Goal: Information Seeking & Learning: Compare options

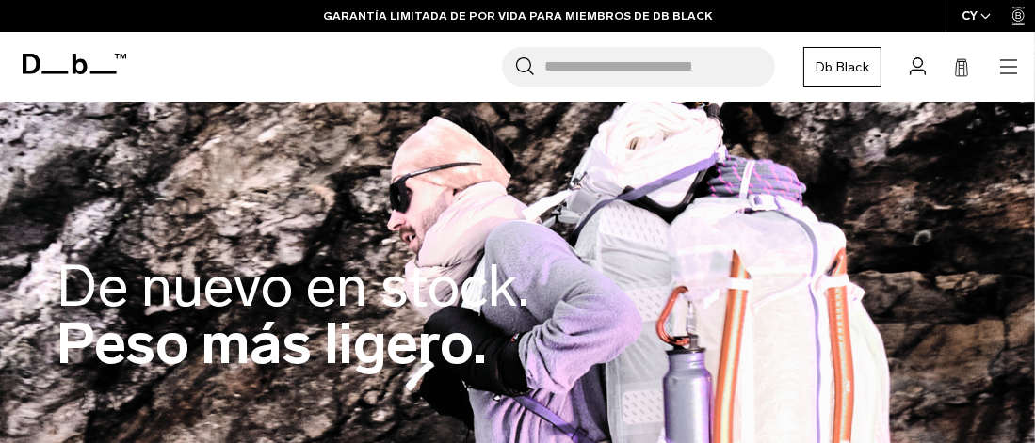
click at [984, 14] on icon "button" at bounding box center [985, 16] width 10 height 7
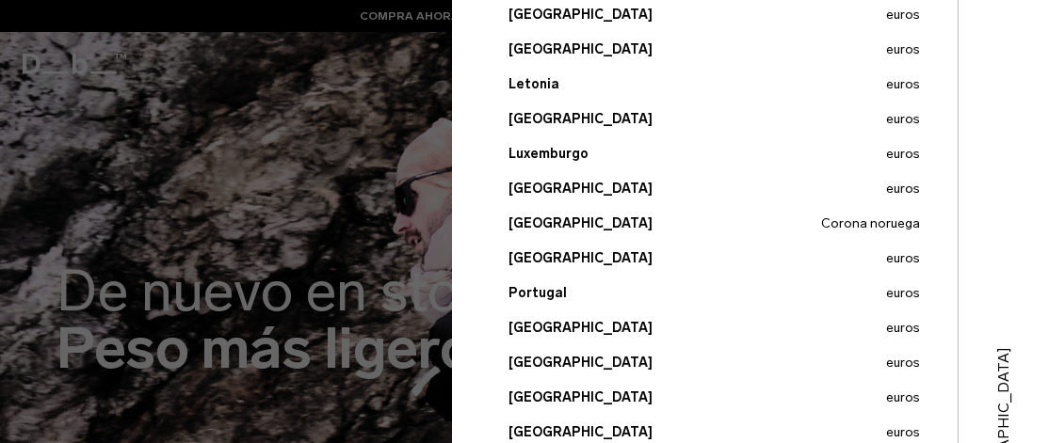
scroll to position [847, 0]
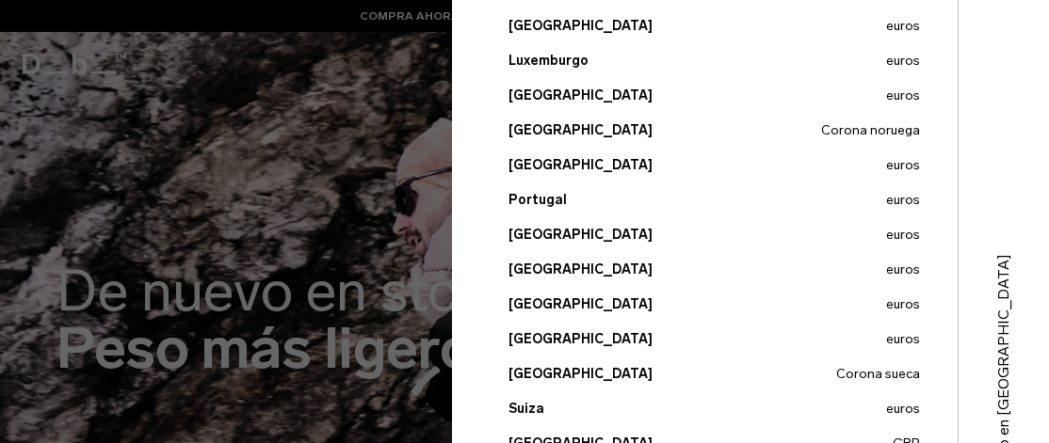
click at [543, 337] on button "España euros" at bounding box center [713, 339] width 411 height 20
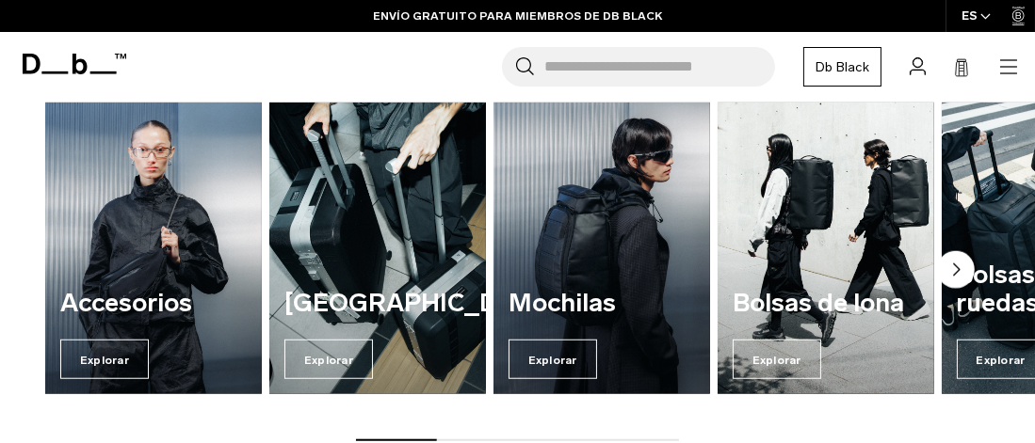
scroll to position [1789, 0]
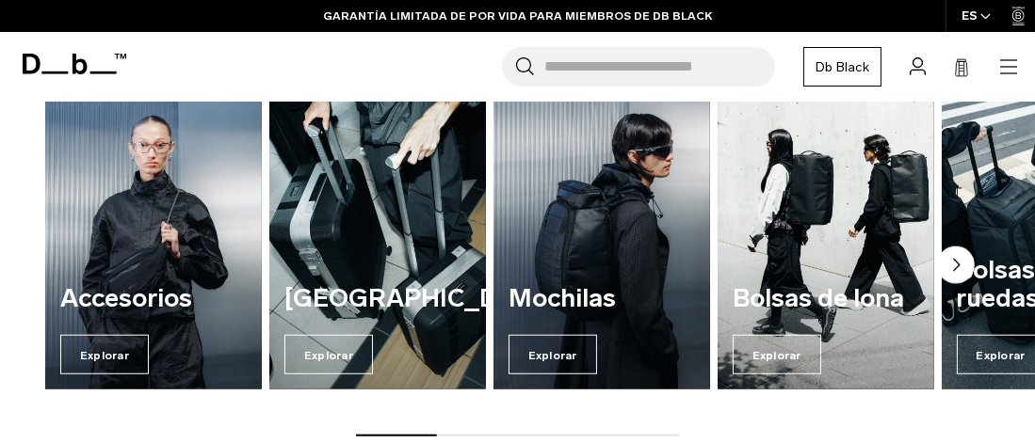
click at [959, 265] on circle "Siguiente diapositiva" at bounding box center [956, 266] width 38 height 38
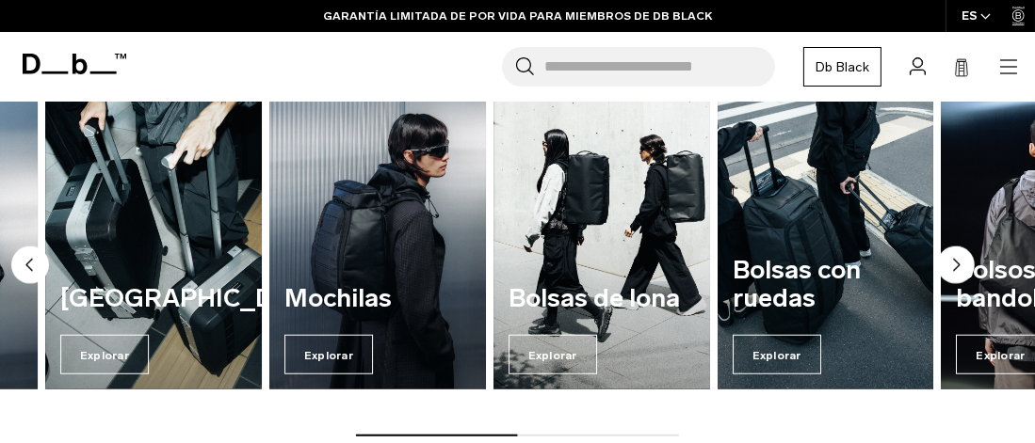
click at [955, 266] on icon "Siguiente diapositiva" at bounding box center [957, 265] width 6 height 11
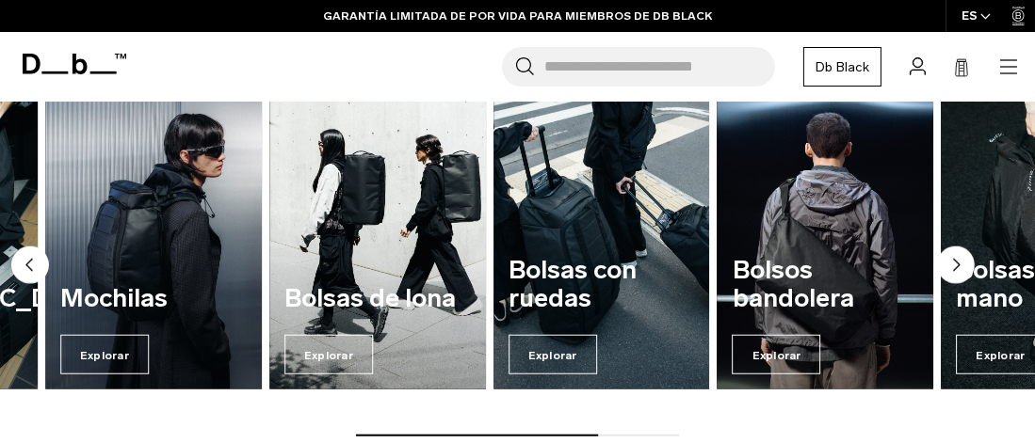
click at [954, 266] on icon "Siguiente diapositiva" at bounding box center [957, 265] width 6 height 11
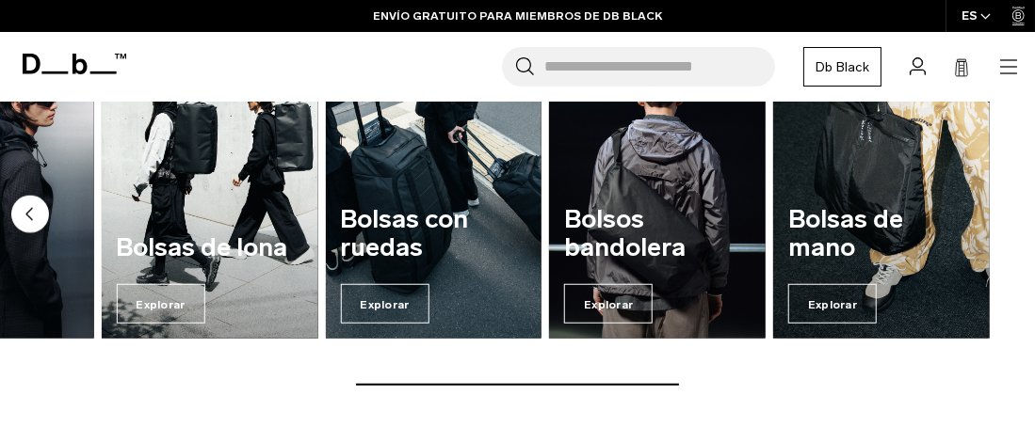
scroll to position [1788, 0]
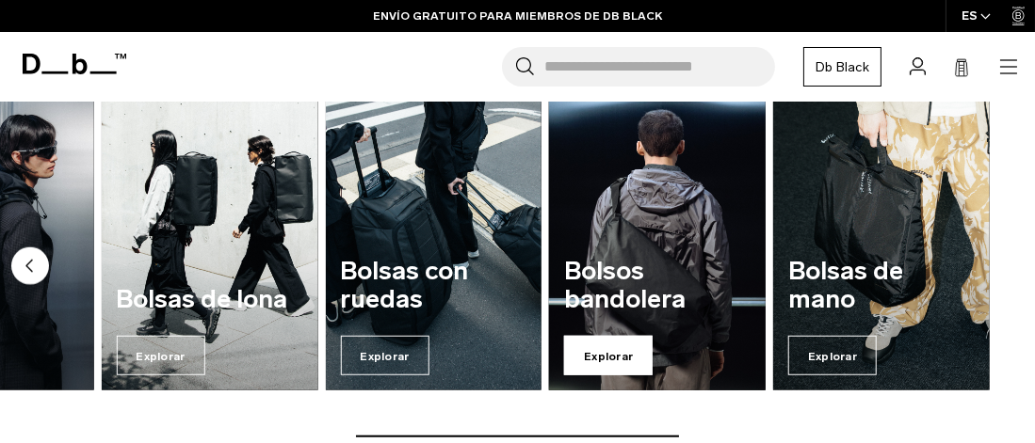
click at [614, 356] on font "Explorar" at bounding box center [608, 356] width 49 height 13
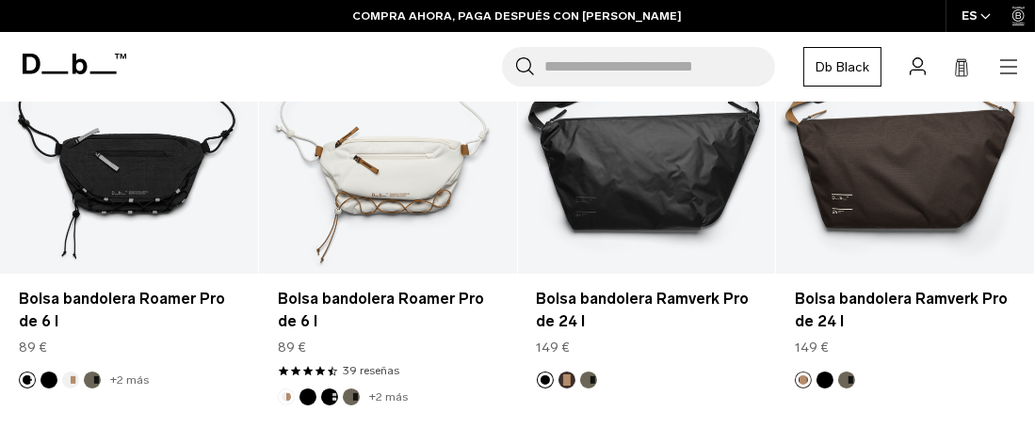
scroll to position [471, 0]
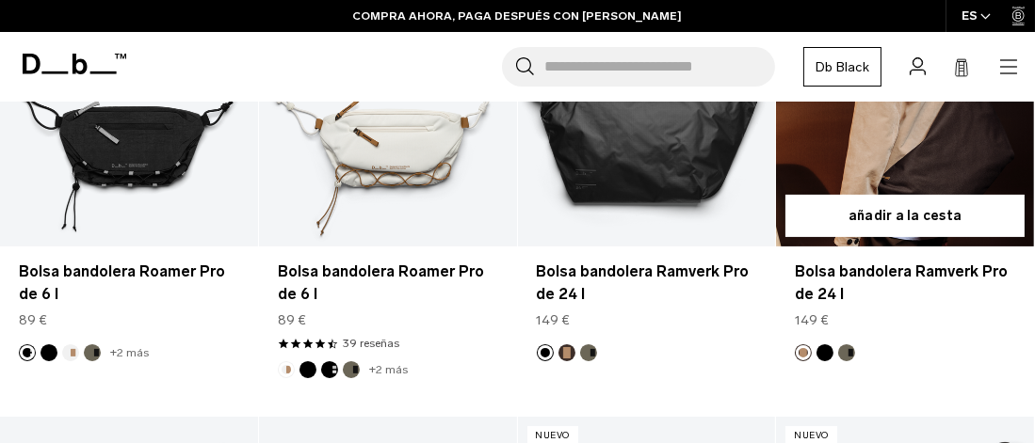
click at [908, 166] on link "Bolsa bandolera Ramverk Pro de 24 l" at bounding box center [905, 103] width 258 height 286
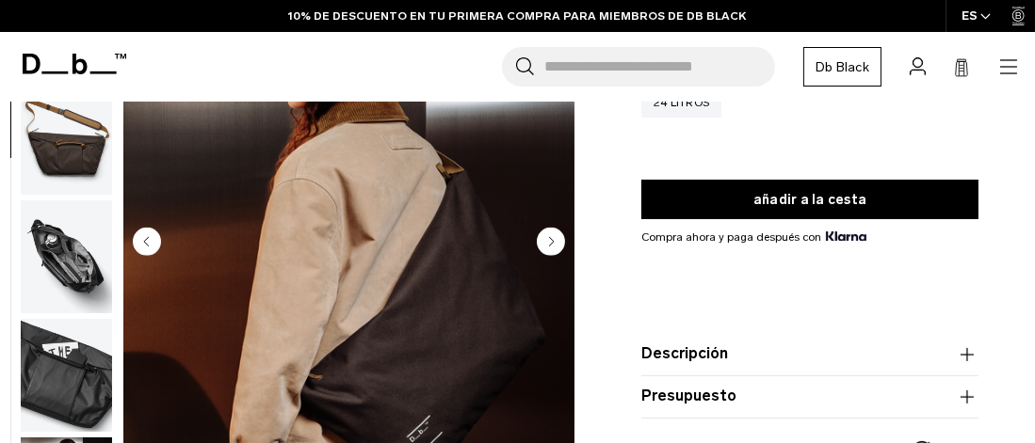
scroll to position [377, 0]
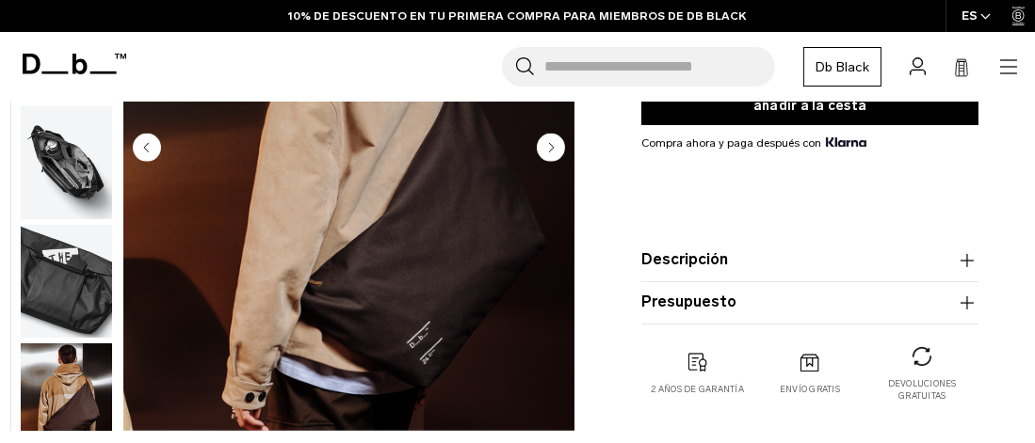
click at [545, 145] on circle "Siguiente diapositiva" at bounding box center [551, 148] width 28 height 28
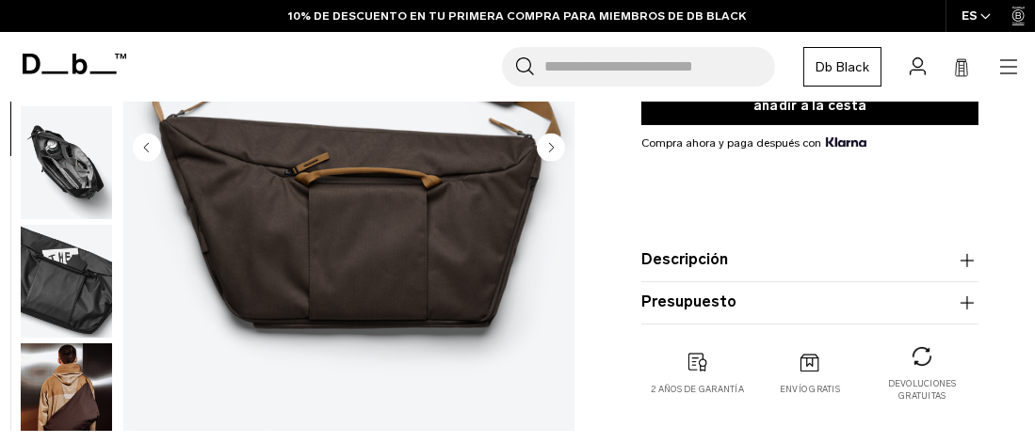
scroll to position [144, 0]
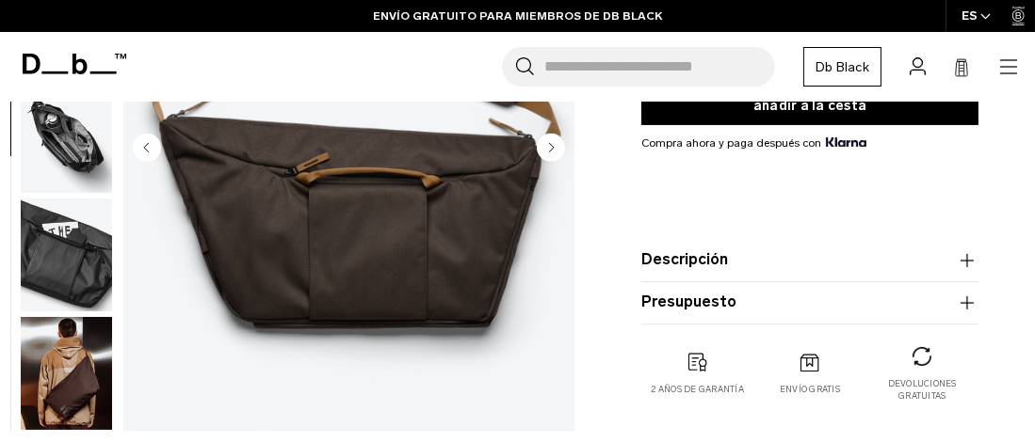
click at [545, 145] on circle "Siguiente diapositiva" at bounding box center [551, 148] width 28 height 28
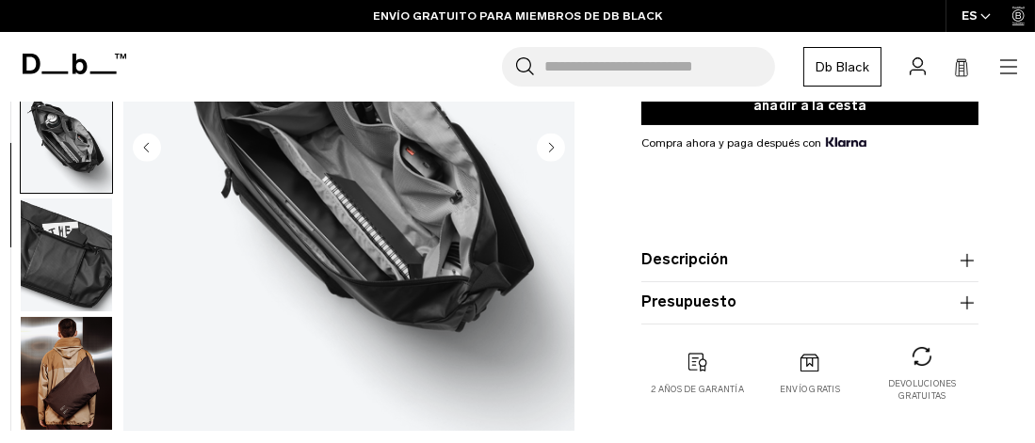
click at [545, 145] on circle "Siguiente diapositiva" at bounding box center [551, 148] width 28 height 28
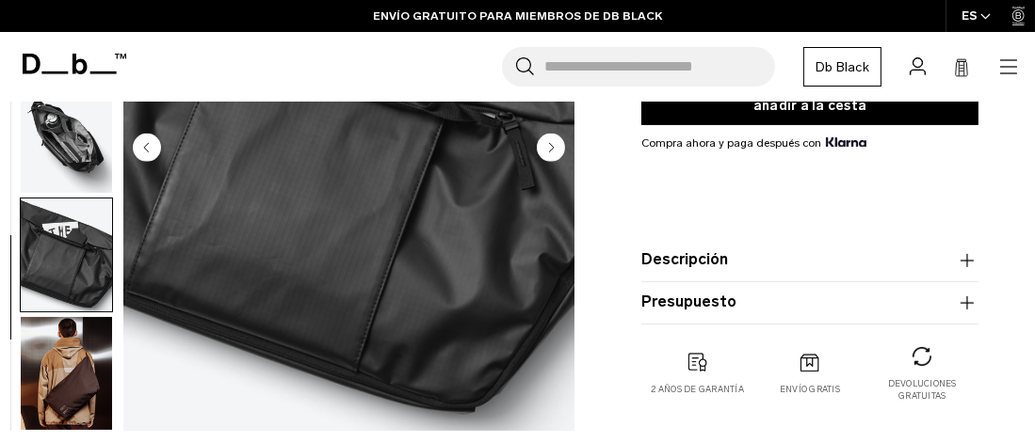
click at [545, 145] on circle "Siguiente diapositiva" at bounding box center [551, 148] width 28 height 28
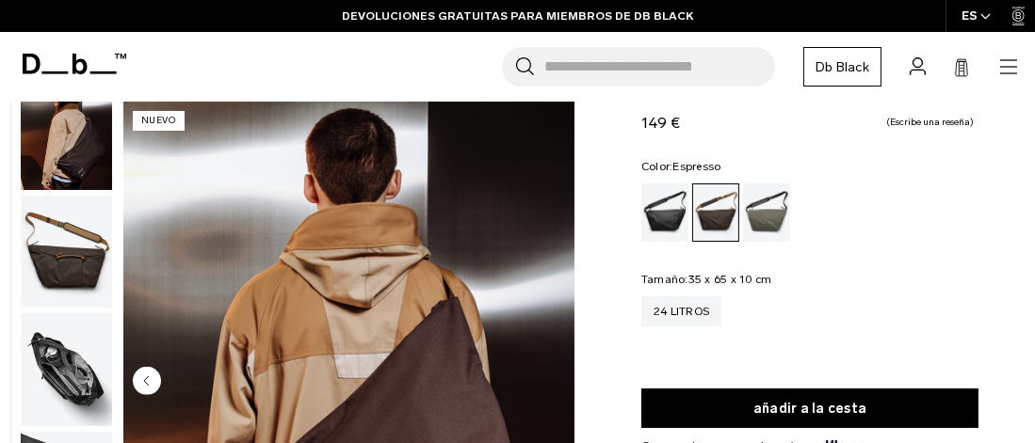
scroll to position [0, 0]
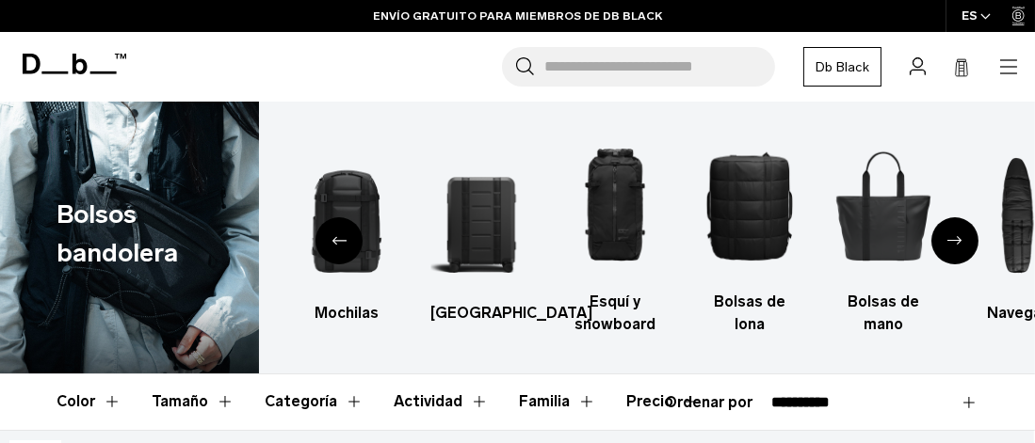
click at [939, 235] on div "Siguiente diapositiva" at bounding box center [954, 240] width 47 height 47
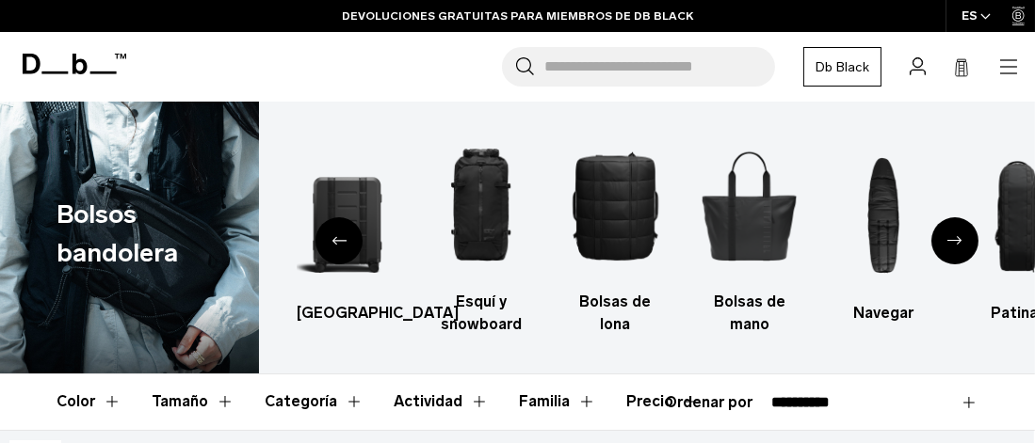
click at [946, 234] on div "Siguiente diapositiva" at bounding box center [954, 240] width 47 height 47
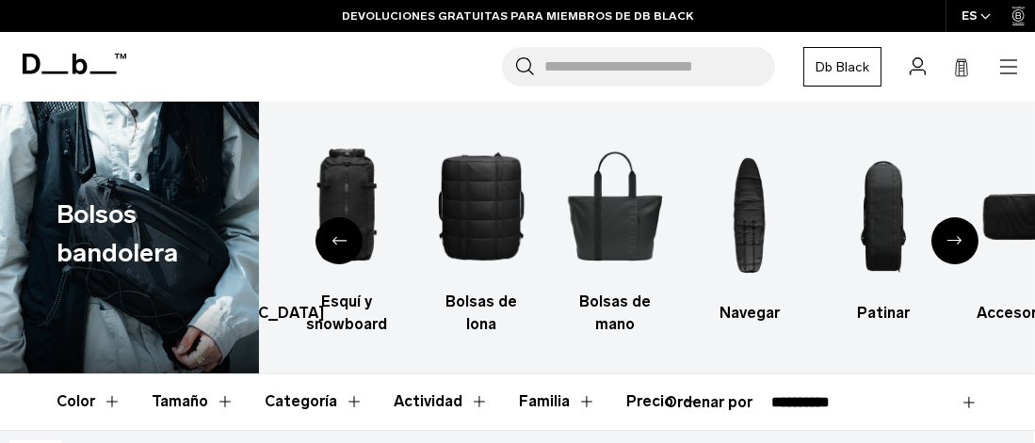
click at [946, 234] on div "Siguiente diapositiva" at bounding box center [954, 240] width 47 height 47
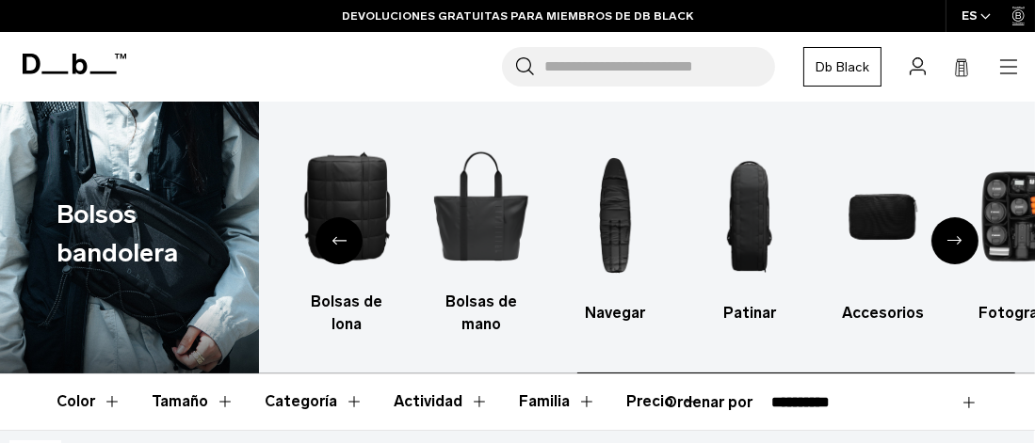
click at [946, 234] on div "Siguiente diapositiva" at bounding box center [954, 240] width 47 height 47
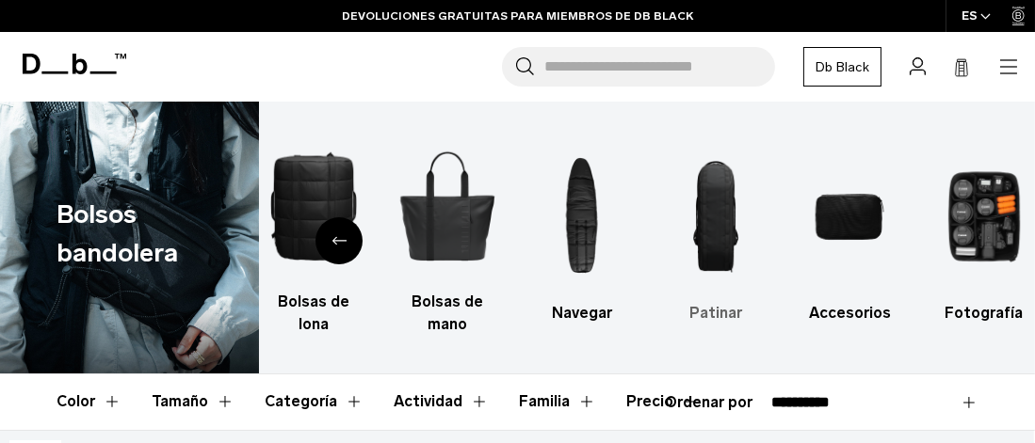
click at [704, 248] on img "8 / 10" at bounding box center [715, 217] width 101 height 152
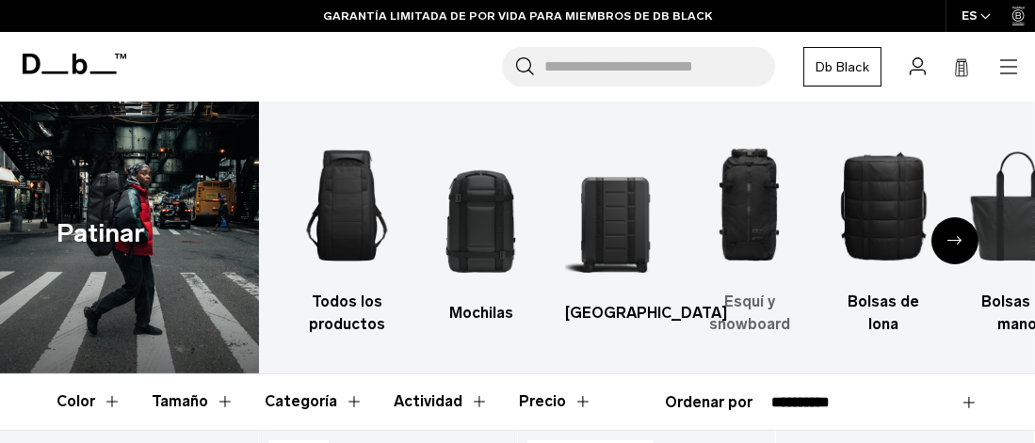
click at [745, 212] on img "4 / 10" at bounding box center [749, 206] width 101 height 152
click at [747, 321] on font "Esquí y snowboard" at bounding box center [749, 313] width 81 height 40
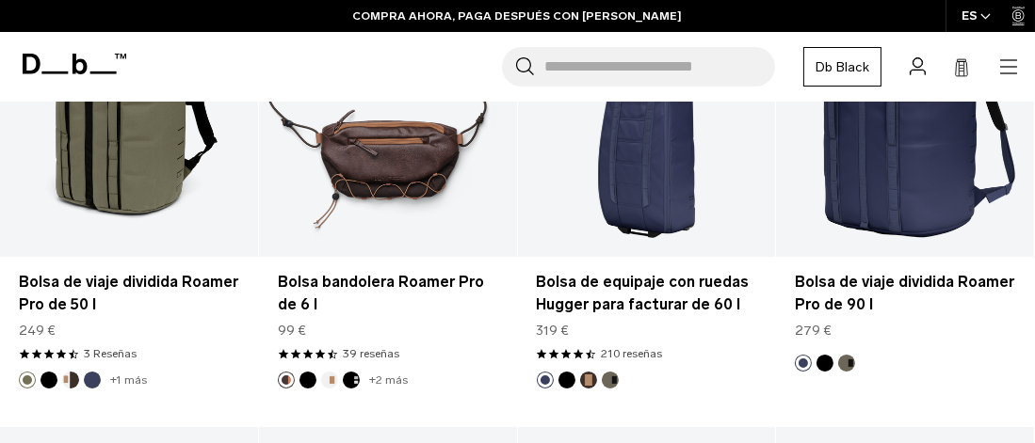
scroll to position [3954, 0]
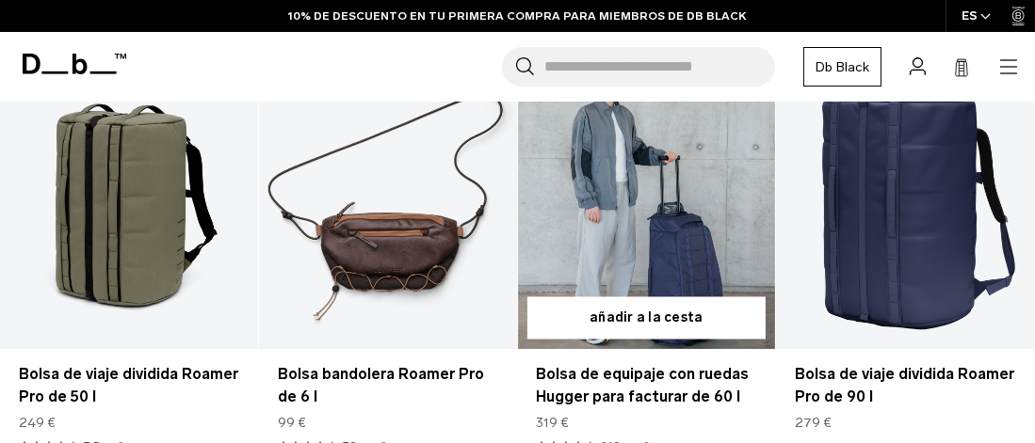
click at [672, 248] on link "Bolsa de equipaje con ruedas Hugger para facturar de 60 l" at bounding box center [647, 206] width 258 height 286
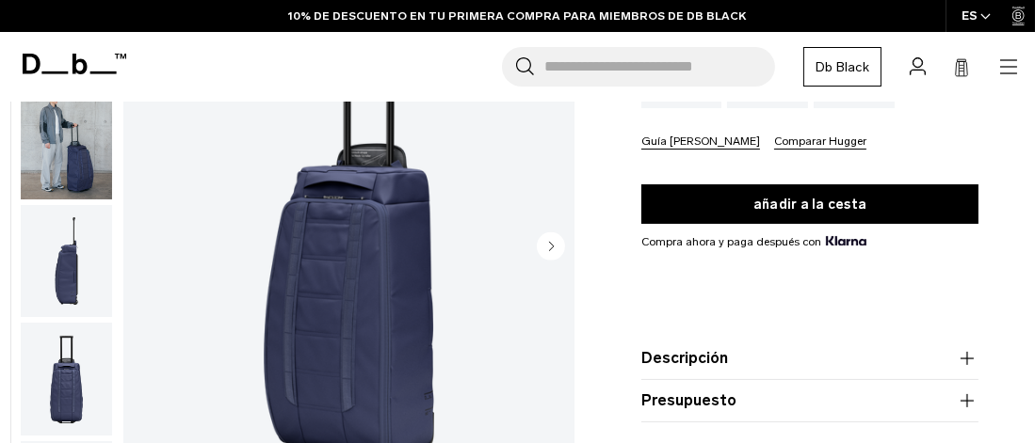
scroll to position [282, 0]
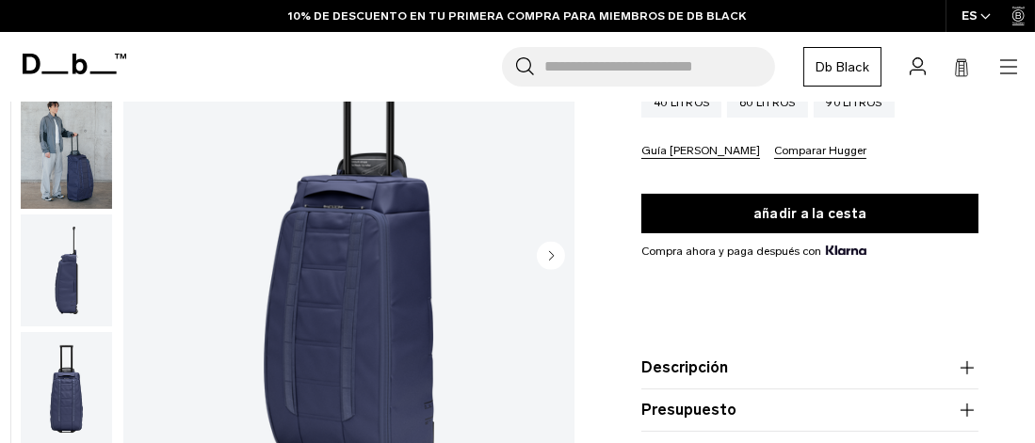
click at [548, 251] on circle "Siguiente diapositiva" at bounding box center [551, 256] width 28 height 28
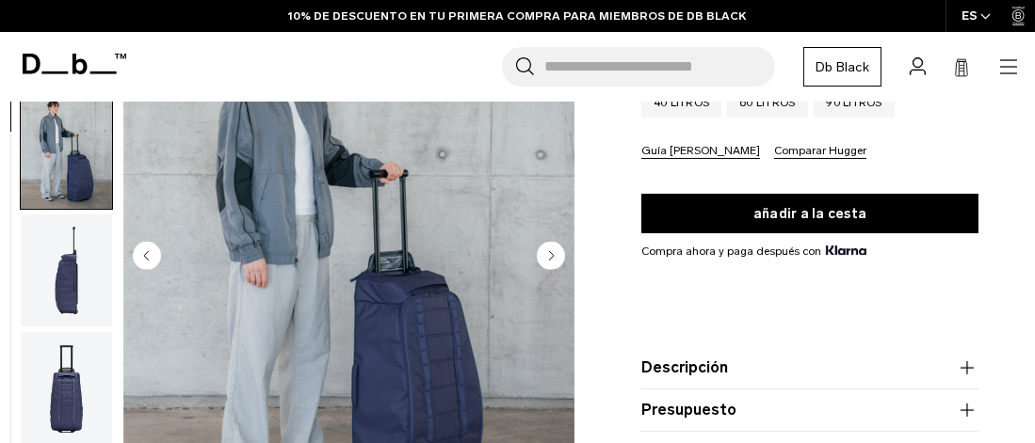
scroll to position [115, 0]
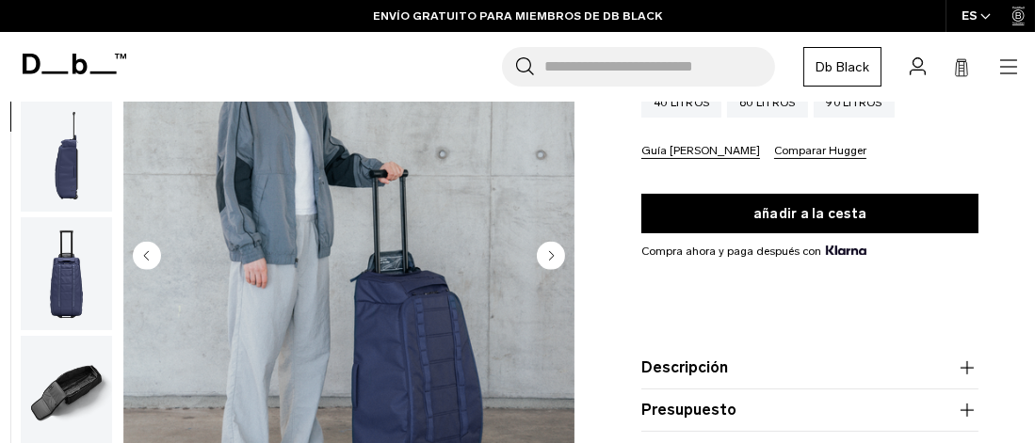
click at [548, 251] on circle "Siguiente diapositiva" at bounding box center [551, 256] width 28 height 28
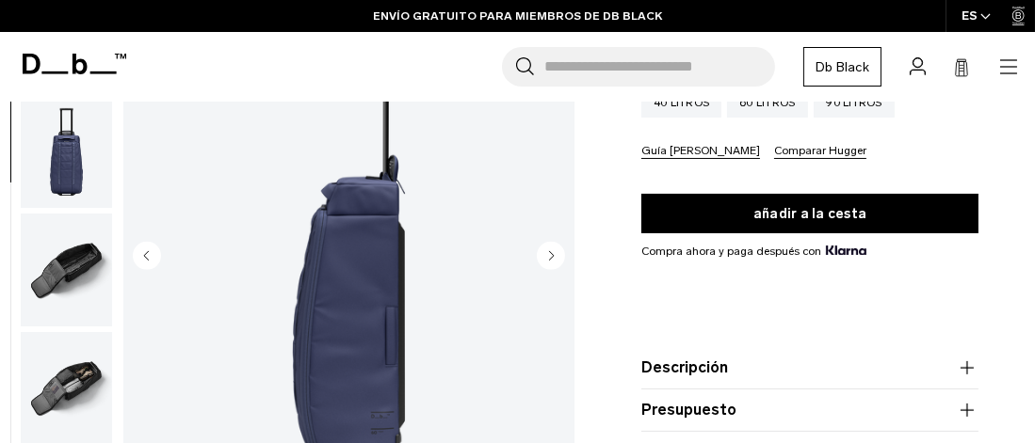
click at [548, 251] on circle "Siguiente diapositiva" at bounding box center [551, 256] width 28 height 28
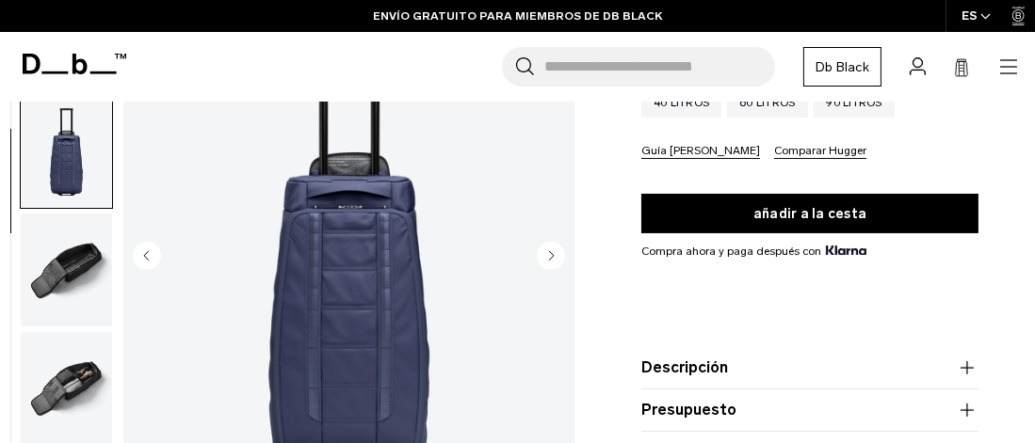
scroll to position [355, 0]
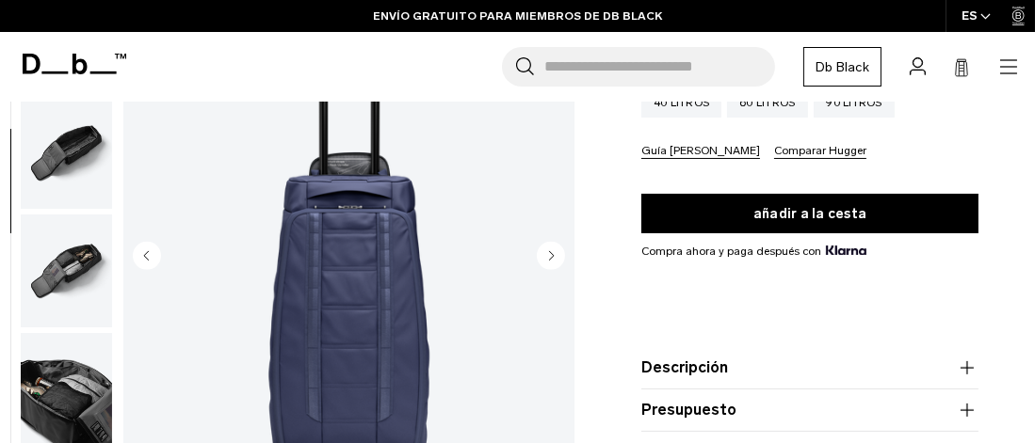
click at [548, 251] on circle "Siguiente diapositiva" at bounding box center [551, 256] width 28 height 28
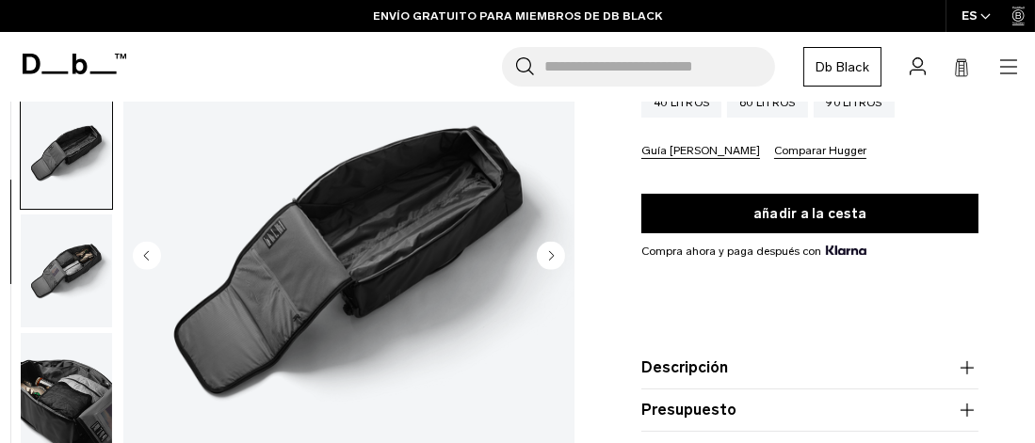
scroll to position [474, 0]
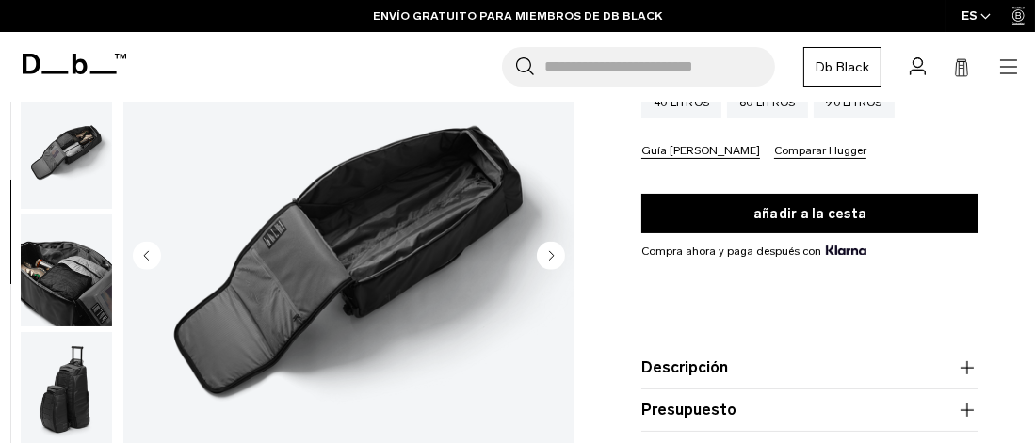
click at [548, 251] on circle "Siguiente diapositiva" at bounding box center [551, 256] width 28 height 28
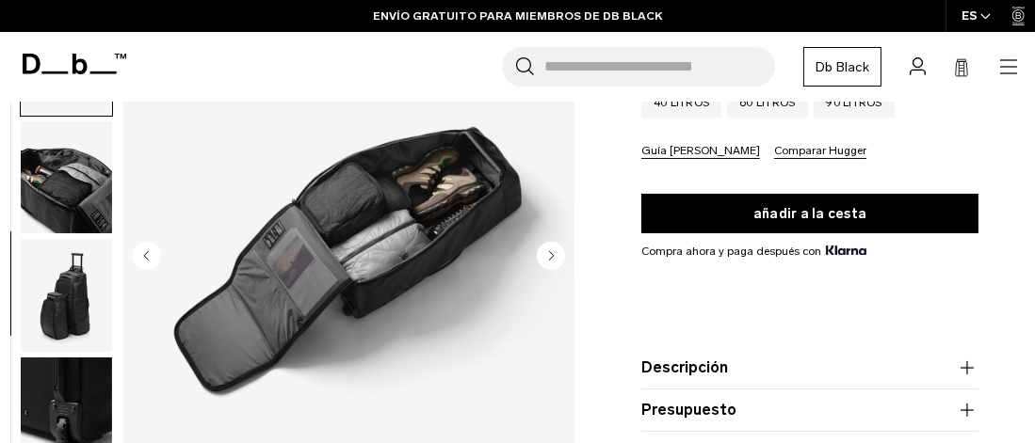
scroll to position [593, 0]
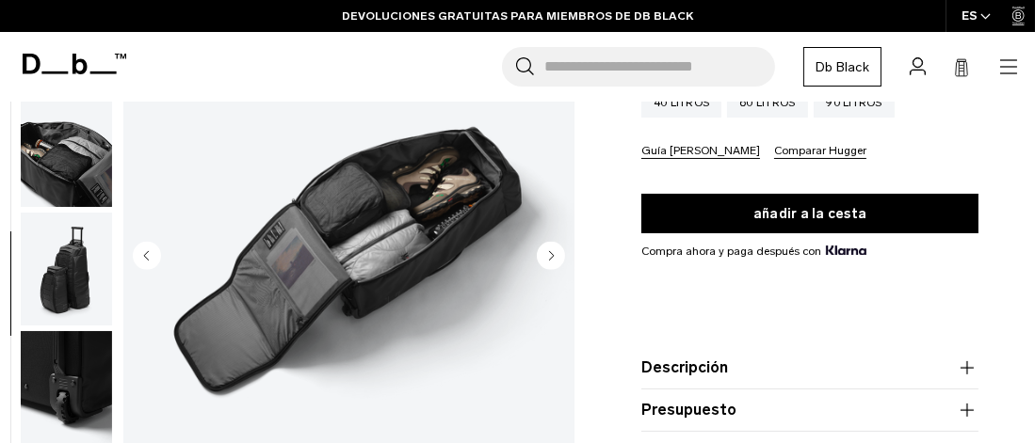
click at [548, 251] on circle "Siguiente diapositiva" at bounding box center [551, 256] width 28 height 28
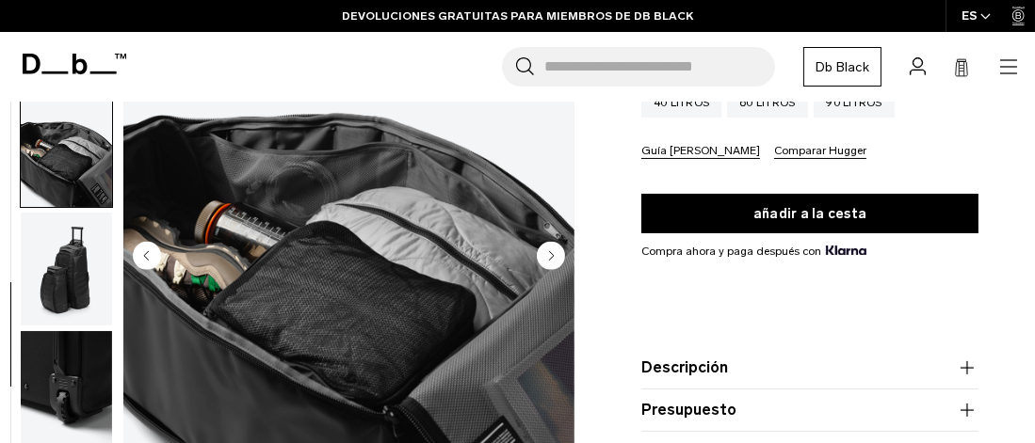
scroll to position [618, 0]
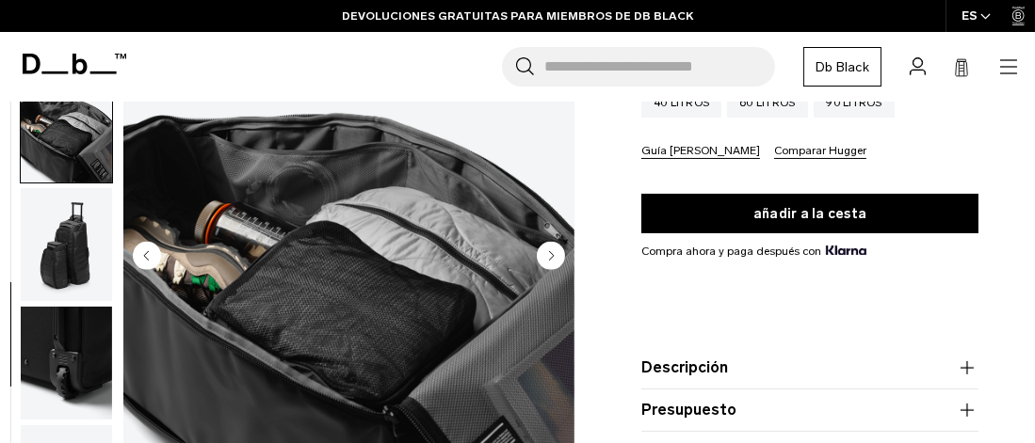
click at [548, 251] on circle "Siguiente diapositiva" at bounding box center [551, 256] width 28 height 28
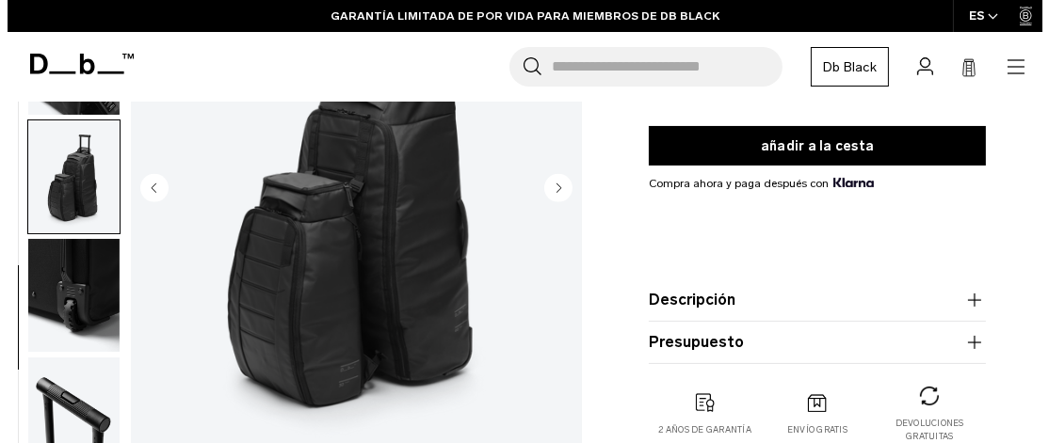
scroll to position [282, 0]
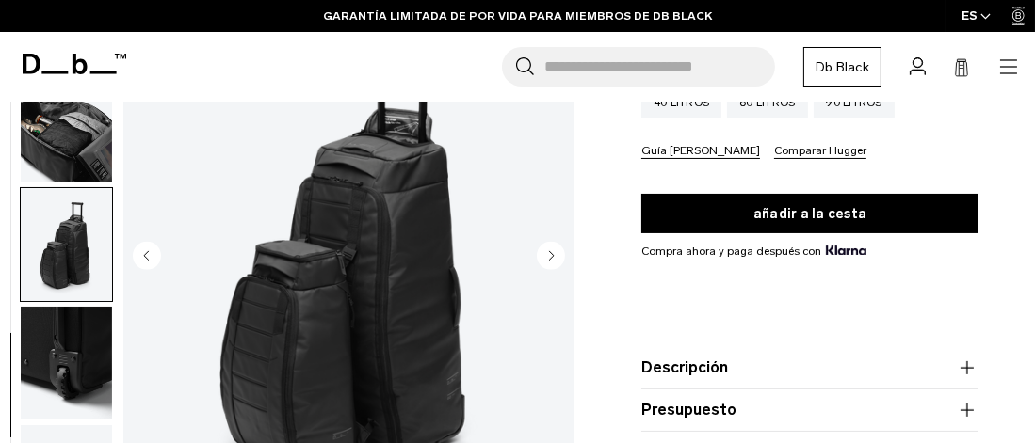
click at [552, 251] on circle "Siguiente diapositiva" at bounding box center [551, 256] width 28 height 28
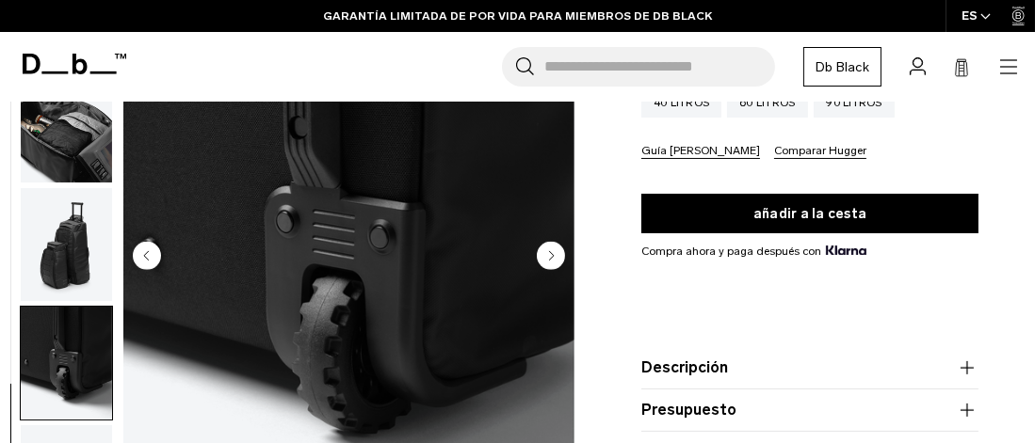
click at [552, 251] on circle "Siguiente diapositiva" at bounding box center [551, 256] width 28 height 28
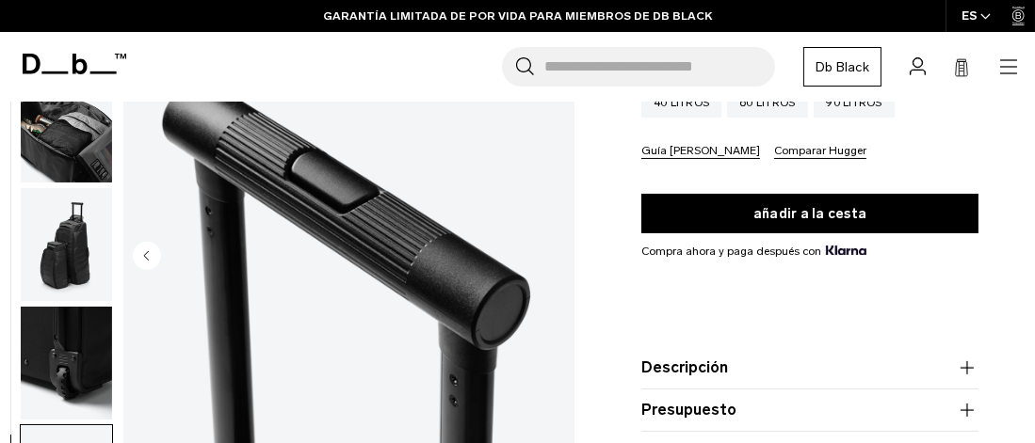
click at [552, 251] on img "10 / 10" at bounding box center [348, 257] width 451 height 563
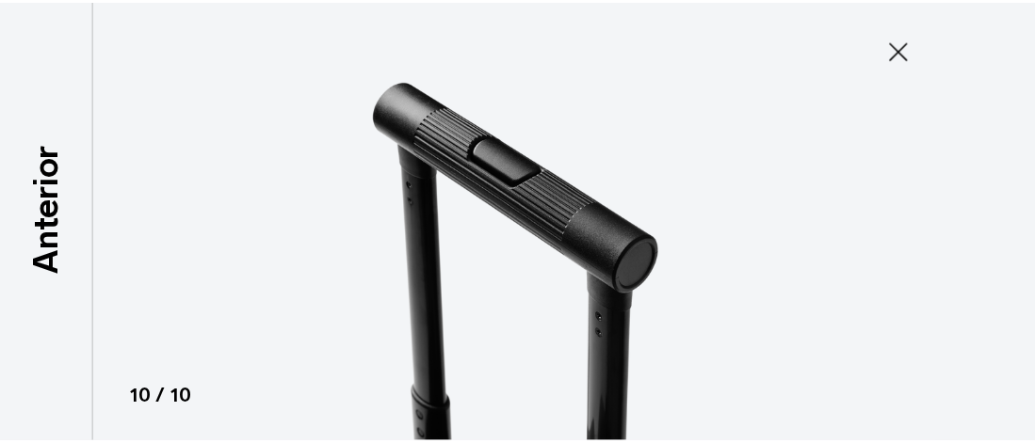
scroll to position [601, 0]
click at [906, 44] on icon at bounding box center [910, 49] width 19 height 19
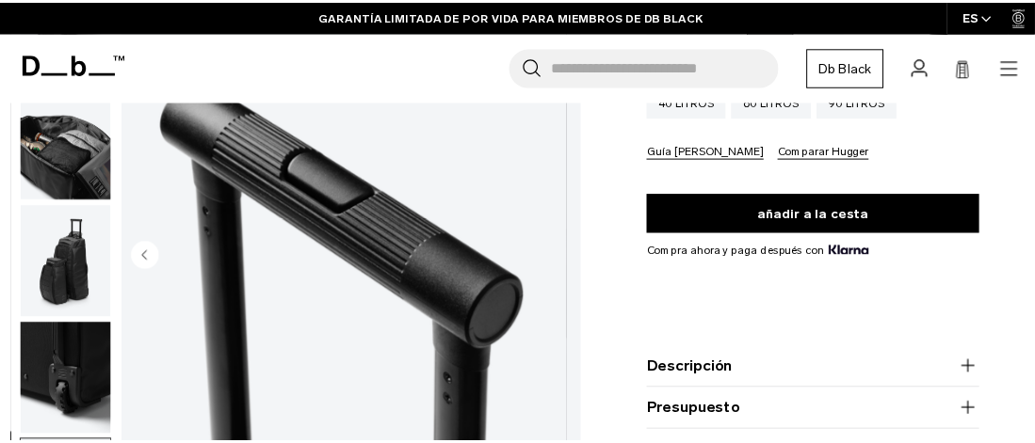
scroll to position [618, 0]
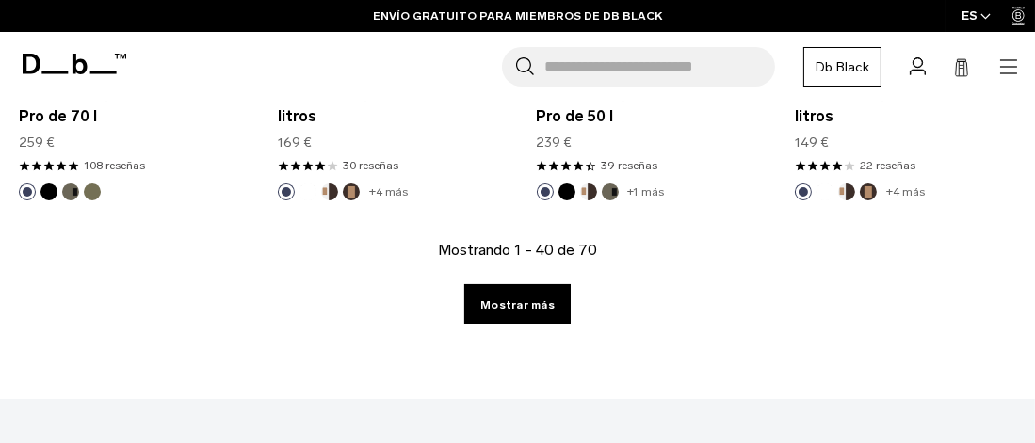
scroll to position [4729, 0]
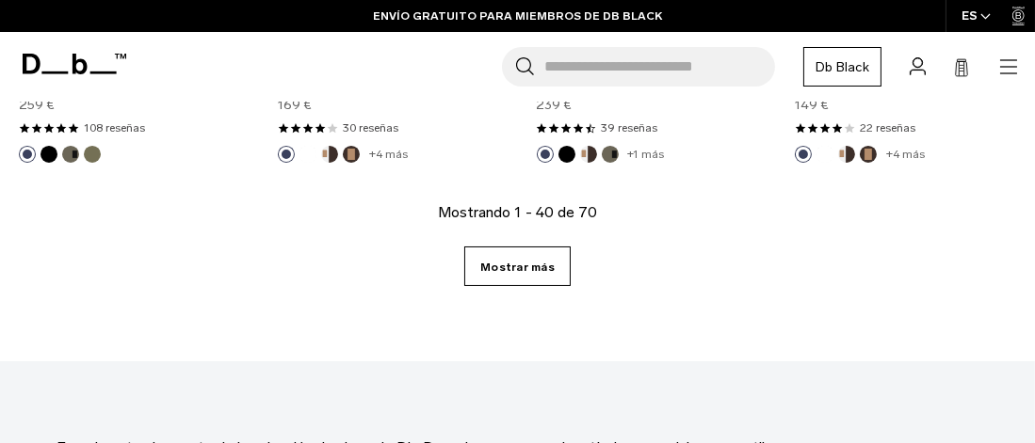
click at [510, 261] on font "Mostrar más" at bounding box center [517, 267] width 74 height 13
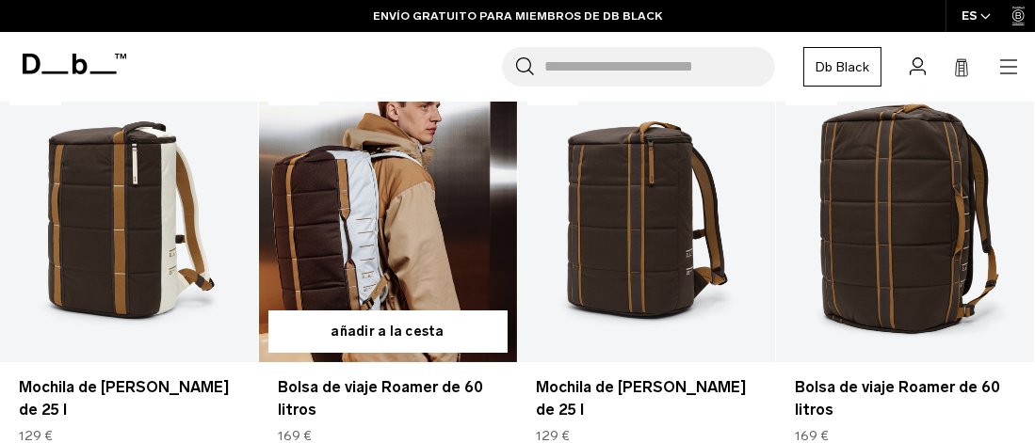
scroll to position [7620, 0]
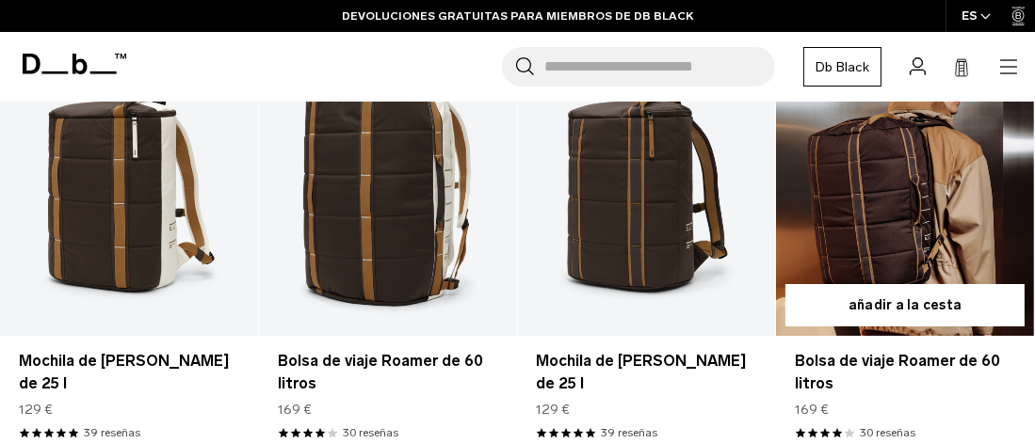
click at [894, 164] on link "Bolsa de viaje Roamer de 60 litros" at bounding box center [905, 193] width 258 height 286
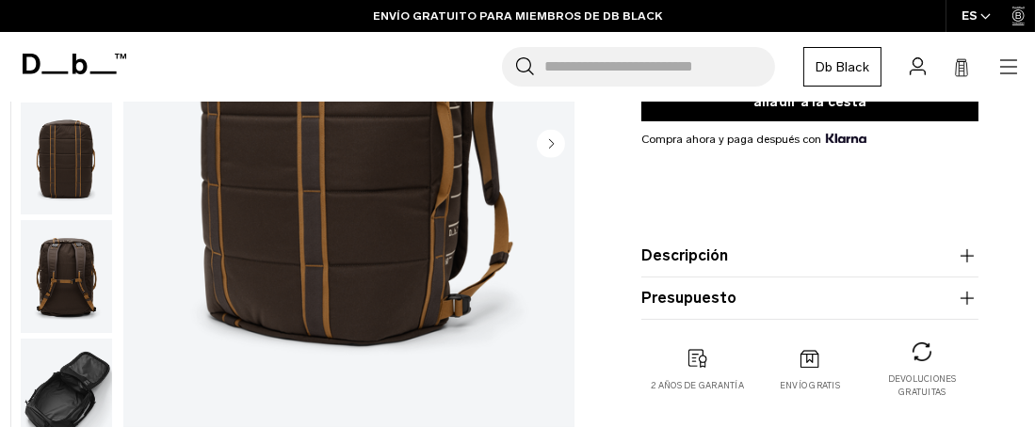
scroll to position [471, 0]
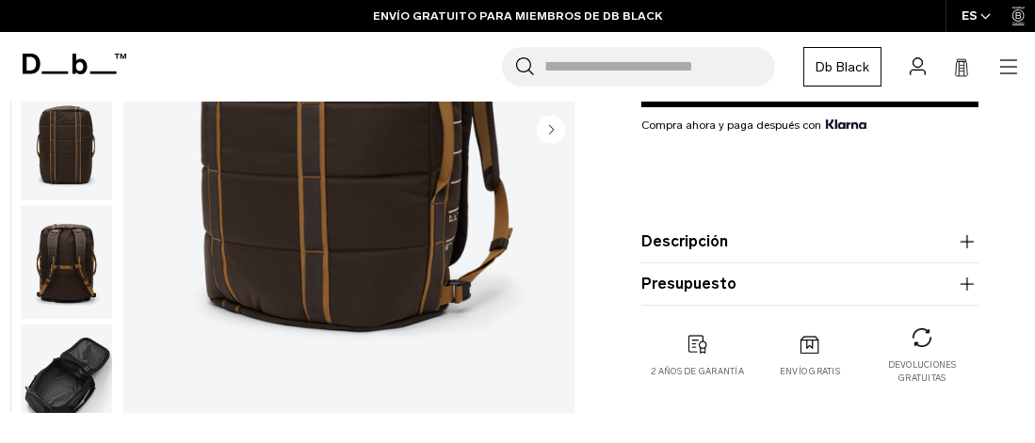
click at [707, 237] on font "Descripción" at bounding box center [684, 242] width 87 height 18
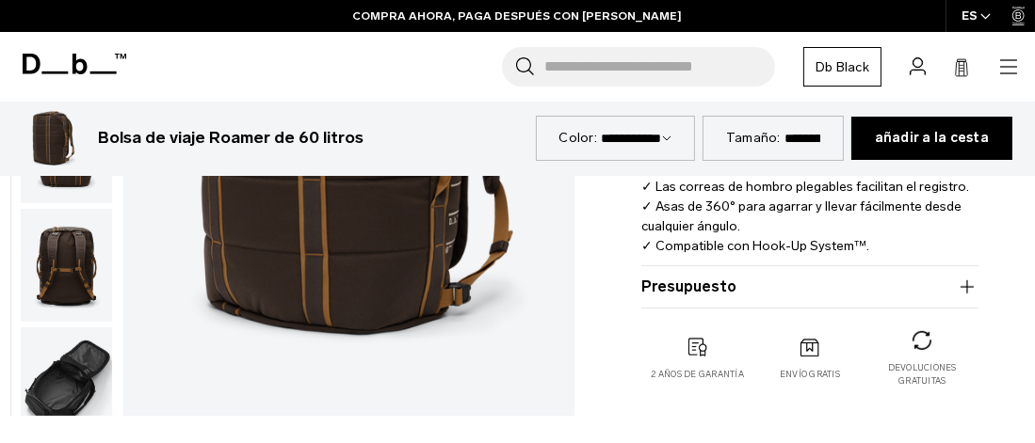
scroll to position [753, 0]
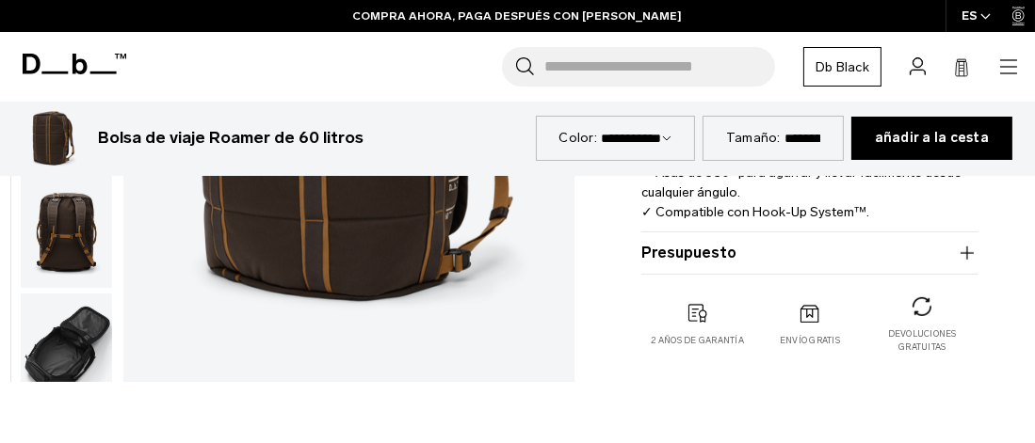
click at [818, 248] on button "Presupuesto" at bounding box center [809, 253] width 337 height 23
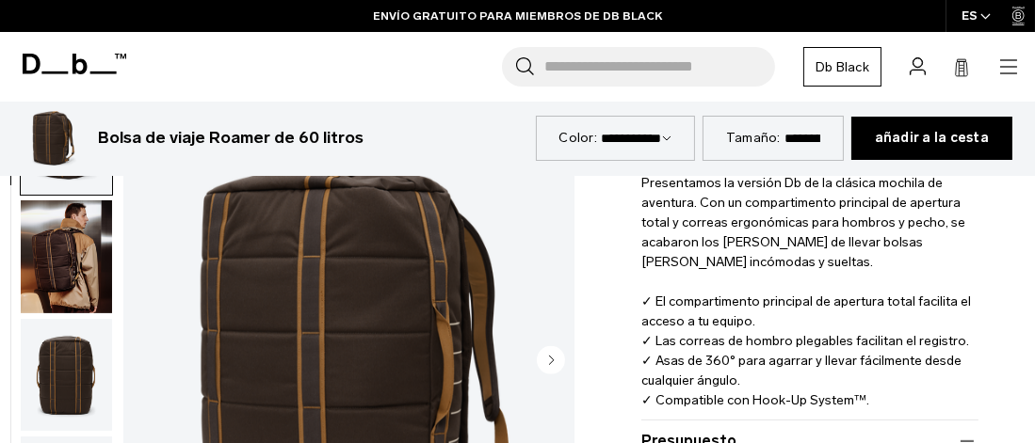
scroll to position [659, 0]
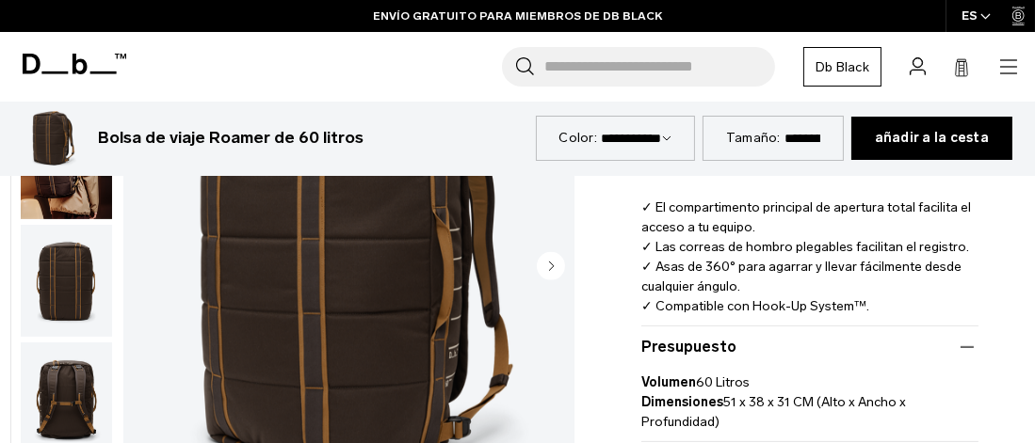
click at [549, 258] on circle "Siguiente diapositiva" at bounding box center [551, 266] width 28 height 28
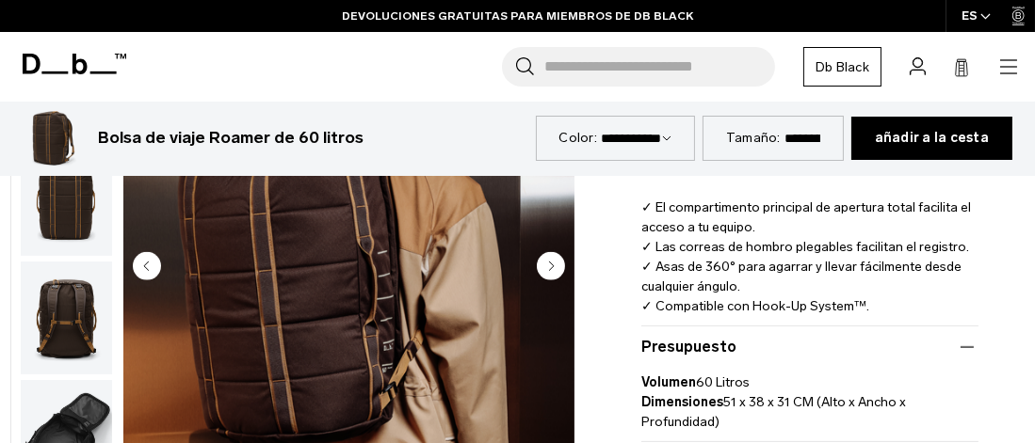
scroll to position [118, 0]
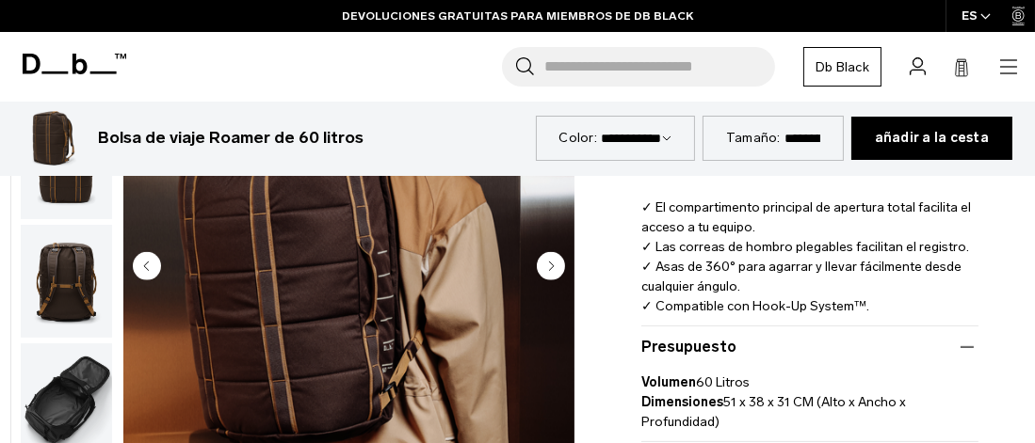
click at [549, 258] on circle "Siguiente diapositiva" at bounding box center [551, 266] width 28 height 28
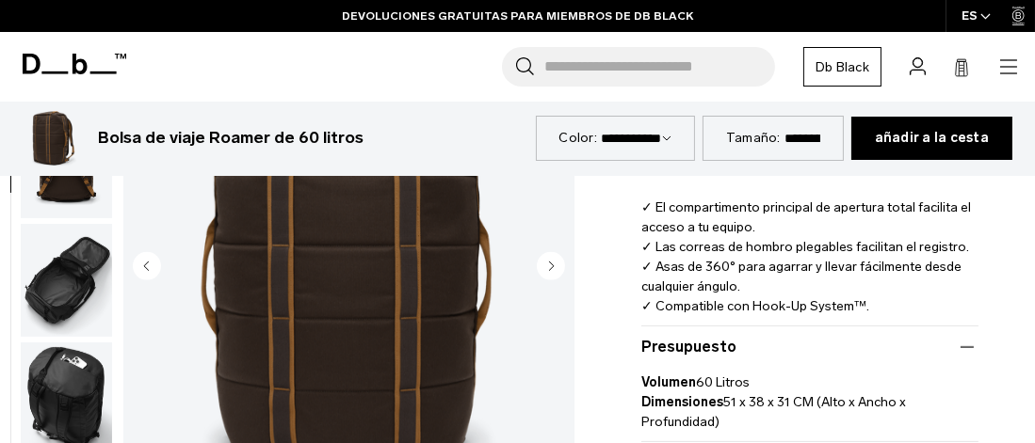
click at [549, 258] on circle "Siguiente diapositiva" at bounding box center [551, 266] width 28 height 28
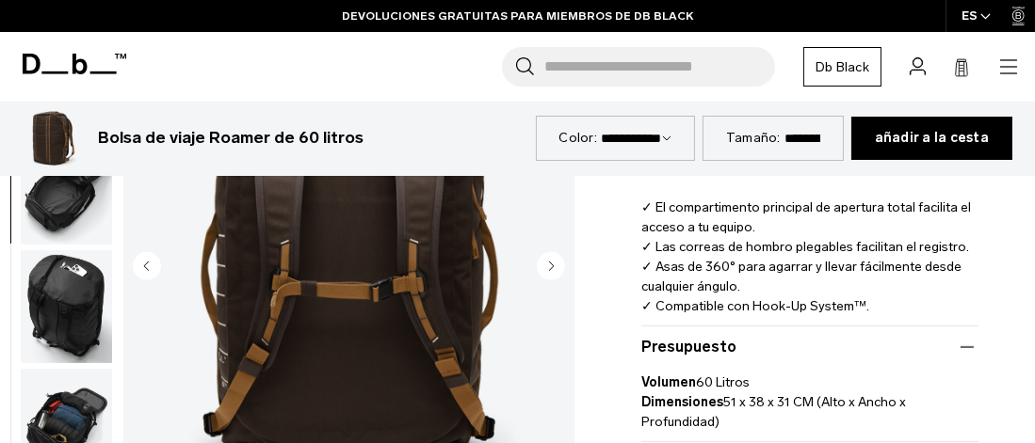
scroll to position [355, 0]
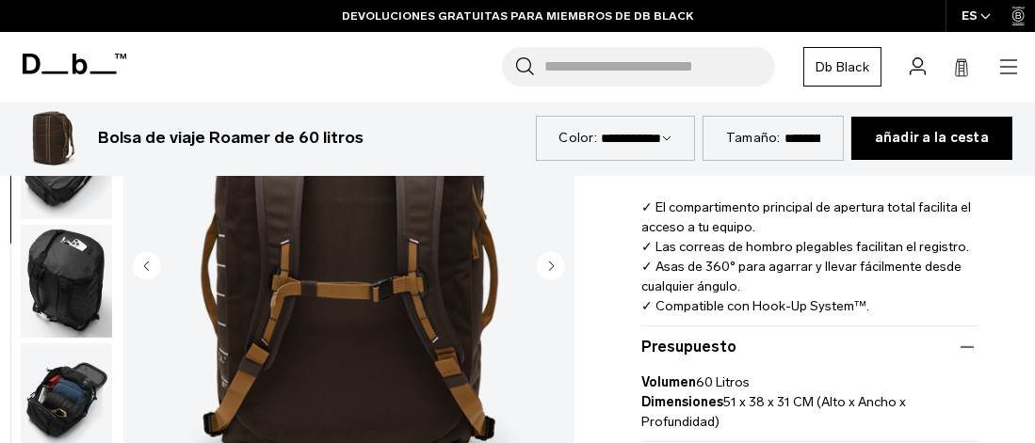
click at [549, 258] on circle "Siguiente diapositiva" at bounding box center [551, 266] width 28 height 28
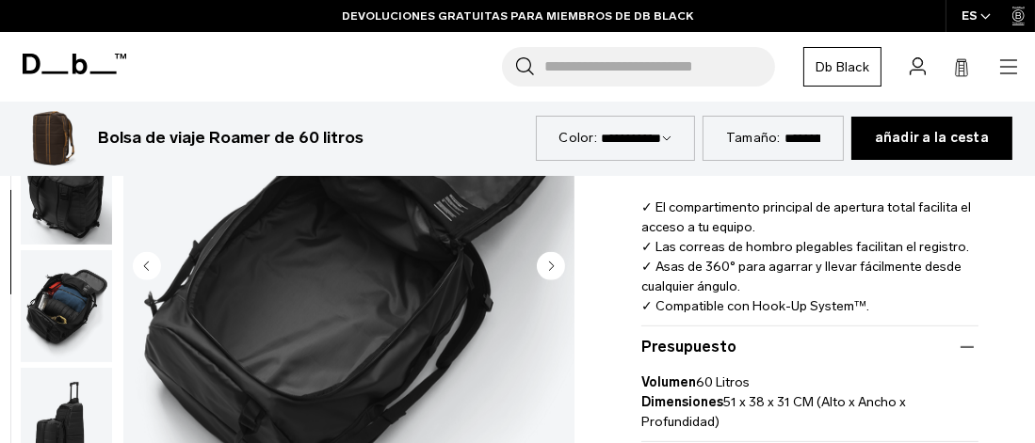
scroll to position [474, 0]
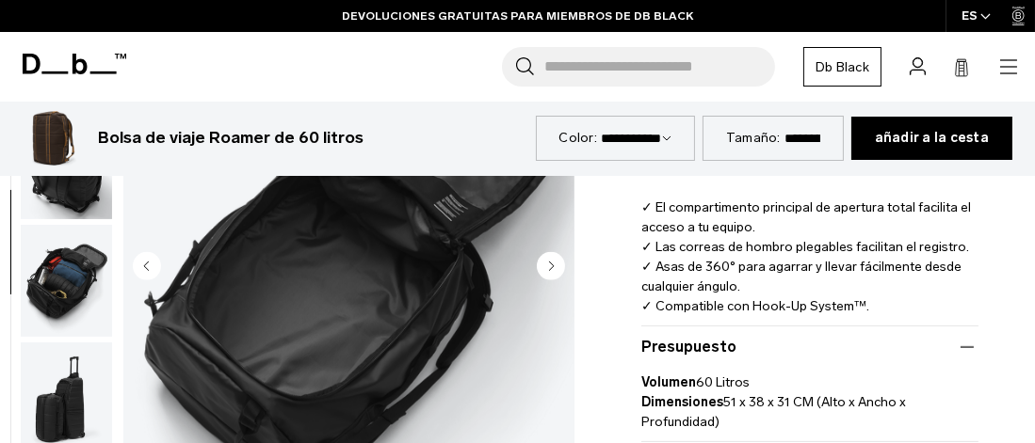
click at [335, 300] on img "5 / 10" at bounding box center [348, 268] width 451 height 563
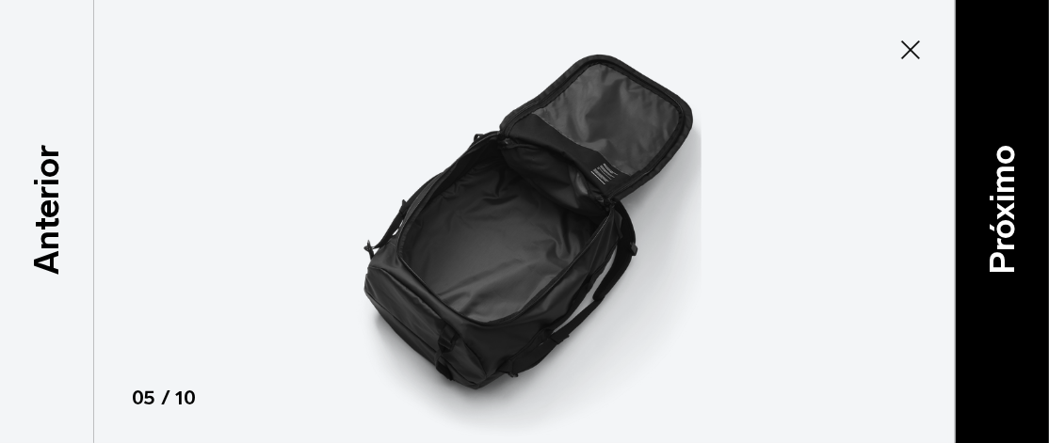
click at [993, 215] on font "Próximo" at bounding box center [1001, 210] width 40 height 130
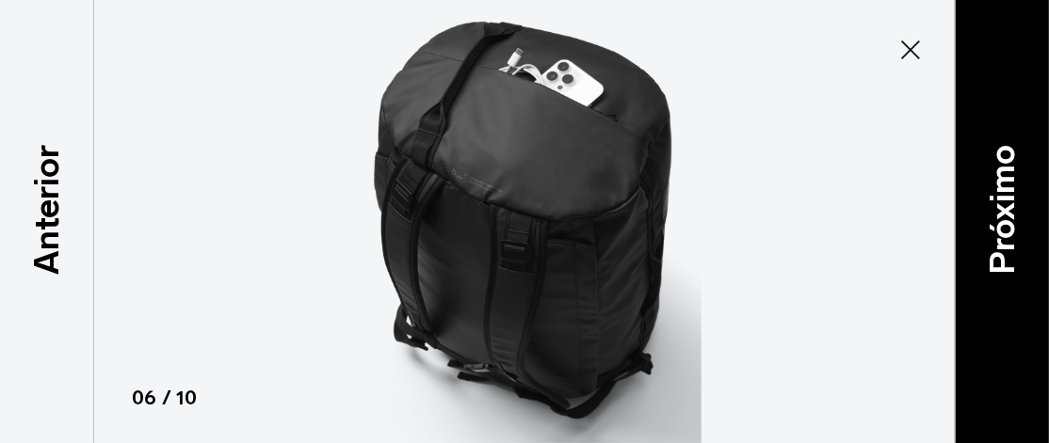
click at [991, 215] on font "Próximo" at bounding box center [1001, 210] width 40 height 130
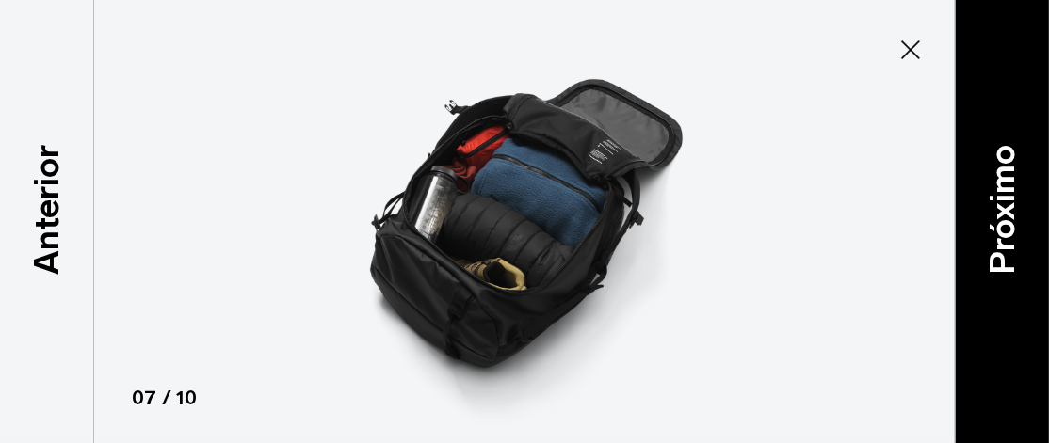
click at [994, 215] on font "Próximo" at bounding box center [1001, 210] width 40 height 130
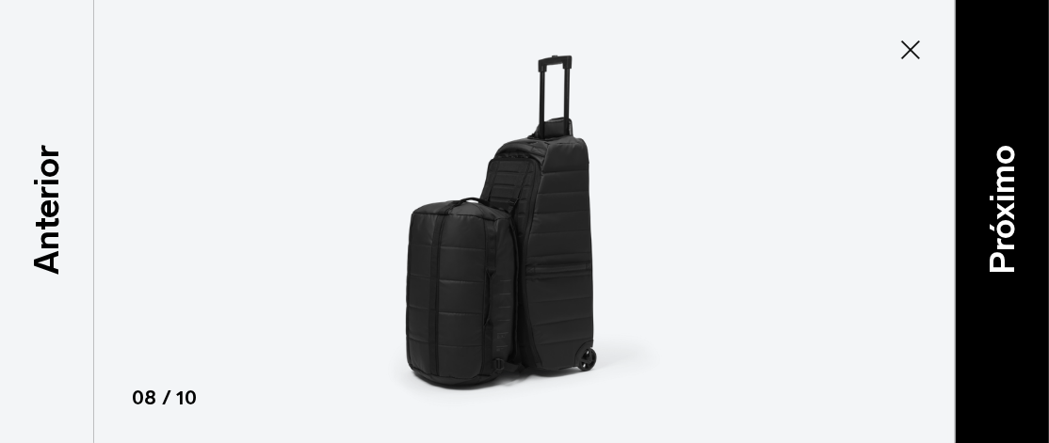
click at [994, 215] on font "Próximo" at bounding box center [1001, 210] width 40 height 130
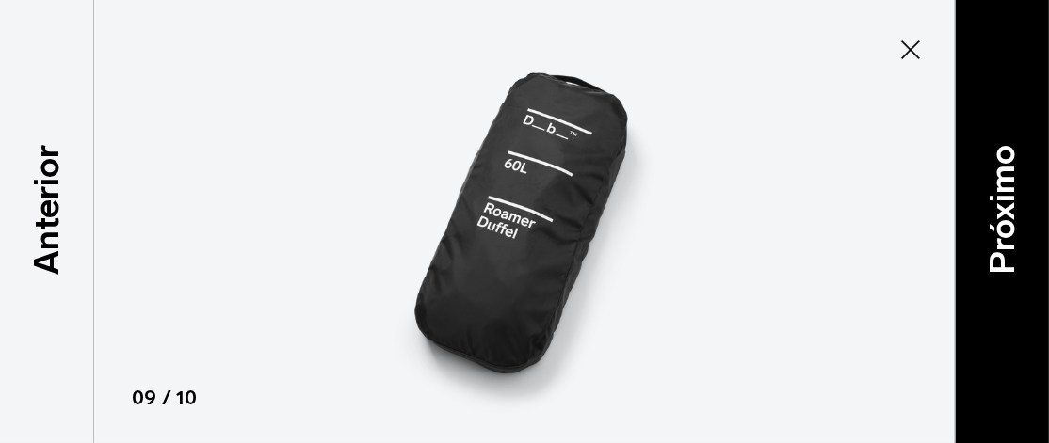
click at [994, 215] on font "Próximo" at bounding box center [1001, 210] width 40 height 130
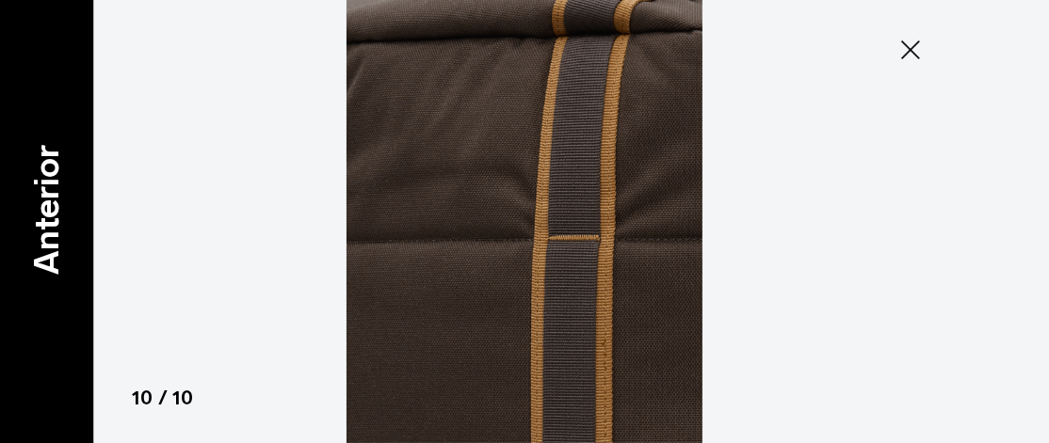
click at [43, 202] on font "Anterior" at bounding box center [45, 210] width 40 height 130
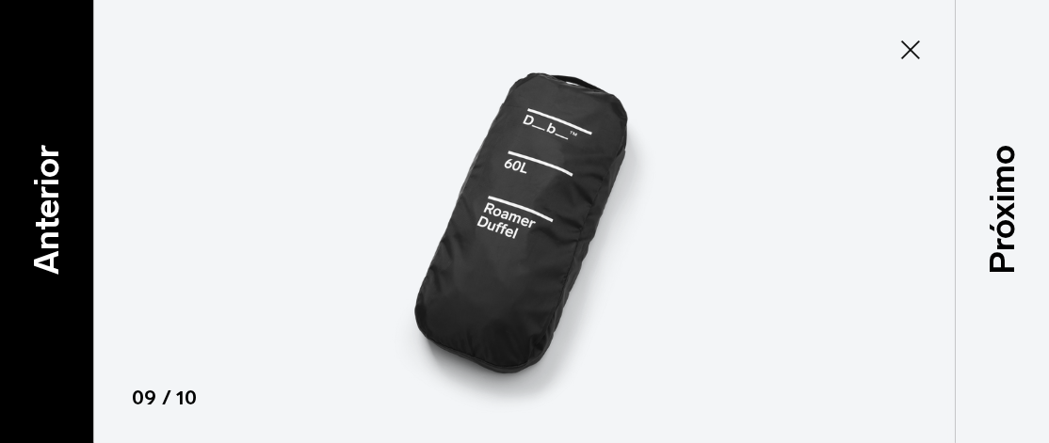
click at [43, 202] on font "Anterior" at bounding box center [45, 210] width 40 height 130
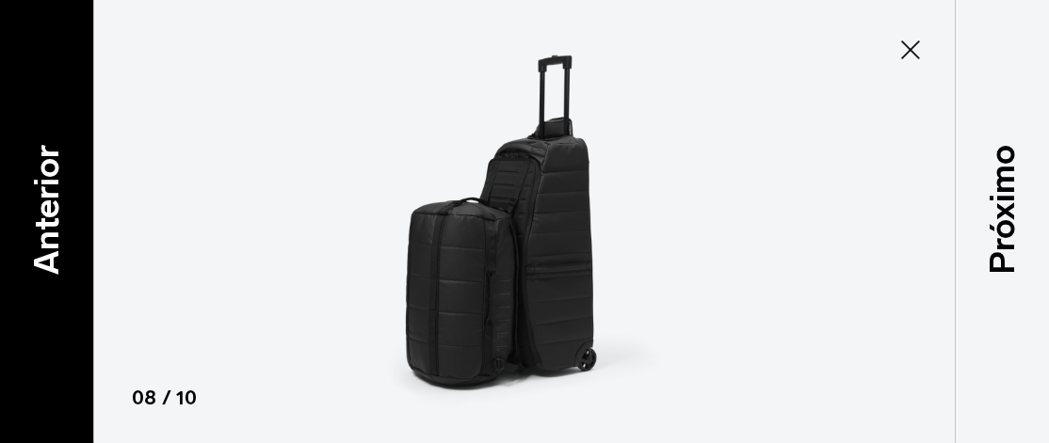
click at [43, 202] on font "Anterior" at bounding box center [45, 210] width 40 height 130
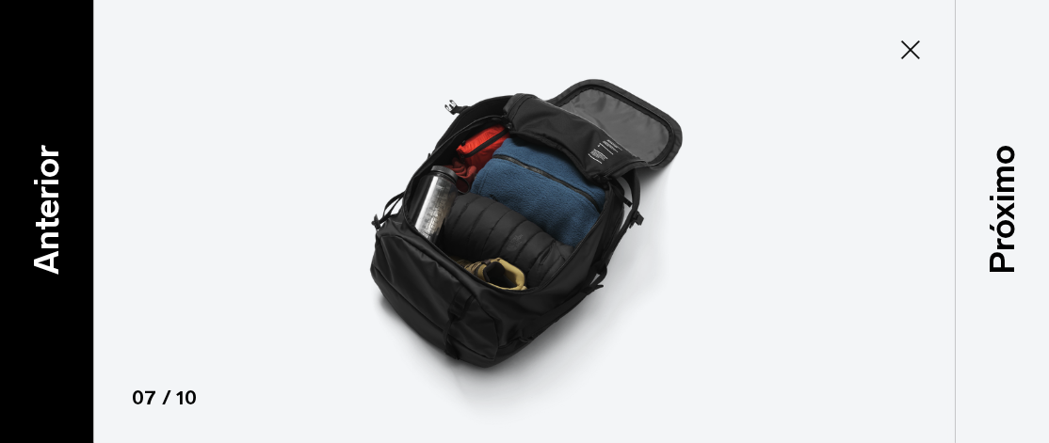
click at [43, 202] on font "Anterior" at bounding box center [45, 210] width 40 height 130
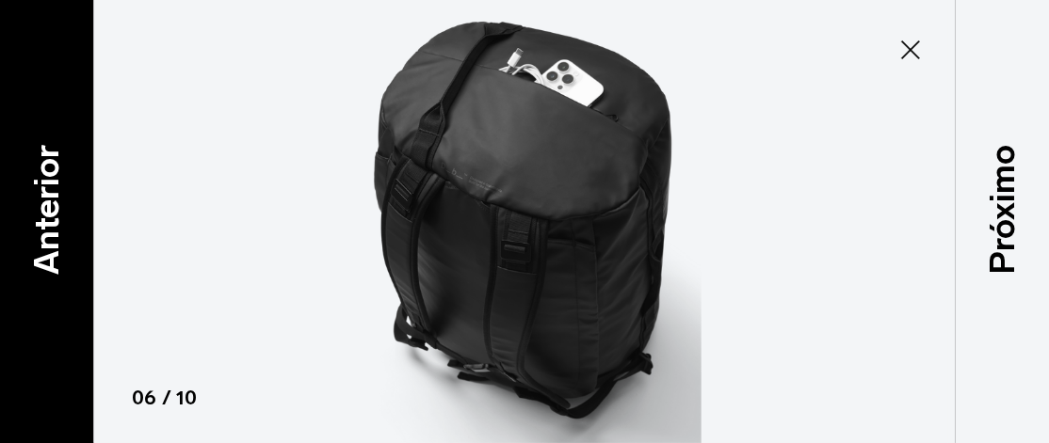
click at [43, 202] on font "Anterior" at bounding box center [45, 210] width 40 height 130
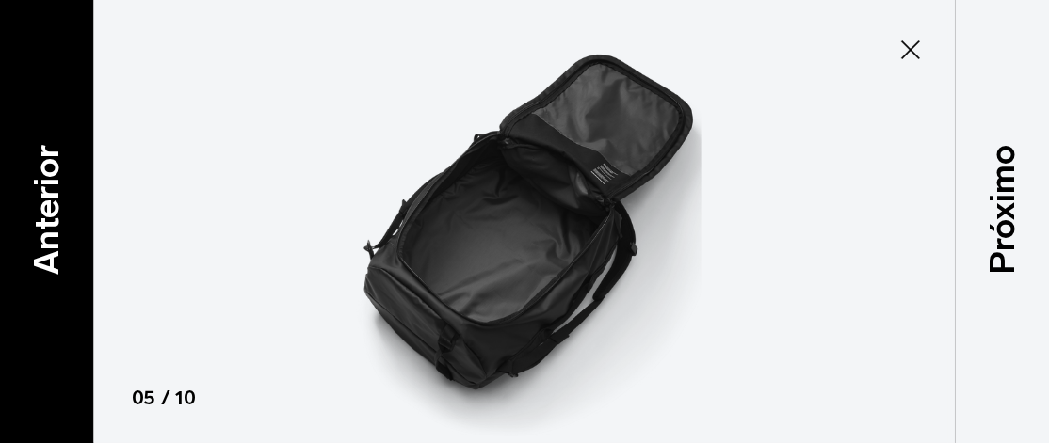
click at [43, 202] on font "Anterior" at bounding box center [45, 210] width 40 height 130
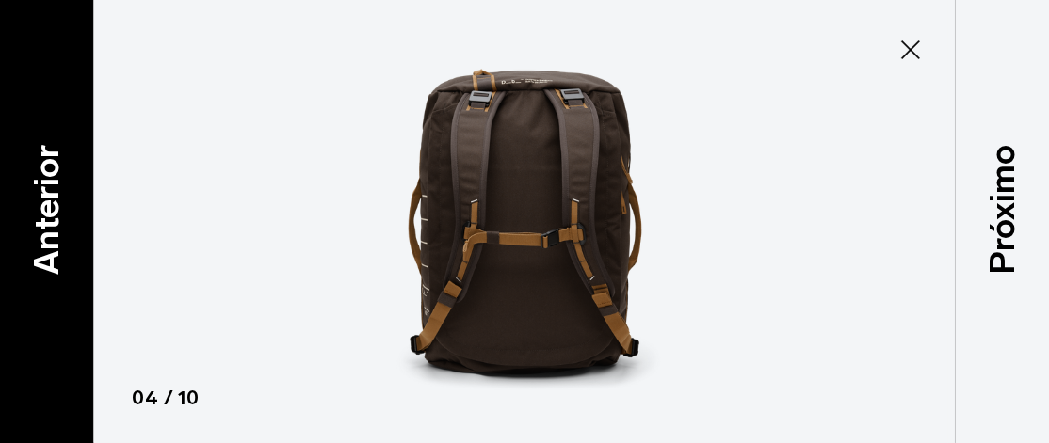
click at [43, 202] on font "Anterior" at bounding box center [45, 210] width 40 height 130
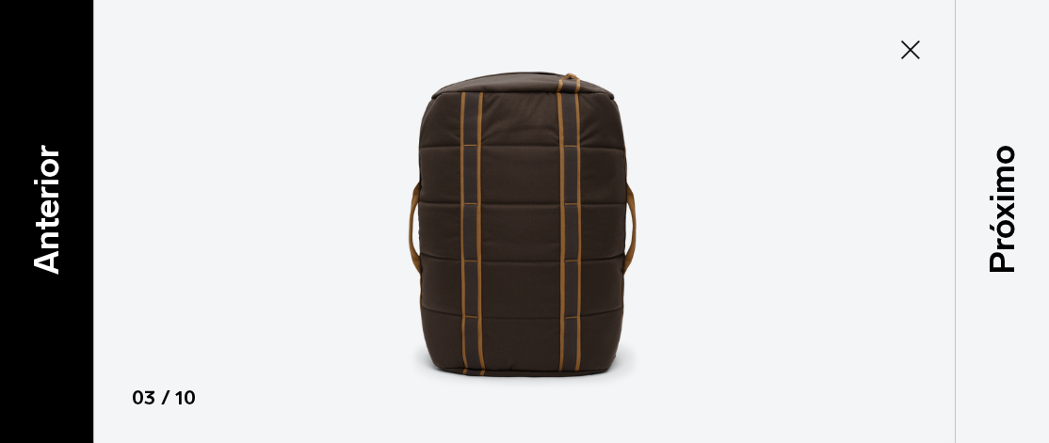
click at [43, 202] on font "Anterior" at bounding box center [45, 210] width 40 height 130
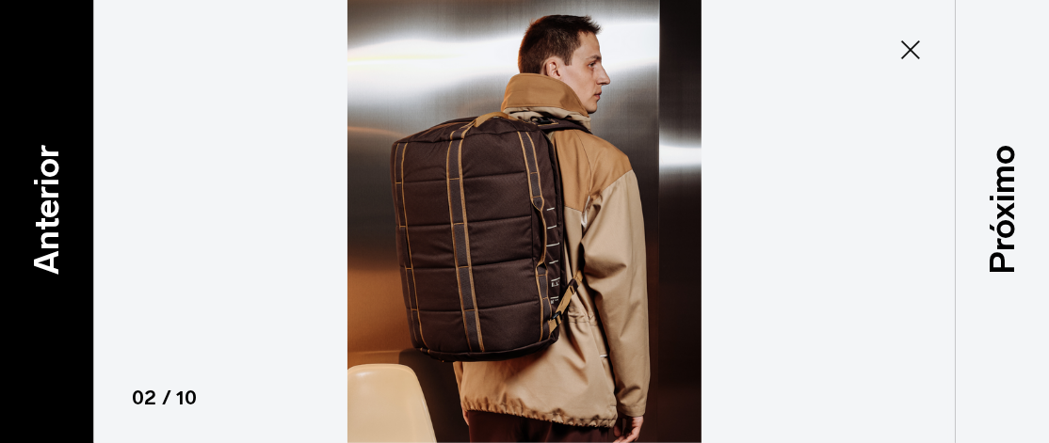
click at [43, 202] on font "Anterior" at bounding box center [45, 210] width 40 height 130
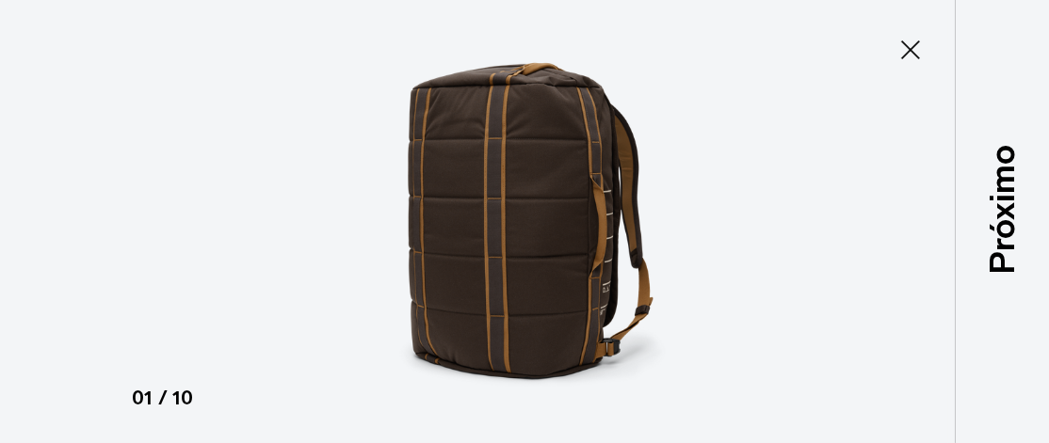
click at [904, 50] on icon at bounding box center [910, 50] width 30 height 30
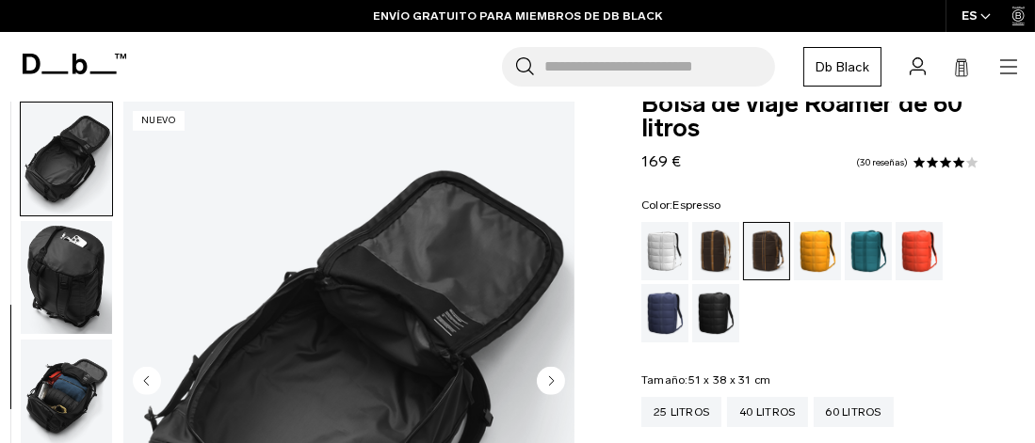
scroll to position [0, 0]
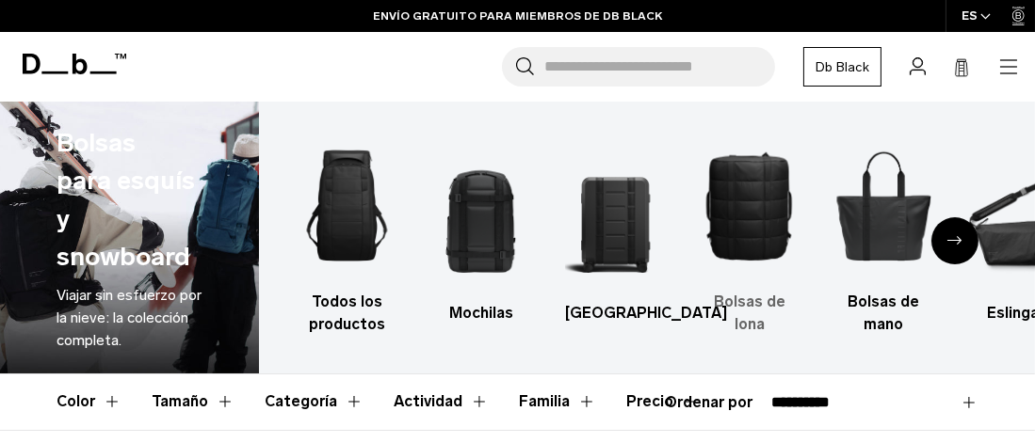
click at [747, 229] on img "4 / 10" at bounding box center [749, 206] width 101 height 152
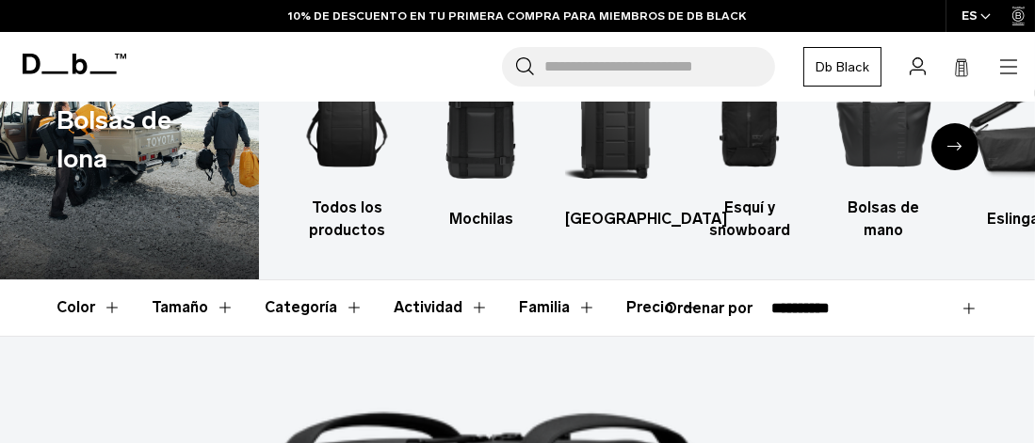
click at [192, 302] on font "Tamaño" at bounding box center [180, 307] width 56 height 18
click at [222, 305] on button "Tamaño" at bounding box center [193, 308] width 83 height 55
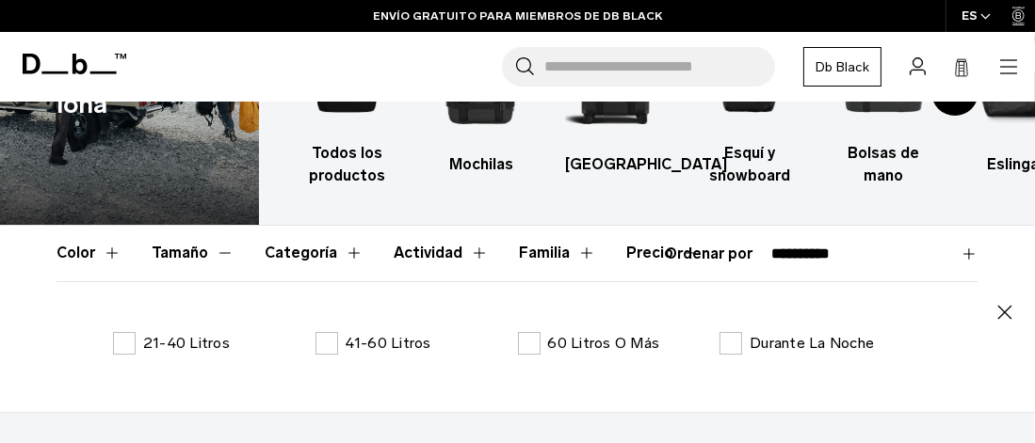
scroll to position [188, 0]
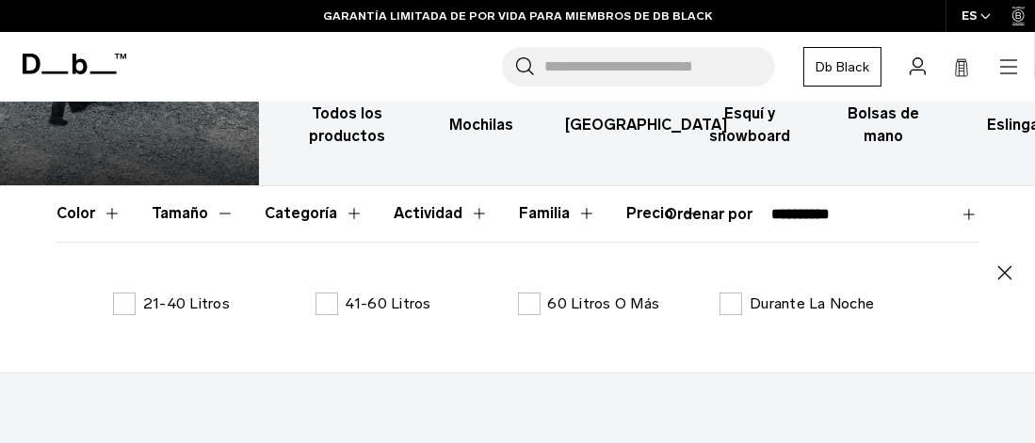
click at [222, 213] on button "Tamaño" at bounding box center [193, 213] width 83 height 55
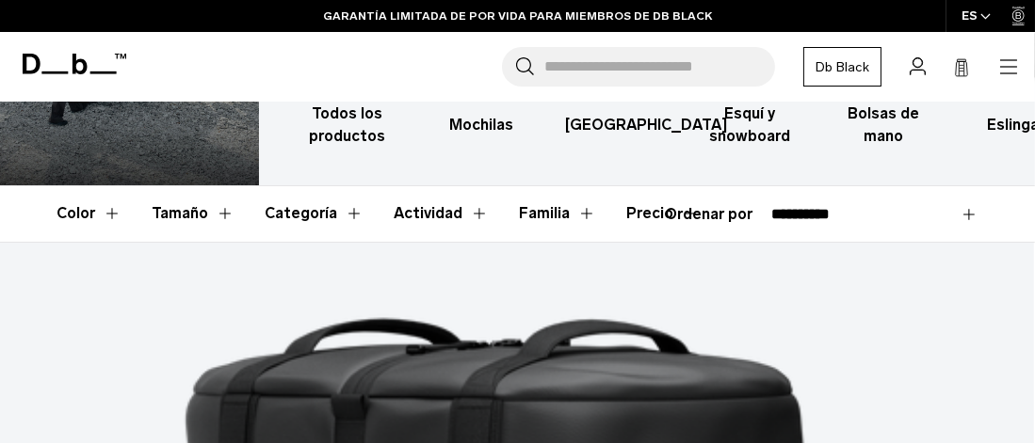
click at [719, 214] on div "**********" at bounding box center [821, 214] width 313 height 23
click at [675, 213] on button "Precio" at bounding box center [662, 213] width 73 height 55
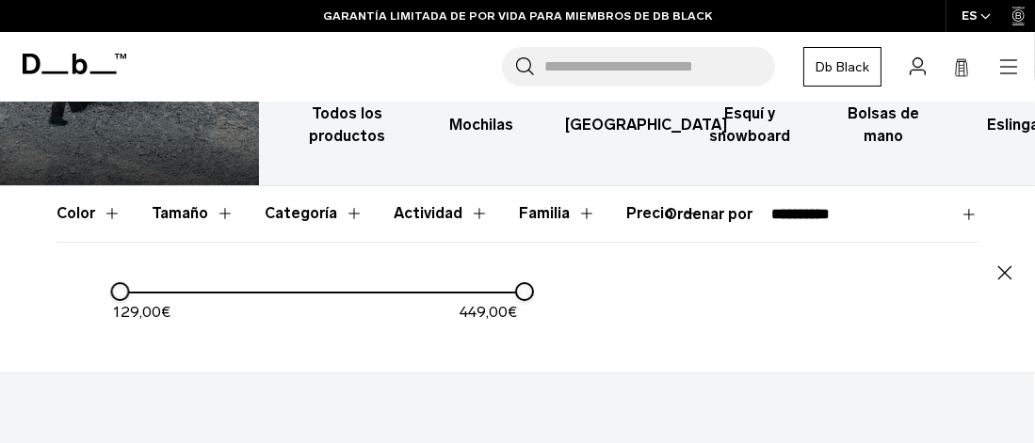
click at [675, 213] on button "Precio" at bounding box center [662, 213] width 73 height 55
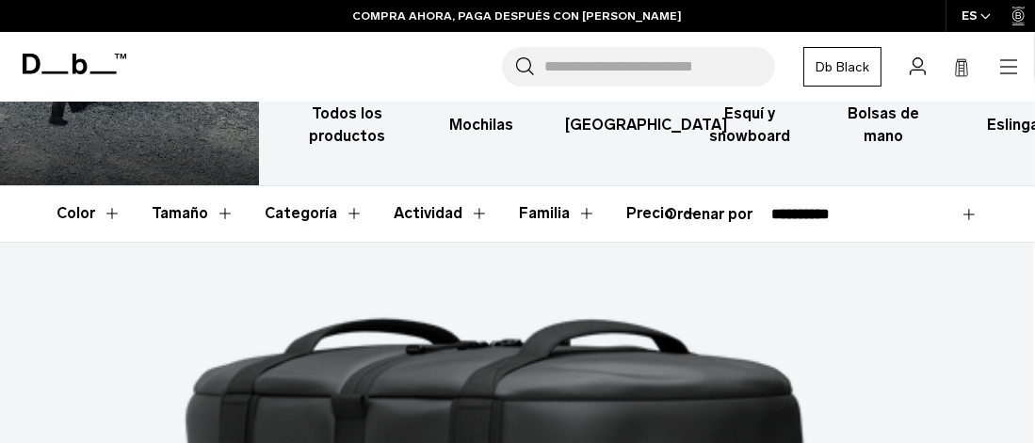
click at [844, 213] on select "**********" at bounding box center [874, 214] width 207 height 17
select select "**********"
click at [771, 206] on select "**********" at bounding box center [874, 214] width 207 height 17
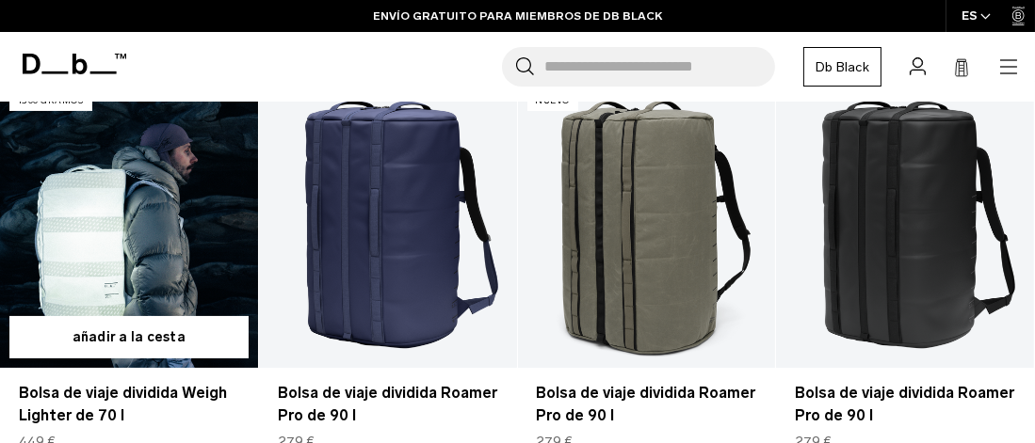
scroll to position [377, 0]
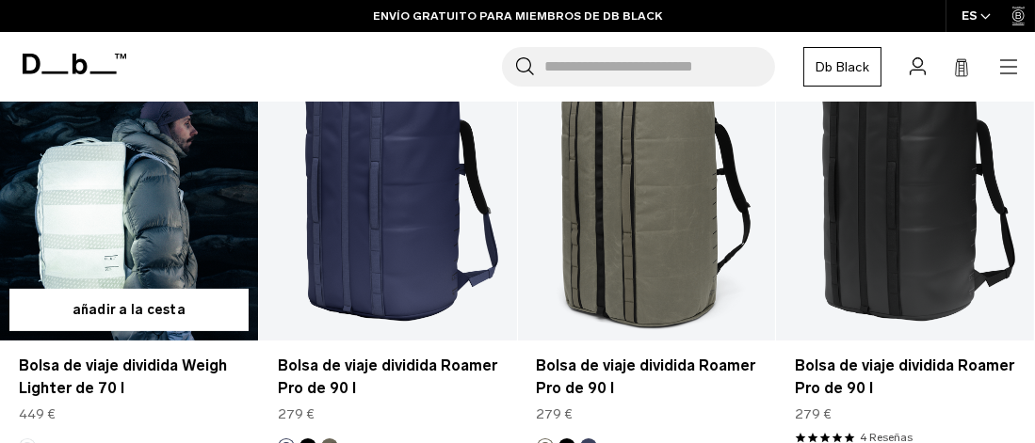
click at [148, 213] on link "Bolsa de viaje dividida Weigh Lighter de 70 l" at bounding box center [129, 198] width 258 height 286
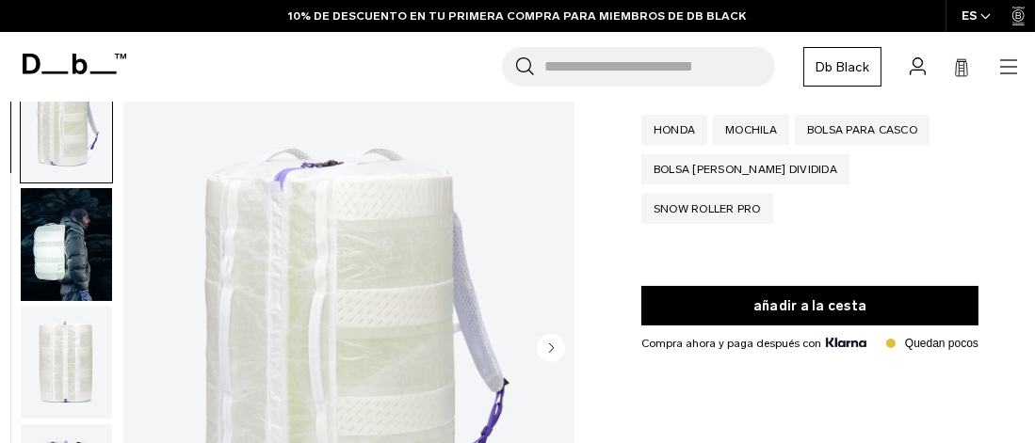
scroll to position [282, 0]
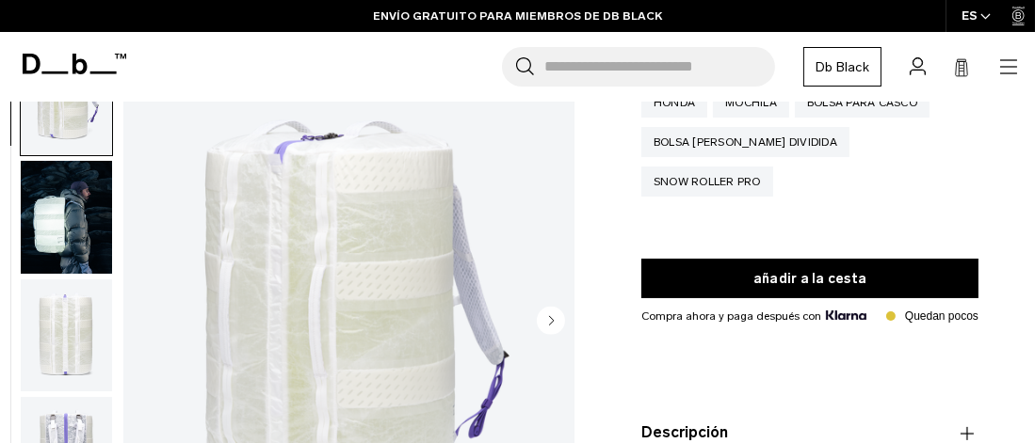
click at [550, 317] on icon "Siguiente diapositiva" at bounding box center [552, 321] width 5 height 8
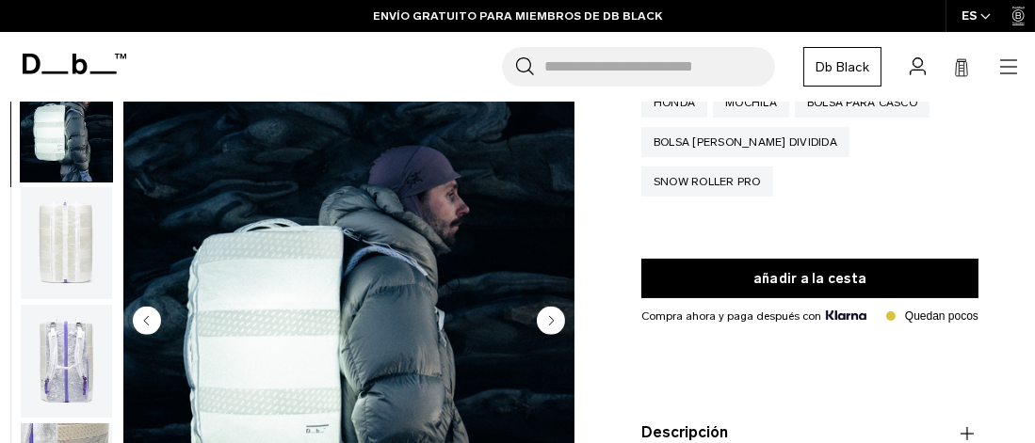
scroll to position [118, 0]
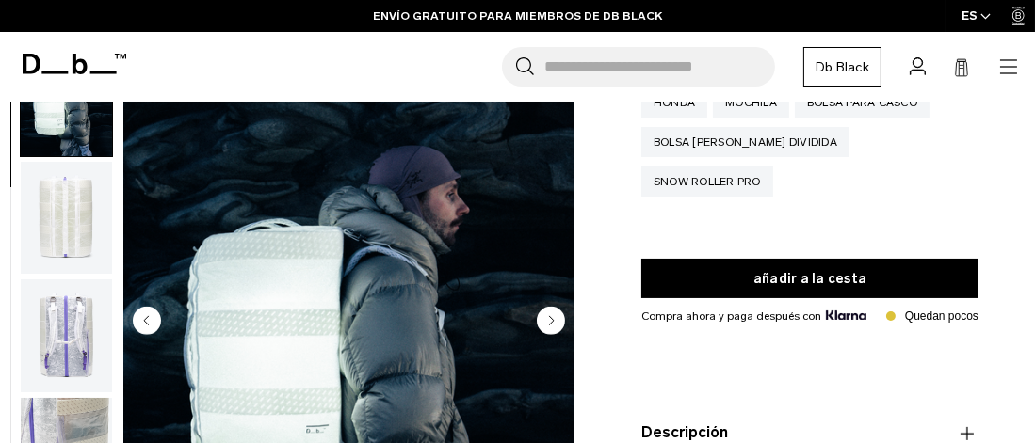
click at [550, 317] on icon "Siguiente diapositiva" at bounding box center [552, 321] width 5 height 8
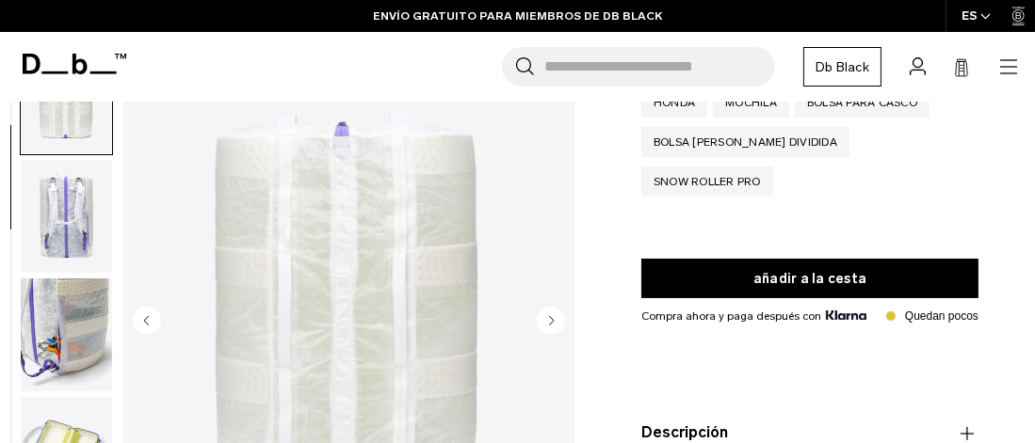
click at [550, 317] on icon "Siguiente diapositiva" at bounding box center [552, 321] width 5 height 8
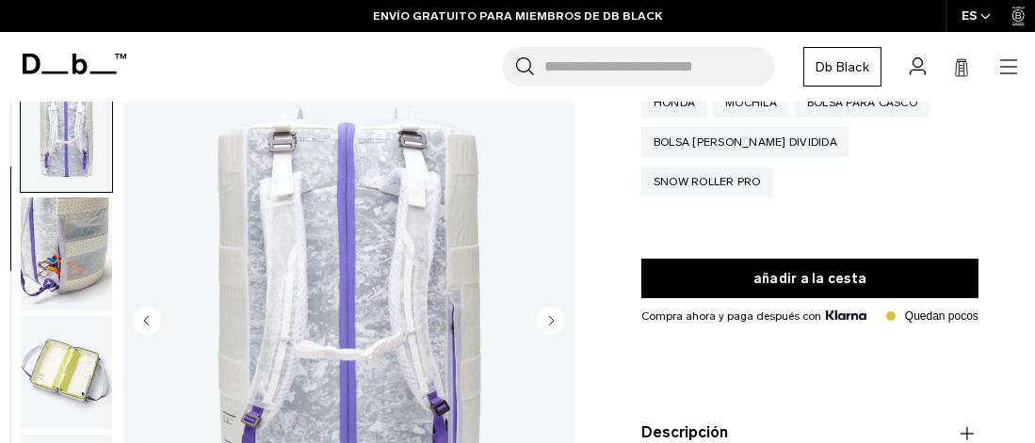
scroll to position [355, 0]
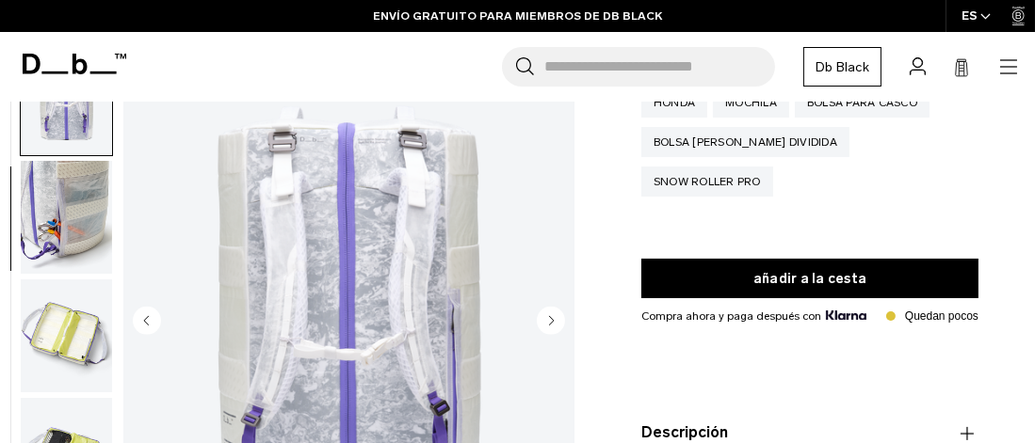
click at [550, 317] on icon "Siguiente diapositiva" at bounding box center [552, 321] width 5 height 8
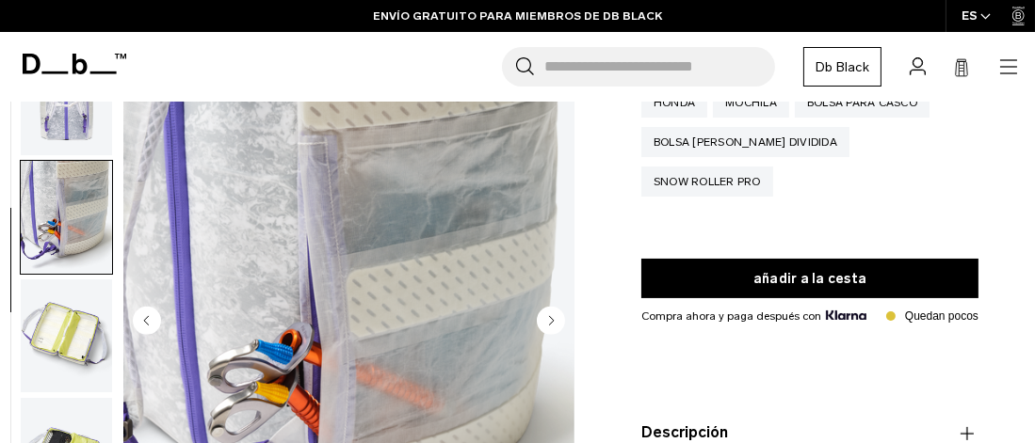
scroll to position [474, 0]
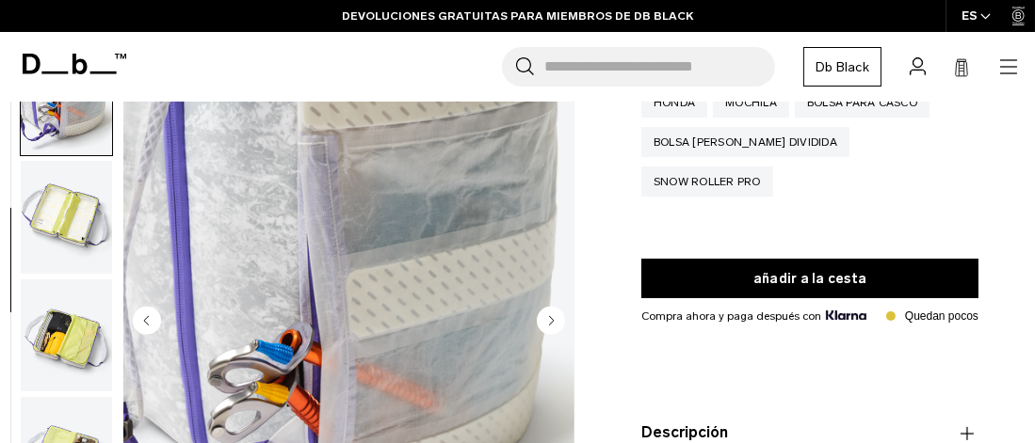
click at [550, 317] on icon "Siguiente diapositiva" at bounding box center [552, 321] width 5 height 8
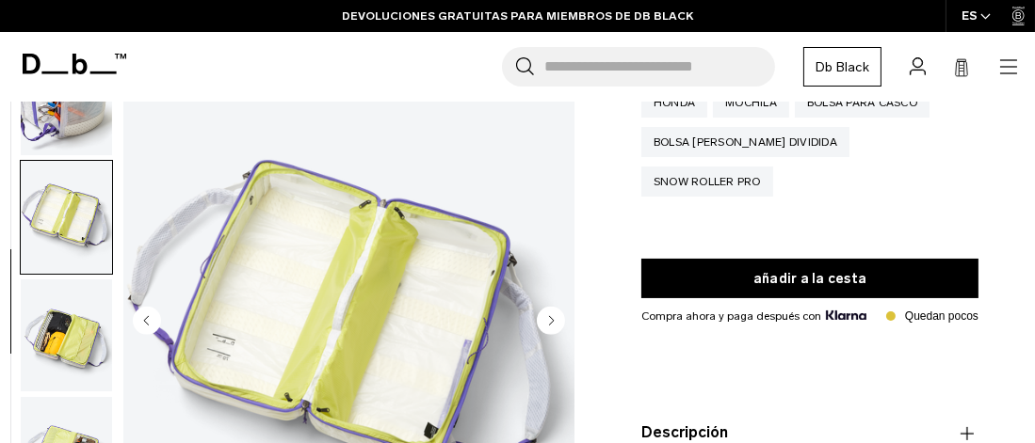
scroll to position [593, 0]
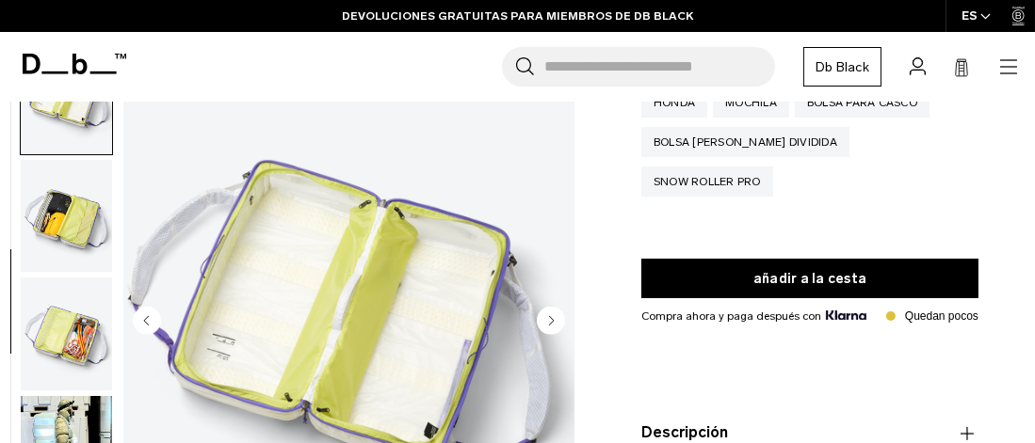
click at [550, 317] on icon "Siguiente diapositiva" at bounding box center [552, 321] width 5 height 8
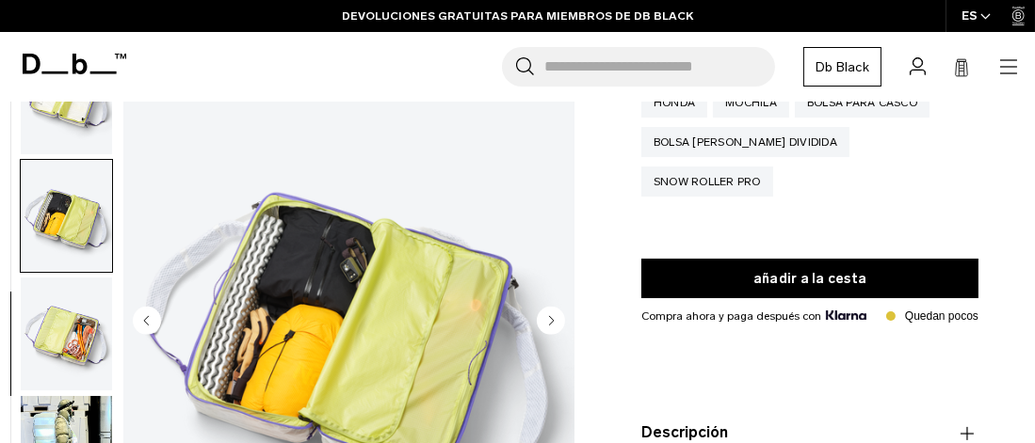
scroll to position [711, 0]
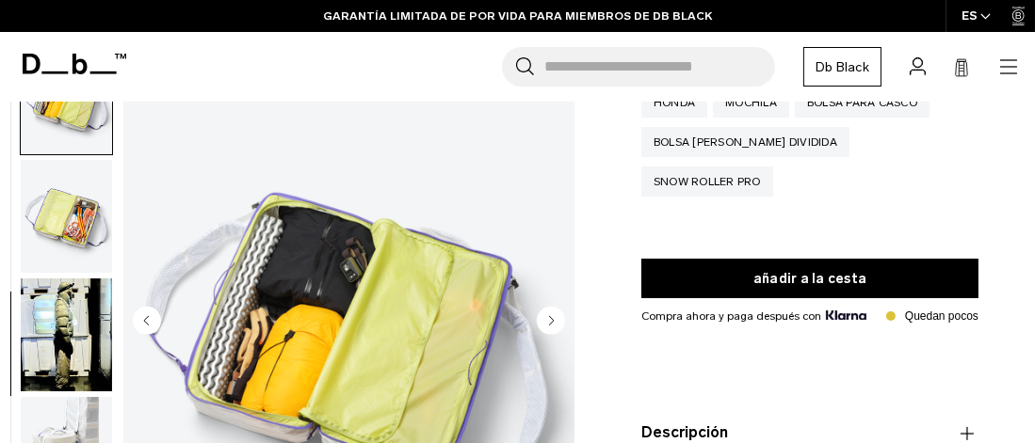
click at [550, 317] on icon "Siguiente diapositiva" at bounding box center [552, 321] width 5 height 8
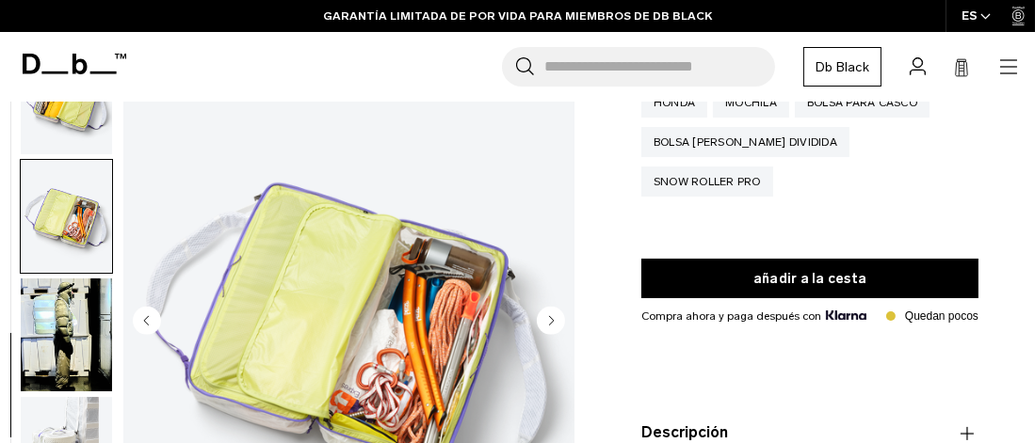
scroll to position [829, 0]
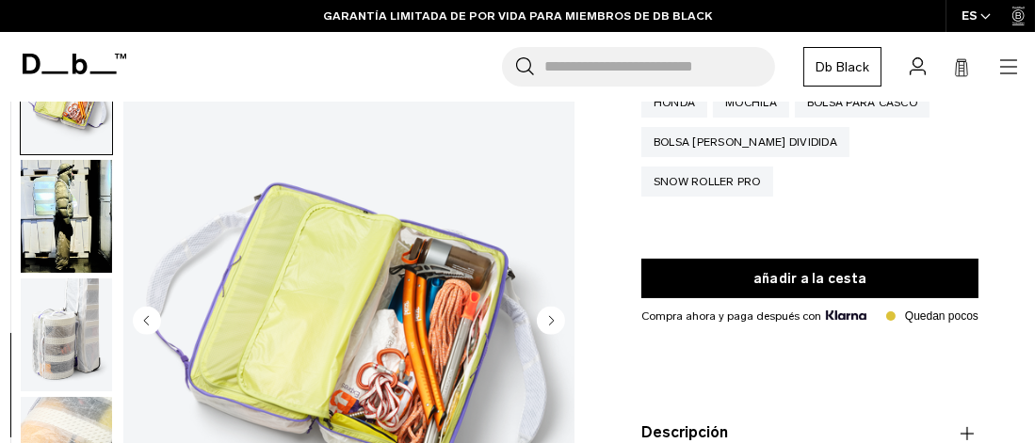
click at [141, 307] on circle "Diapositiva anterior" at bounding box center [147, 321] width 28 height 28
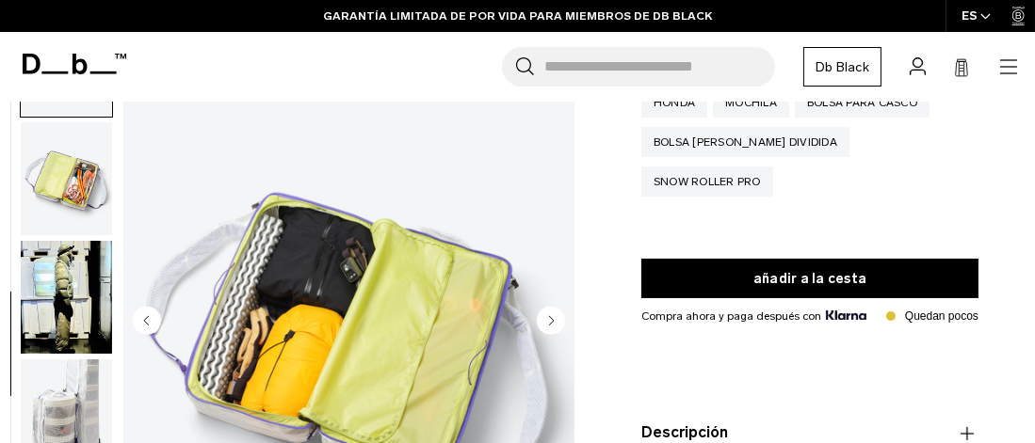
scroll to position [711, 0]
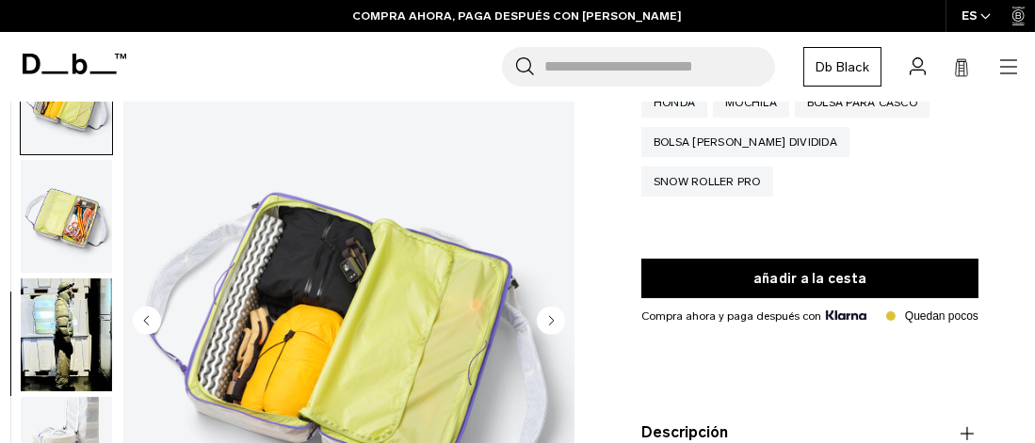
click at [553, 317] on icon "Siguiente diapositiva" at bounding box center [552, 321] width 5 height 8
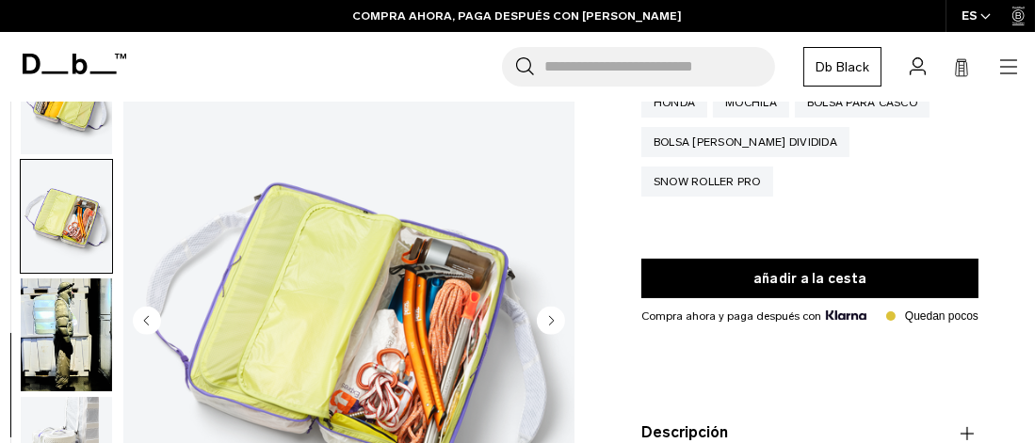
scroll to position [829, 0]
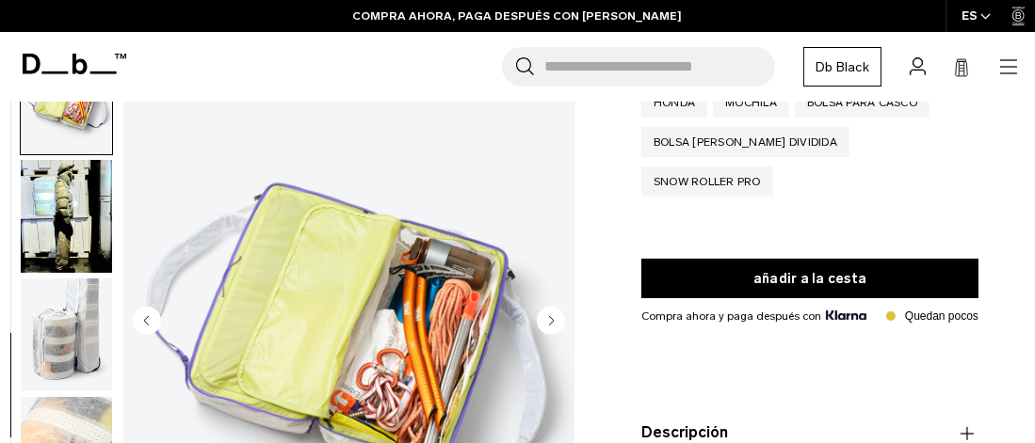
click at [553, 317] on icon "Siguiente diapositiva" at bounding box center [552, 321] width 5 height 8
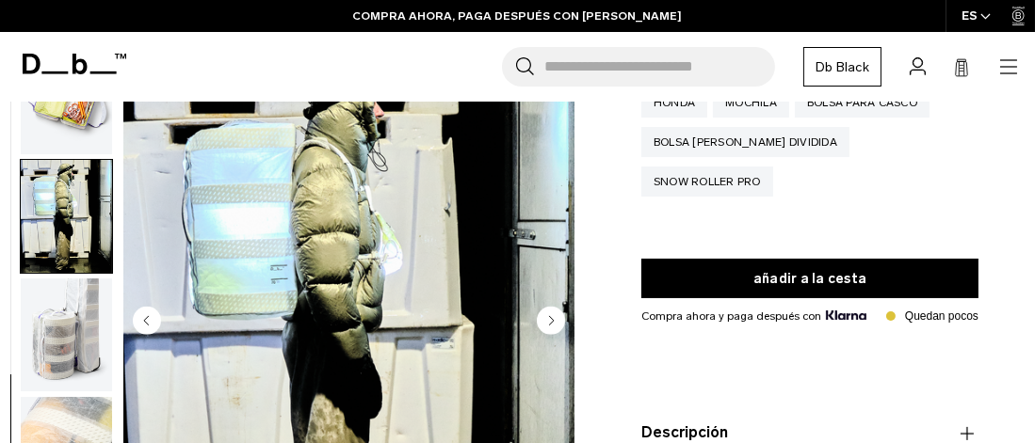
scroll to position [856, 0]
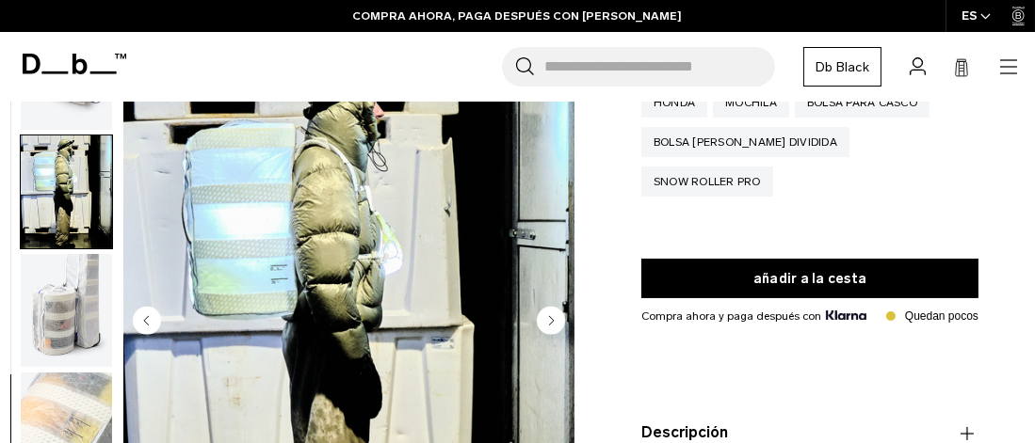
click at [553, 317] on icon "Siguiente diapositiva" at bounding box center [552, 321] width 5 height 8
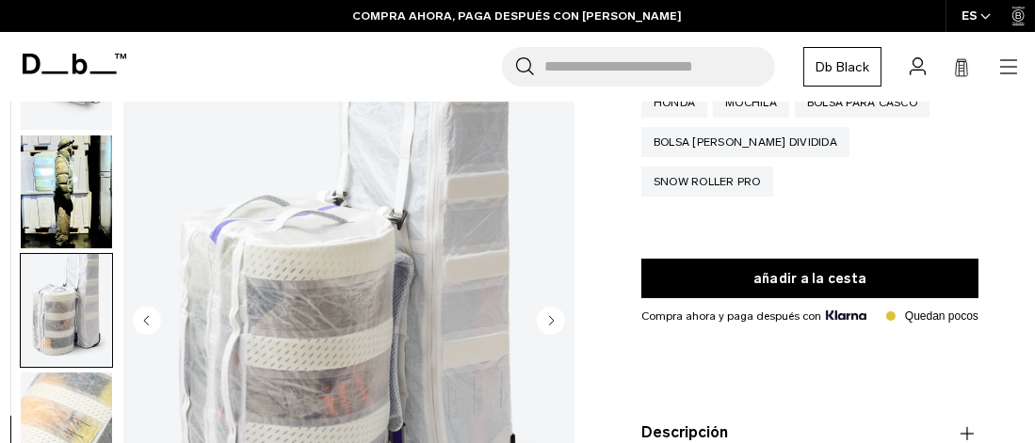
click at [553, 317] on icon "Siguiente diapositiva" at bounding box center [552, 321] width 5 height 8
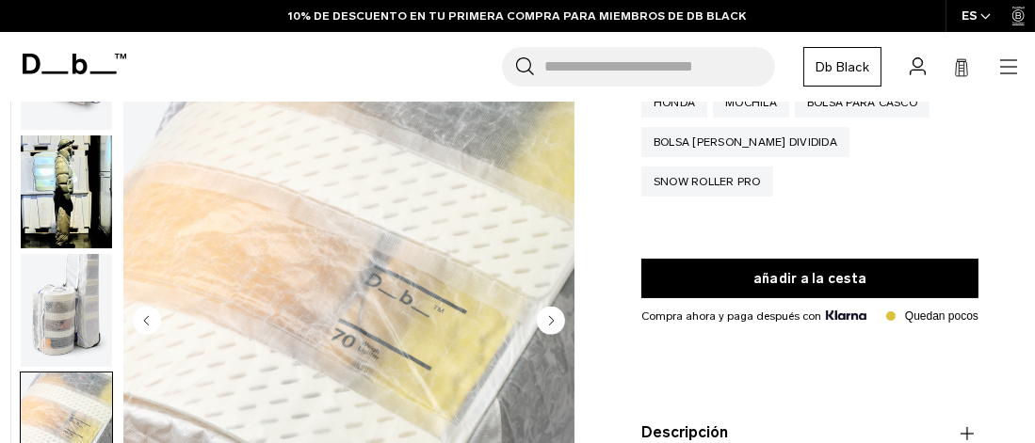
click at [553, 317] on icon "Siguiente diapositiva" at bounding box center [552, 321] width 5 height 8
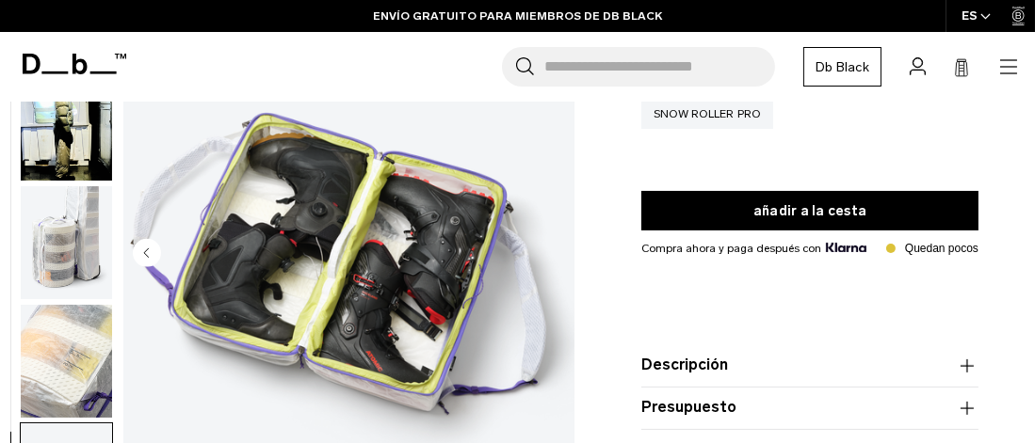
scroll to position [377, 0]
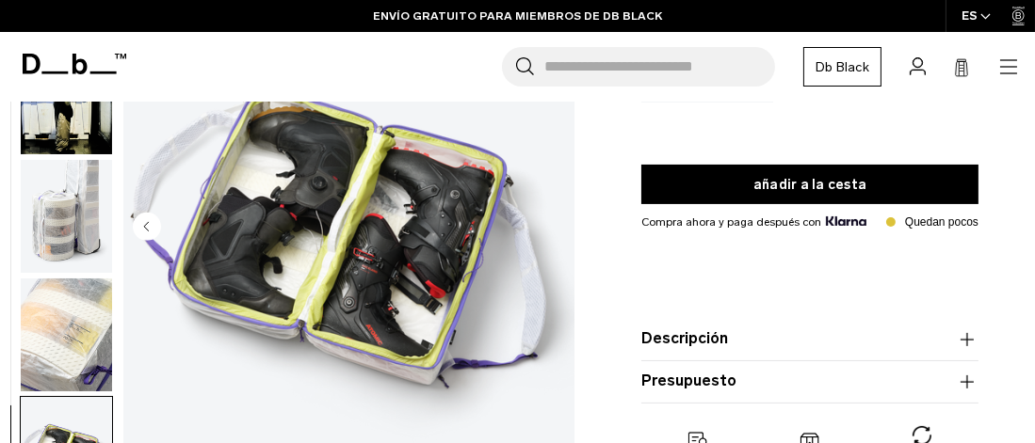
click at [798, 329] on button "Descripción" at bounding box center [809, 340] width 337 height 23
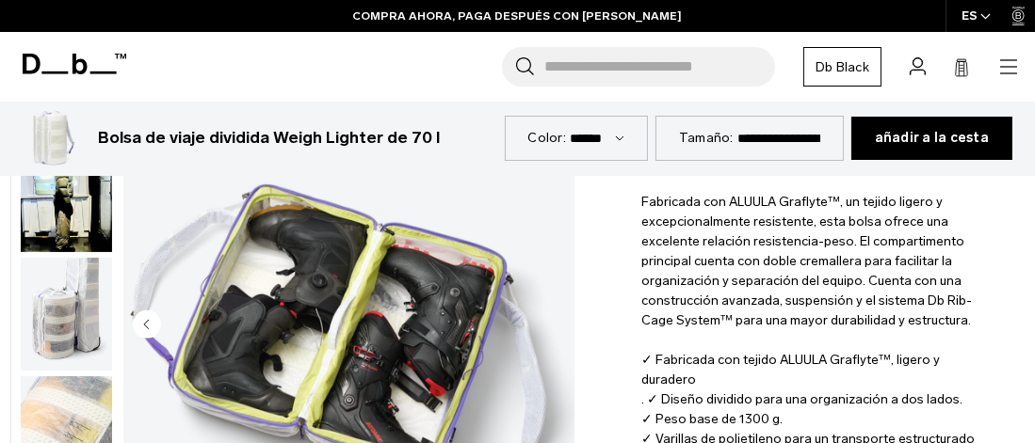
scroll to position [565, 0]
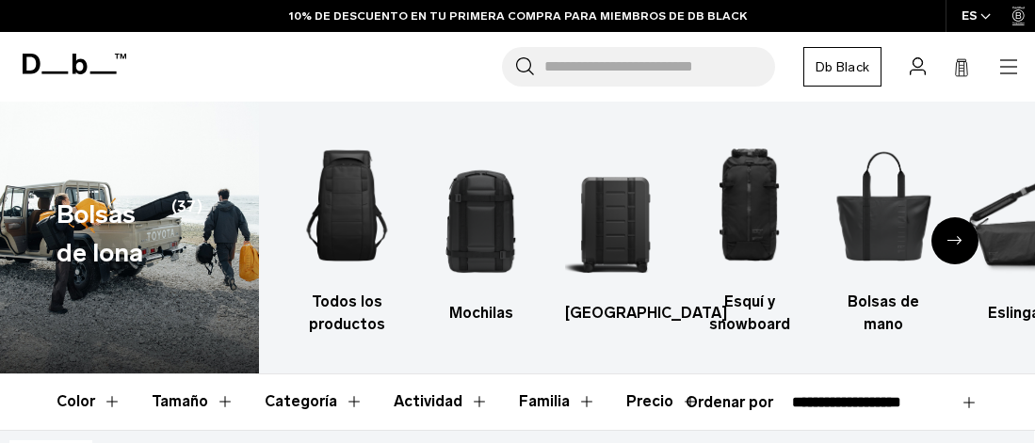
select select "**********"
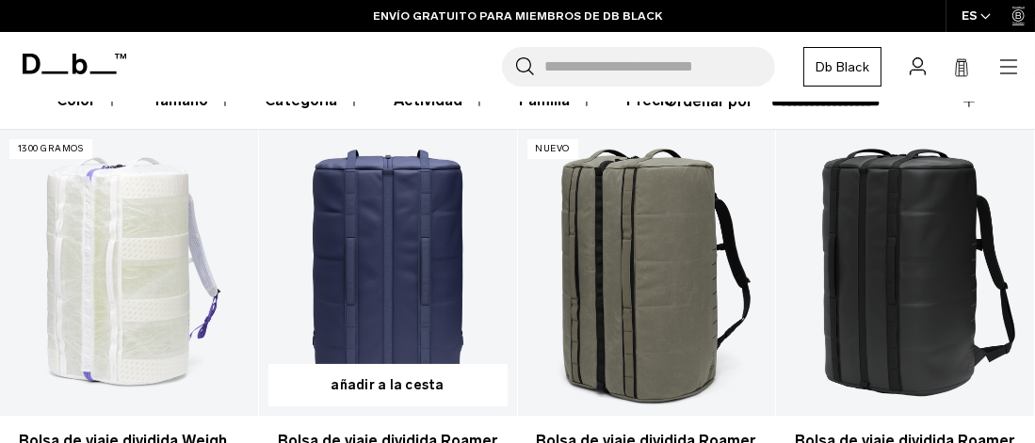
click at [391, 273] on link "Bolsa de viaje dividida Roamer Pro de 90 l" at bounding box center [388, 273] width 258 height 286
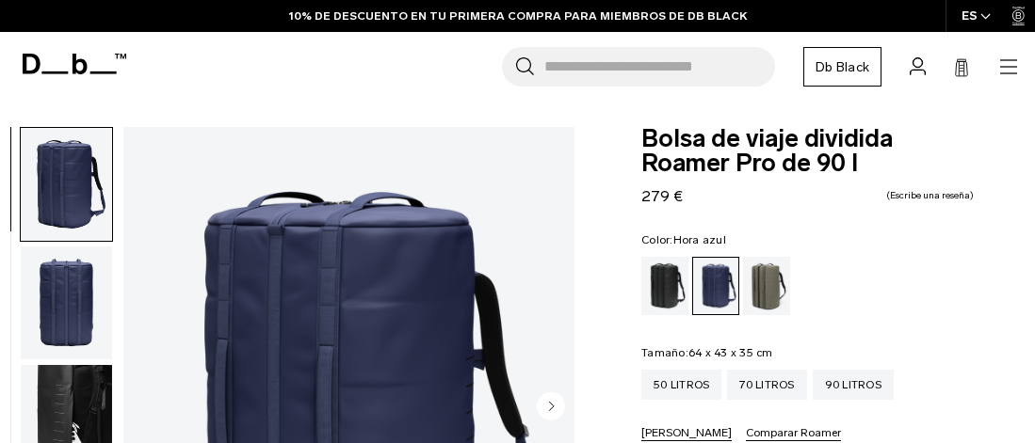
click at [77, 365] on img "button" at bounding box center [66, 421] width 91 height 113
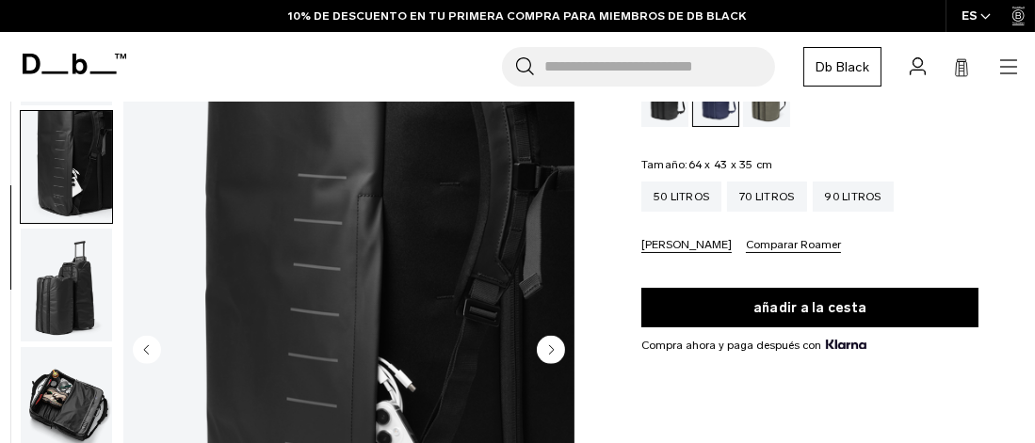
scroll to position [237, 0]
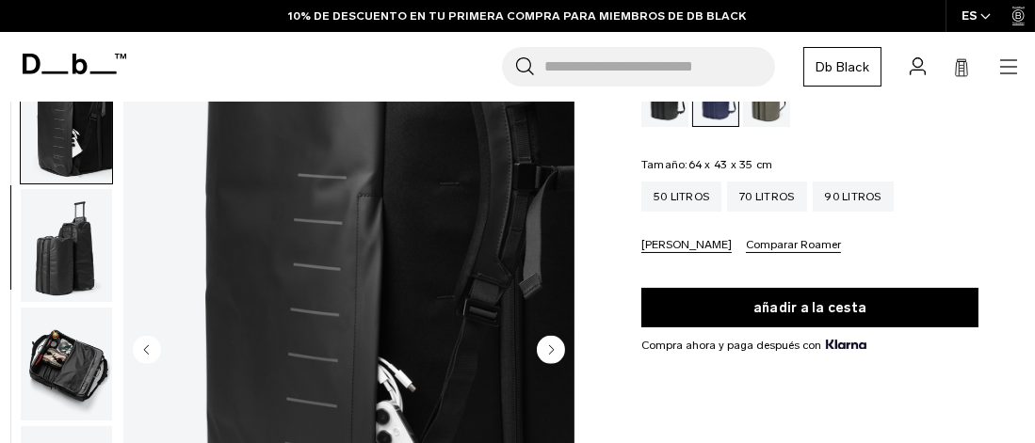
click at [455, 320] on img "3 / 9" at bounding box center [348, 352] width 451 height 563
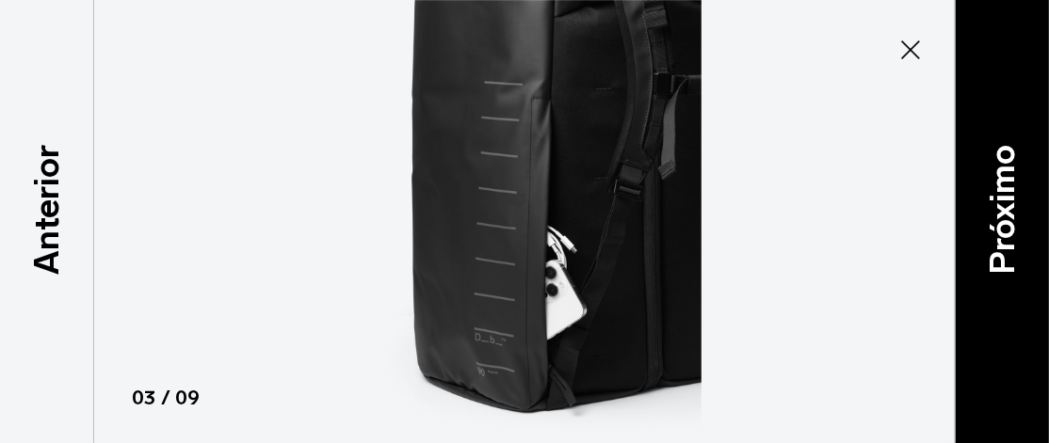
click at [1013, 212] on font "Próximo" at bounding box center [1001, 210] width 40 height 130
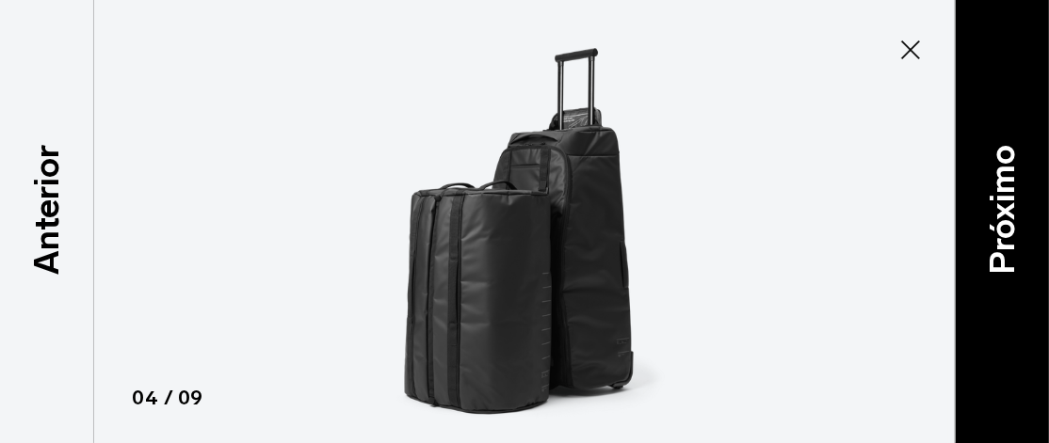
click at [1013, 212] on font "Próximo" at bounding box center [1001, 210] width 40 height 130
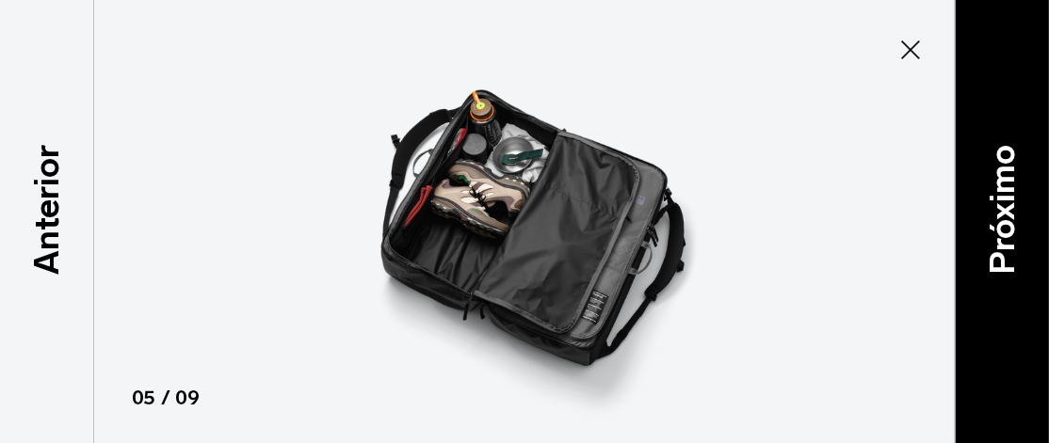
click at [1013, 212] on font "Próximo" at bounding box center [1001, 210] width 40 height 130
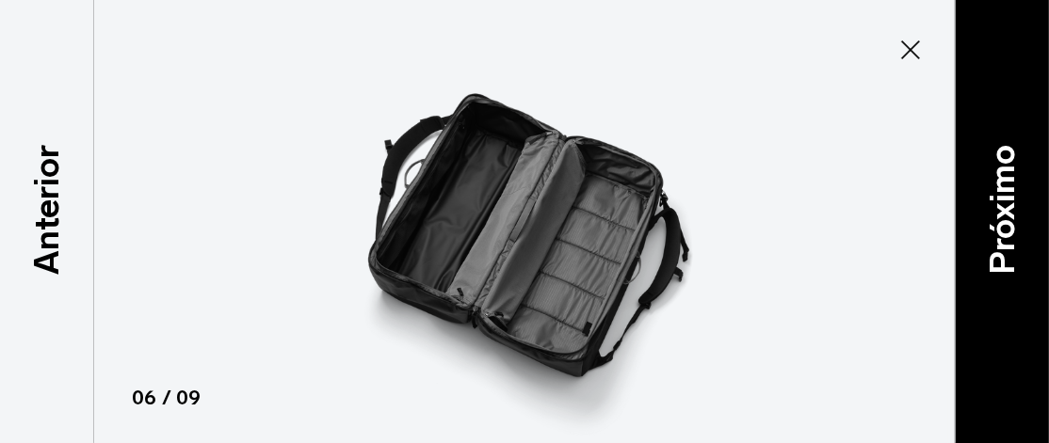
click at [1013, 212] on font "Próximo" at bounding box center [1001, 210] width 40 height 130
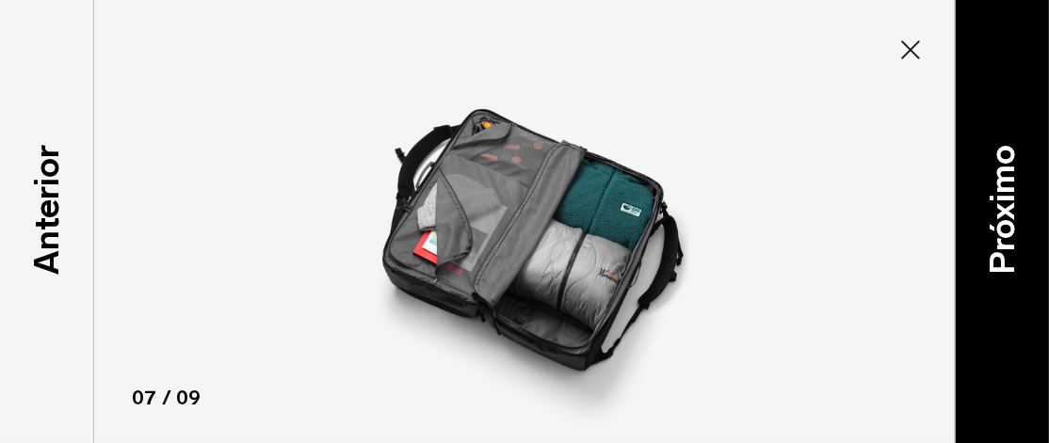
click at [1013, 212] on font "Próximo" at bounding box center [1001, 210] width 40 height 130
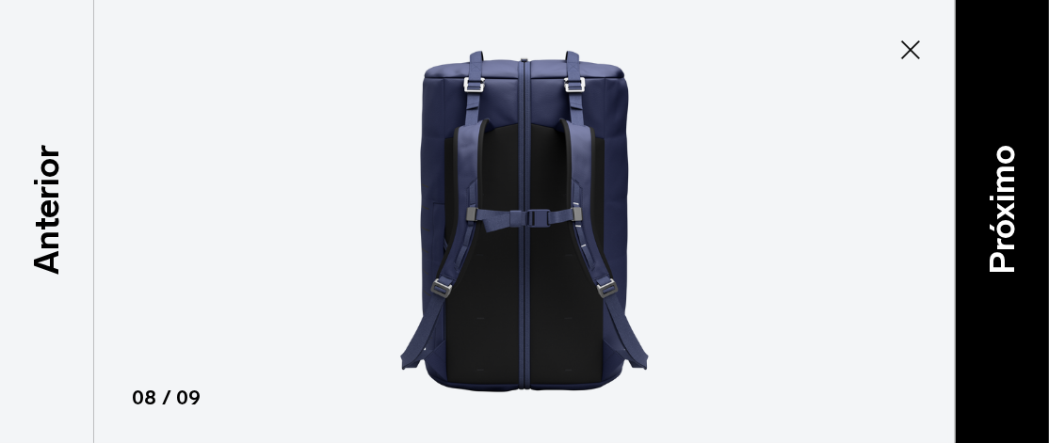
click at [1013, 212] on font "Próximo" at bounding box center [1001, 210] width 40 height 130
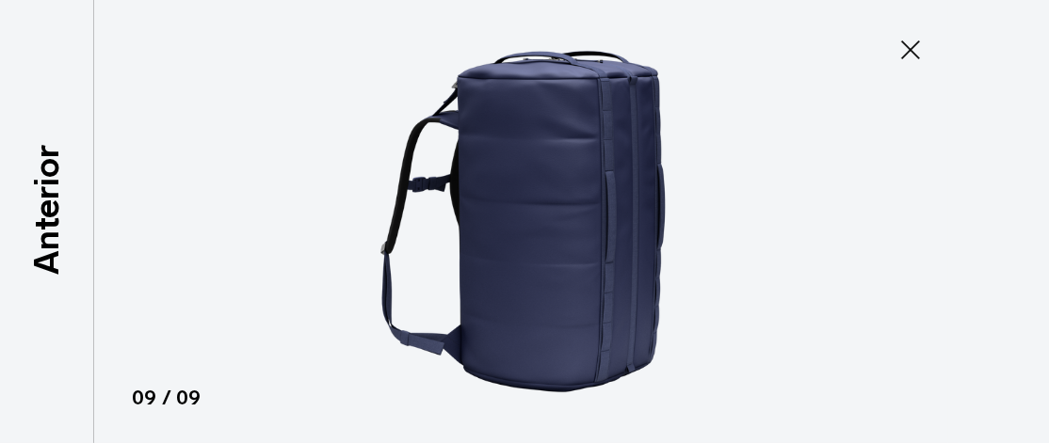
click at [1013, 212] on div at bounding box center [524, 221] width 1049 height 443
click at [908, 41] on icon at bounding box center [910, 50] width 30 height 30
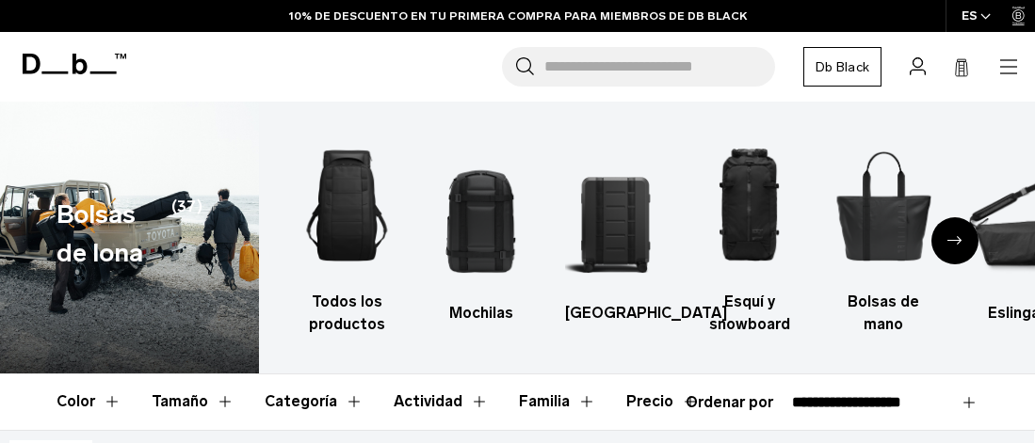
select select "**********"
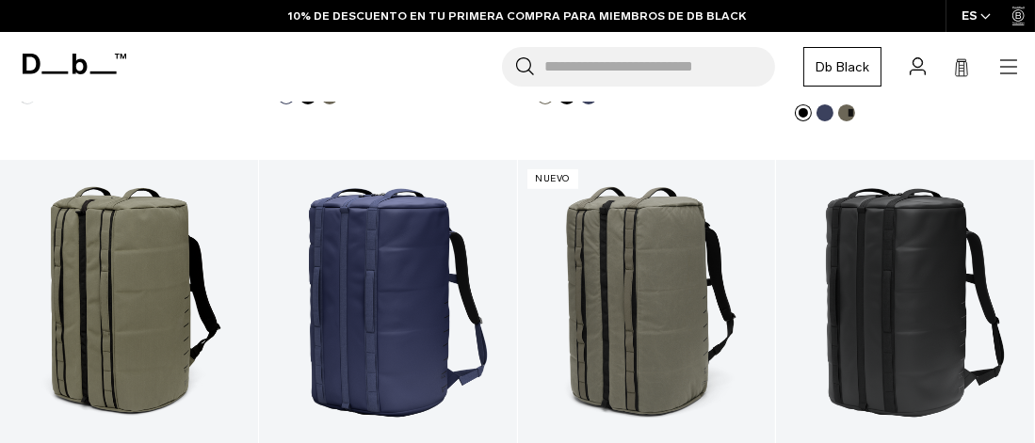
scroll to position [772, 0]
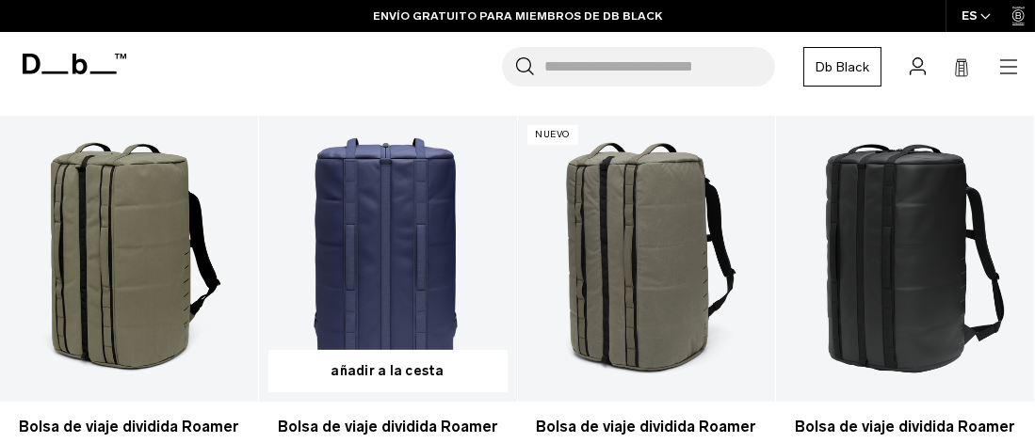
click at [395, 235] on link "Bolsa de viaje dividida Roamer Pro de 70 l" at bounding box center [388, 259] width 258 height 286
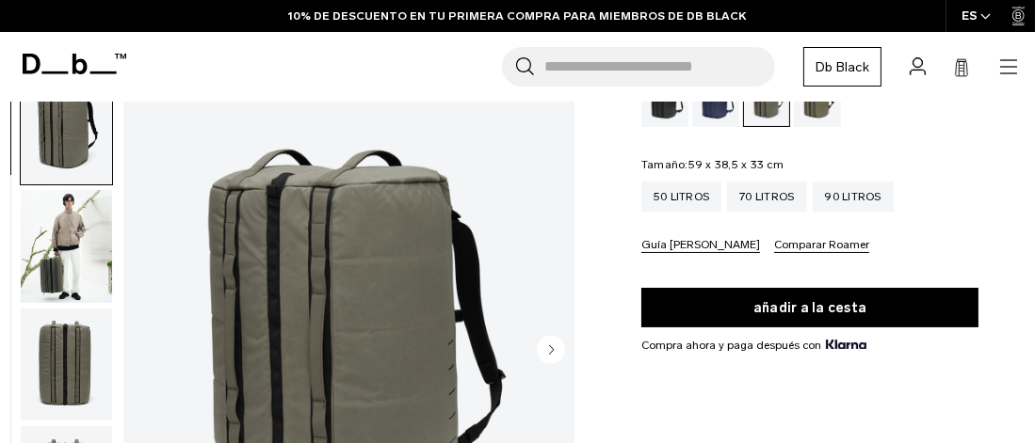
click at [549, 345] on circle "Siguiente diapositiva" at bounding box center [551, 350] width 28 height 28
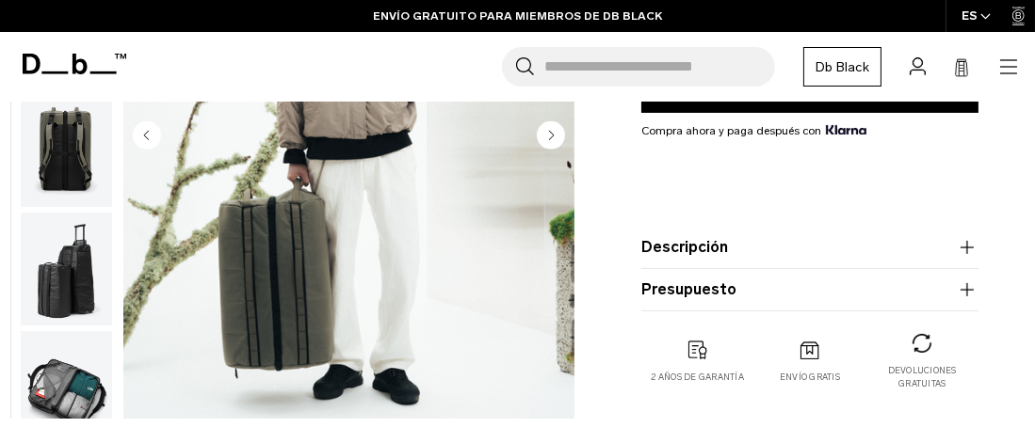
scroll to position [377, 0]
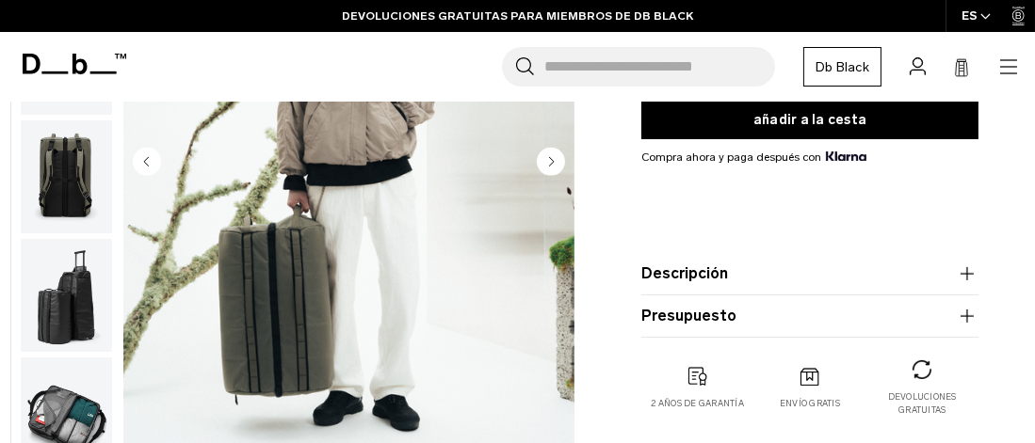
click at [550, 160] on icon "Siguiente diapositiva" at bounding box center [552, 161] width 5 height 8
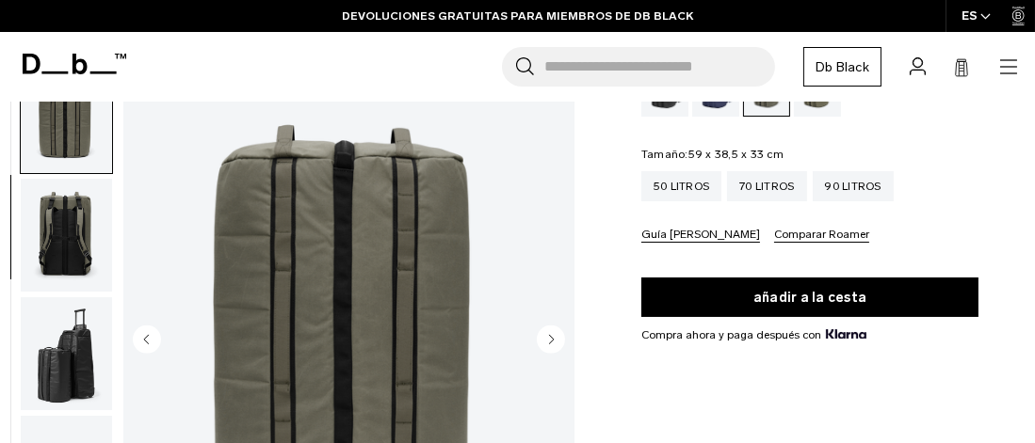
scroll to position [188, 0]
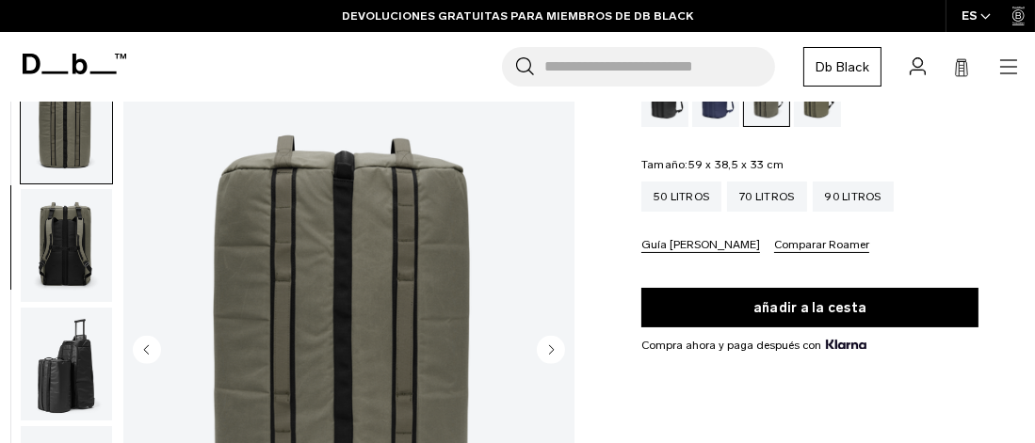
click at [549, 343] on circle "Siguiente diapositiva" at bounding box center [551, 350] width 28 height 28
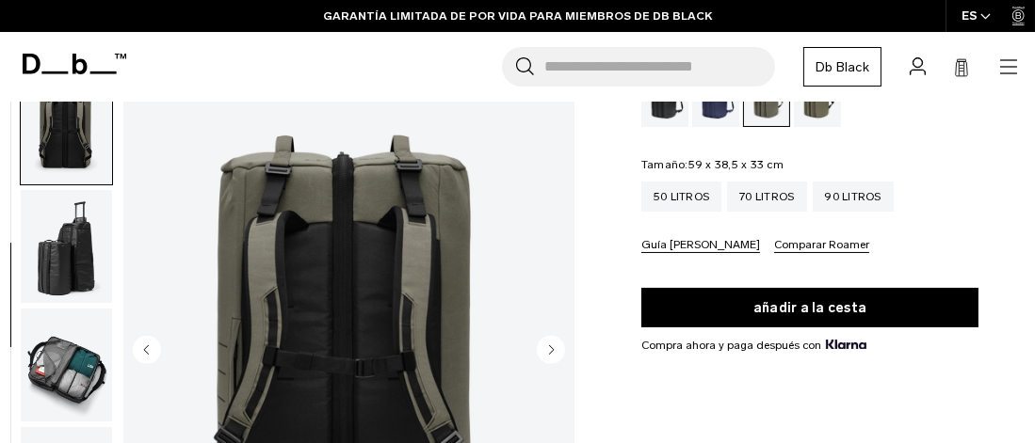
scroll to position [282, 0]
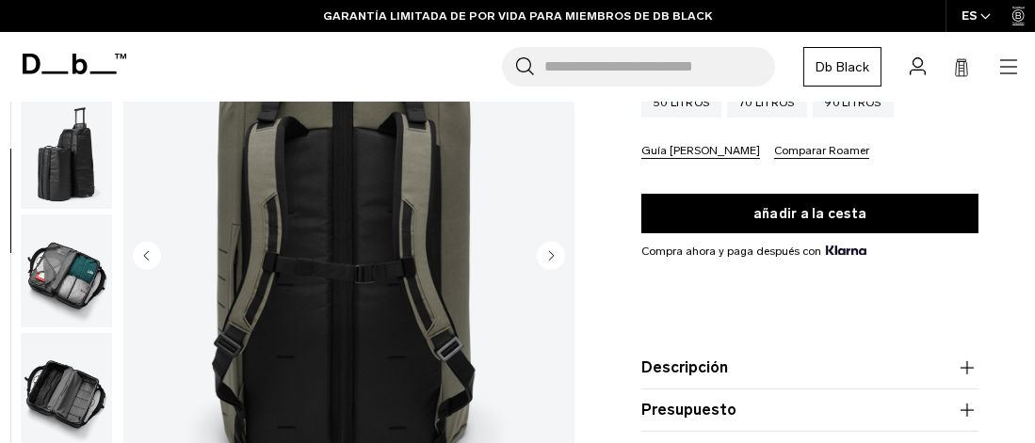
click at [543, 250] on circle "Siguiente diapositiva" at bounding box center [551, 256] width 28 height 28
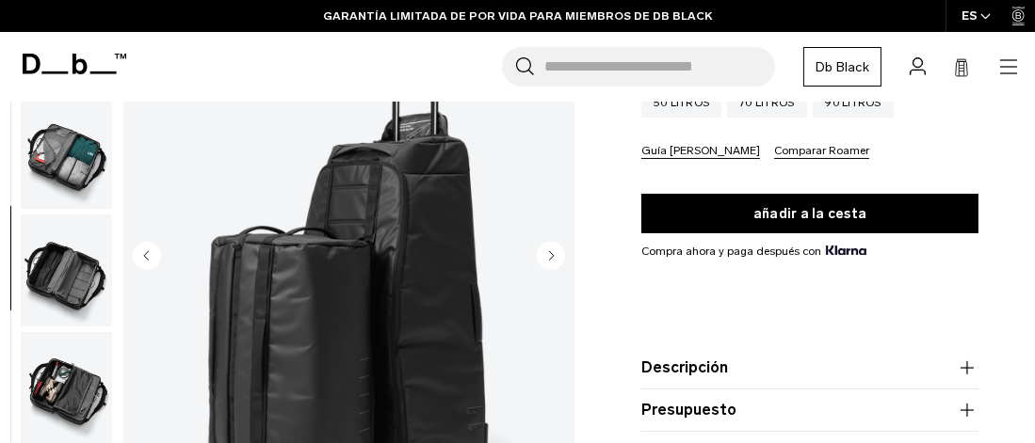
click at [550, 251] on icon "Siguiente diapositiva" at bounding box center [552, 255] width 5 height 8
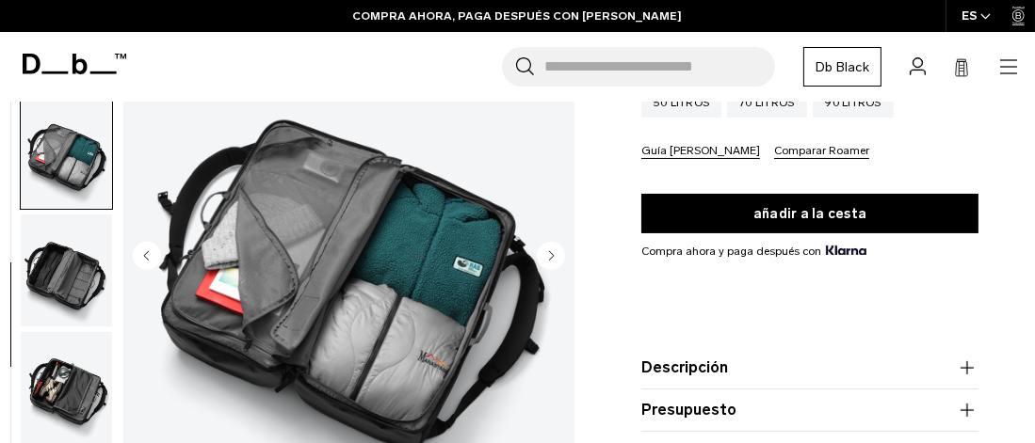
scroll to position [500, 0]
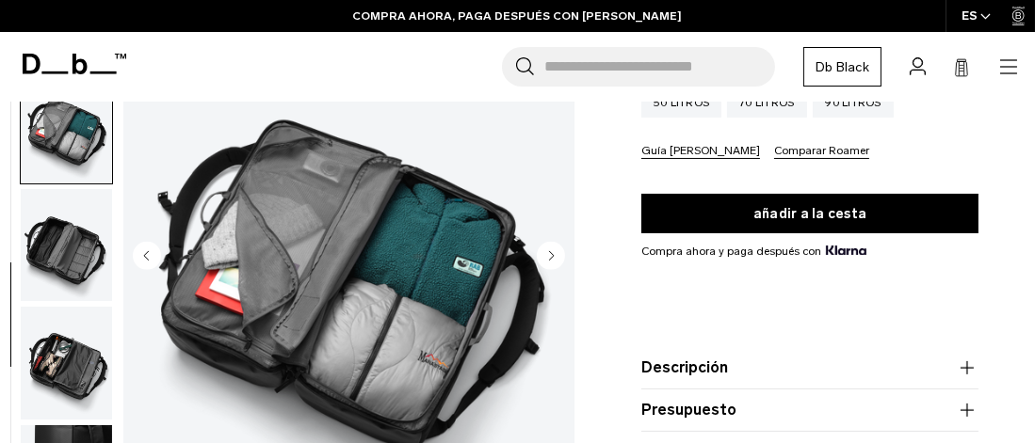
click at [550, 251] on icon "Siguiente diapositiva" at bounding box center [552, 255] width 5 height 8
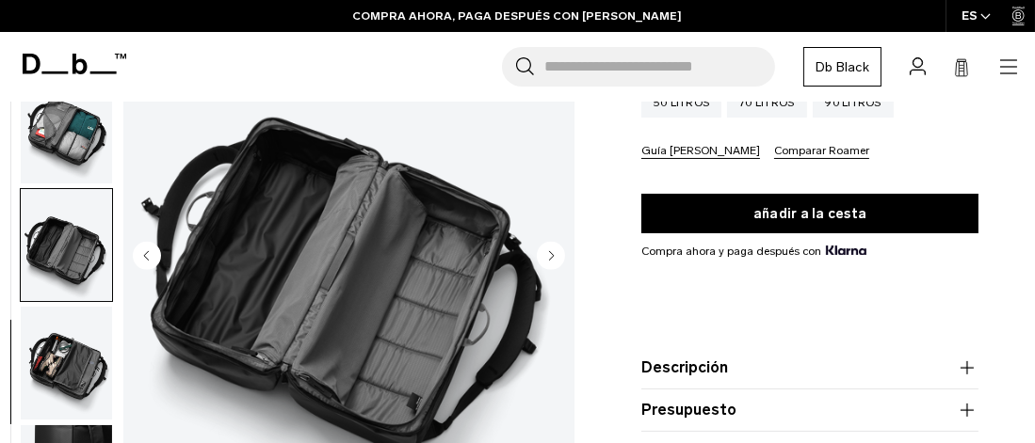
click at [550, 251] on icon "Siguiente diapositiva" at bounding box center [552, 255] width 5 height 8
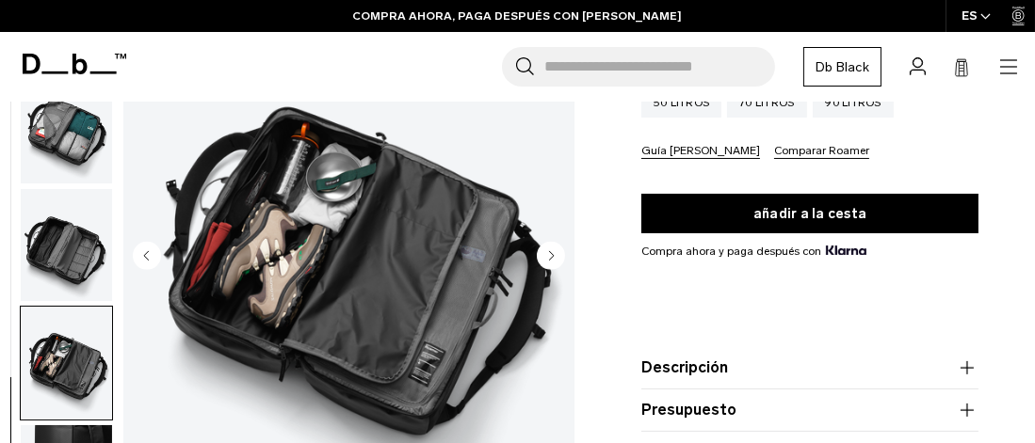
click at [550, 251] on icon "Siguiente diapositiva" at bounding box center [552, 255] width 5 height 8
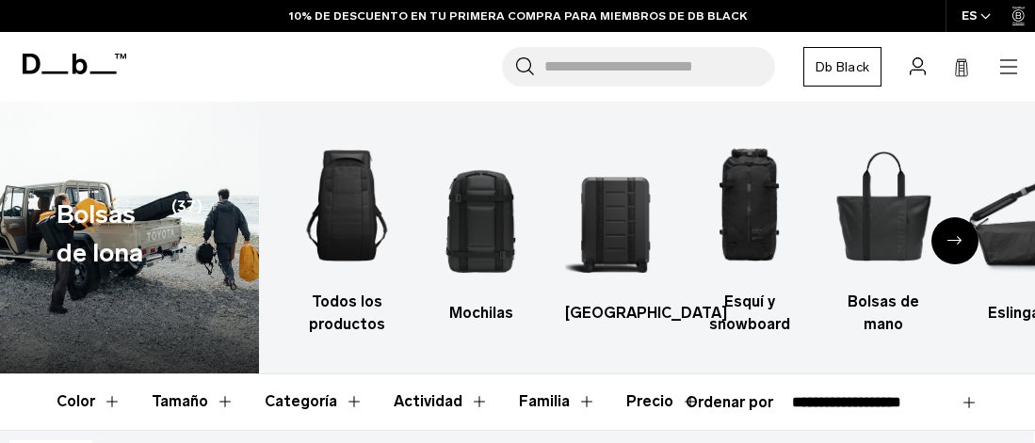
select select "**********"
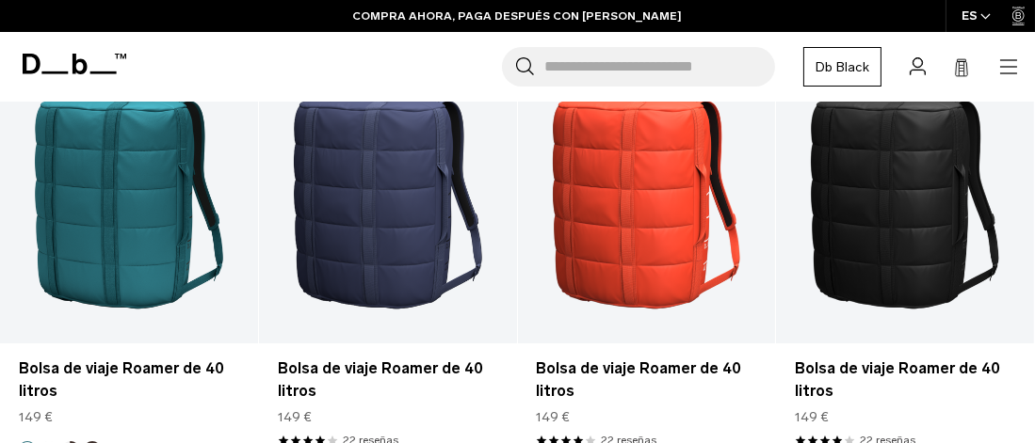
scroll to position [3020, 0]
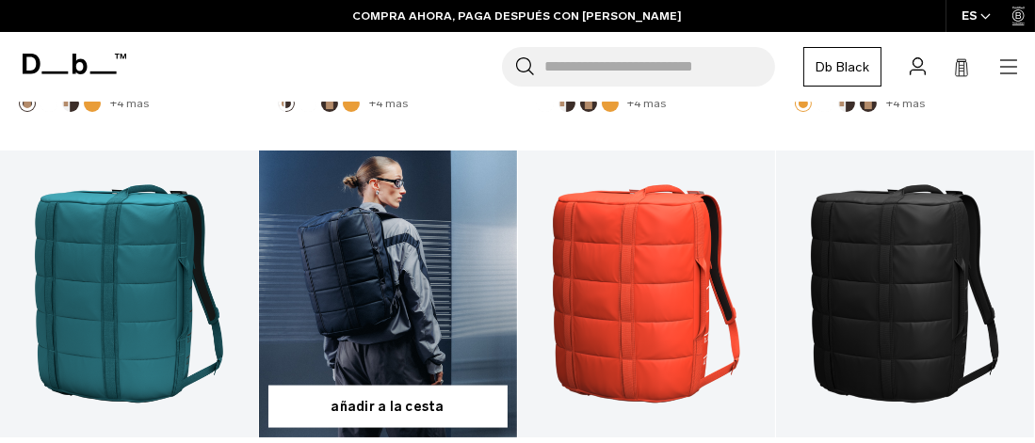
click at [384, 266] on link "Bolsa de viaje Roamer de 40 litros" at bounding box center [388, 294] width 258 height 286
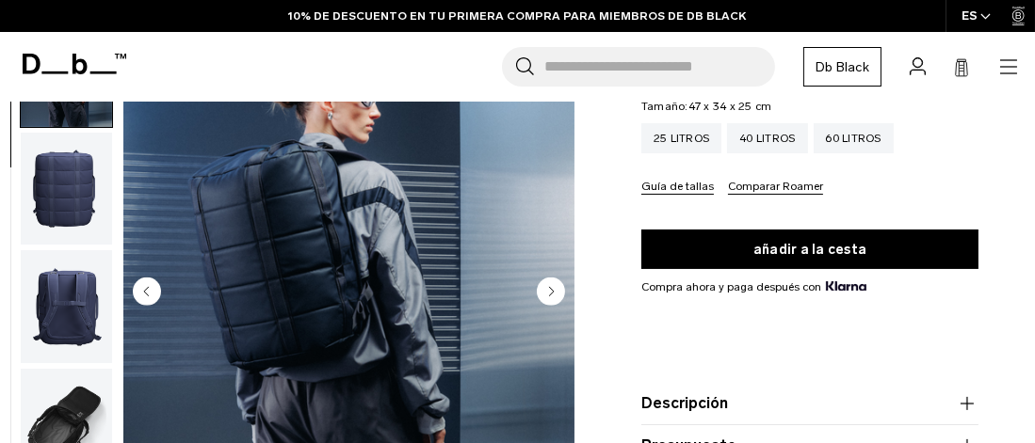
scroll to position [282, 0]
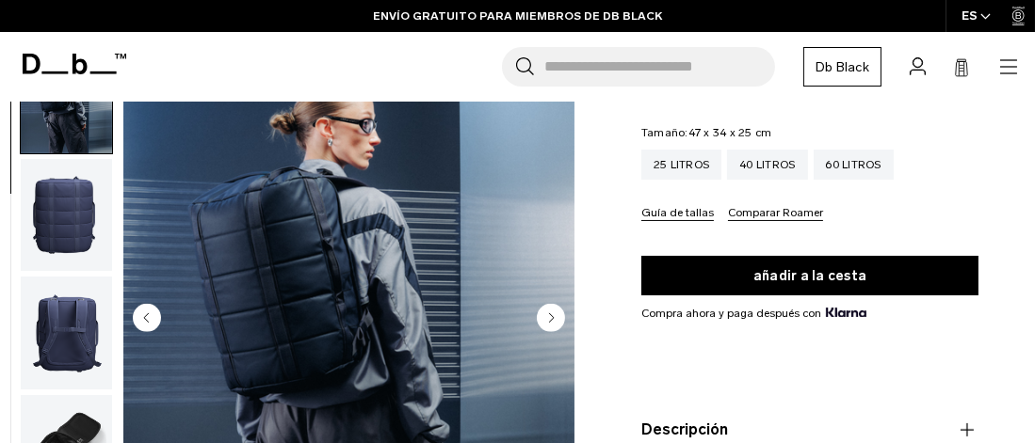
click at [548, 314] on circle "Siguiente diapositiva" at bounding box center [551, 318] width 28 height 28
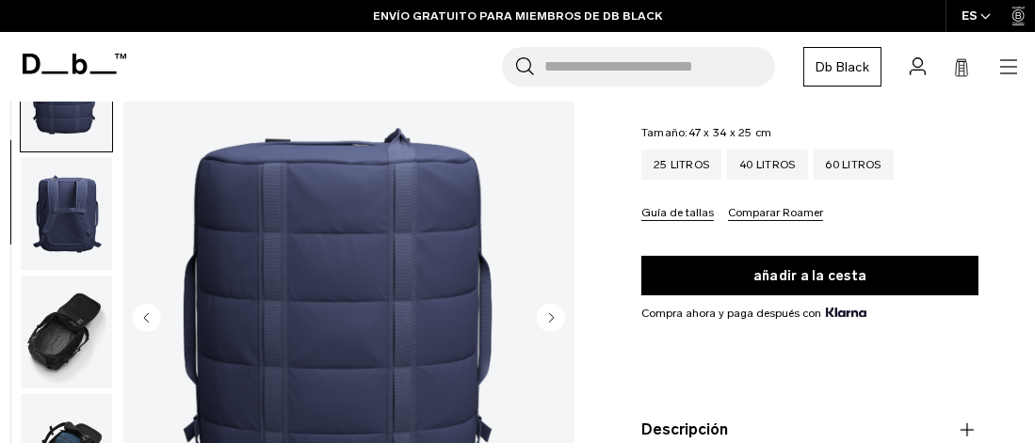
click at [550, 318] on icon "Siguiente diapositiva" at bounding box center [552, 317] width 5 height 8
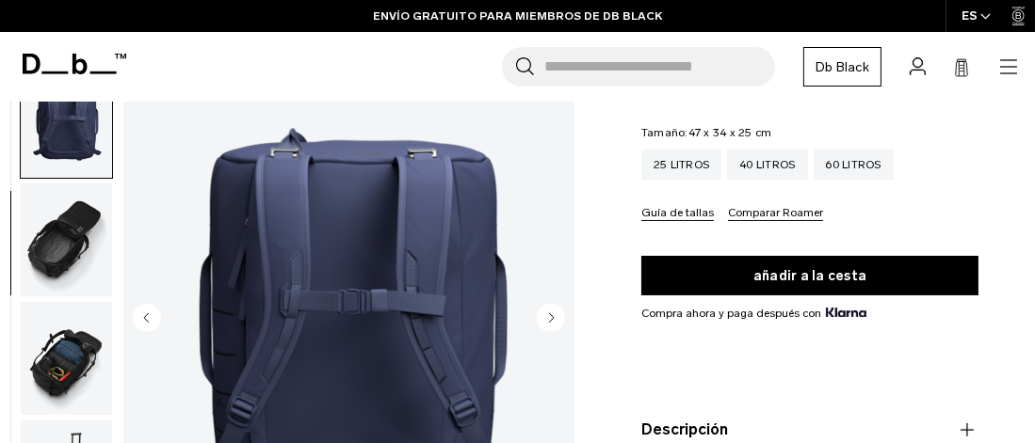
scroll to position [355, 0]
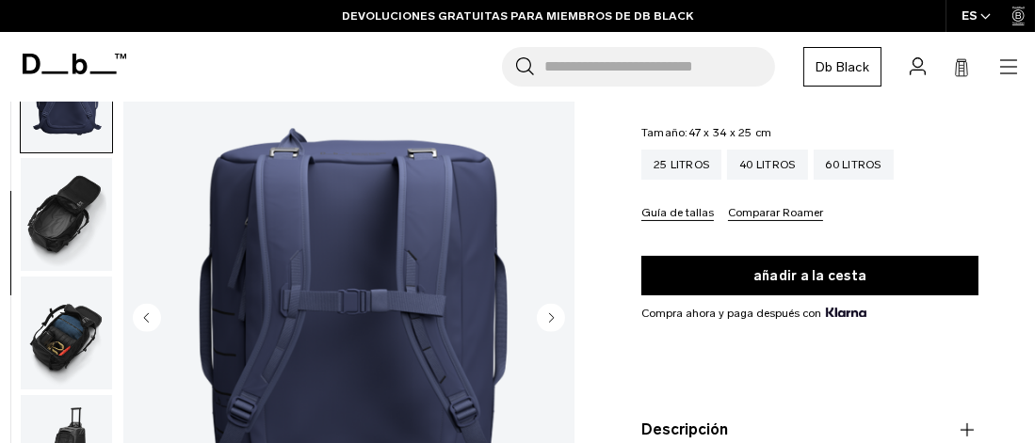
click at [550, 318] on icon "Siguiente diapositiva" at bounding box center [552, 317] width 5 height 8
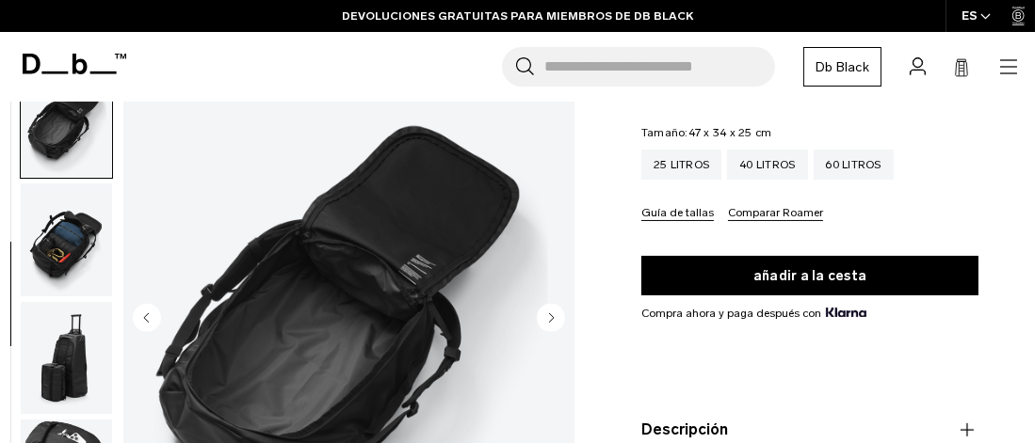
scroll to position [474, 0]
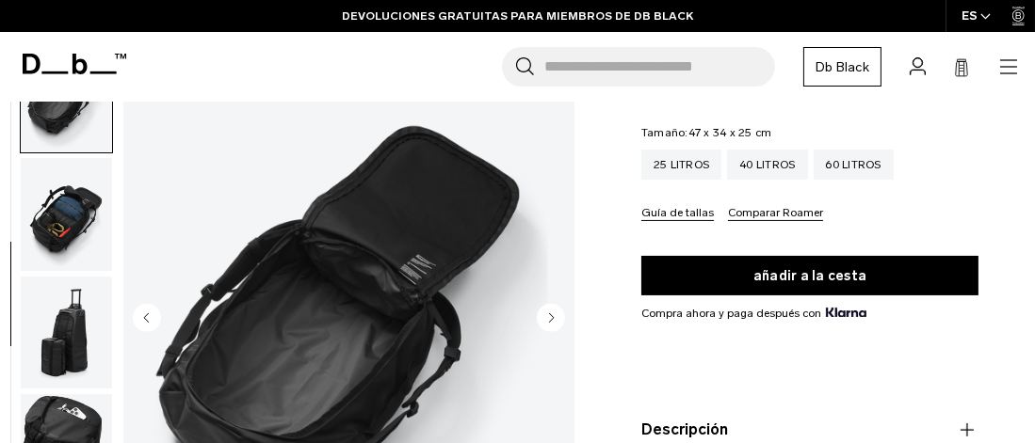
click at [550, 318] on icon "Siguiente diapositiva" at bounding box center [552, 317] width 5 height 8
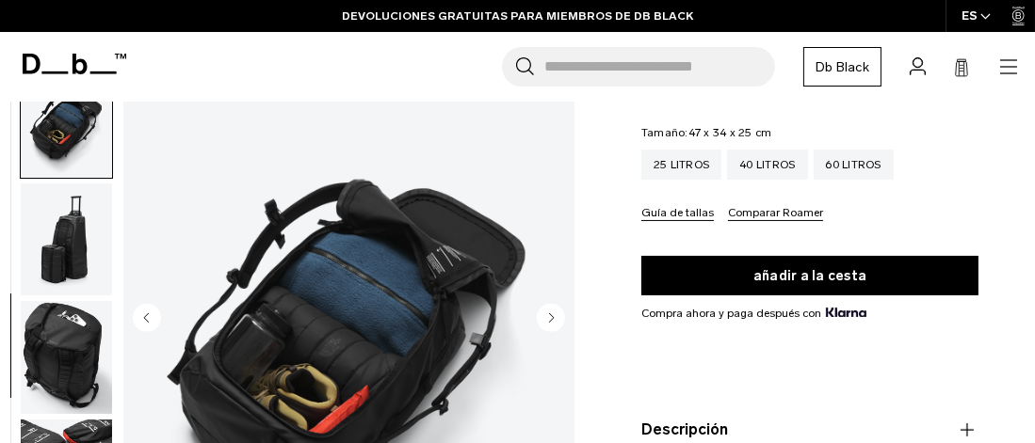
scroll to position [593, 0]
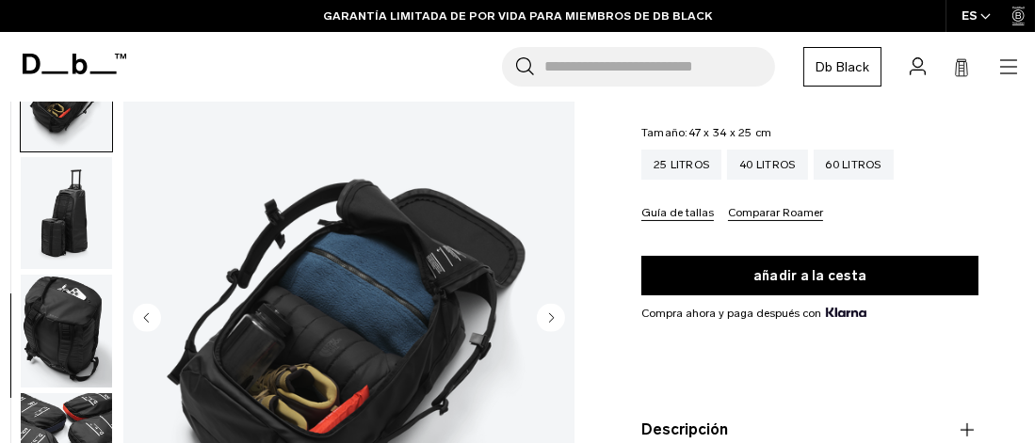
click at [550, 321] on circle "Siguiente diapositiva" at bounding box center [551, 318] width 28 height 28
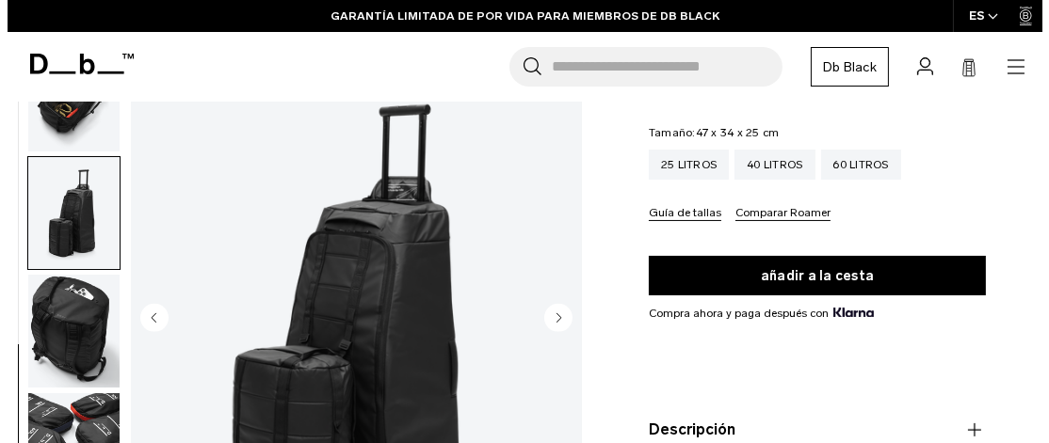
scroll to position [618, 0]
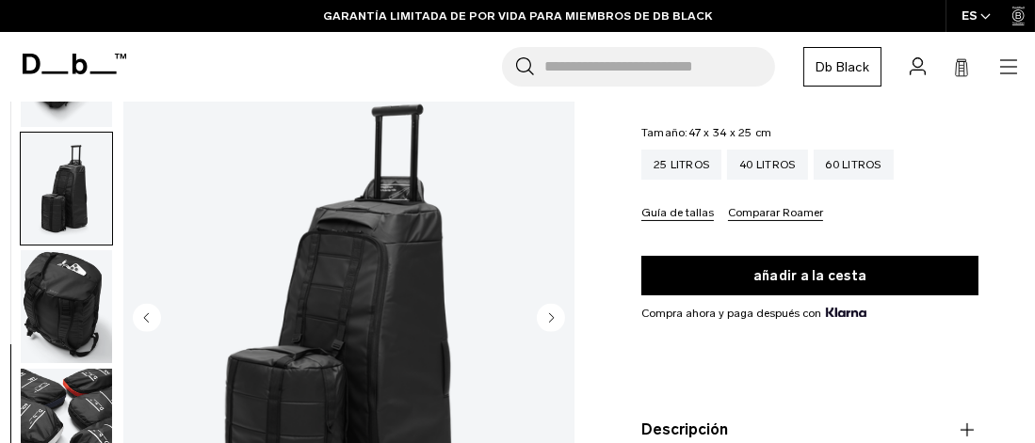
click at [550, 321] on circle "Siguiente diapositiva" at bounding box center [551, 318] width 28 height 28
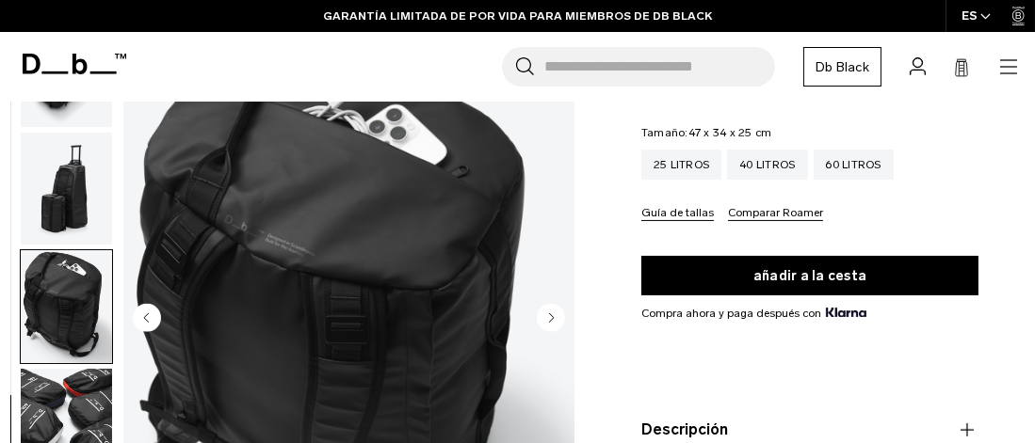
click at [550, 321] on circle "Siguiente diapositiva" at bounding box center [551, 318] width 28 height 28
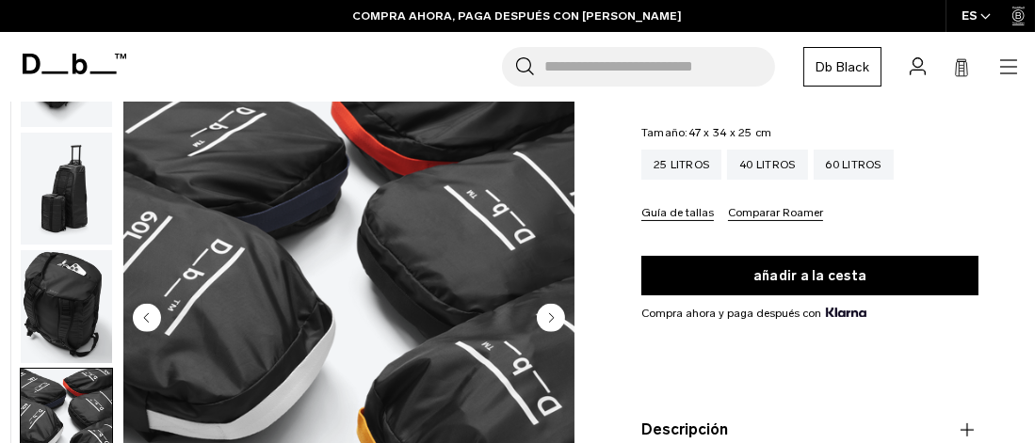
click at [550, 321] on circle "Siguiente diapositiva" at bounding box center [551, 318] width 28 height 28
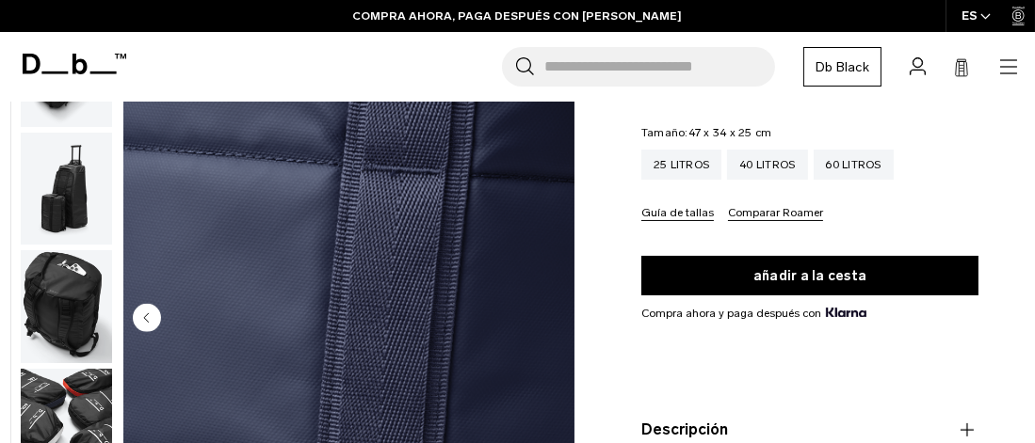
click at [550, 321] on img "10 / 10" at bounding box center [348, 320] width 451 height 563
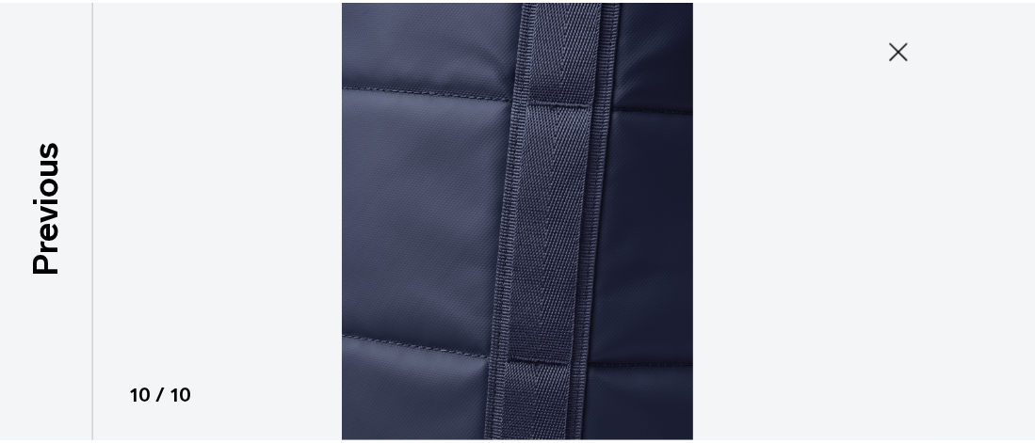
scroll to position [601, 0]
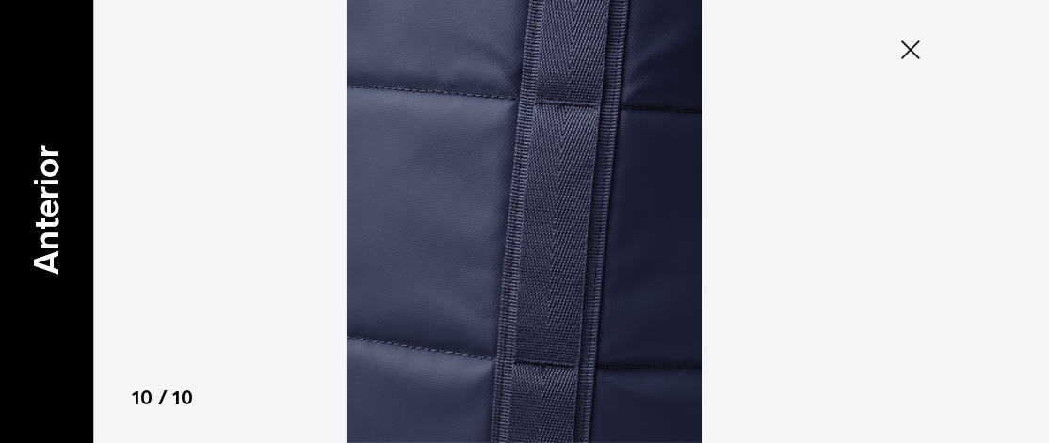
click at [34, 226] on font "Anterior" at bounding box center [45, 210] width 40 height 130
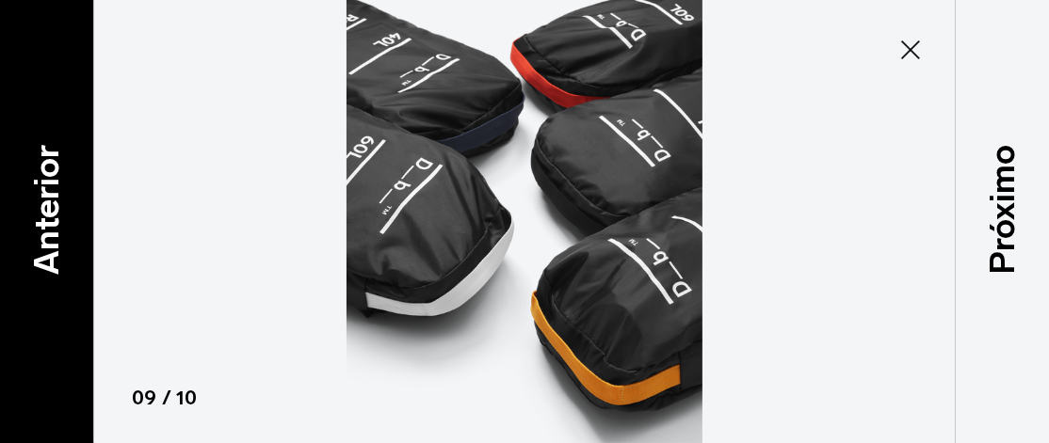
click at [40, 225] on font "Anterior" at bounding box center [45, 210] width 40 height 130
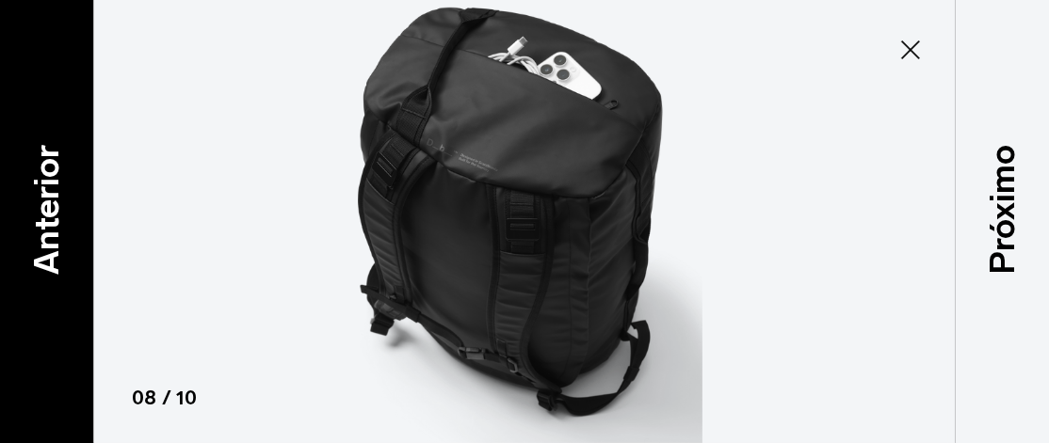
click at [40, 225] on font "Anterior" at bounding box center [45, 210] width 40 height 130
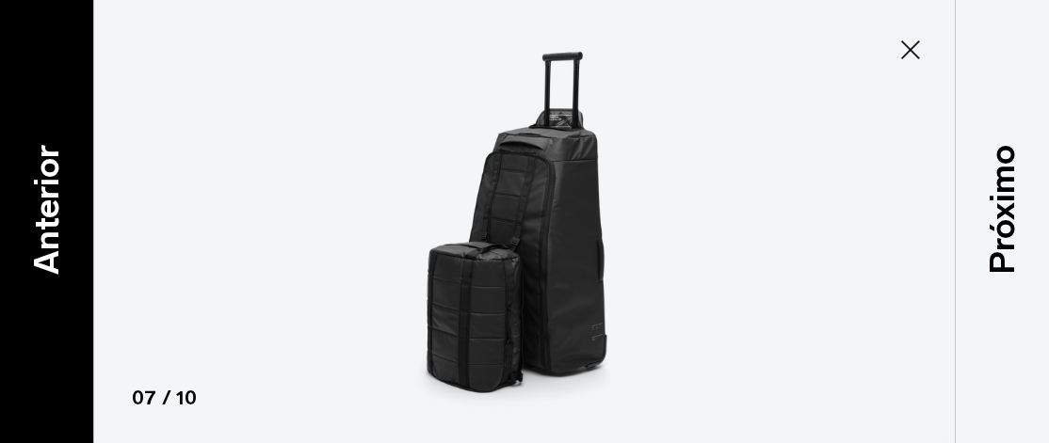
click at [40, 225] on font "Anterior" at bounding box center [45, 210] width 40 height 130
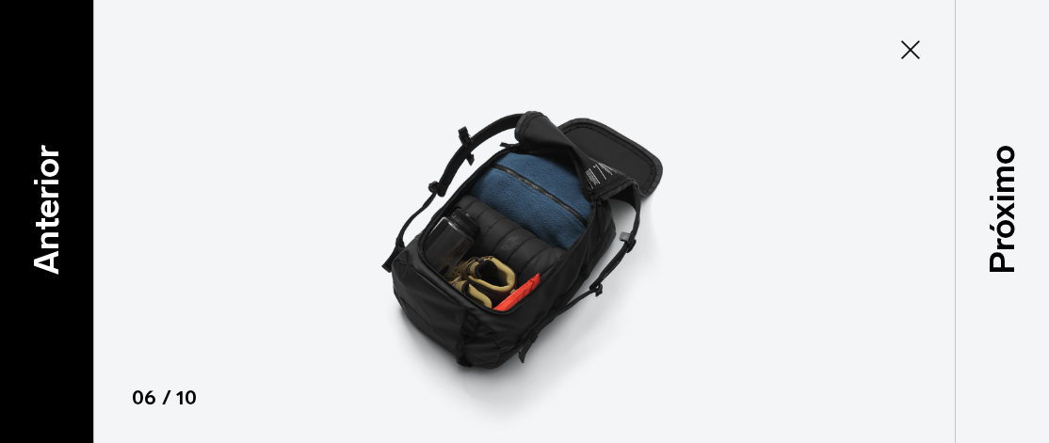
click at [40, 225] on font "Anterior" at bounding box center [45, 210] width 40 height 130
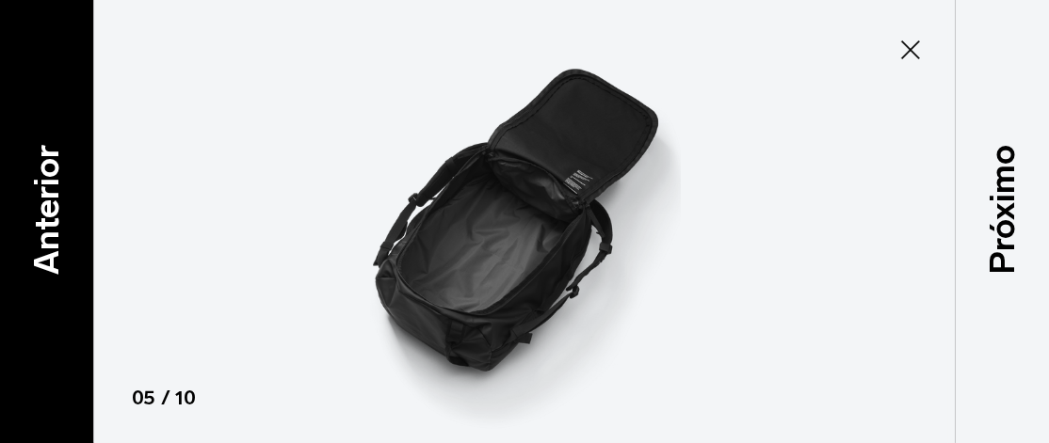
click at [40, 225] on font "Anterior" at bounding box center [45, 210] width 40 height 130
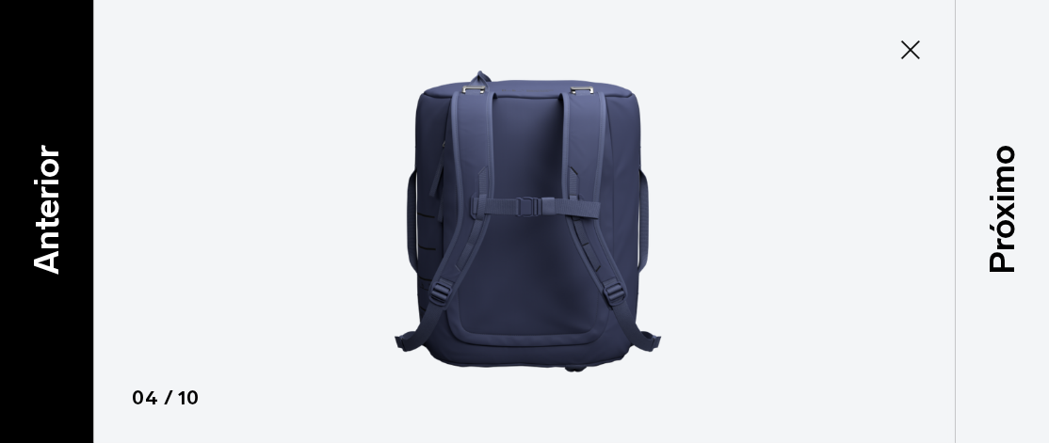
click at [40, 225] on font "Anterior" at bounding box center [45, 210] width 40 height 130
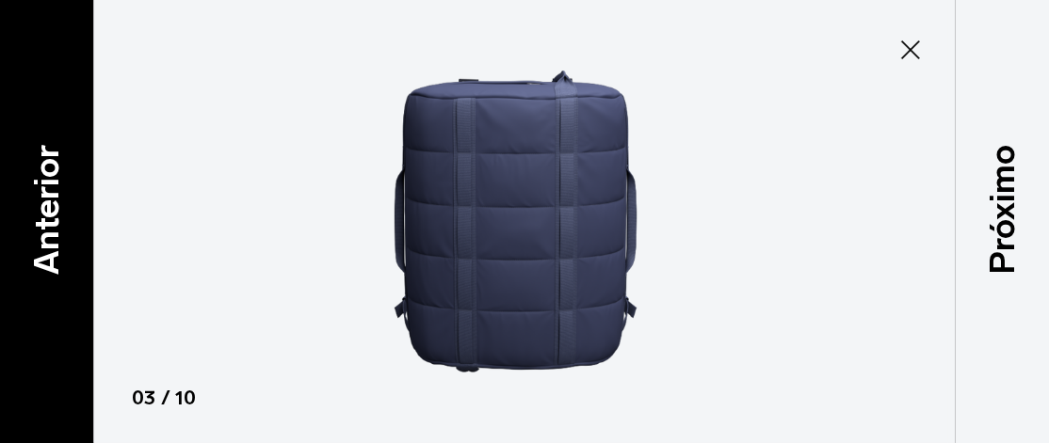
click at [40, 225] on font "Anterior" at bounding box center [45, 210] width 40 height 130
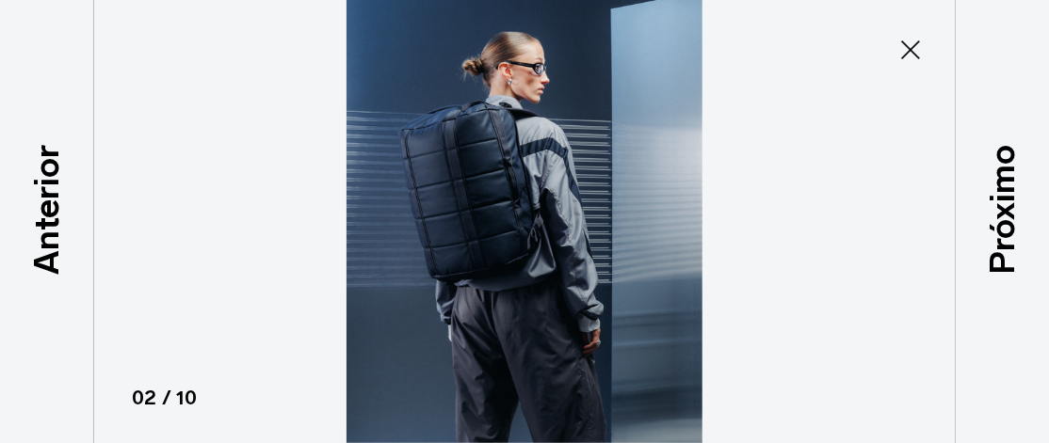
click at [907, 45] on icon at bounding box center [910, 50] width 30 height 30
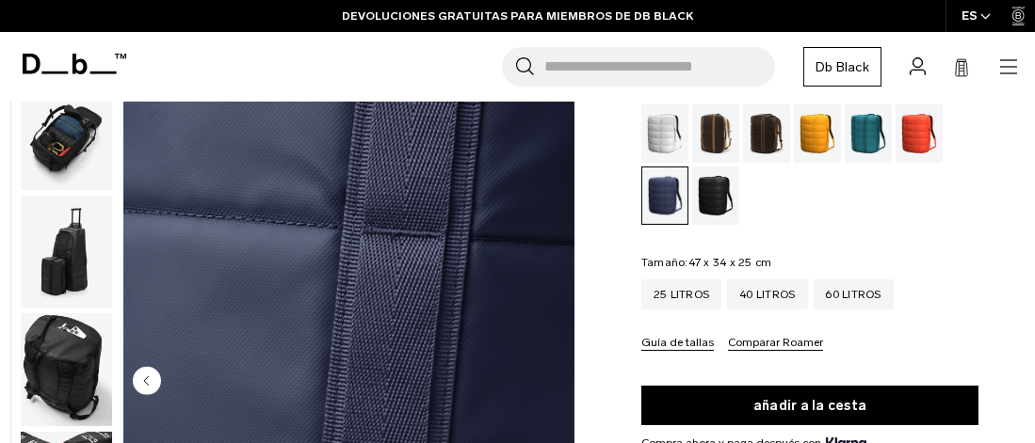
scroll to position [0, 0]
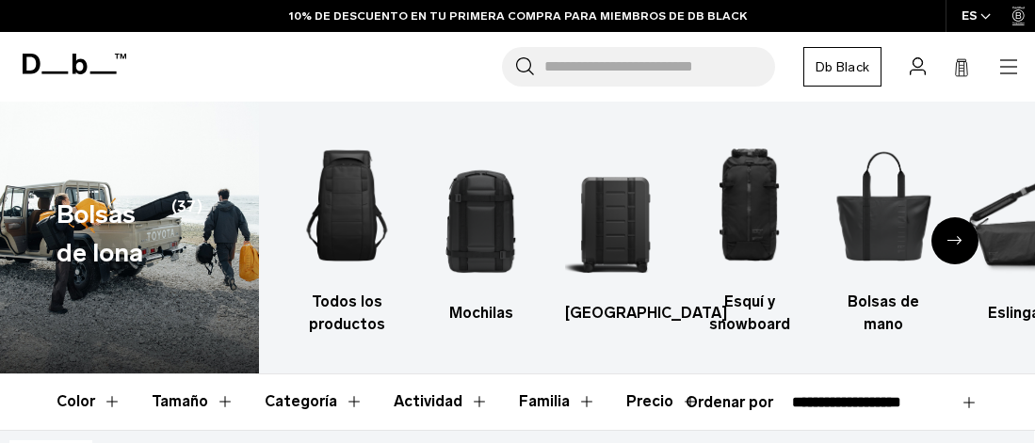
select select "**********"
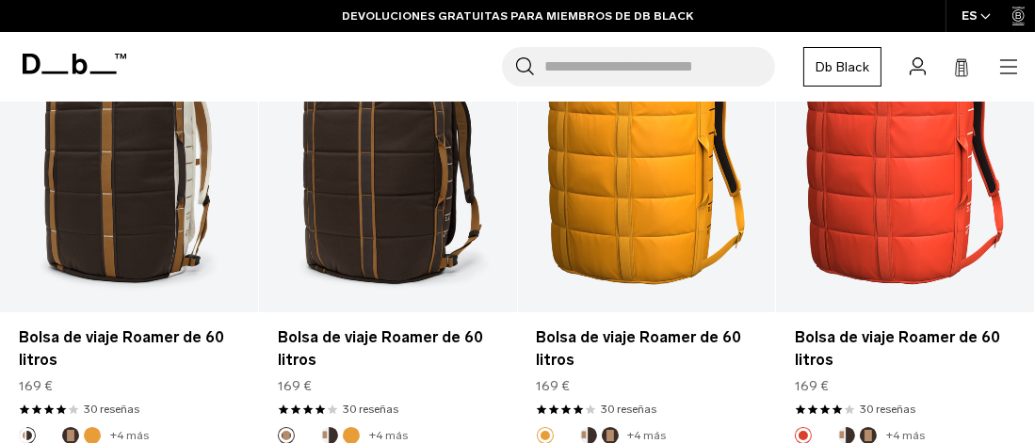
scroll to position [1748, 0]
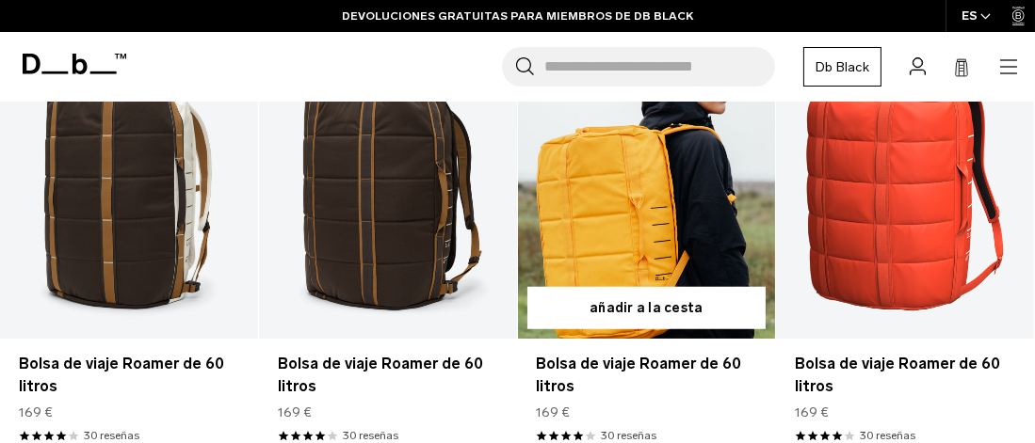
click at [622, 238] on link "Bolsa de viaje Roamer de 60 litros" at bounding box center [647, 196] width 258 height 286
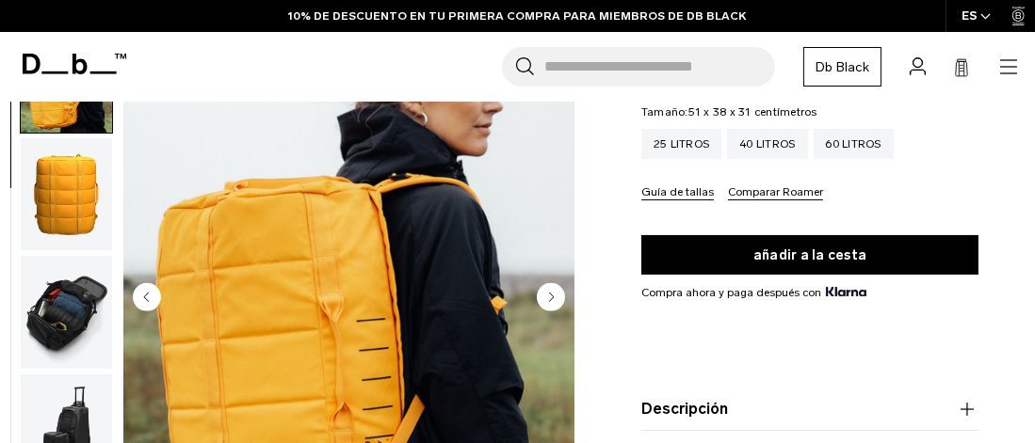
scroll to position [282, 0]
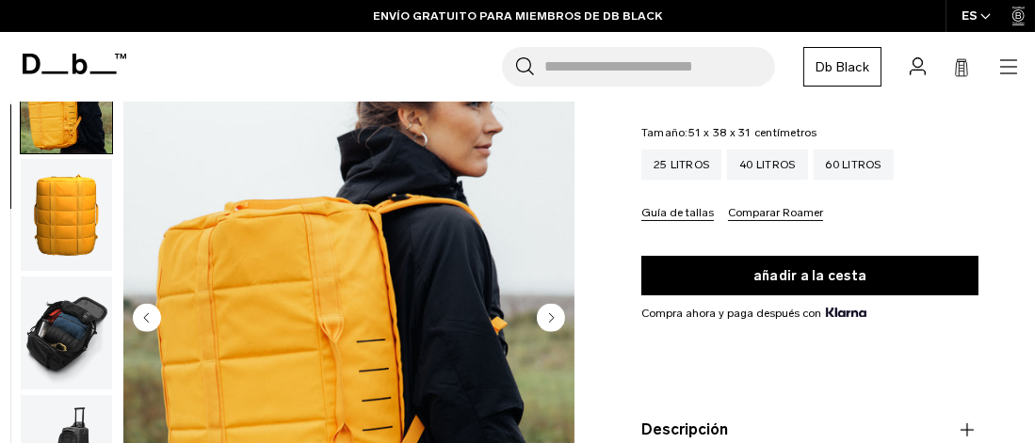
click at [554, 313] on circle "Siguiente diapositiva" at bounding box center [551, 318] width 28 height 28
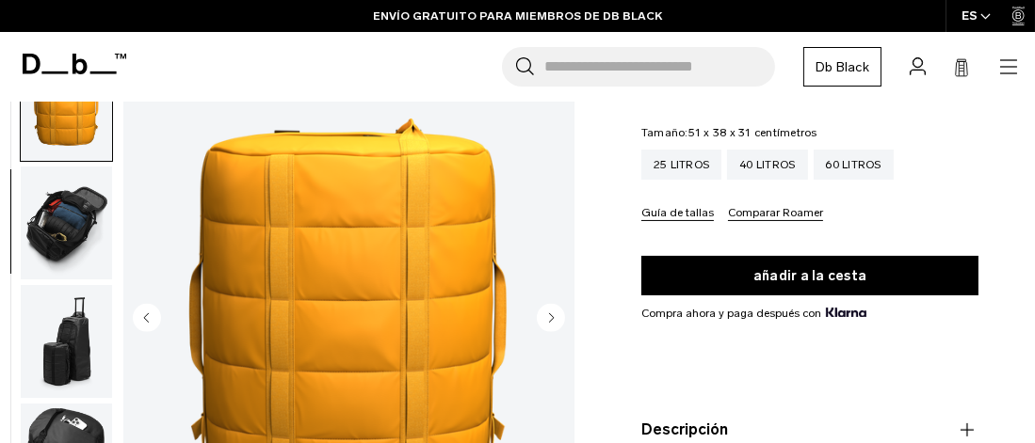
scroll to position [237, 0]
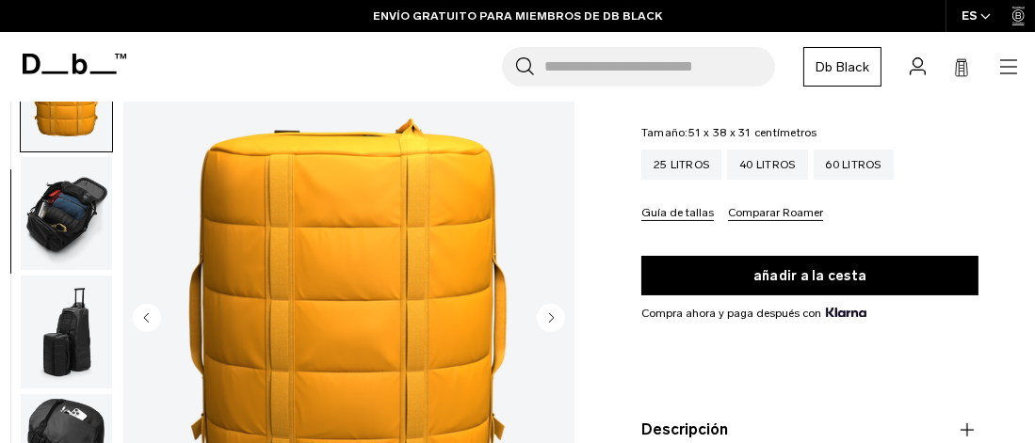
click at [553, 313] on circle "Siguiente diapositiva" at bounding box center [551, 318] width 28 height 28
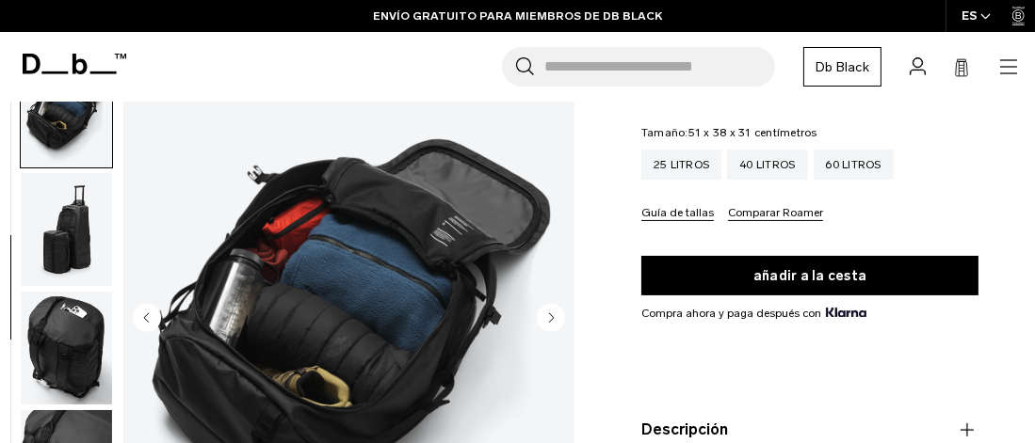
scroll to position [355, 0]
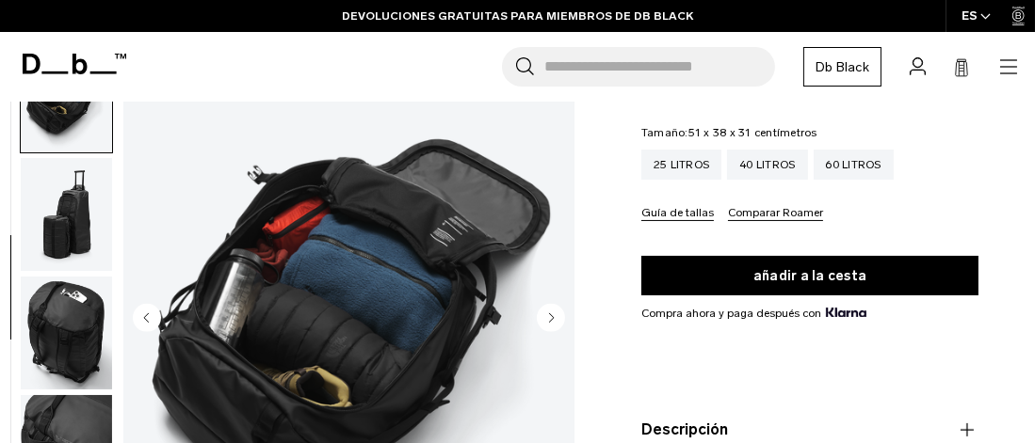
click at [552, 312] on circle "Siguiente diapositiva" at bounding box center [551, 318] width 28 height 28
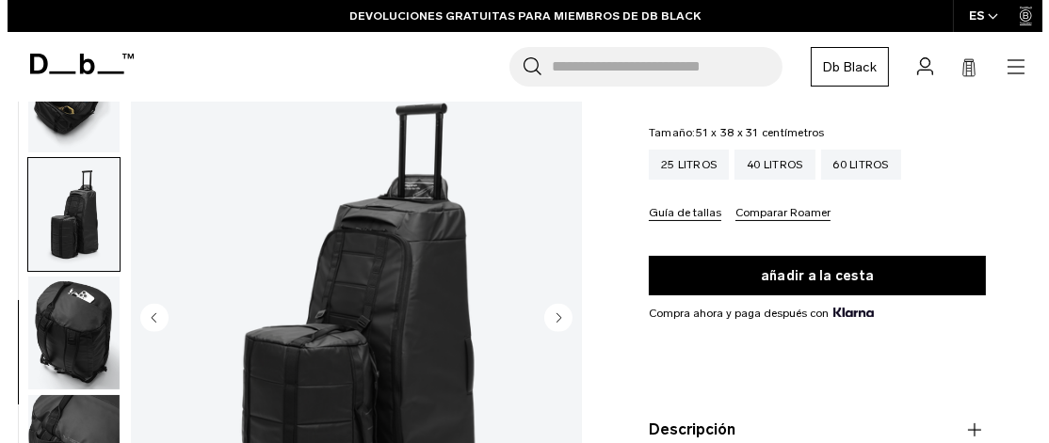
scroll to position [381, 0]
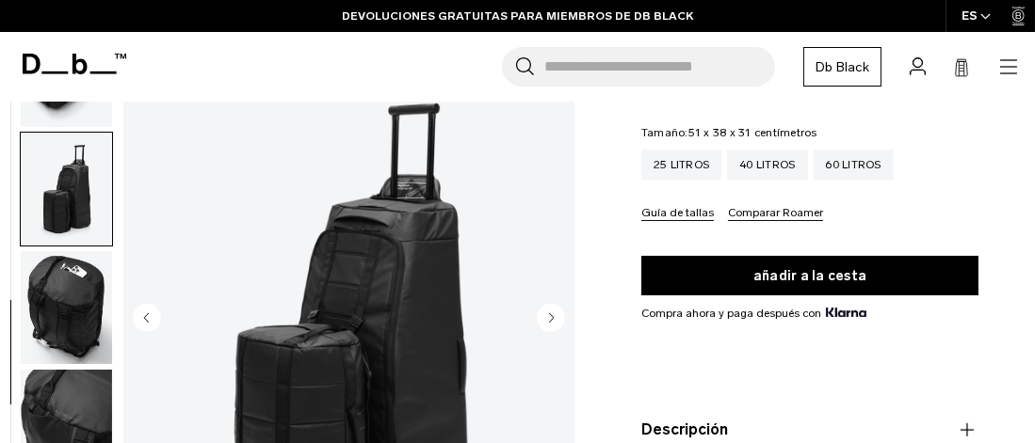
click at [552, 312] on circle "Siguiente diapositiva" at bounding box center [551, 318] width 28 height 28
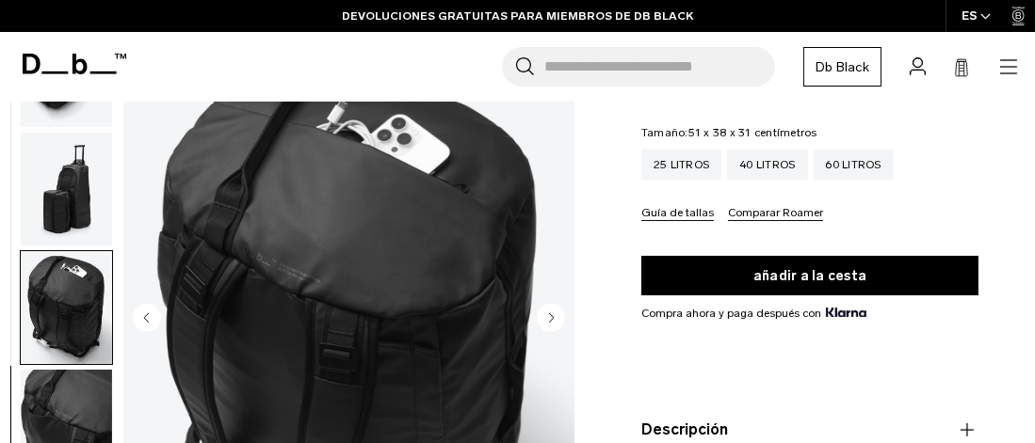
click at [552, 312] on circle "Siguiente diapositiva" at bounding box center [551, 318] width 28 height 28
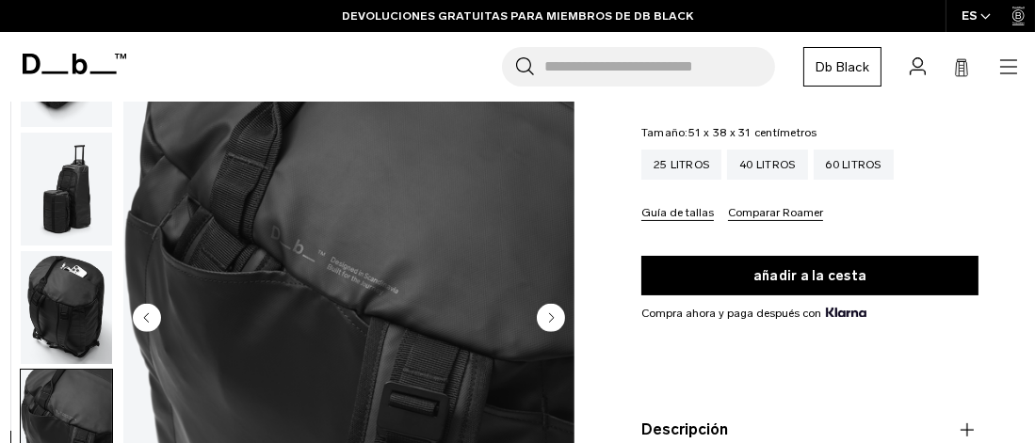
click at [552, 312] on circle "Siguiente diapositiva" at bounding box center [551, 318] width 28 height 28
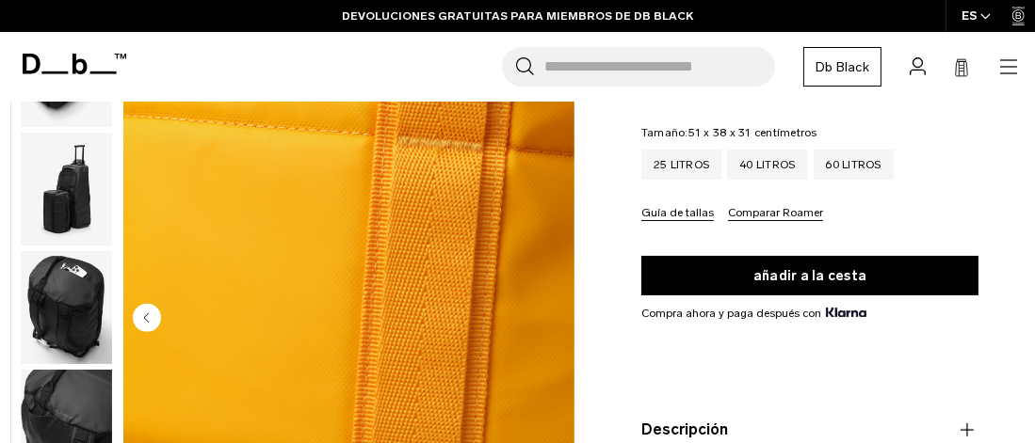
click at [552, 312] on img "8 / 8" at bounding box center [348, 320] width 451 height 563
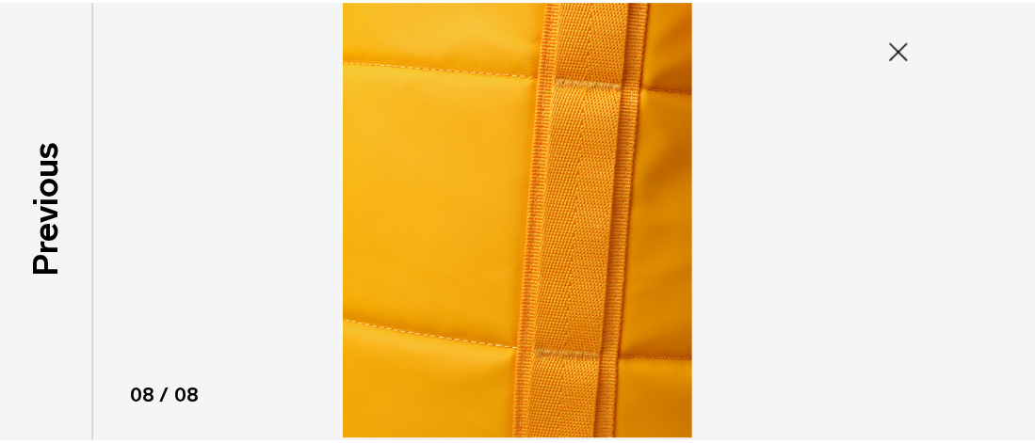
scroll to position [364, 0]
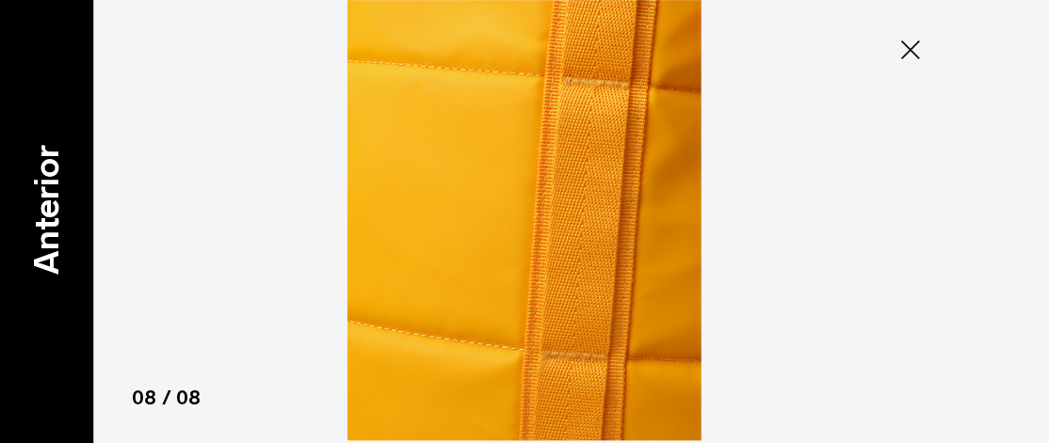
click at [30, 239] on font "Anterior" at bounding box center [45, 210] width 40 height 130
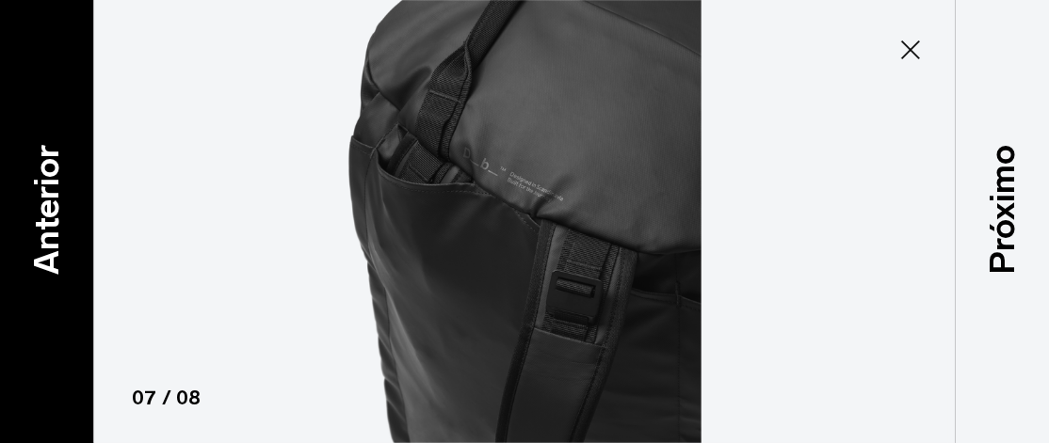
click at [30, 239] on font "Anterior" at bounding box center [45, 210] width 40 height 130
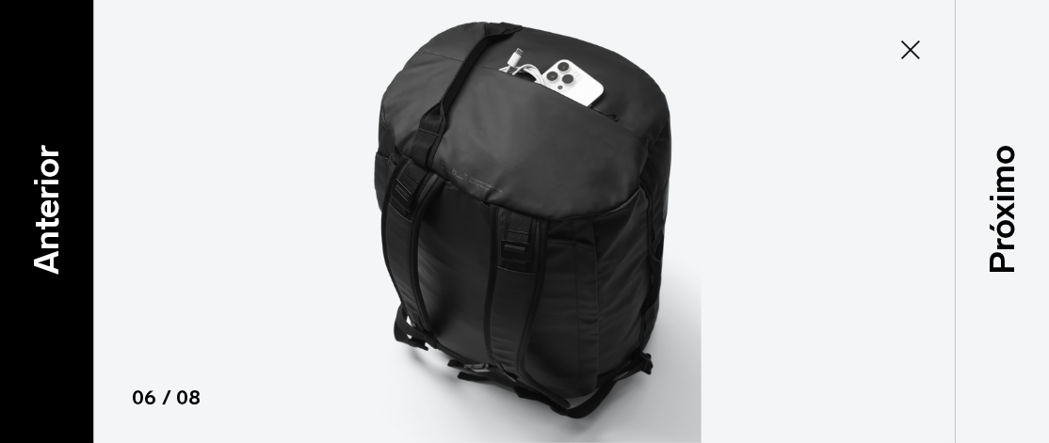
click at [52, 233] on font "Anterior" at bounding box center [45, 210] width 40 height 130
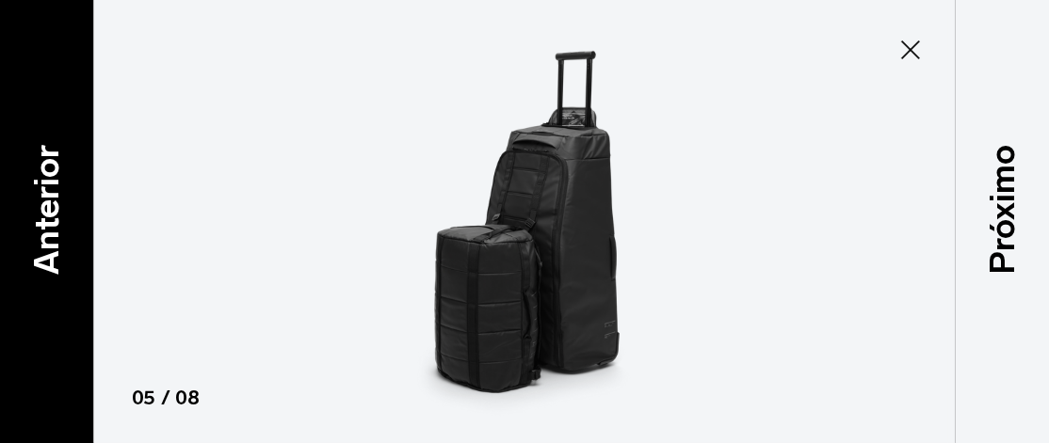
click at [52, 233] on font "Anterior" at bounding box center [45, 210] width 40 height 130
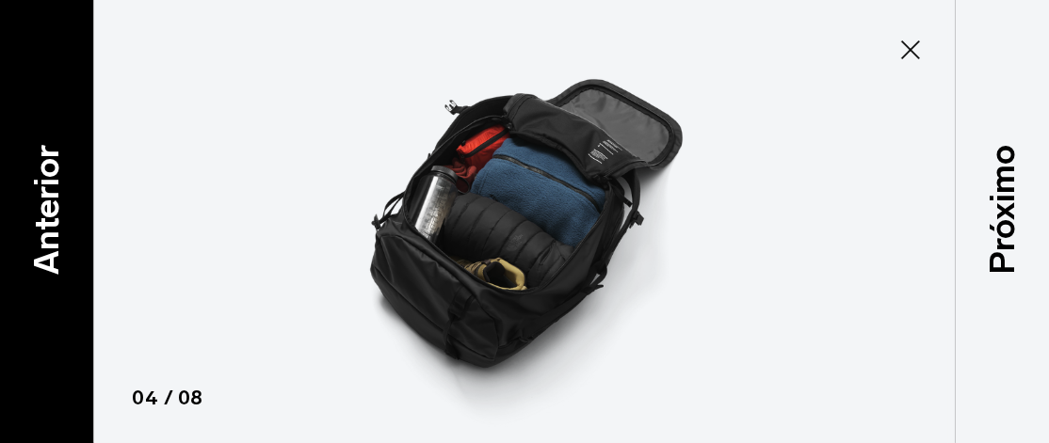
click at [52, 233] on font "Anterior" at bounding box center [45, 210] width 40 height 130
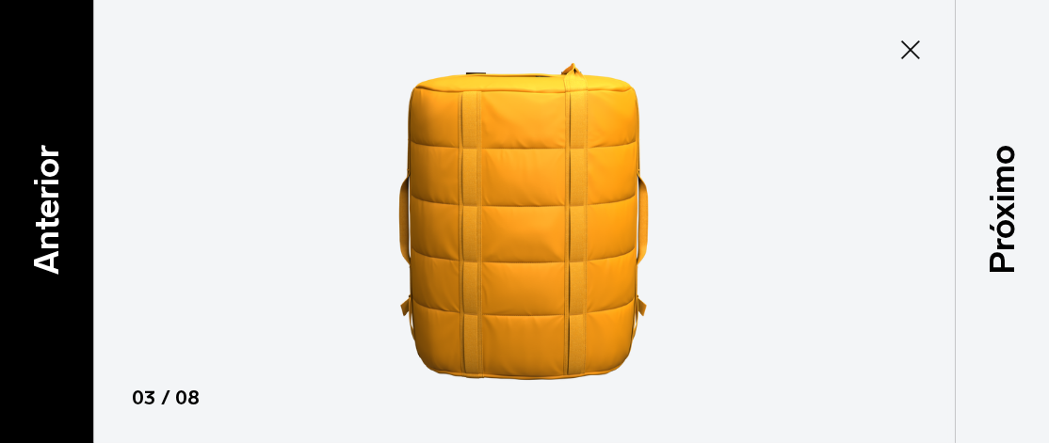
click at [52, 233] on font "Anterior" at bounding box center [45, 210] width 40 height 130
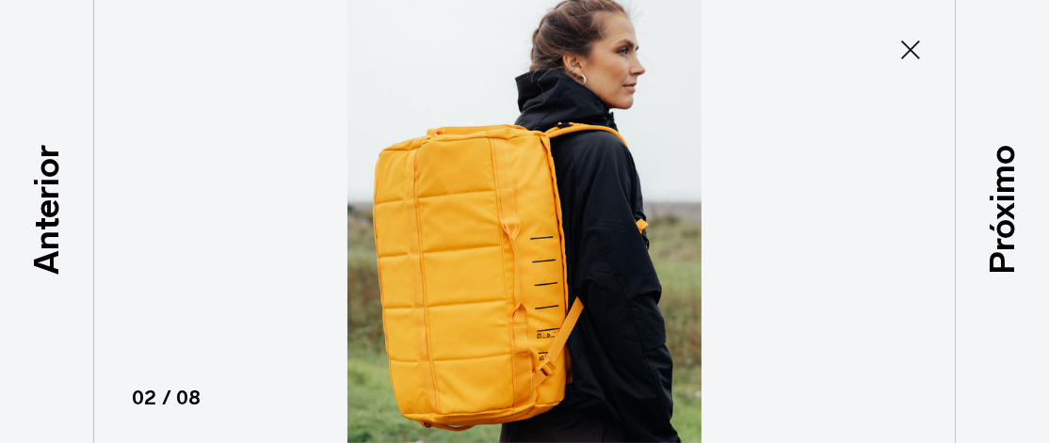
click at [902, 45] on icon at bounding box center [910, 50] width 30 height 30
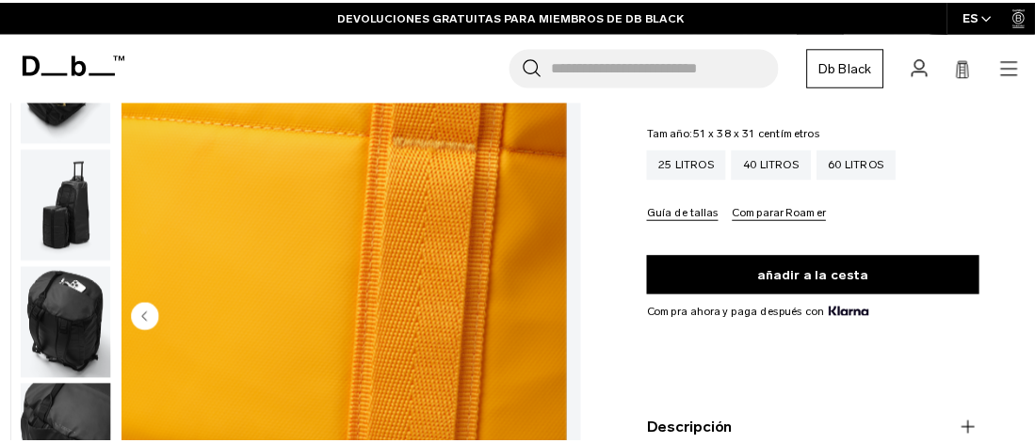
scroll to position [381, 0]
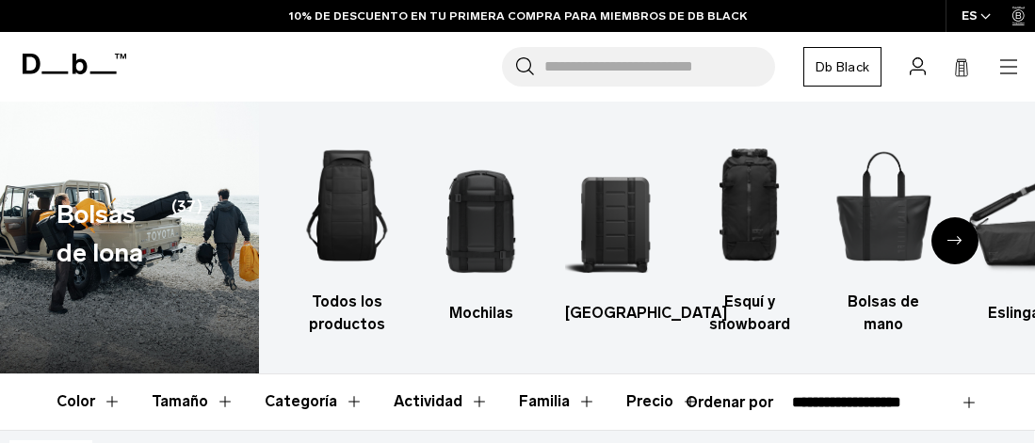
select select "**********"
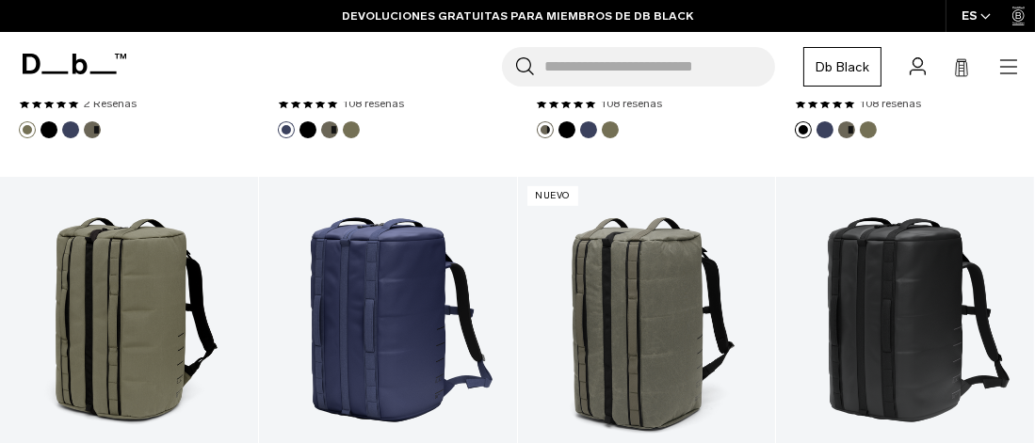
scroll to position [1220, 0]
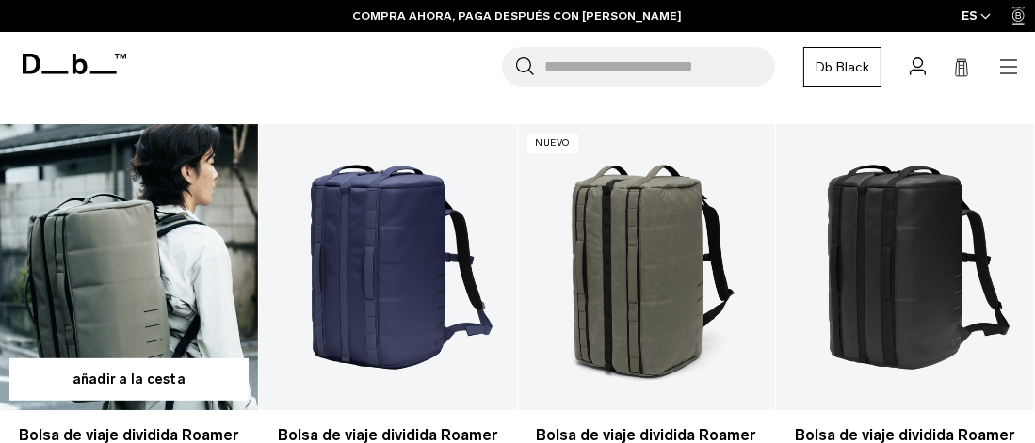
click at [151, 248] on link "Bolsa de viaje dividida Roamer Pro de 50 l" at bounding box center [129, 267] width 258 height 286
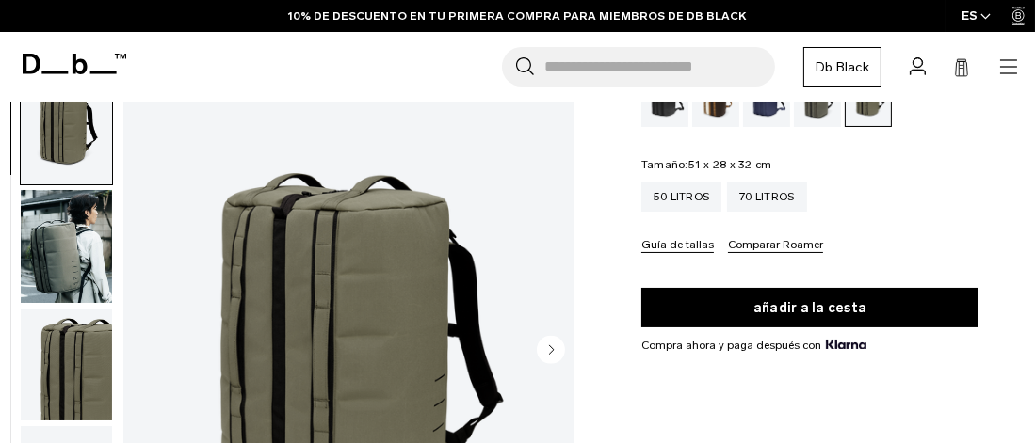
click at [326, 248] on img "1 / 10" at bounding box center [348, 352] width 451 height 563
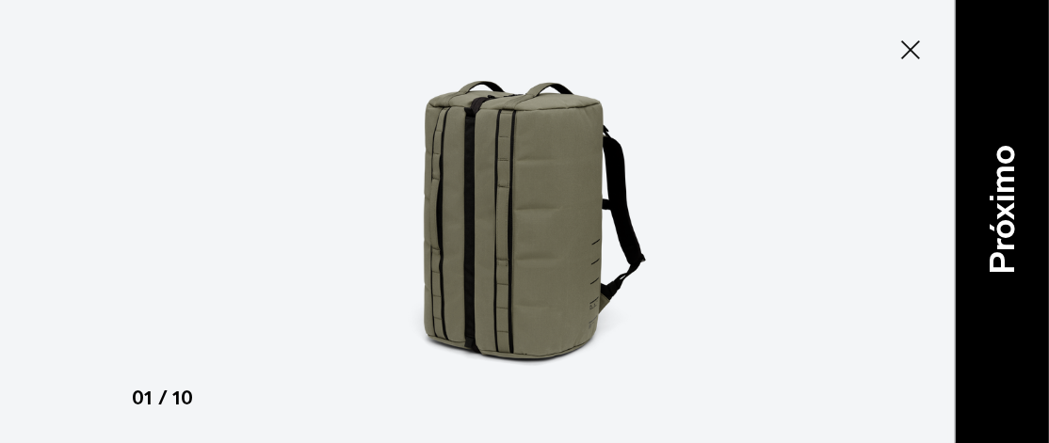
click at [1017, 197] on font "Próximo" at bounding box center [1001, 210] width 40 height 130
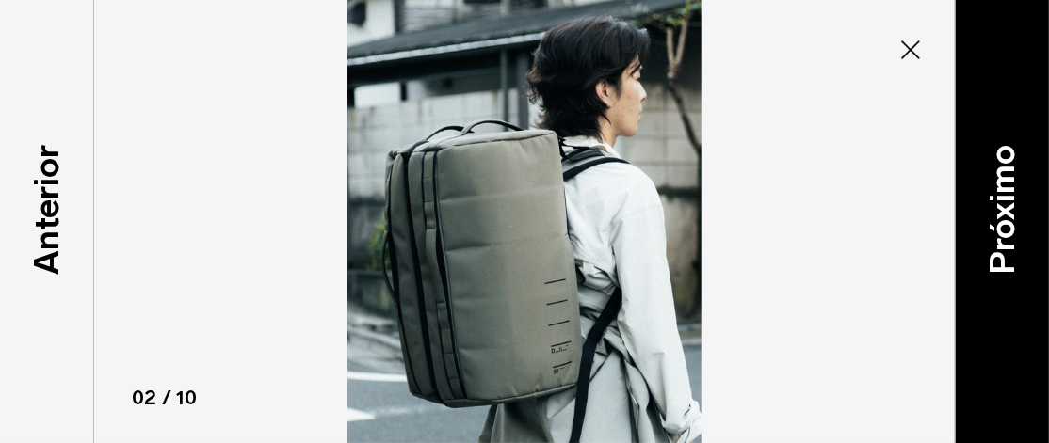
click at [1017, 197] on font "Próximo" at bounding box center [1001, 210] width 40 height 130
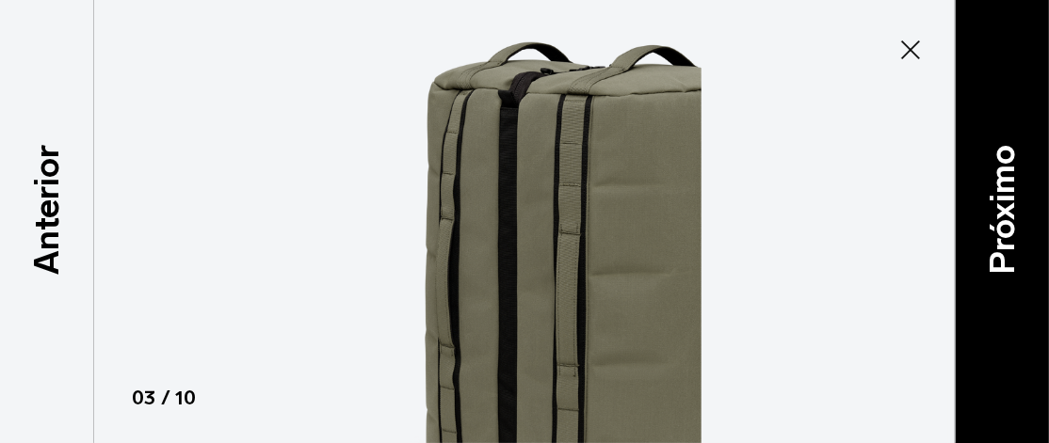
click at [1017, 197] on font "Próximo" at bounding box center [1001, 210] width 40 height 130
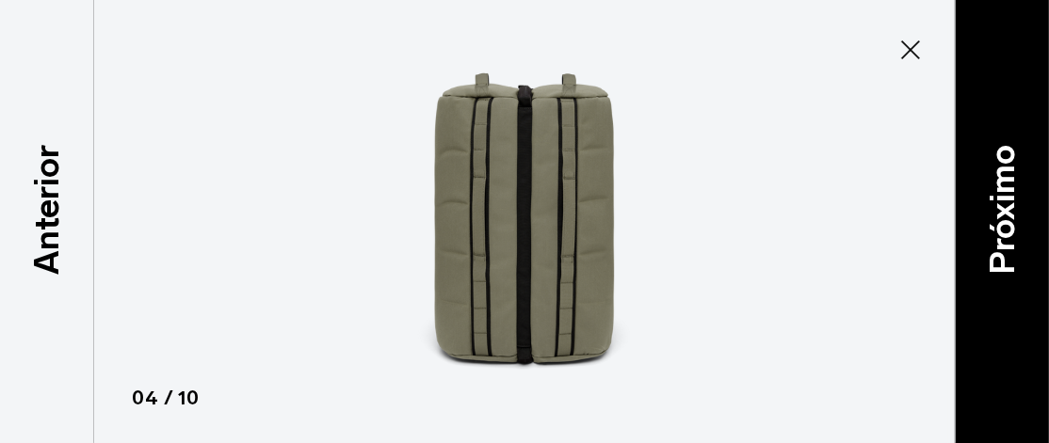
click at [1017, 197] on font "Próximo" at bounding box center [1001, 210] width 40 height 130
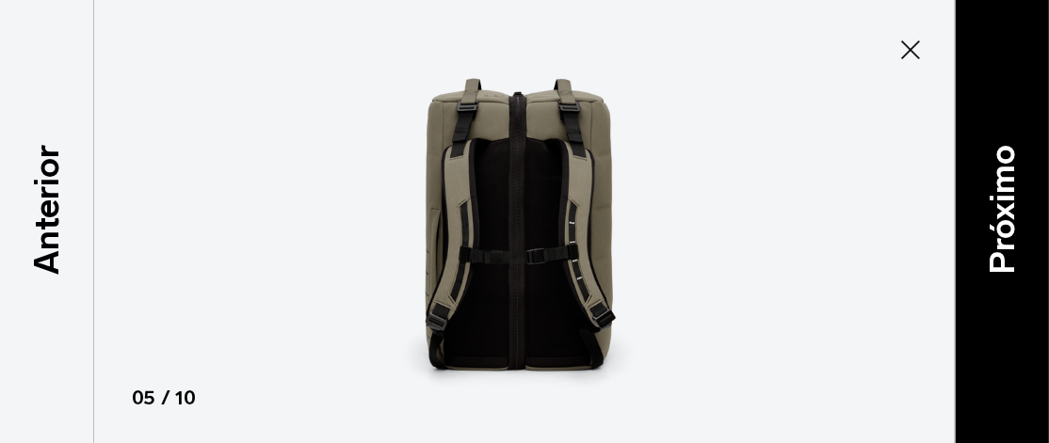
click at [1017, 197] on font "Próximo" at bounding box center [1001, 210] width 40 height 130
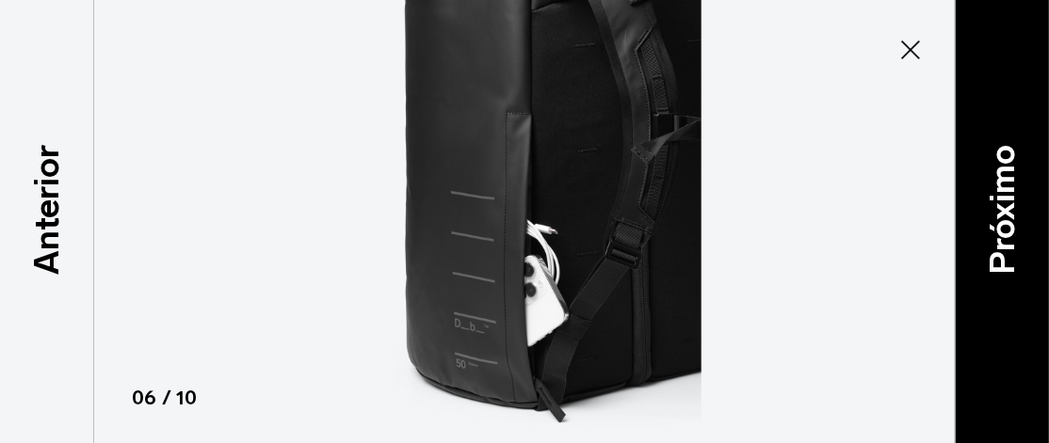
click at [1017, 197] on font "Próximo" at bounding box center [1001, 210] width 40 height 130
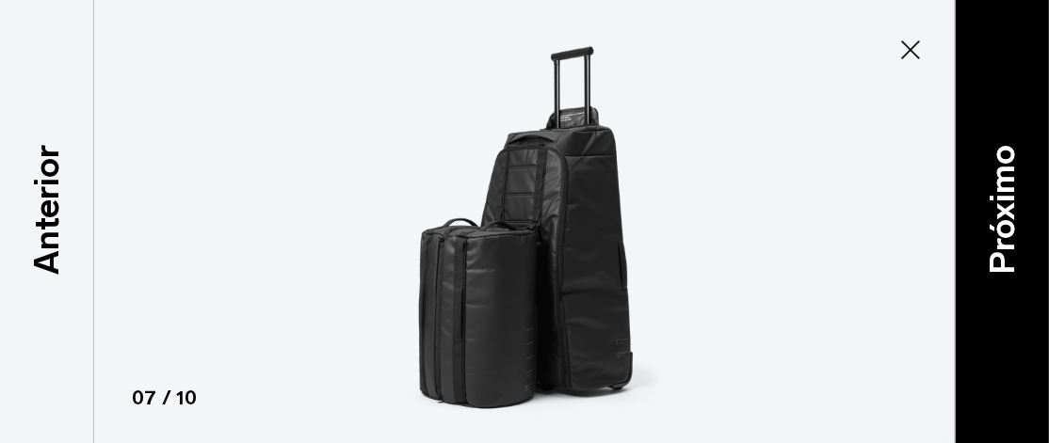
click at [1017, 197] on font "Próximo" at bounding box center [1001, 210] width 40 height 130
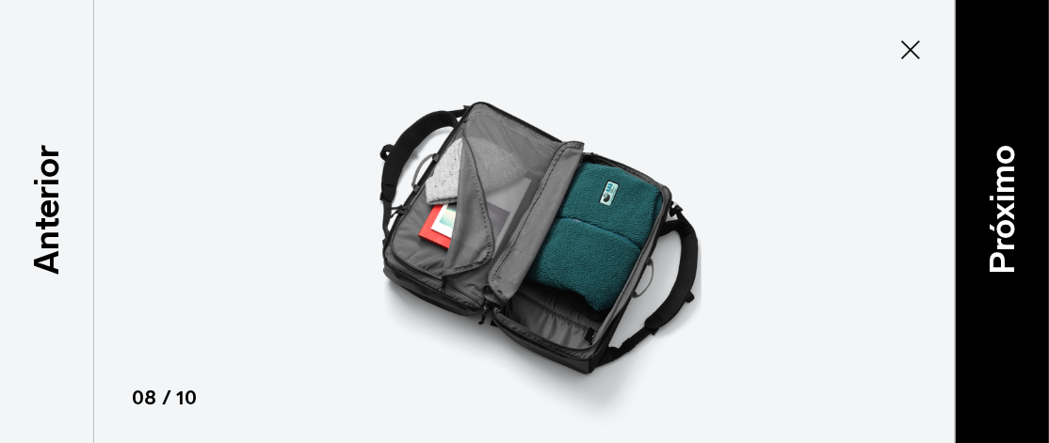
click at [1017, 197] on font "Próximo" at bounding box center [1001, 210] width 40 height 130
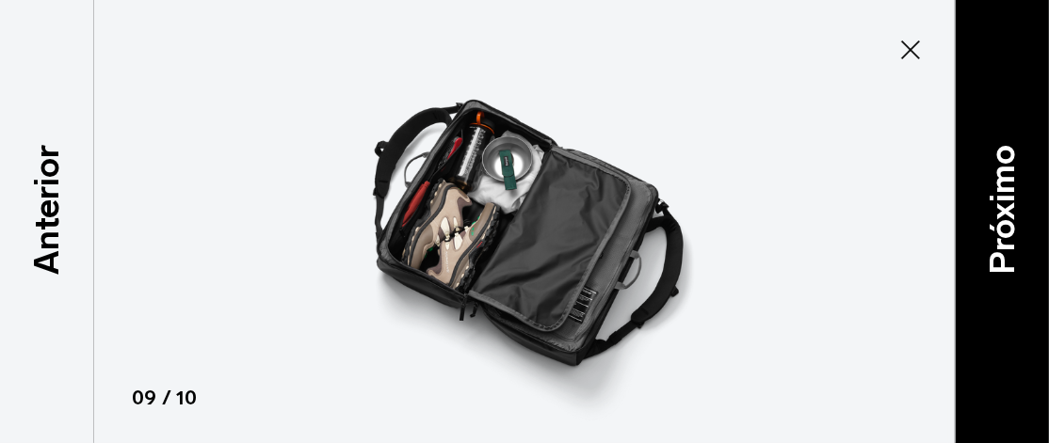
click at [1017, 197] on font "Próximo" at bounding box center [1001, 210] width 40 height 130
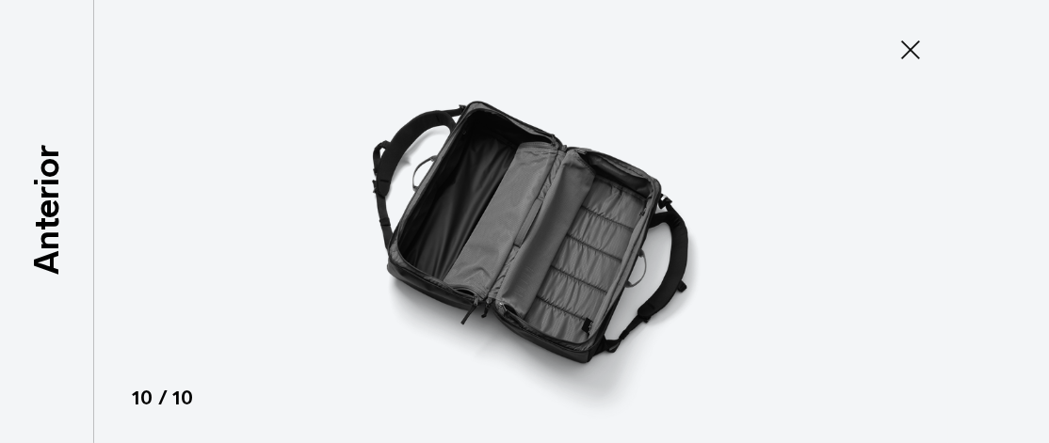
click at [913, 49] on icon at bounding box center [910, 50] width 30 height 30
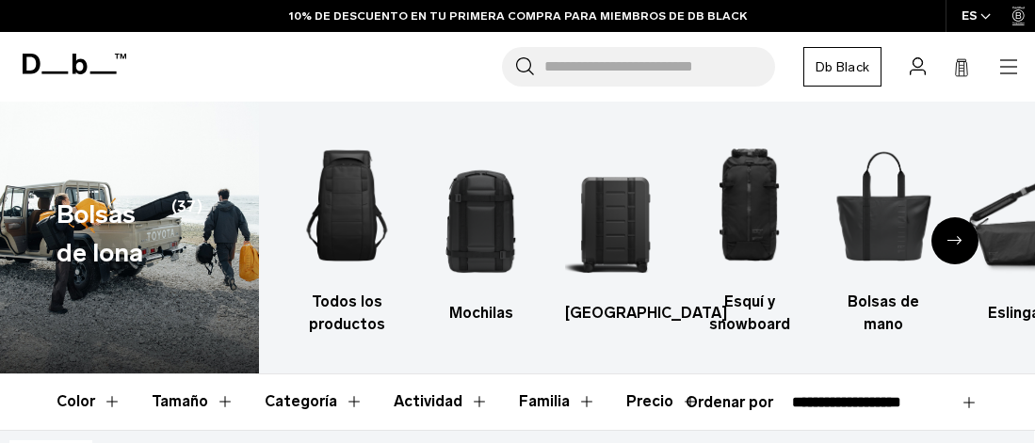
select select "**********"
click at [952, 234] on div "Siguiente diapositiva" at bounding box center [954, 240] width 47 height 47
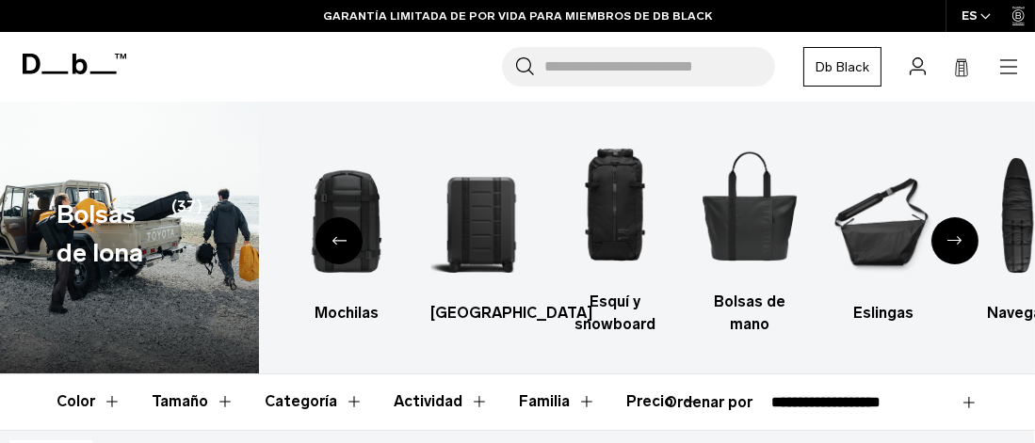
click at [335, 241] on icon "Diapositiva anterior" at bounding box center [338, 240] width 15 height 8
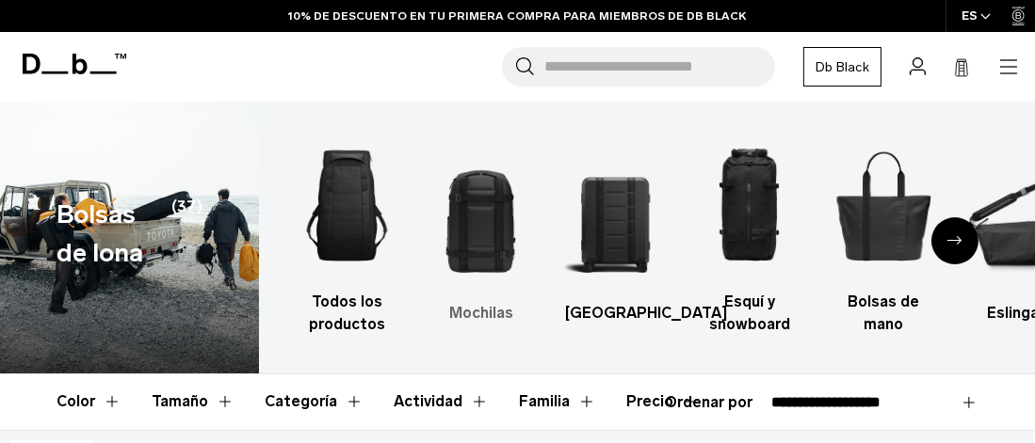
click at [477, 226] on img "2 / 10" at bounding box center [480, 217] width 101 height 152
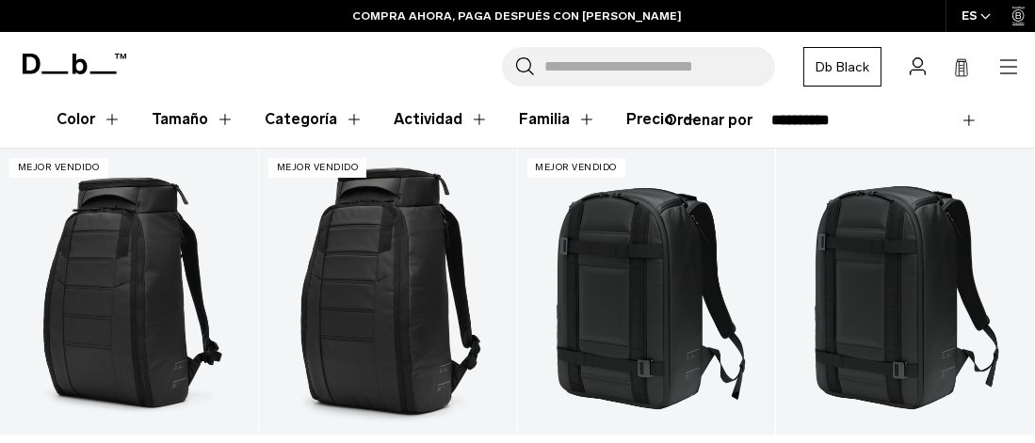
click at [961, 120] on select "**********" at bounding box center [874, 120] width 207 height 17
select select "**********"
click at [771, 112] on select "**********" at bounding box center [874, 120] width 207 height 17
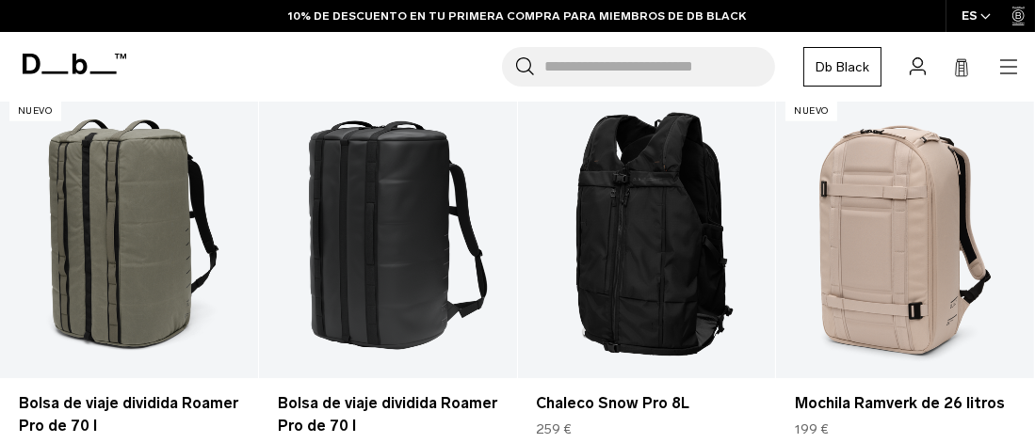
scroll to position [2259, 0]
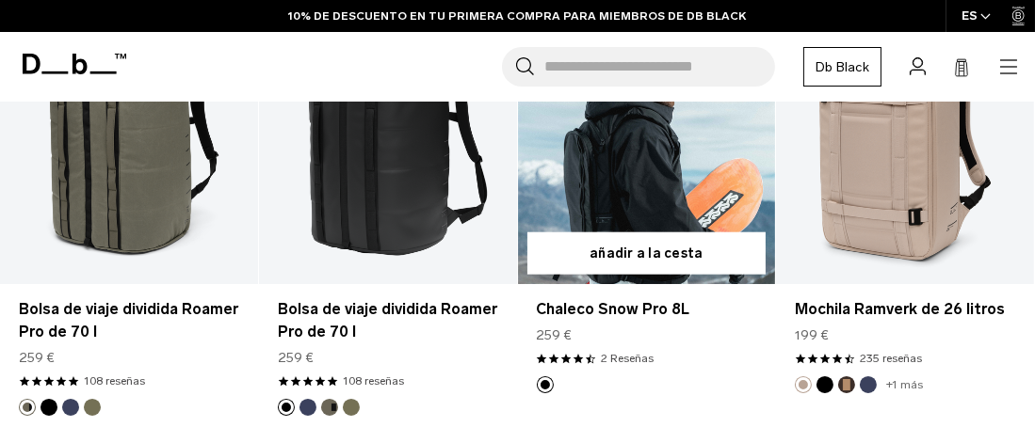
click at [619, 165] on link "Chaleco Snow Pro 8L" at bounding box center [647, 141] width 258 height 286
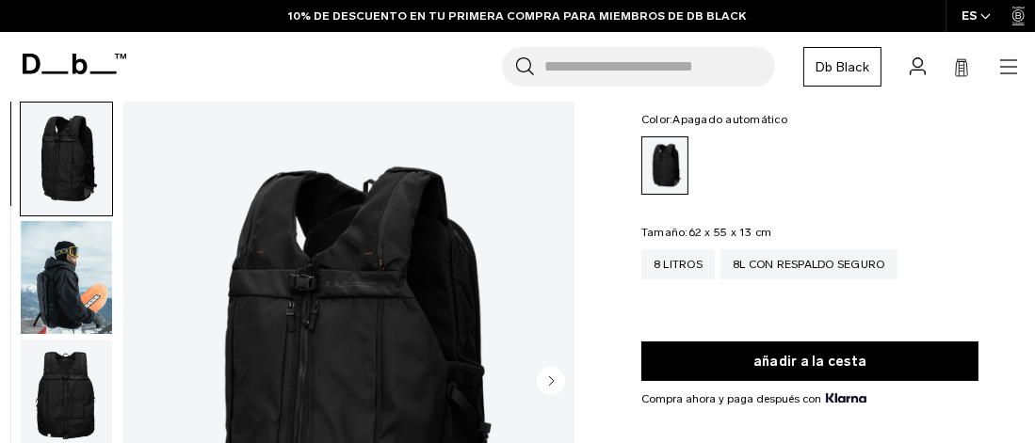
scroll to position [94, 0]
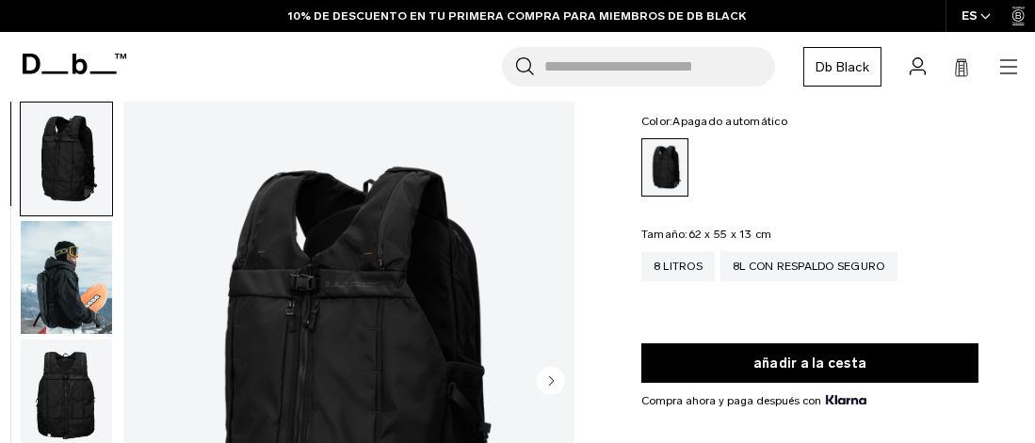
click at [63, 157] on img "button" at bounding box center [66, 159] width 91 height 113
click at [76, 150] on img "button" at bounding box center [66, 159] width 91 height 113
click at [368, 307] on img "1 / 9" at bounding box center [348, 383] width 451 height 563
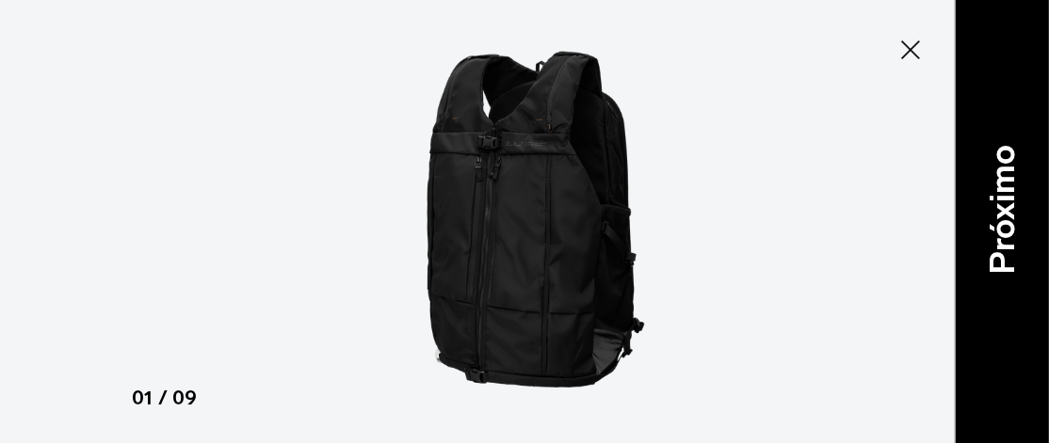
click at [1013, 195] on font "Próximo" at bounding box center [1001, 210] width 40 height 130
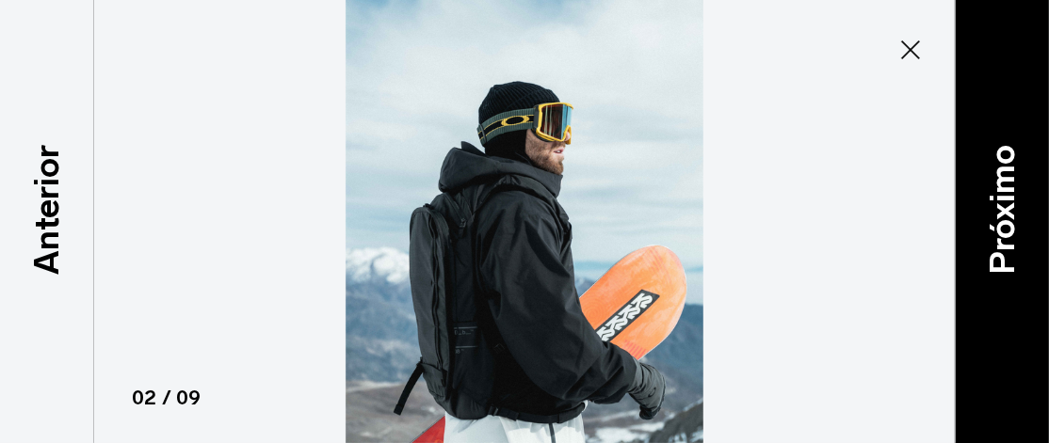
click at [1004, 196] on font "Próximo" at bounding box center [1001, 210] width 40 height 130
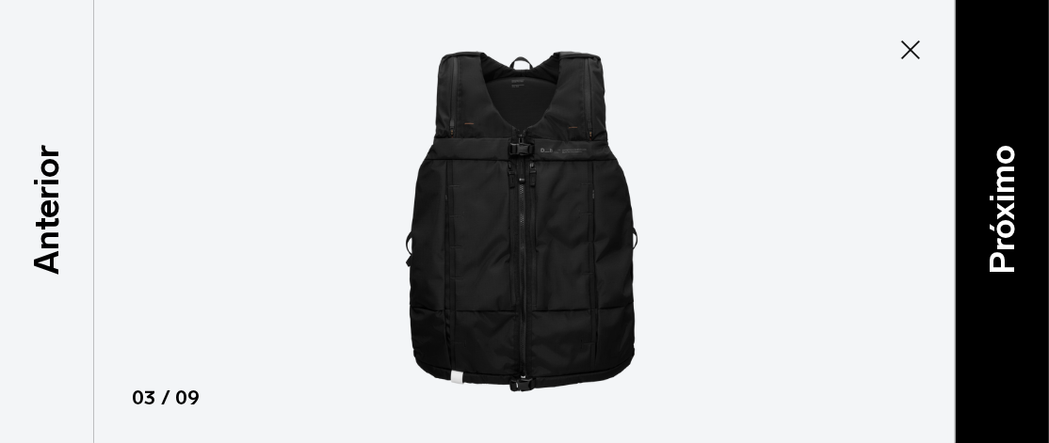
click at [1004, 196] on font "Próximo" at bounding box center [1001, 210] width 40 height 130
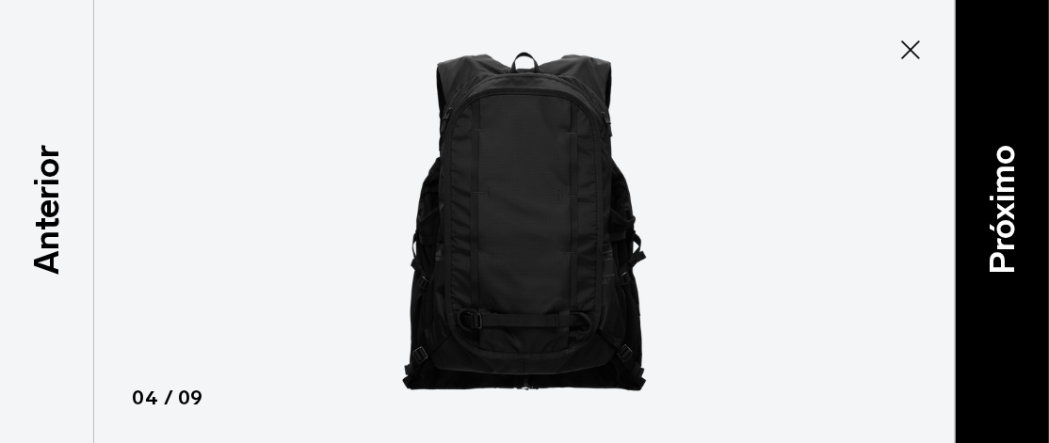
click at [1004, 196] on font "Próximo" at bounding box center [1001, 210] width 40 height 130
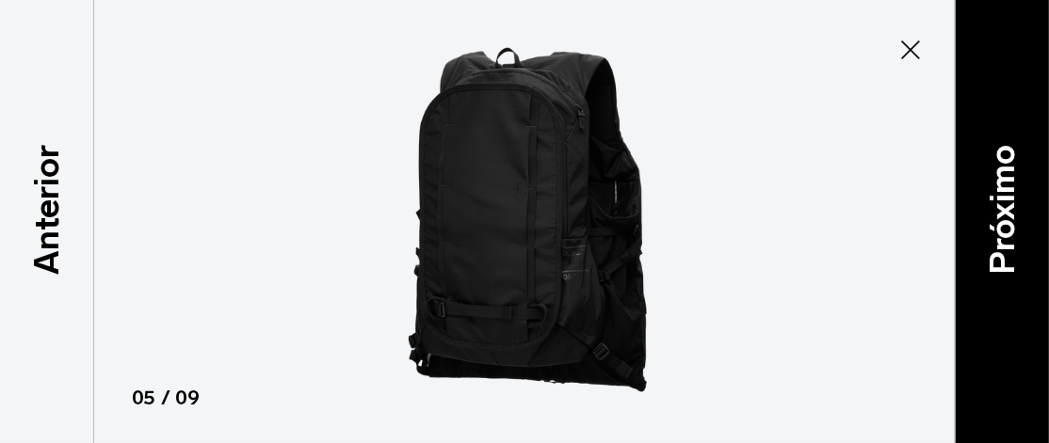
click at [1004, 196] on font "Próximo" at bounding box center [1001, 210] width 40 height 130
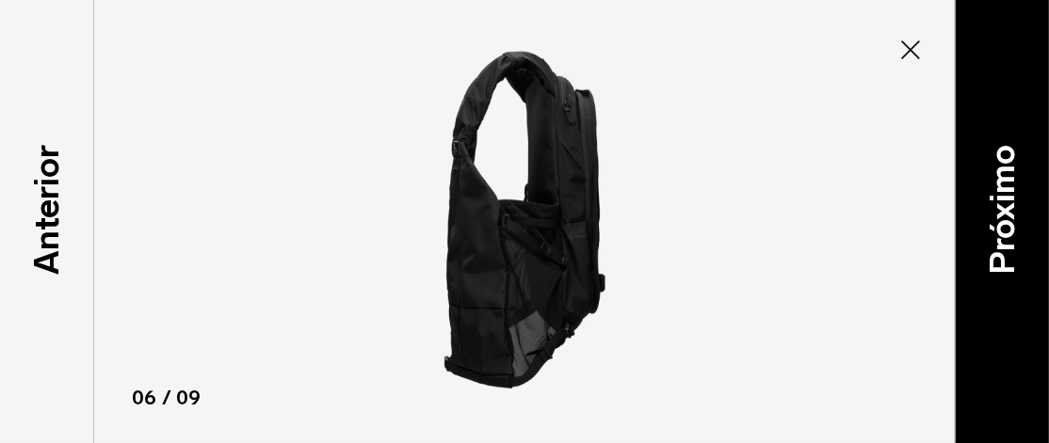
click at [1004, 196] on font "Próximo" at bounding box center [1001, 210] width 40 height 130
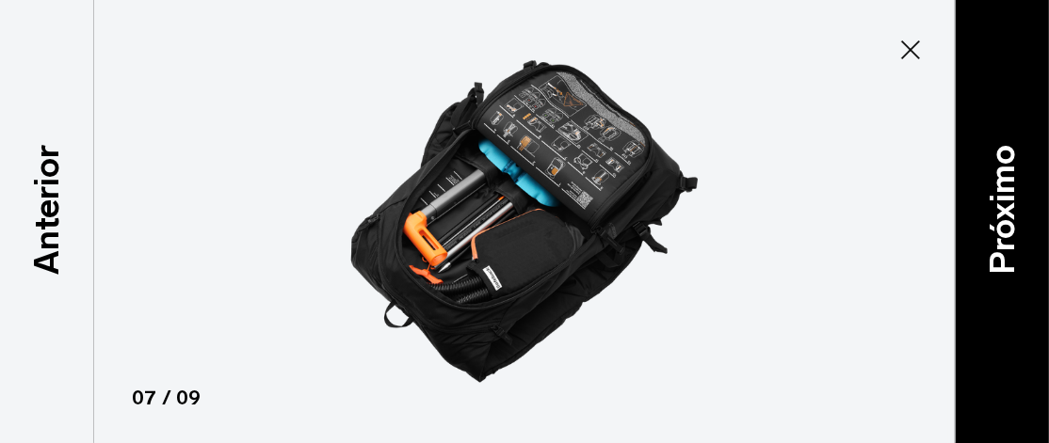
click at [1004, 196] on font "Próximo" at bounding box center [1001, 210] width 40 height 130
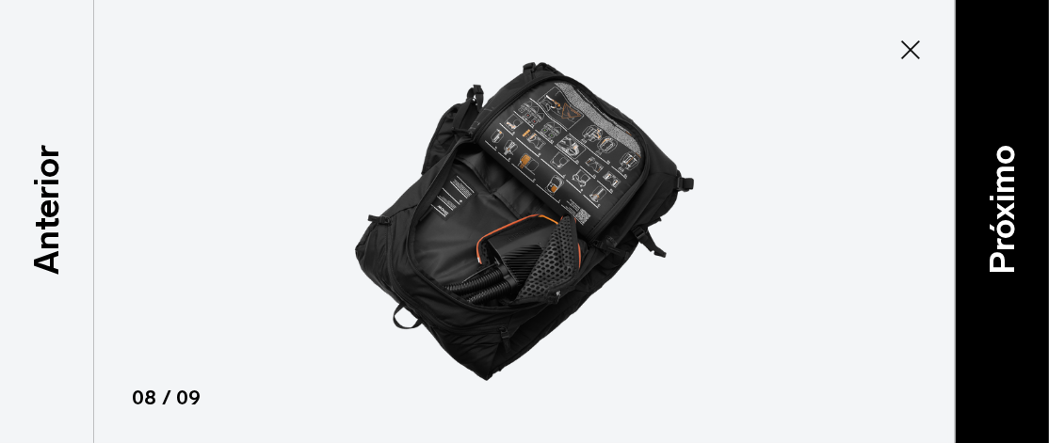
click at [1004, 196] on font "Próximo" at bounding box center [1001, 210] width 40 height 130
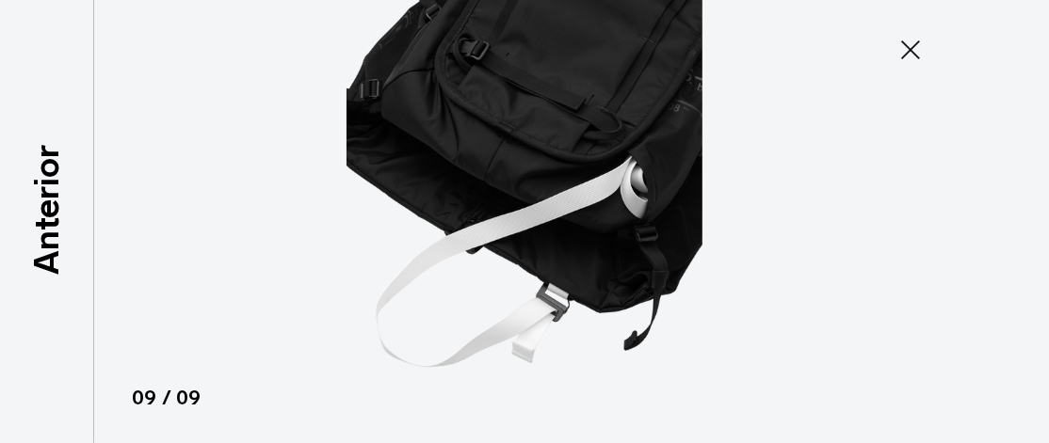
click at [903, 46] on icon at bounding box center [910, 50] width 30 height 30
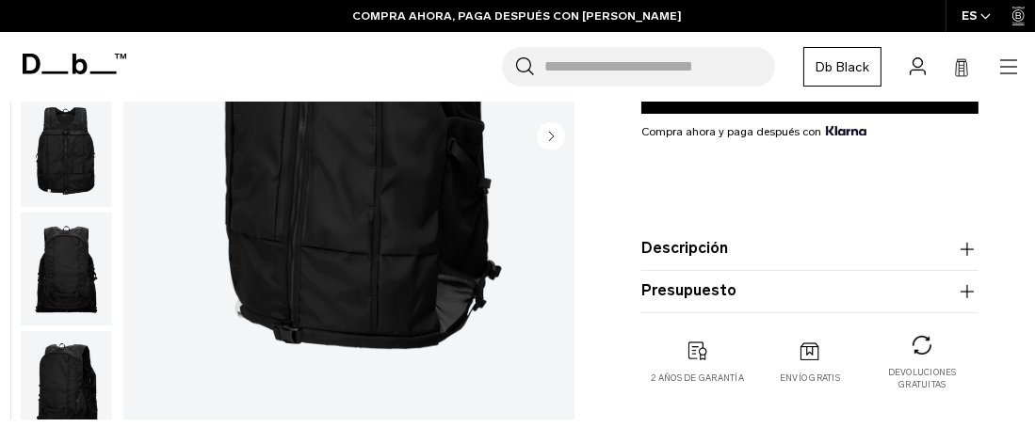
scroll to position [377, 0]
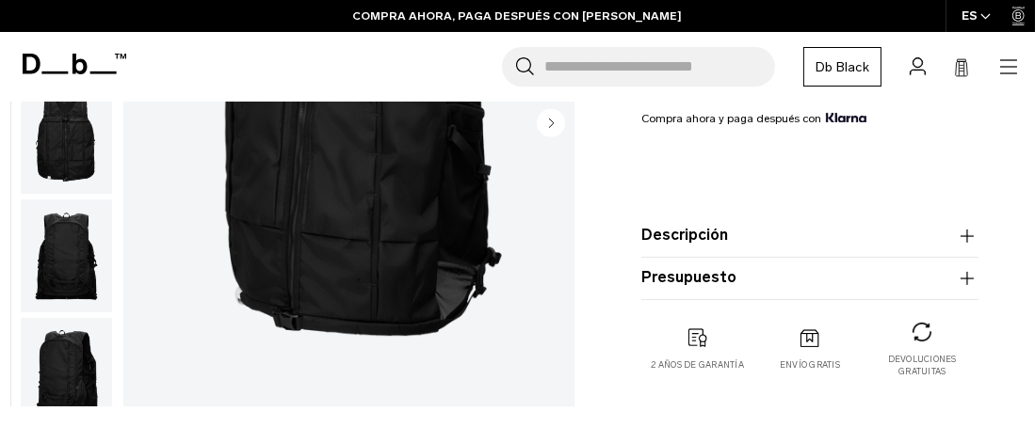
click at [793, 238] on button "Descripción" at bounding box center [809, 236] width 337 height 23
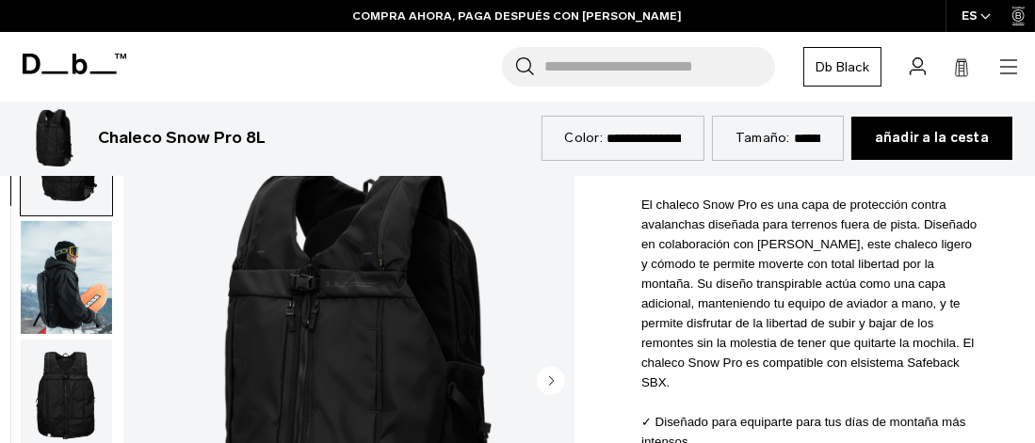
scroll to position [471, 0]
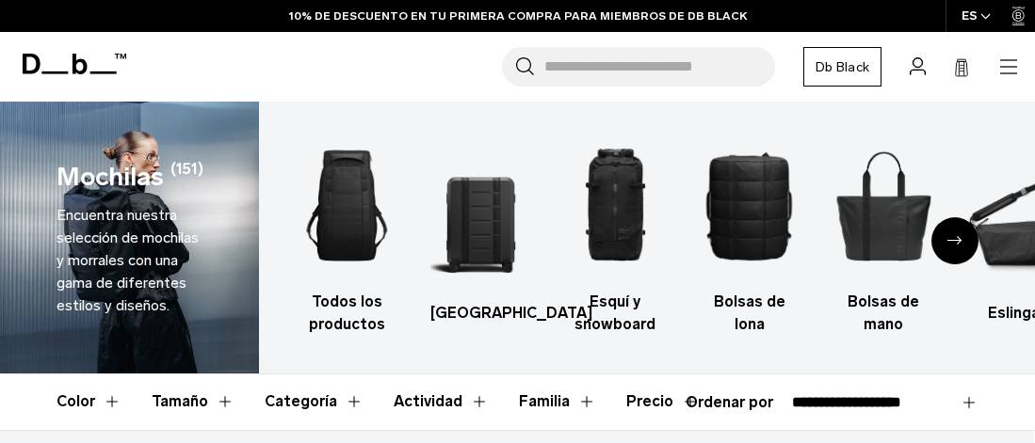
select select "**********"
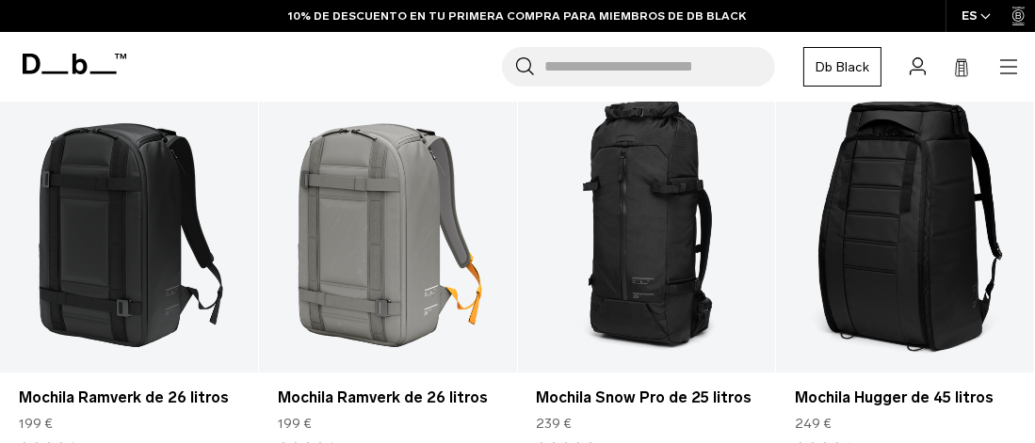
scroll to position [3047, 0]
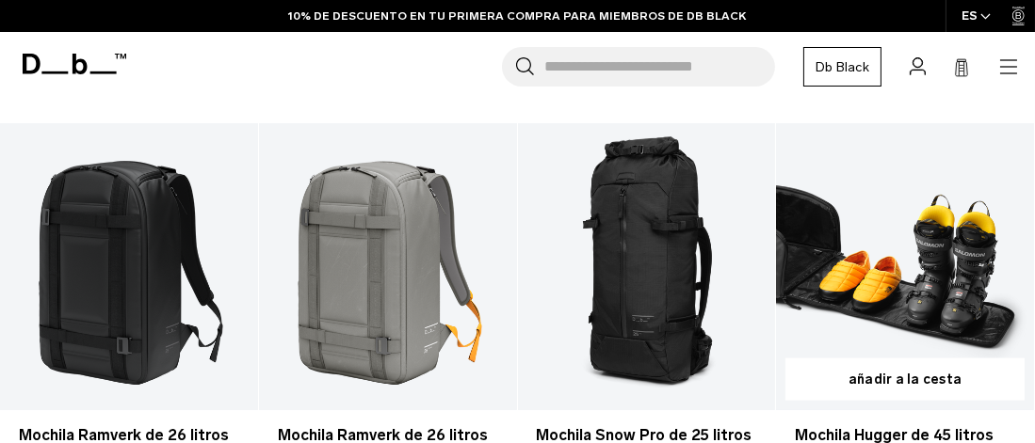
click at [881, 319] on link "Mochila Hugger de 45 litros" at bounding box center [905, 266] width 258 height 286
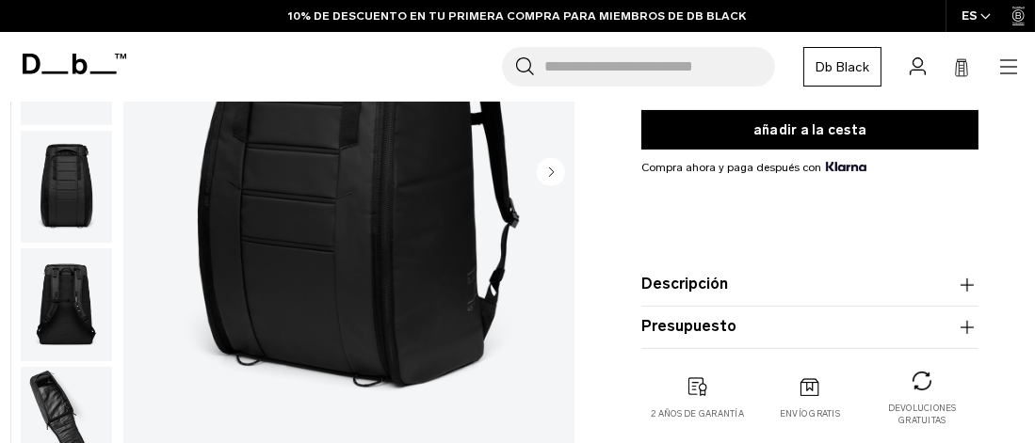
scroll to position [282, 0]
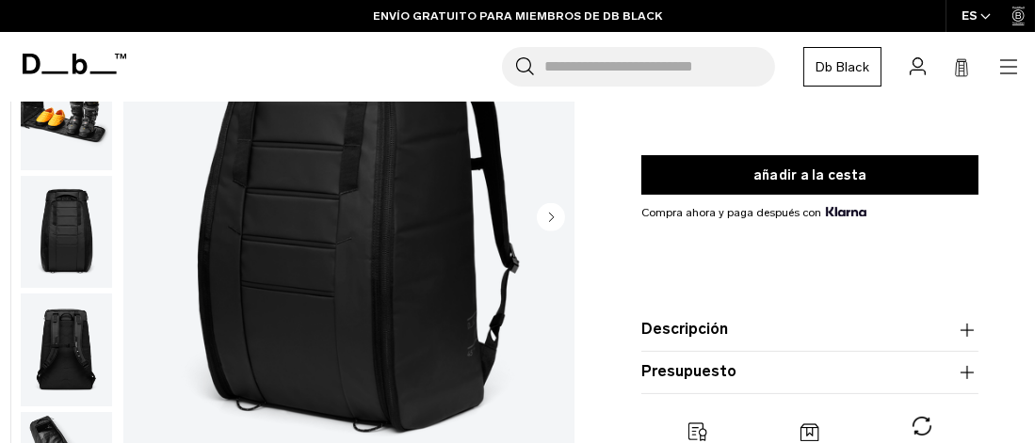
click at [723, 330] on font "Descripción" at bounding box center [684, 329] width 87 height 18
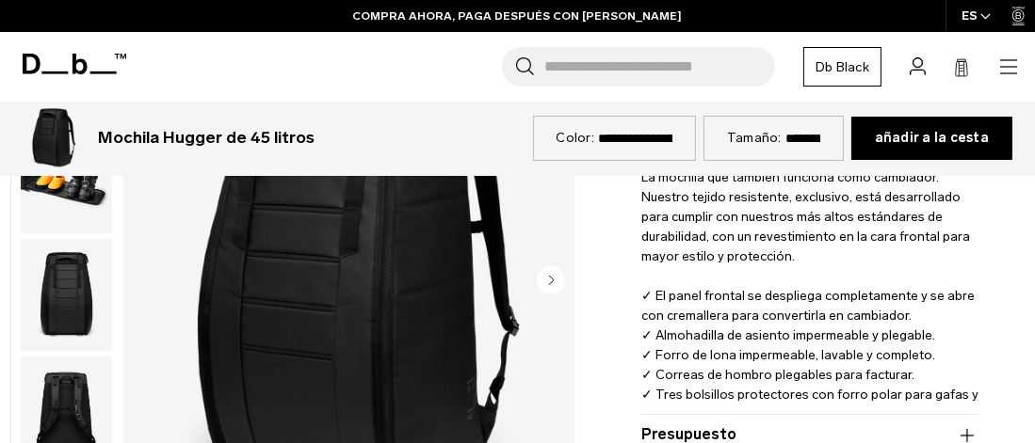
scroll to position [565, 0]
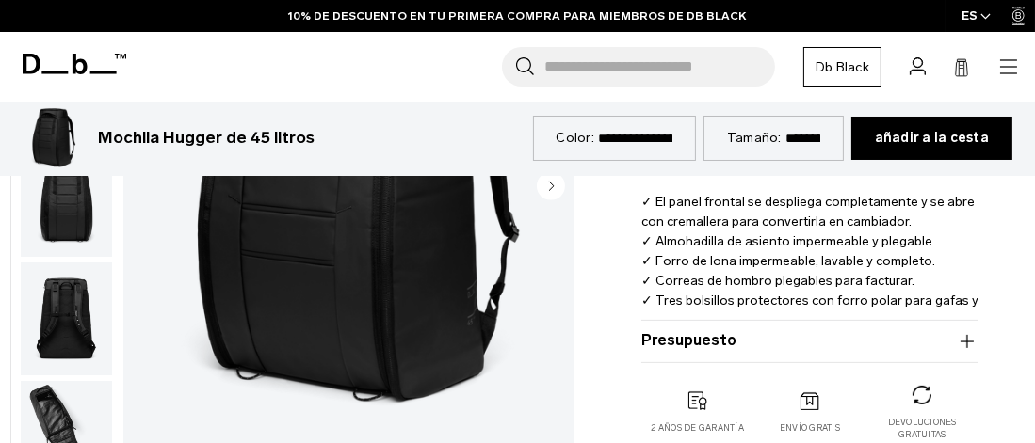
click at [939, 296] on font "✓ Tres bolsillos protectores con forro polar para gafas y gafas." at bounding box center [809, 311] width 337 height 36
click at [961, 339] on icon "button" at bounding box center [967, 341] width 23 height 23
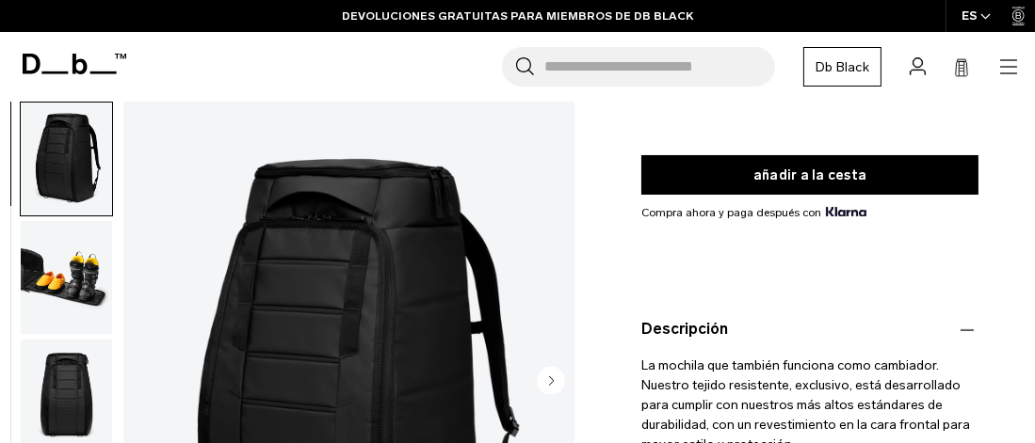
scroll to position [282, 0]
click at [372, 327] on img "1 / 11" at bounding box center [348, 383] width 451 height 563
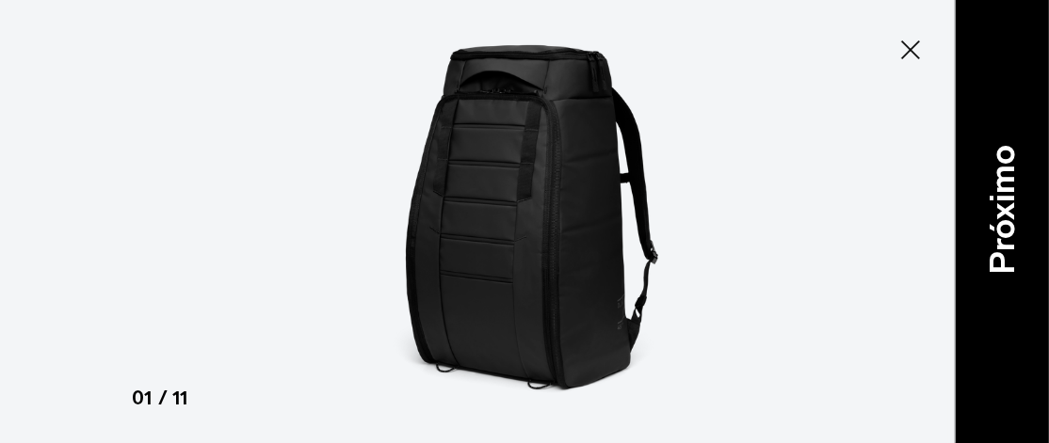
click at [1012, 245] on font "Próximo" at bounding box center [1001, 210] width 40 height 130
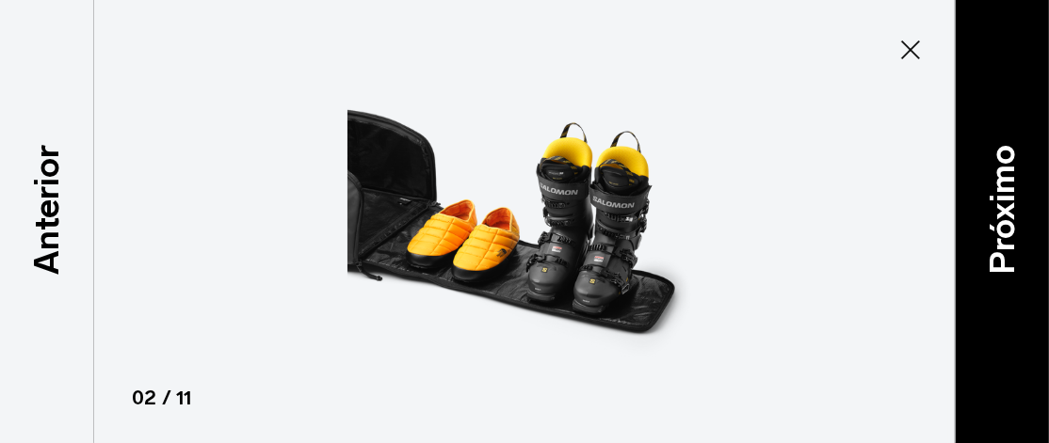
click at [1009, 247] on font "Próximo" at bounding box center [1001, 210] width 40 height 130
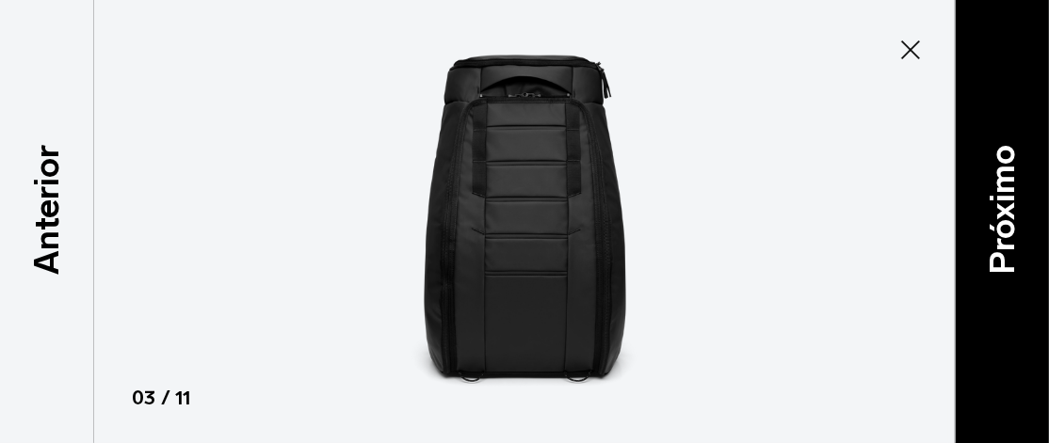
click at [1009, 247] on font "Próximo" at bounding box center [1001, 210] width 40 height 130
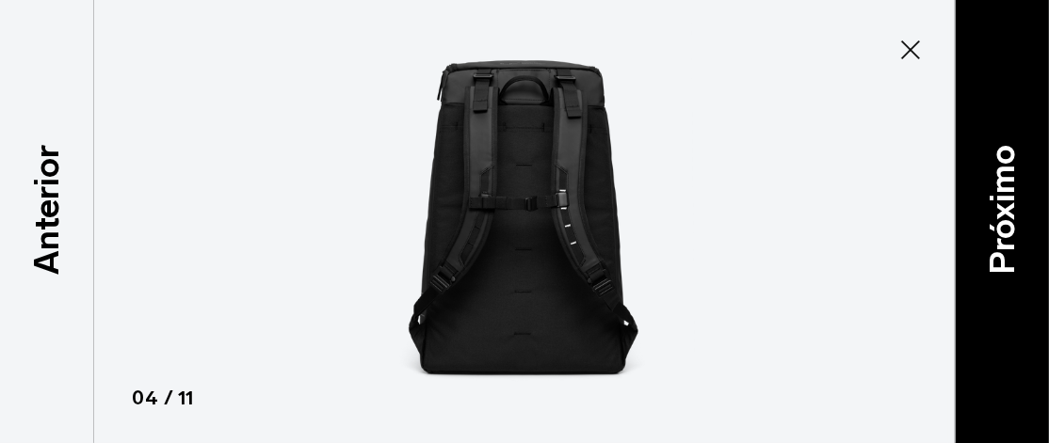
click at [1009, 247] on font "Próximo" at bounding box center [1001, 210] width 40 height 130
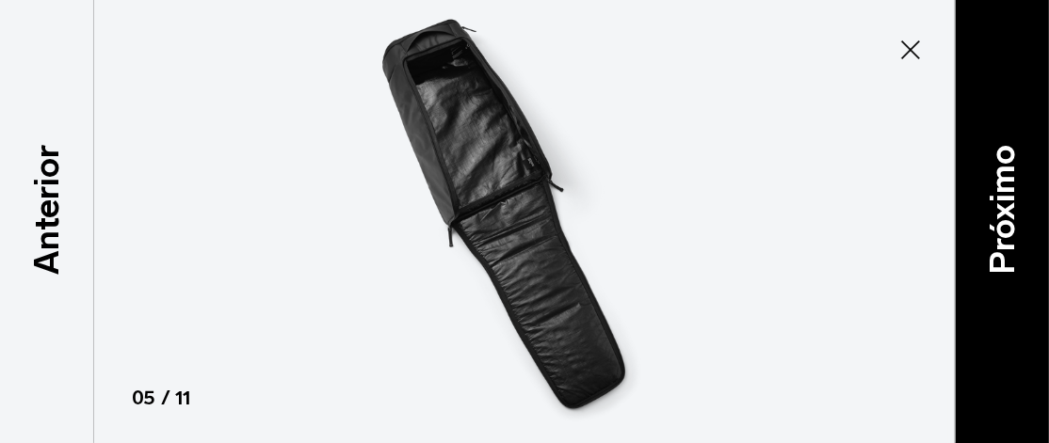
click at [1009, 247] on font "Próximo" at bounding box center [1001, 210] width 40 height 130
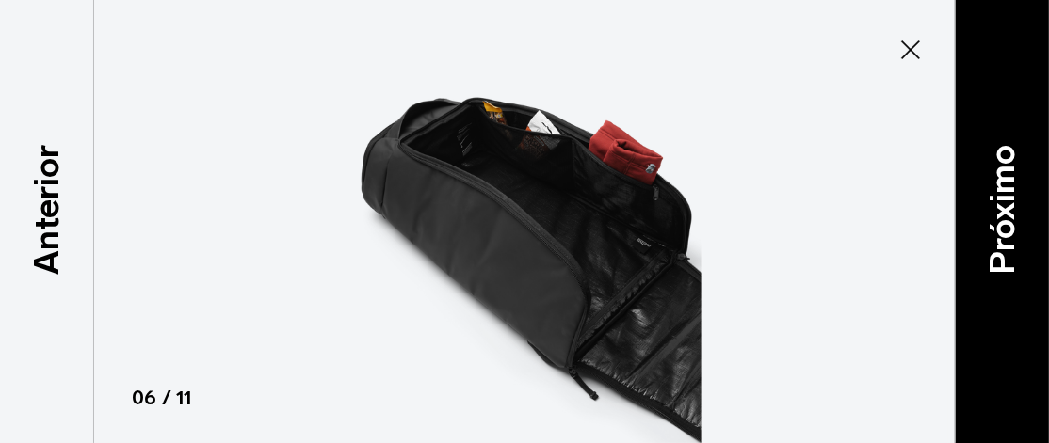
click at [1009, 247] on font "Próximo" at bounding box center [1001, 210] width 40 height 130
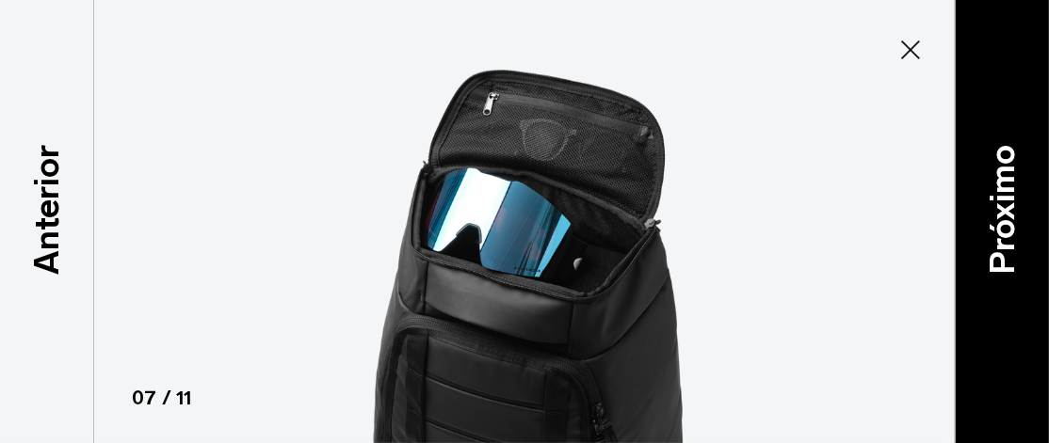
click at [1009, 247] on font "Próximo" at bounding box center [1001, 210] width 40 height 130
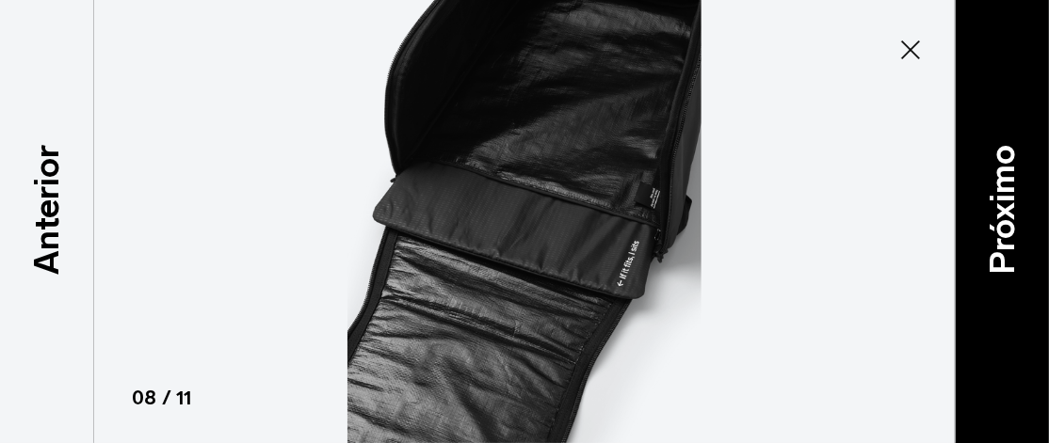
click at [1009, 247] on font "Próximo" at bounding box center [1001, 210] width 40 height 130
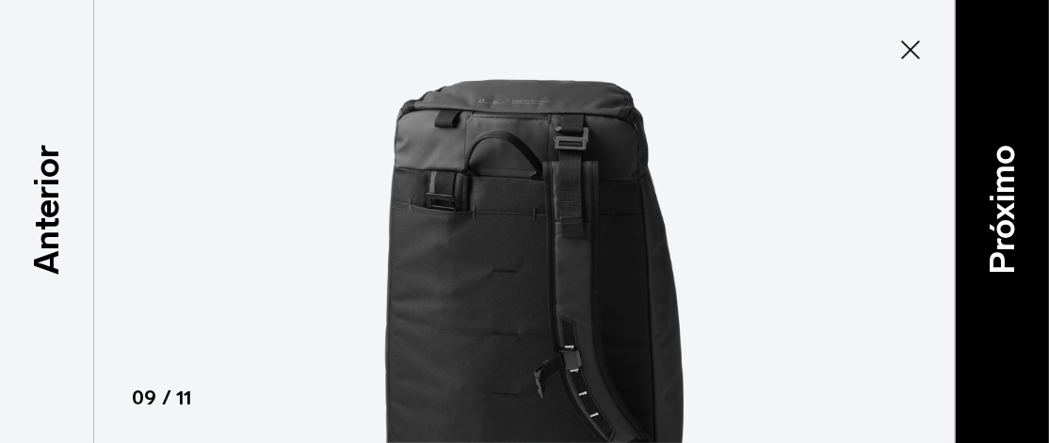
click at [1009, 247] on font "Próximo" at bounding box center [1001, 210] width 40 height 130
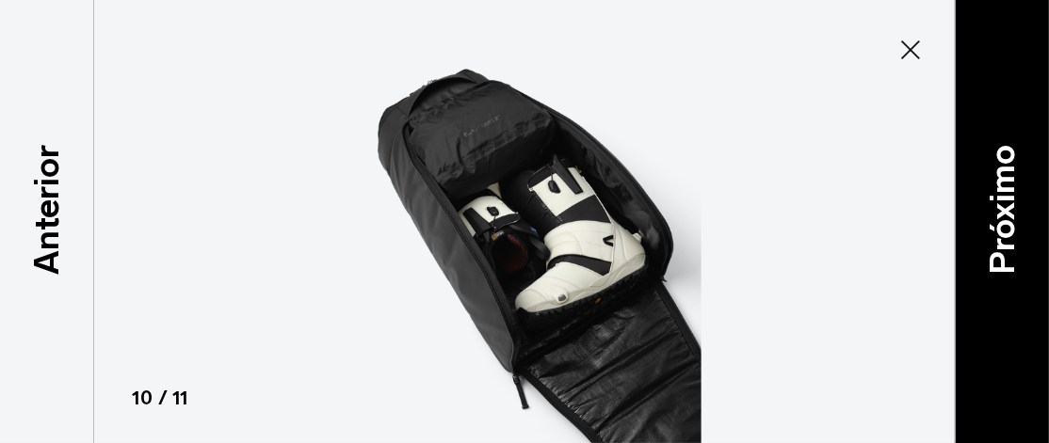
click at [1009, 247] on font "Próximo" at bounding box center [1001, 210] width 40 height 130
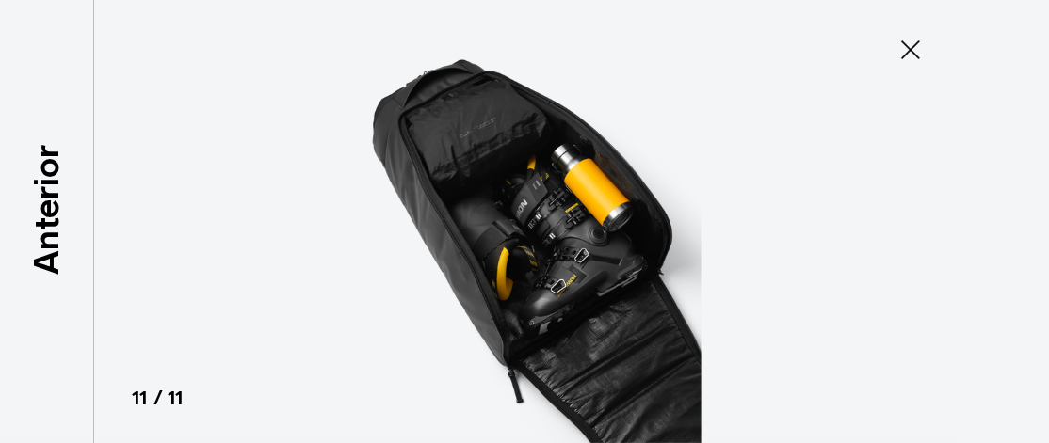
click at [908, 47] on icon at bounding box center [910, 49] width 19 height 19
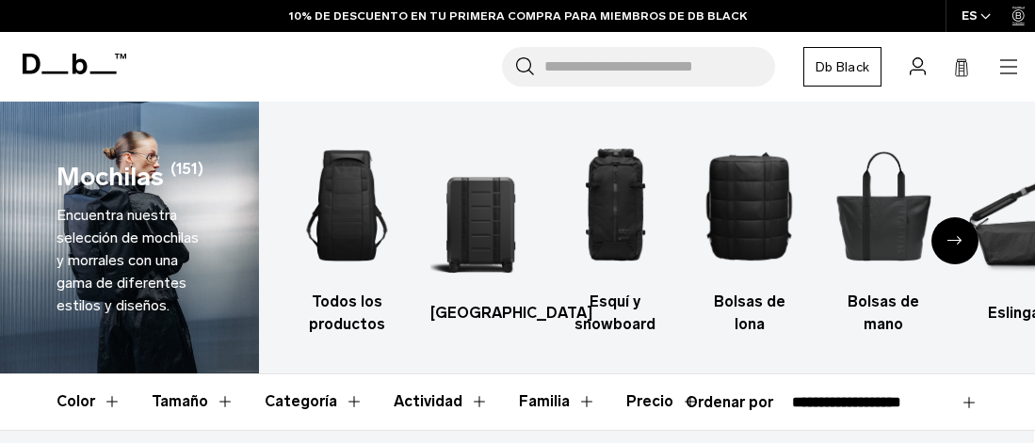
select select "**********"
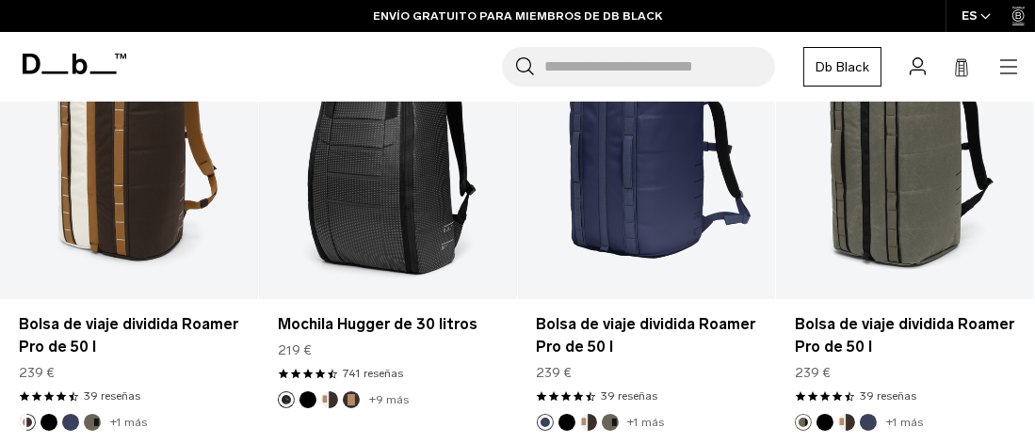
scroll to position [3498, 0]
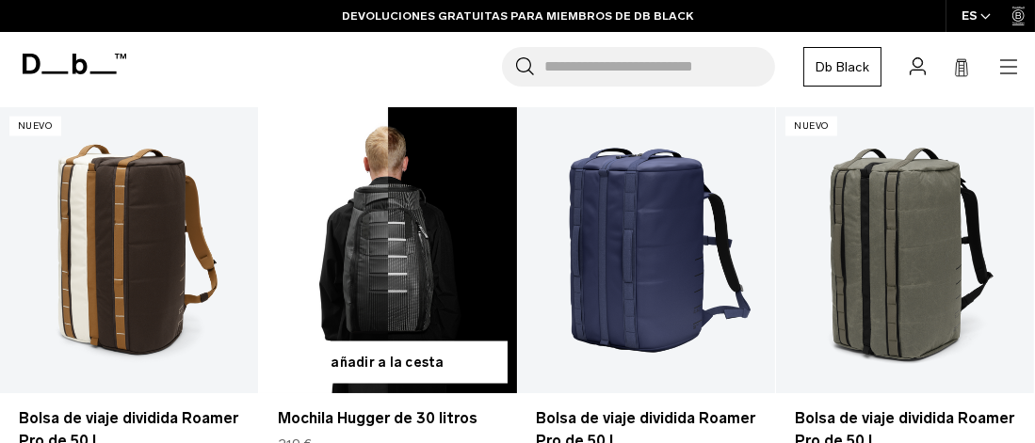
click at [422, 267] on link "Mochila Hugger de 30 litros" at bounding box center [388, 250] width 258 height 286
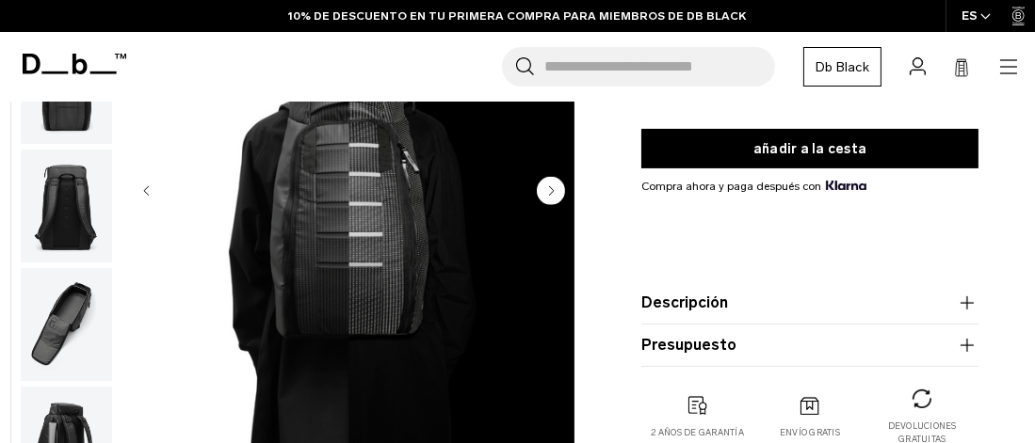
scroll to position [471, 0]
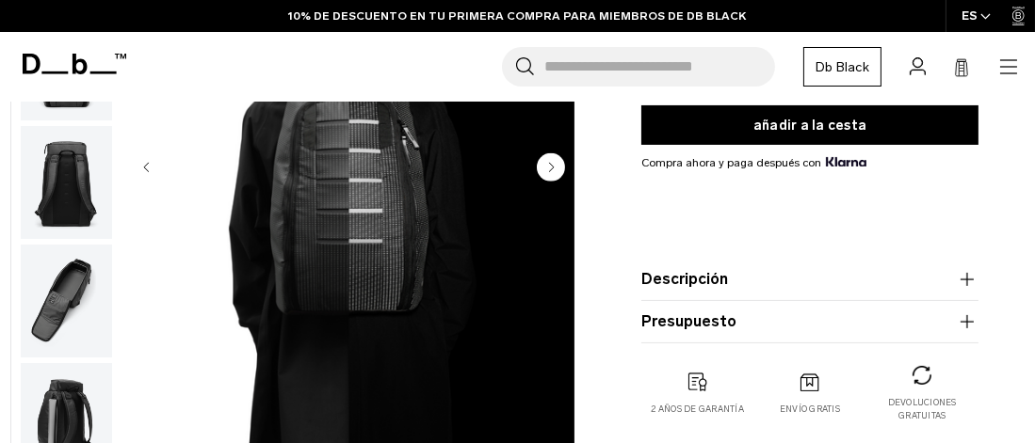
click at [471, 288] on img "2 / 11" at bounding box center [348, 169] width 451 height 563
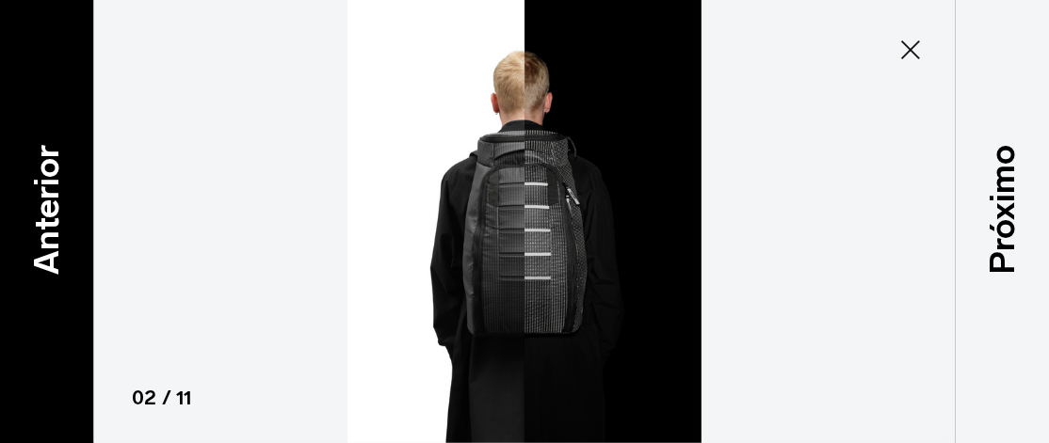
click at [46, 200] on font "Anterior" at bounding box center [45, 210] width 40 height 130
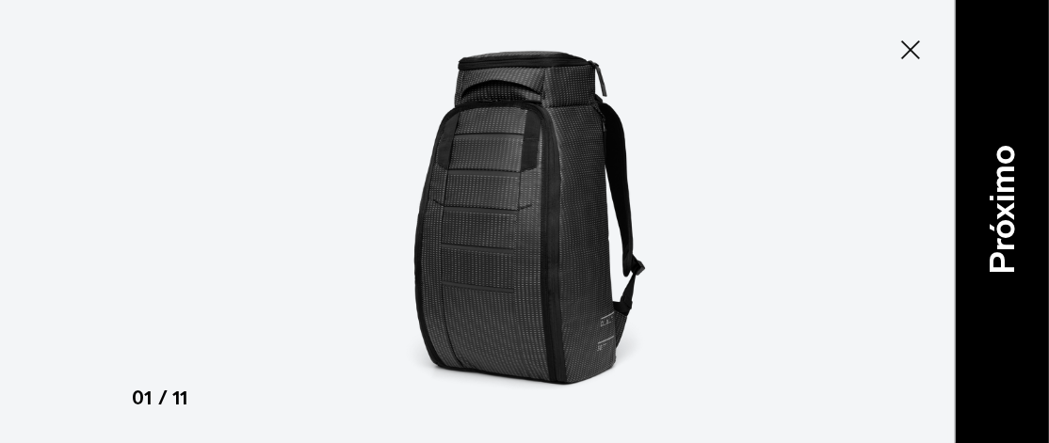
click at [988, 223] on font "Próximo" at bounding box center [1001, 210] width 40 height 130
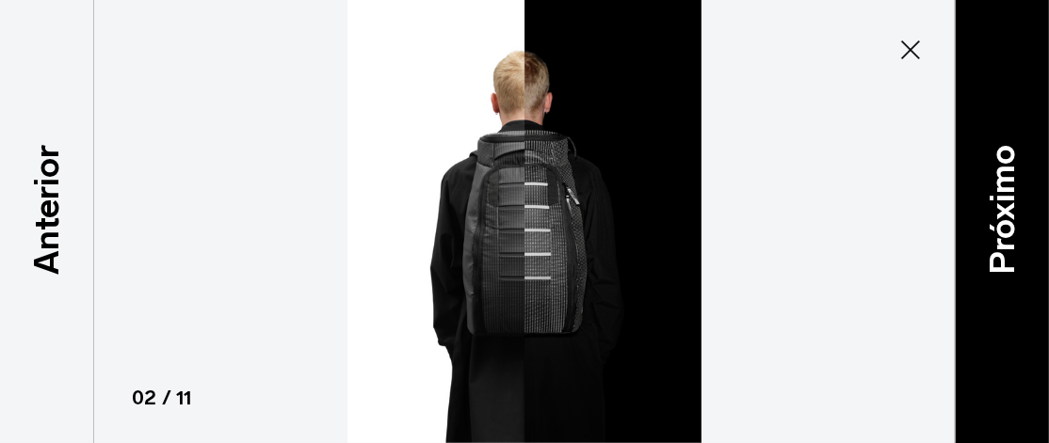
click at [988, 223] on font "Próximo" at bounding box center [1001, 210] width 40 height 130
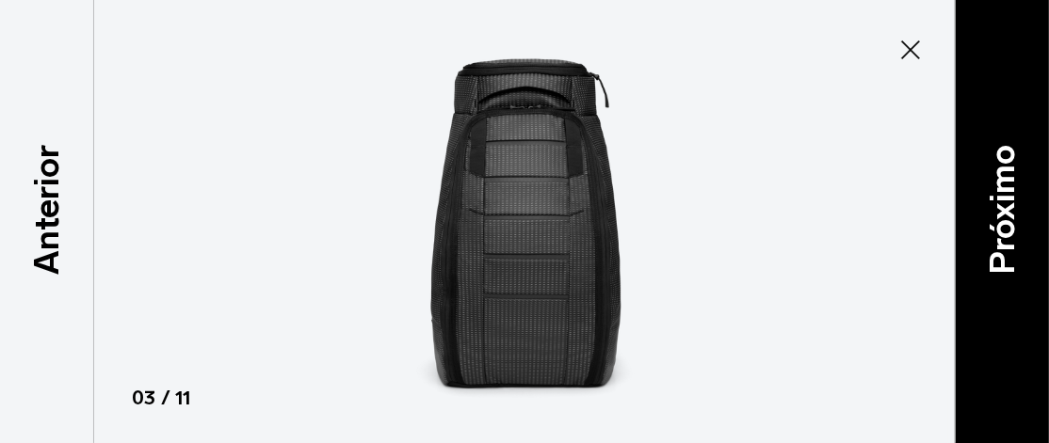
click at [988, 223] on font "Próximo" at bounding box center [1001, 210] width 40 height 130
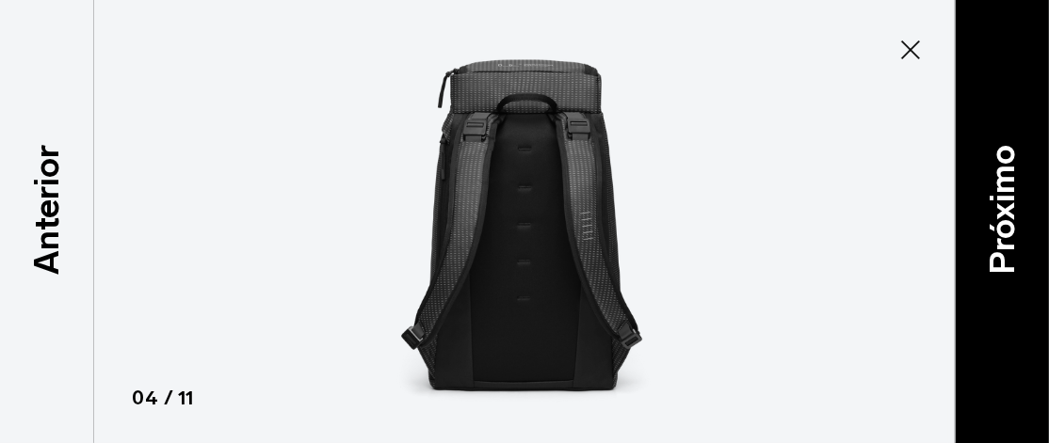
click at [988, 223] on font "Próximo" at bounding box center [1001, 210] width 40 height 130
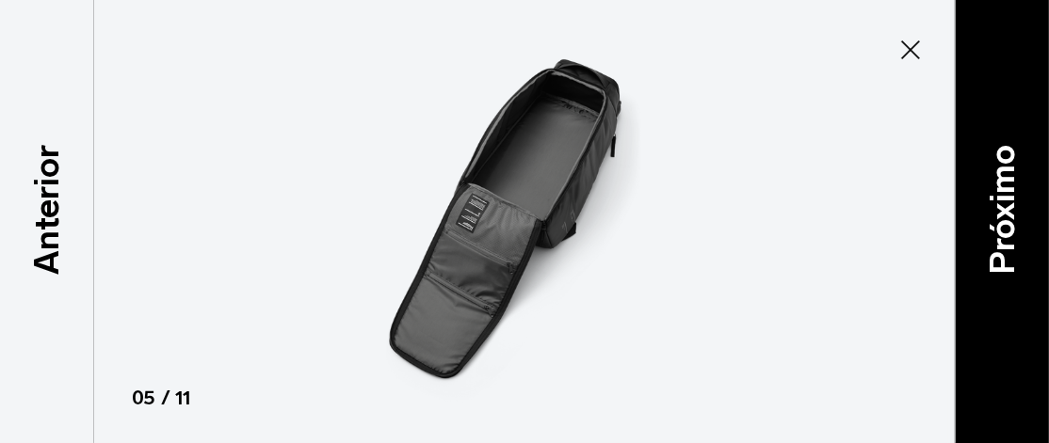
click at [988, 223] on font "Próximo" at bounding box center [1001, 210] width 40 height 130
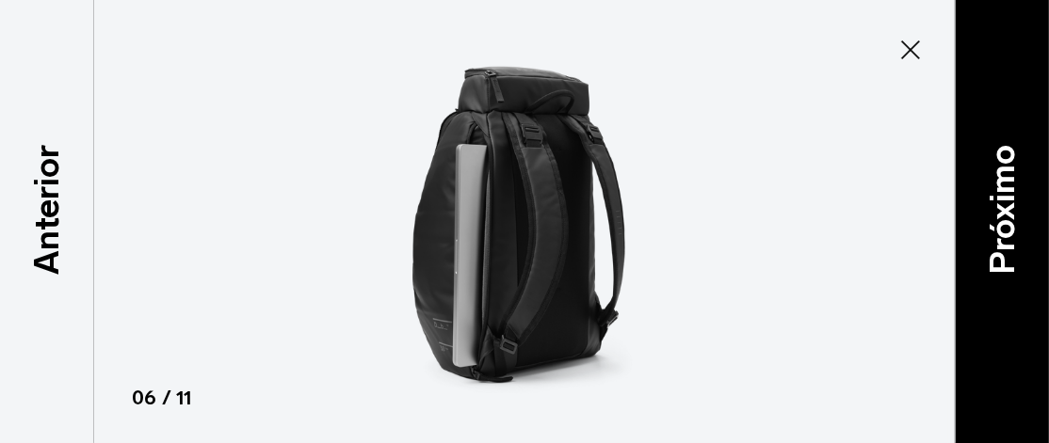
click at [988, 223] on font "Próximo" at bounding box center [1001, 210] width 40 height 130
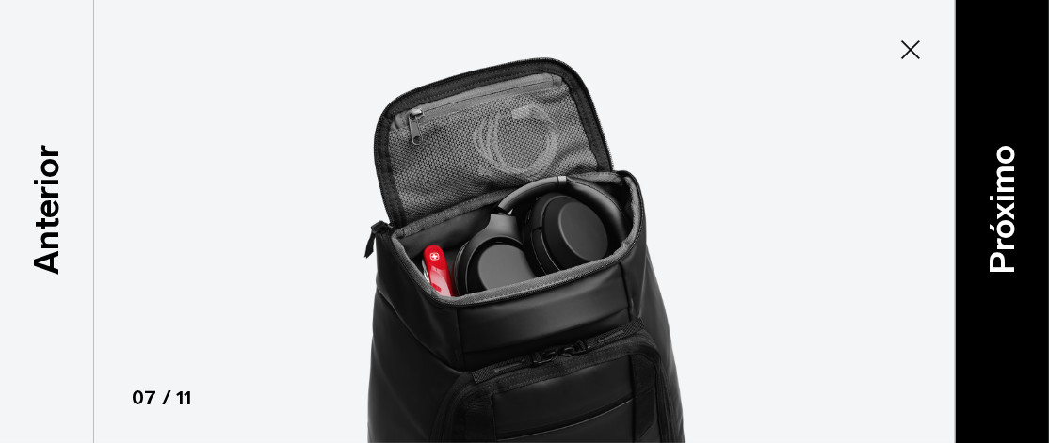
click at [988, 223] on font "Próximo" at bounding box center [1001, 210] width 40 height 130
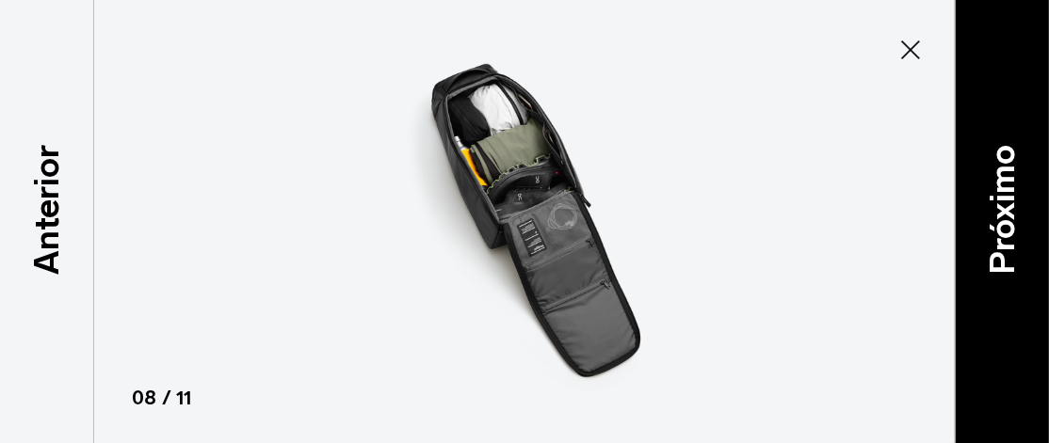
click at [988, 223] on font "Próximo" at bounding box center [1001, 210] width 40 height 130
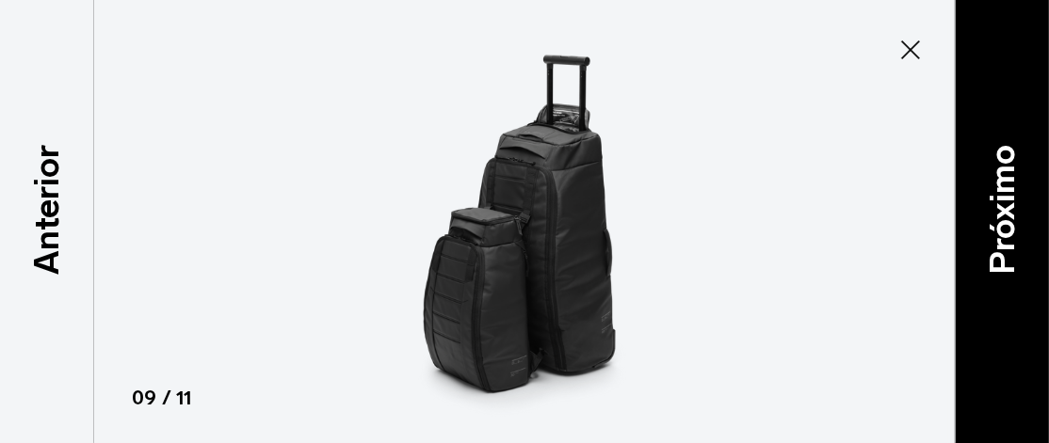
click at [988, 223] on font "Próximo" at bounding box center [1001, 210] width 40 height 130
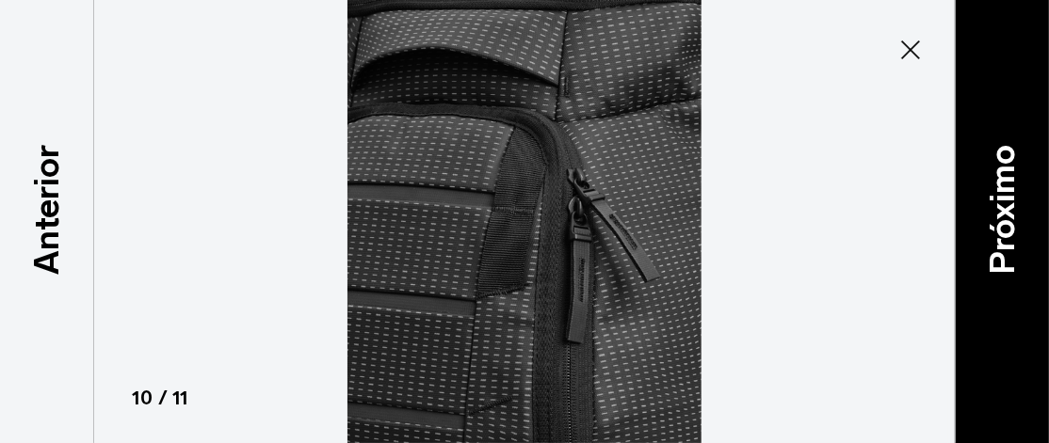
click at [988, 223] on font "Próximo" at bounding box center [1001, 210] width 40 height 130
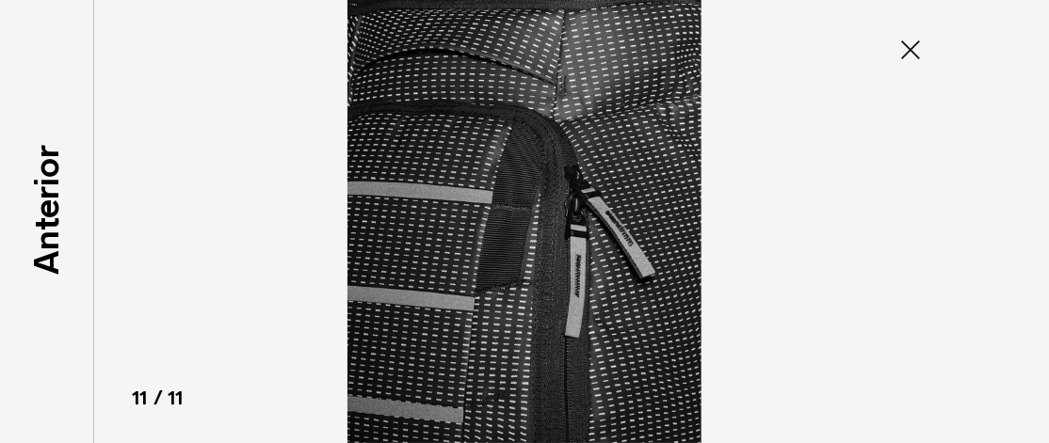
click at [988, 223] on div at bounding box center [524, 221] width 1049 height 443
click at [898, 51] on icon at bounding box center [910, 50] width 30 height 30
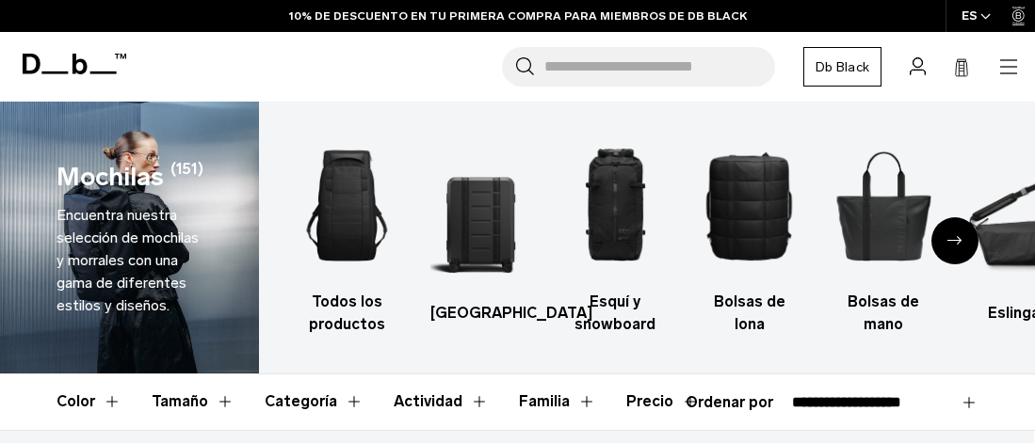
select select "**********"
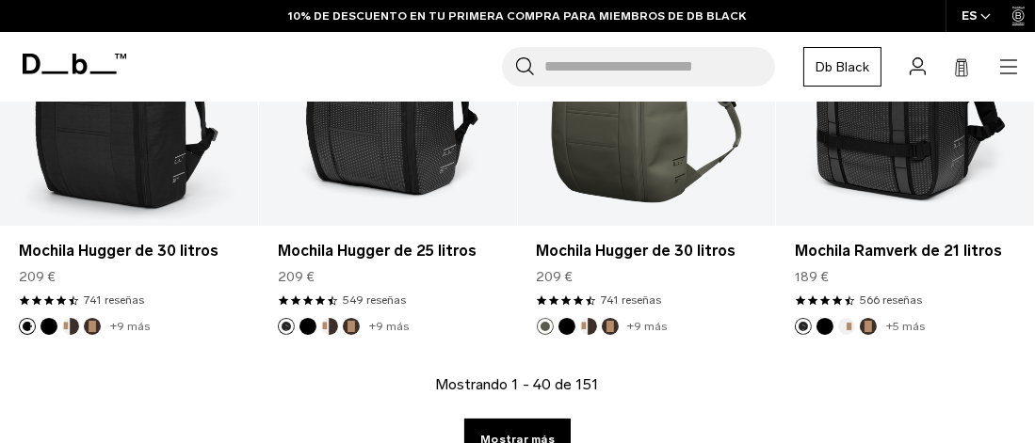
scroll to position [4674, 0]
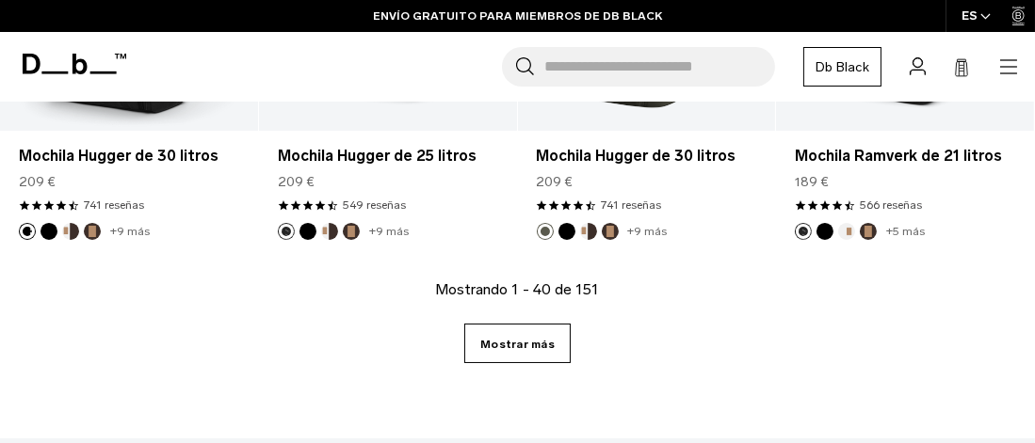
click at [512, 347] on font "Mostrar más" at bounding box center [517, 344] width 74 height 13
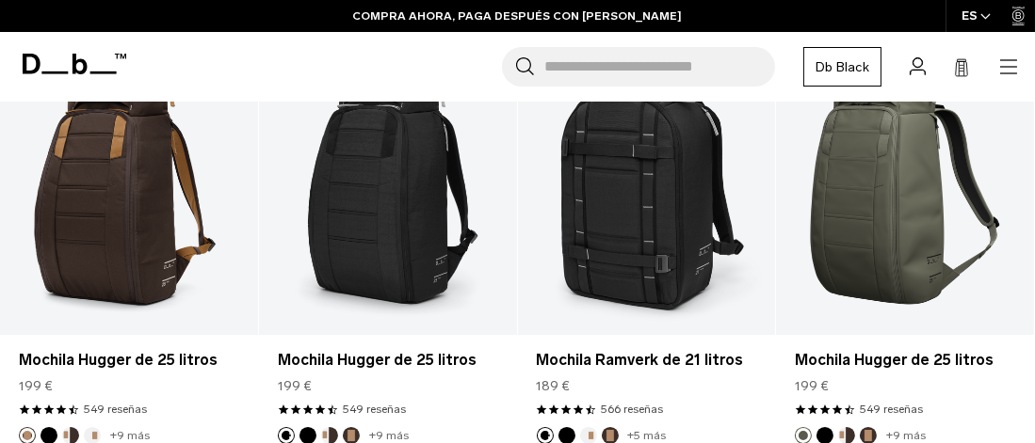
scroll to position [6180, 0]
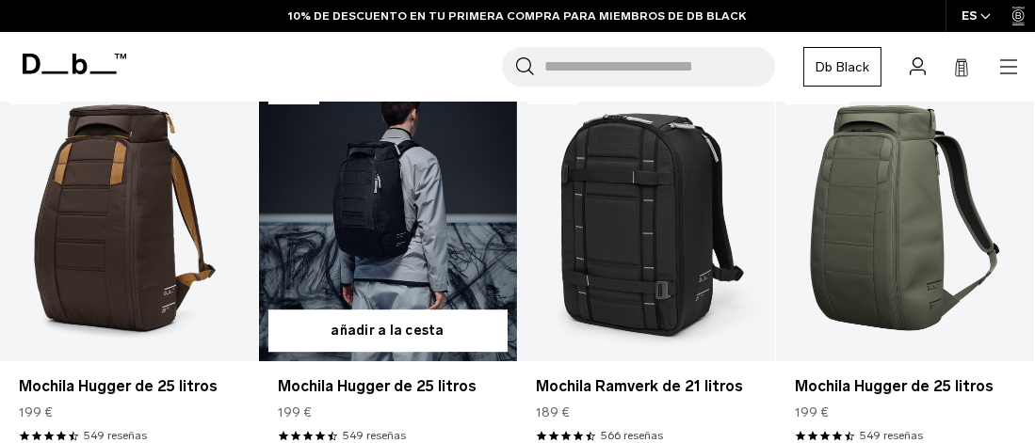
click at [392, 259] on link "Mochila Hugger de 25 litros" at bounding box center [388, 218] width 258 height 286
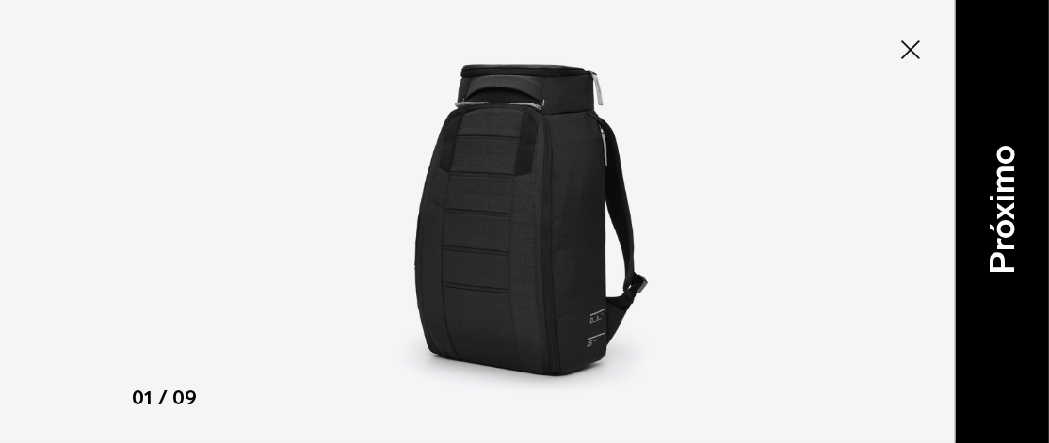
click at [1018, 217] on font "Próximo" at bounding box center [1001, 210] width 40 height 130
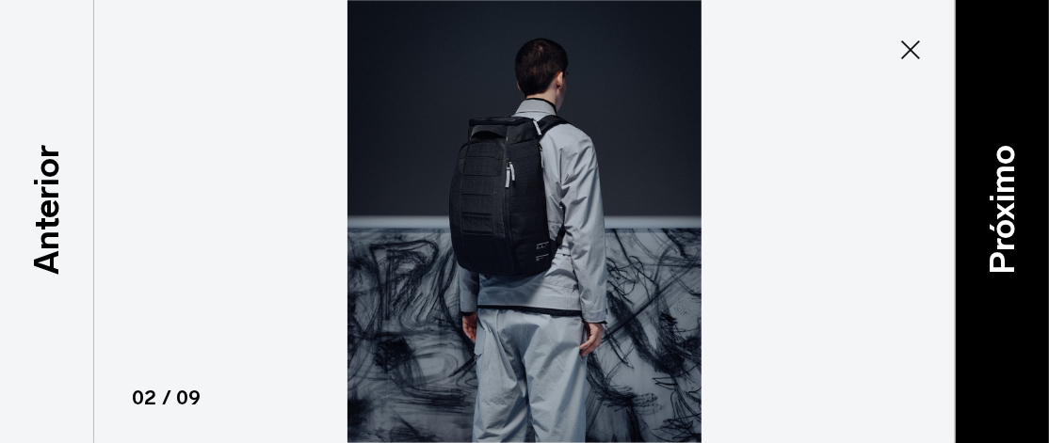
click at [1018, 217] on font "Próximo" at bounding box center [1001, 210] width 40 height 130
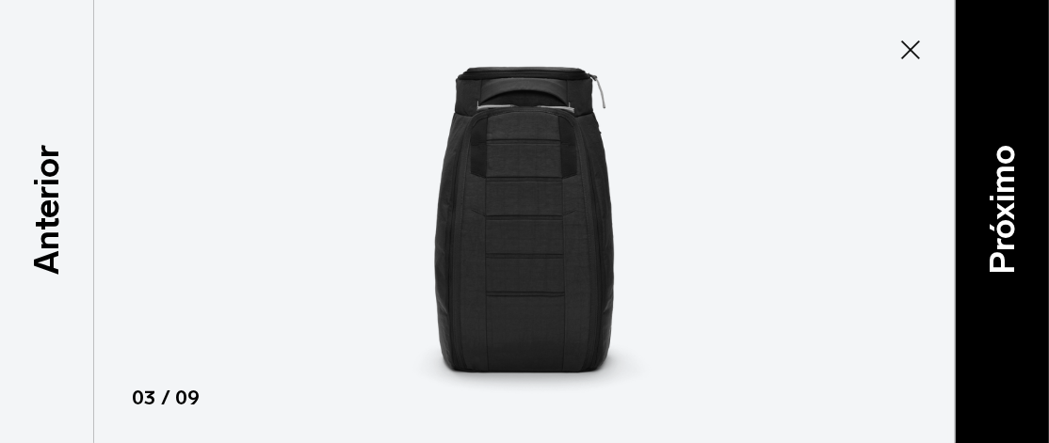
click at [1018, 217] on font "Próximo" at bounding box center [1001, 210] width 40 height 130
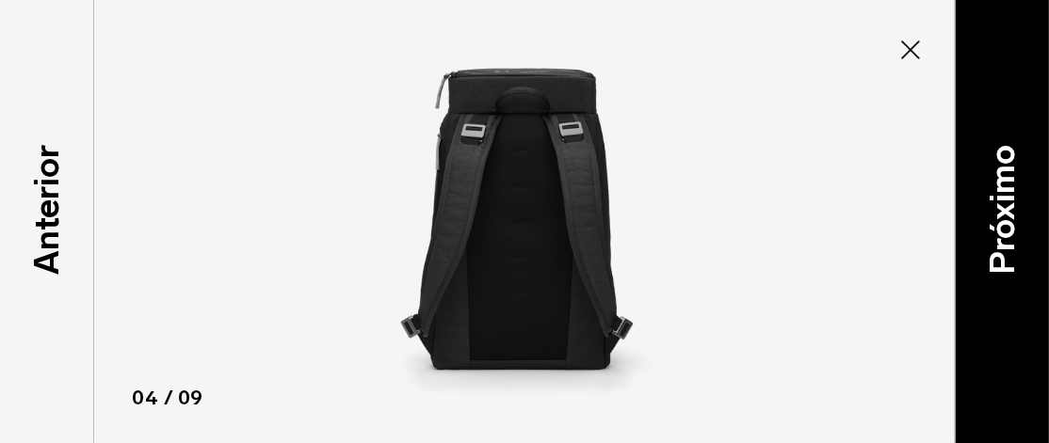
click at [1018, 217] on font "Próximo" at bounding box center [1001, 210] width 40 height 130
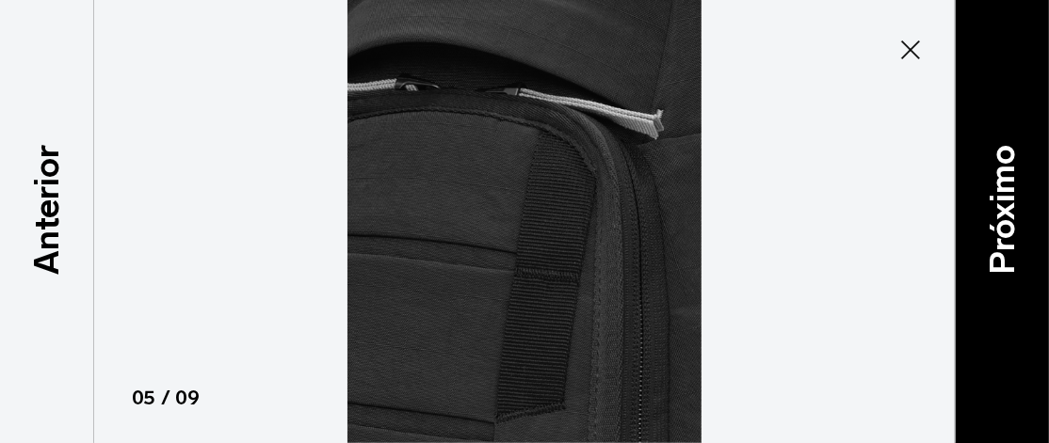
click at [1018, 217] on font "Próximo" at bounding box center [1001, 210] width 40 height 130
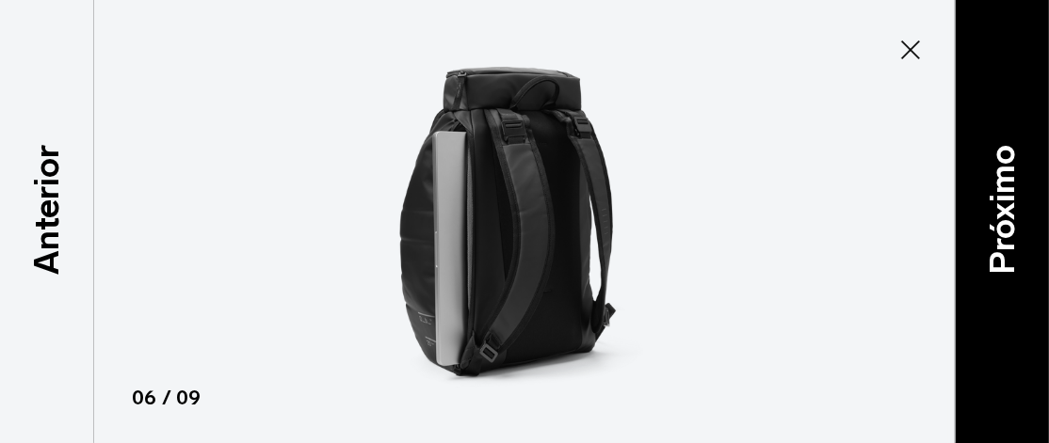
click at [1018, 217] on font "Próximo" at bounding box center [1001, 210] width 40 height 130
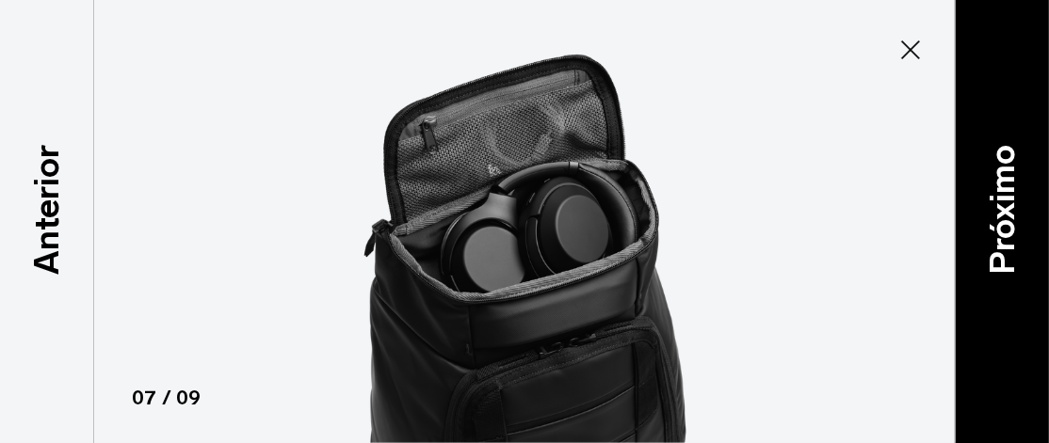
click at [1018, 217] on font "Próximo" at bounding box center [1001, 210] width 40 height 130
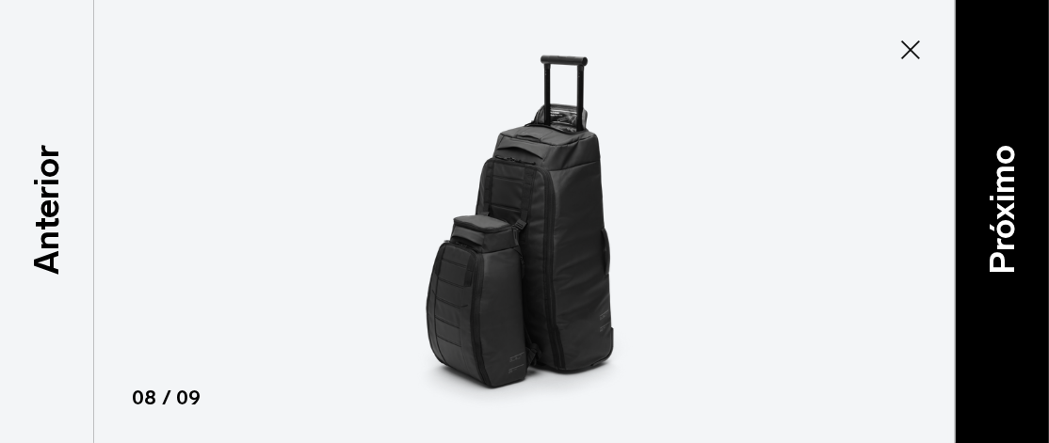
click at [1018, 217] on font "Próximo" at bounding box center [1001, 210] width 40 height 130
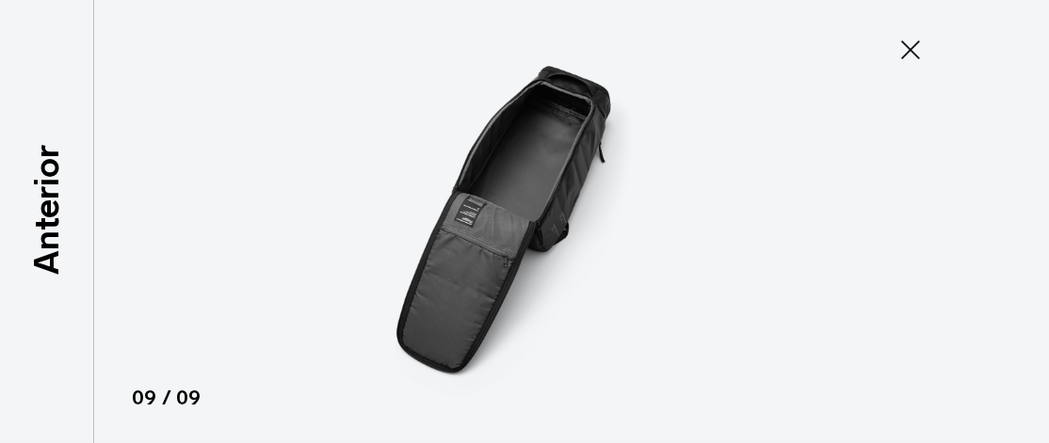
drag, startPoint x: 909, startPoint y: 50, endPoint x: 841, endPoint y: 41, distance: 69.2
click at [908, 50] on icon at bounding box center [910, 50] width 30 height 30
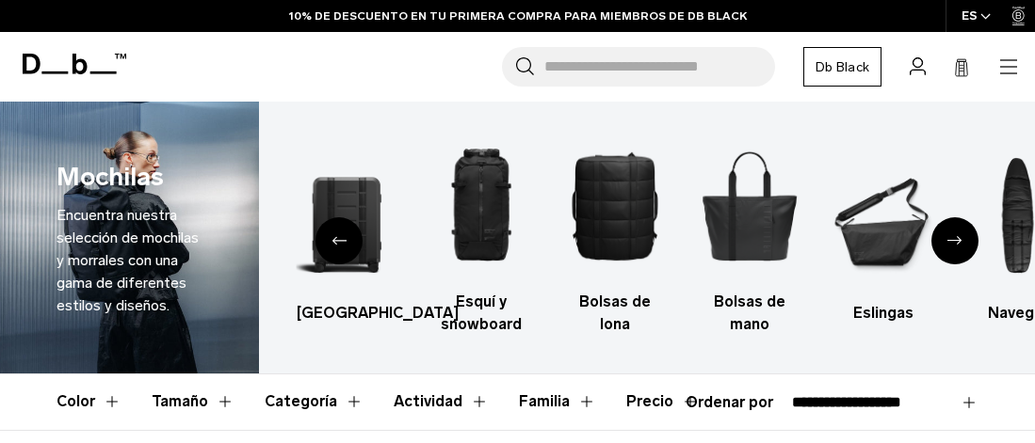
select select "**********"
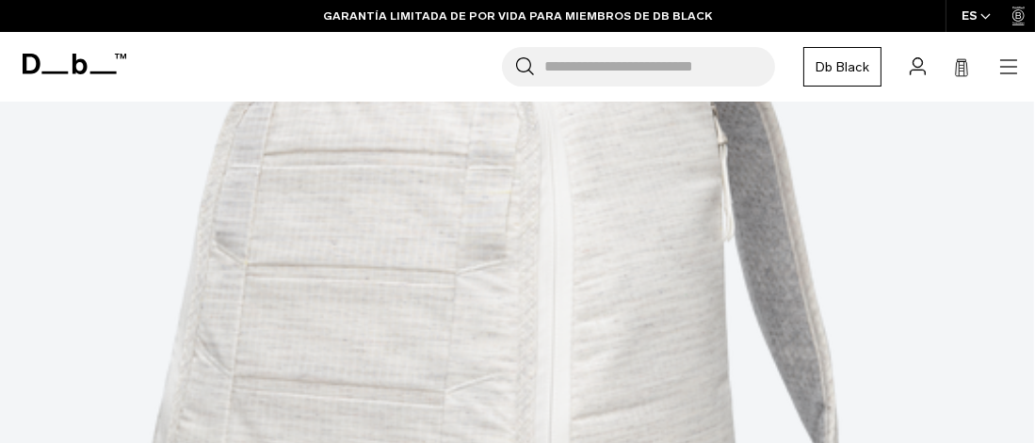
scroll to position [4707, 0]
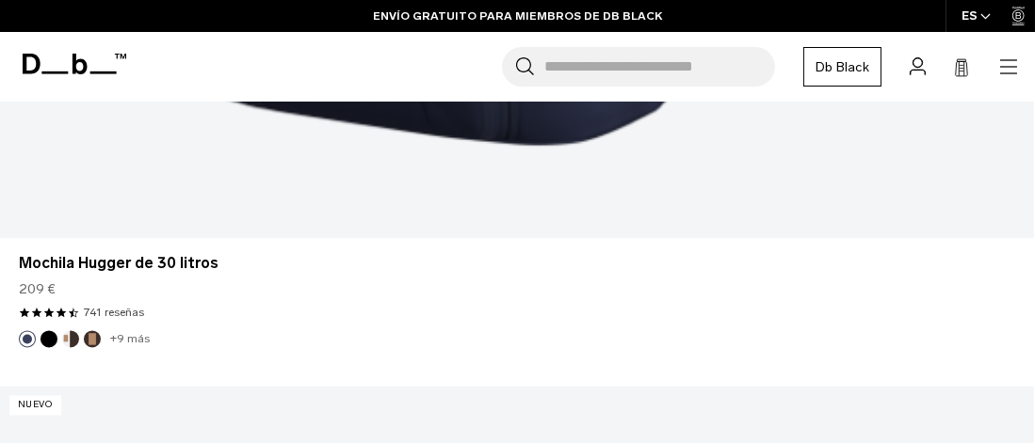
scroll to position [4071, 0]
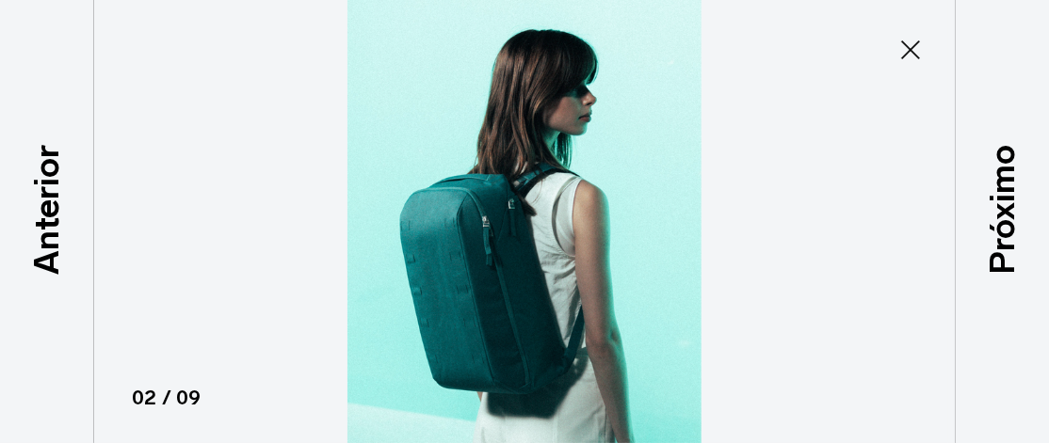
click at [994, 218] on font "Próximo" at bounding box center [1001, 210] width 40 height 130
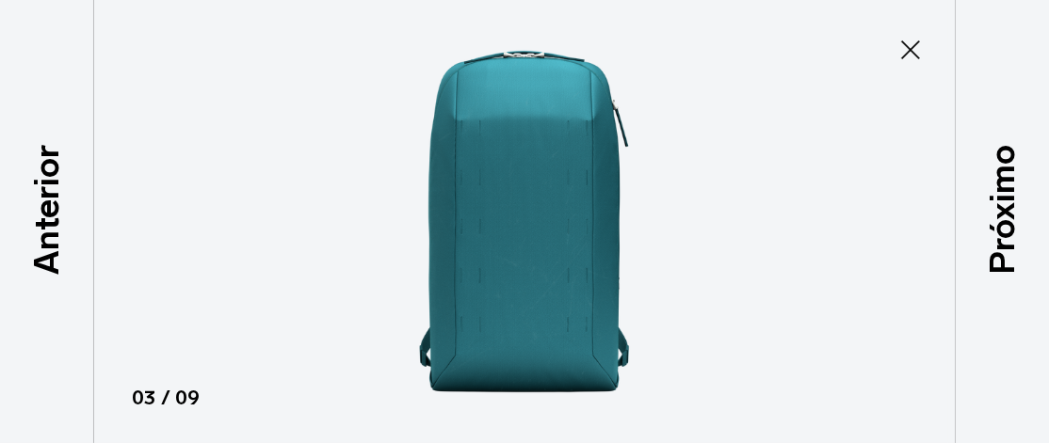
click at [994, 218] on font "Próximo" at bounding box center [1001, 210] width 40 height 130
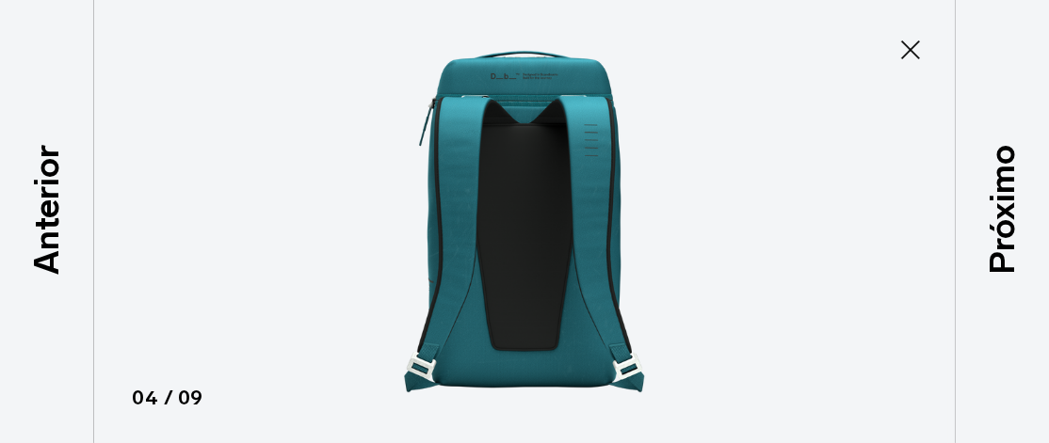
click at [994, 218] on font "Próximo" at bounding box center [1001, 210] width 40 height 130
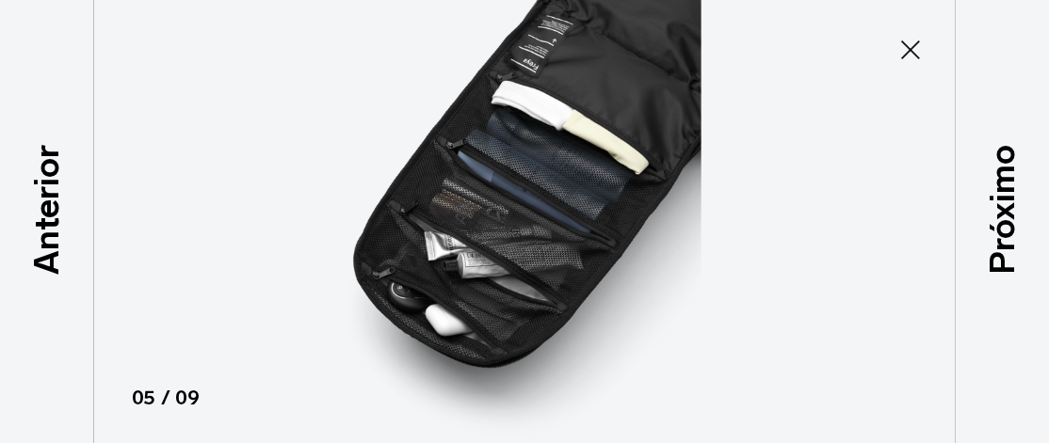
click at [994, 218] on font "Próximo" at bounding box center [1001, 210] width 40 height 130
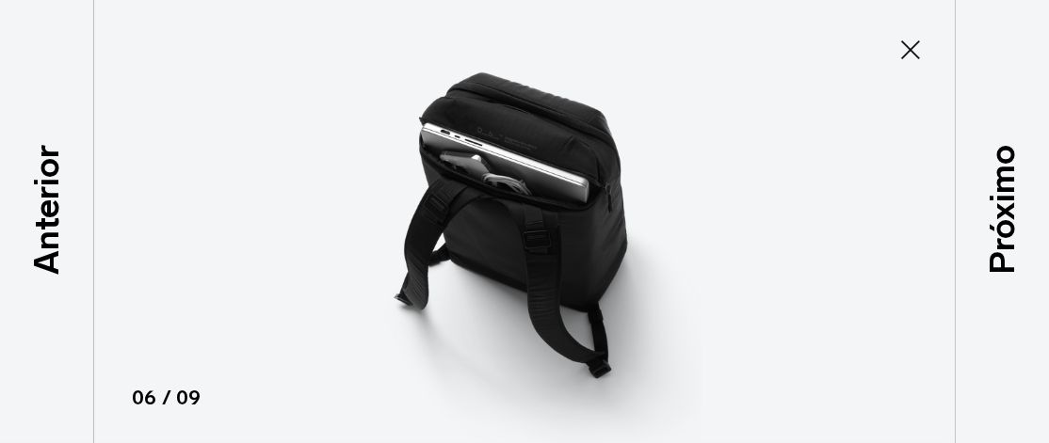
click at [909, 40] on icon at bounding box center [910, 50] width 30 height 30
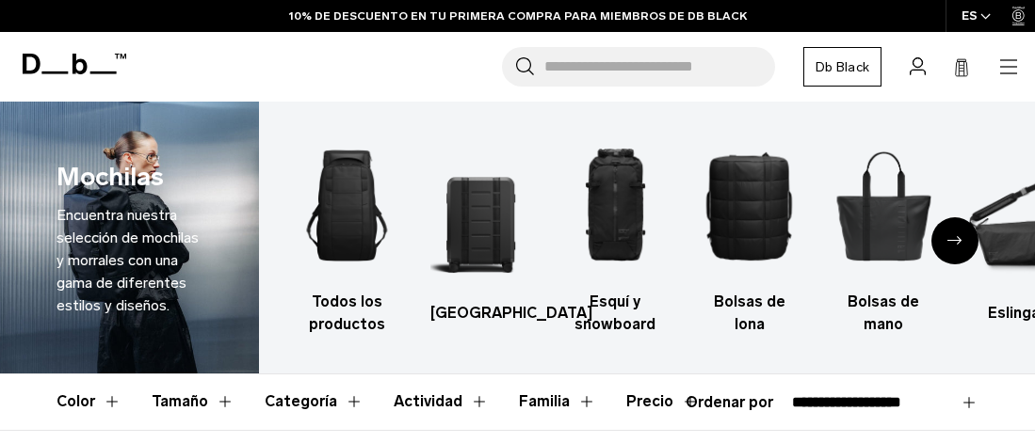
select select "**********"
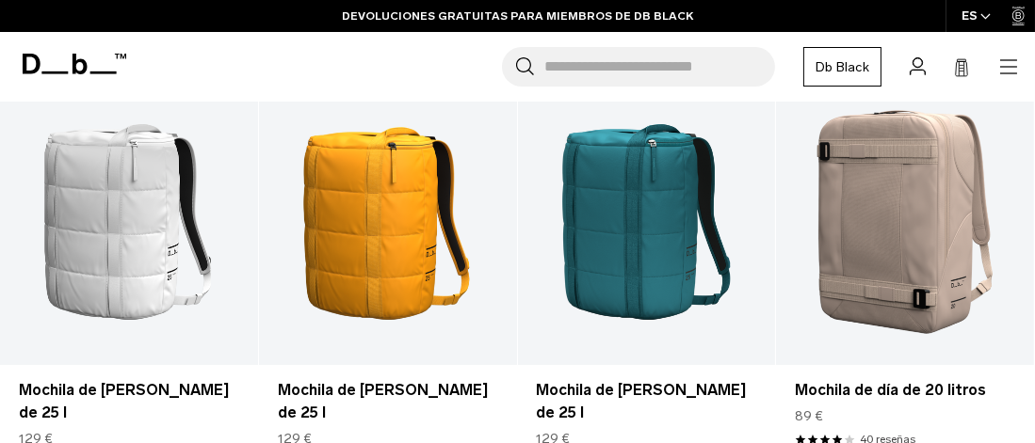
scroll to position [4493, 0]
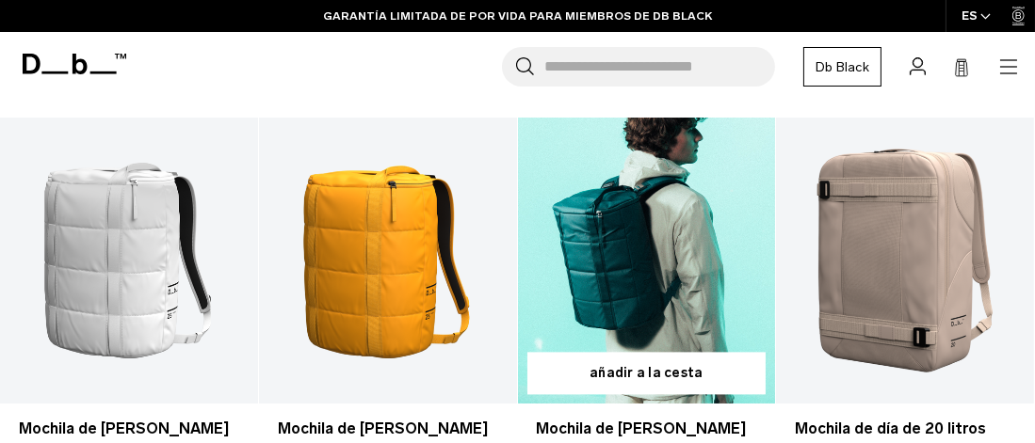
click at [611, 264] on link "Mochila de lona Roamer de 25 l" at bounding box center [647, 261] width 258 height 286
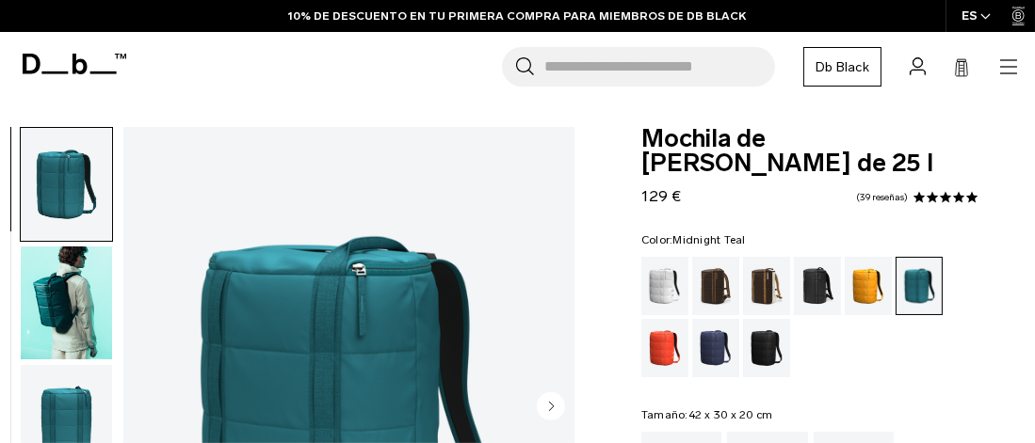
click at [320, 351] on img "1 / 10" at bounding box center [348, 408] width 451 height 563
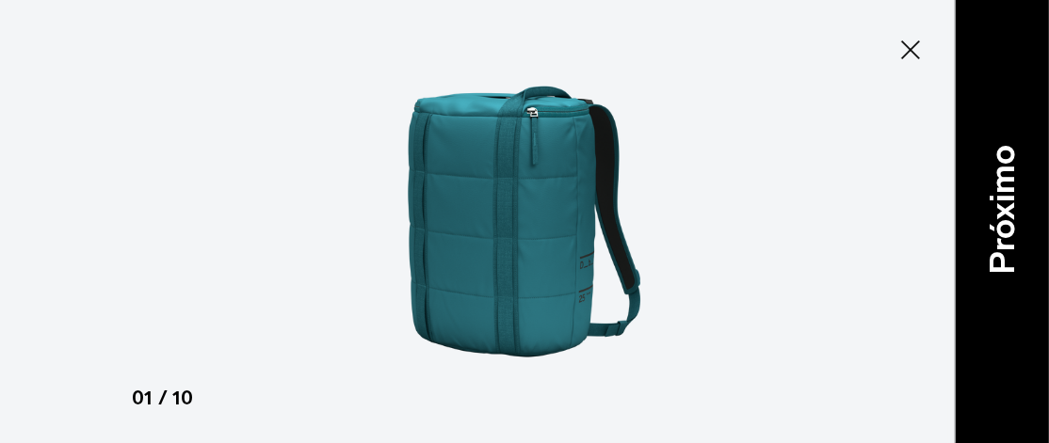
click at [1007, 219] on font "Próximo" at bounding box center [1001, 210] width 40 height 130
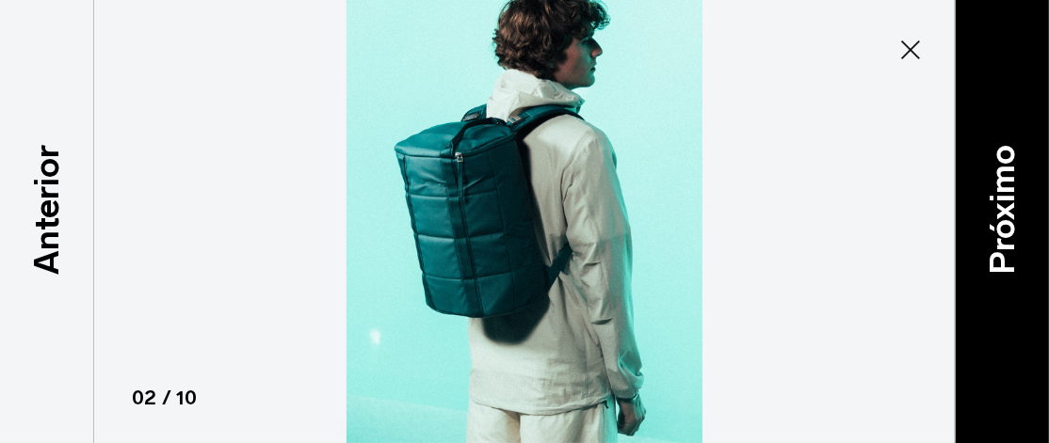
click at [1007, 219] on font "Próximo" at bounding box center [1001, 210] width 40 height 130
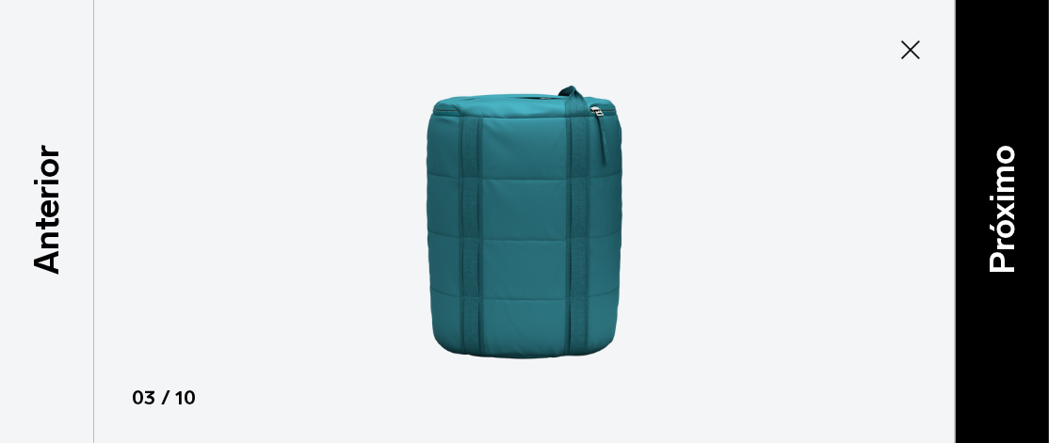
click at [1007, 219] on font "Próximo" at bounding box center [1001, 210] width 40 height 130
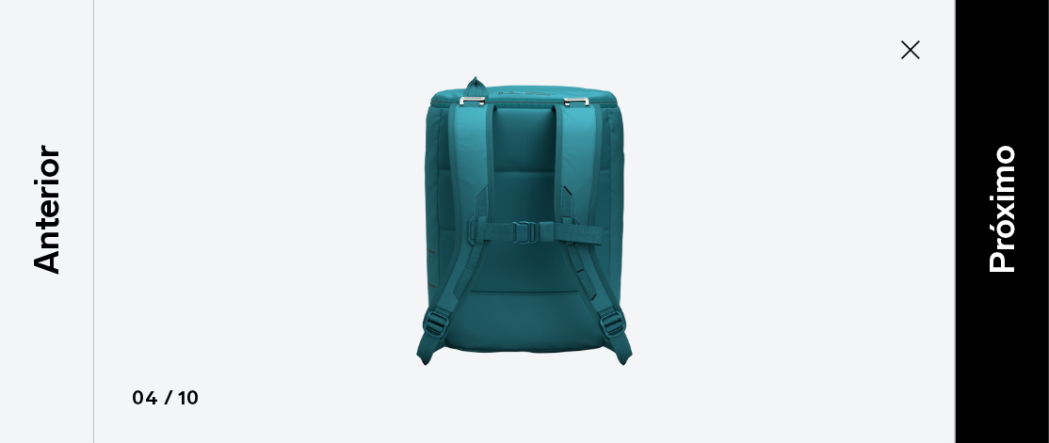
click at [1007, 219] on font "Próximo" at bounding box center [1001, 210] width 40 height 130
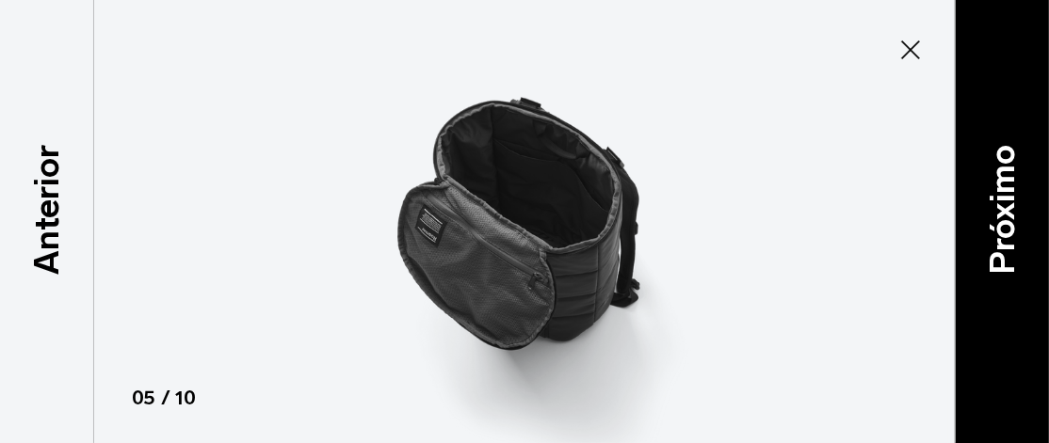
click at [1007, 219] on font "Próximo" at bounding box center [1001, 210] width 40 height 130
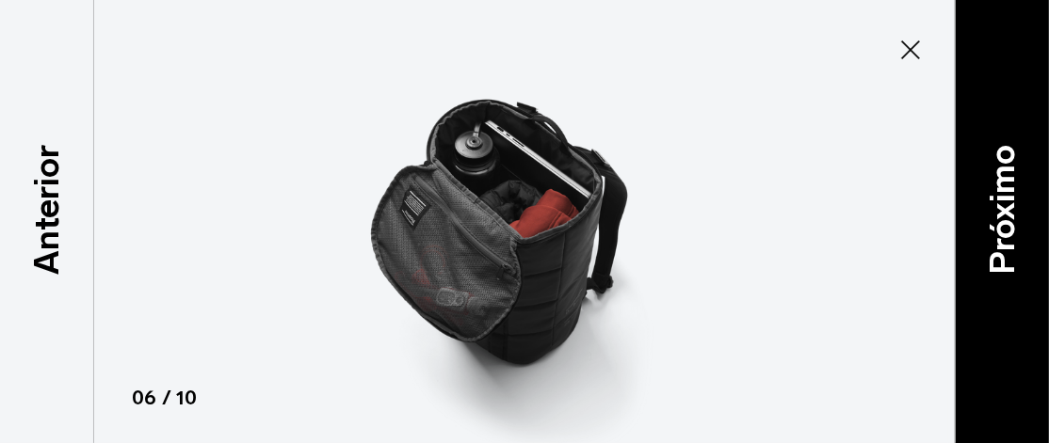
click at [1007, 219] on font "Próximo" at bounding box center [1001, 210] width 40 height 130
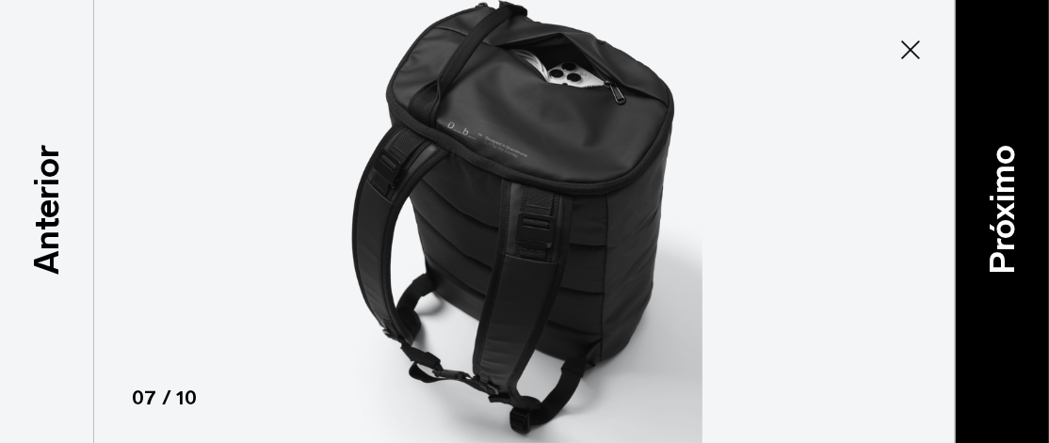
click at [1007, 219] on font "Próximo" at bounding box center [1001, 210] width 40 height 130
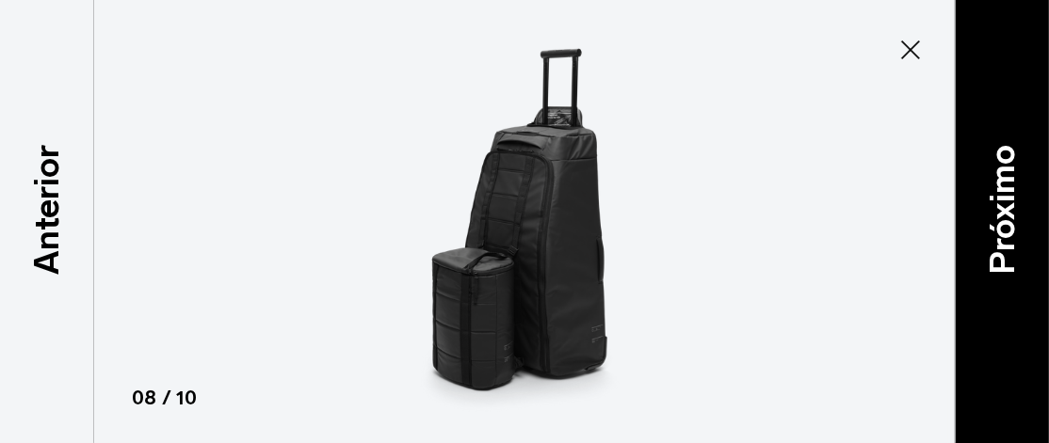
click at [1007, 219] on font "Próximo" at bounding box center [1001, 210] width 40 height 130
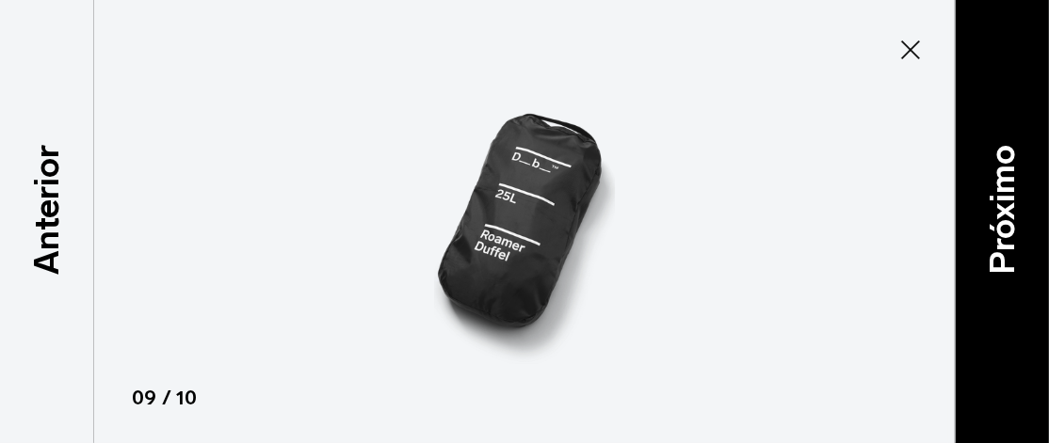
click at [1007, 219] on font "Próximo" at bounding box center [1001, 210] width 40 height 130
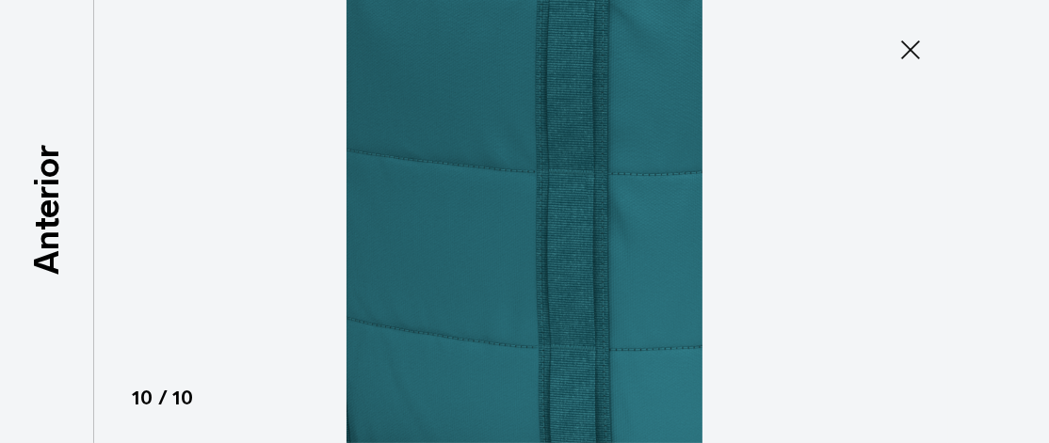
click at [1007, 219] on div at bounding box center [524, 221] width 1049 height 443
click at [907, 47] on icon at bounding box center [910, 50] width 30 height 30
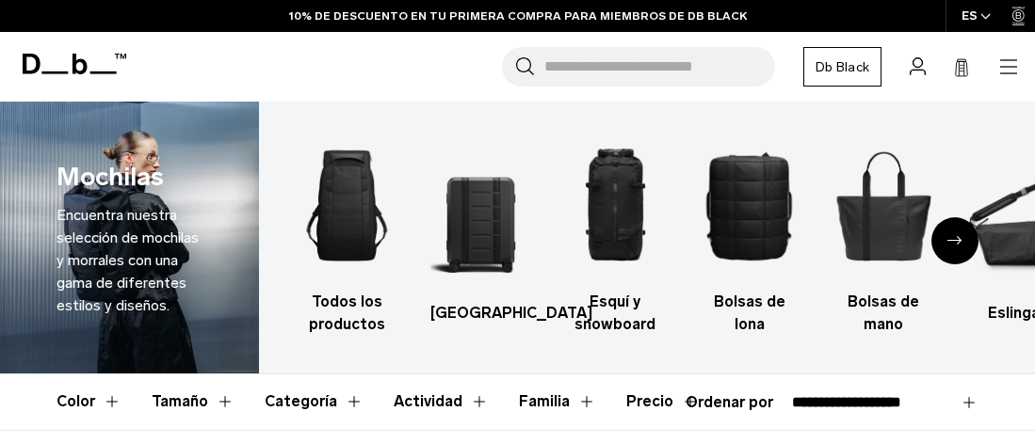
select select "**********"
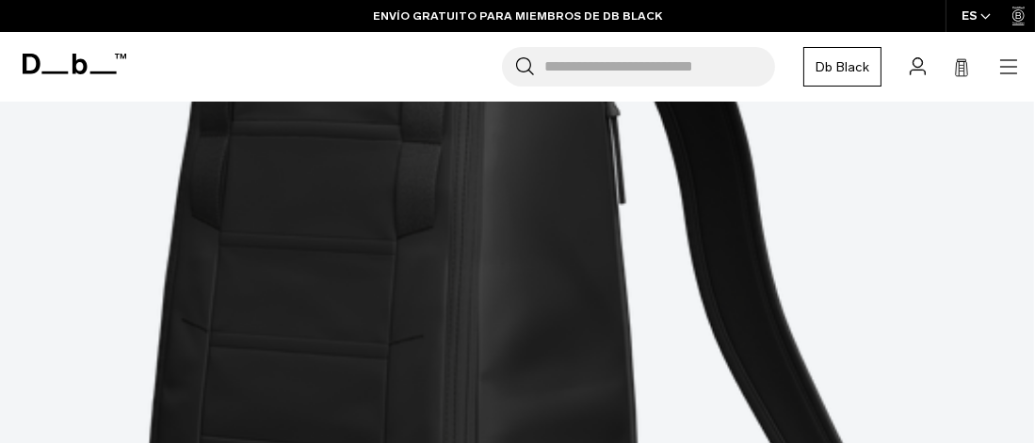
scroll to position [4753, 0]
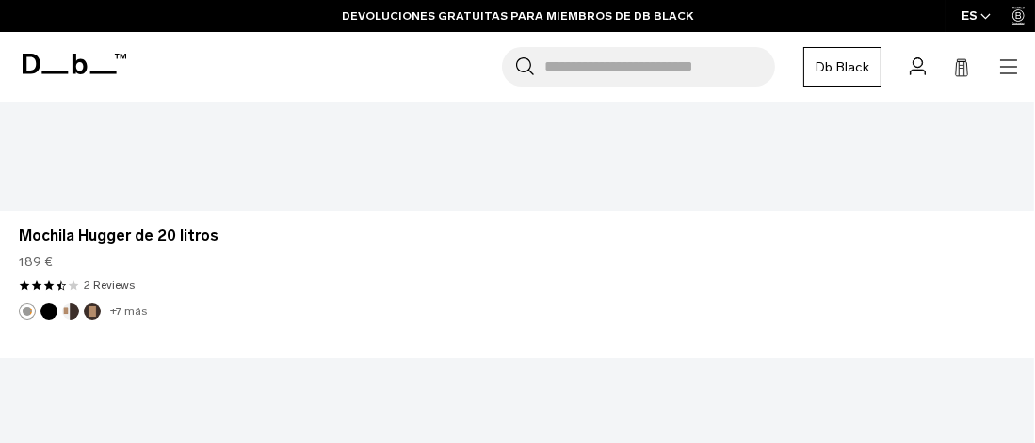
scroll to position [8032, 0]
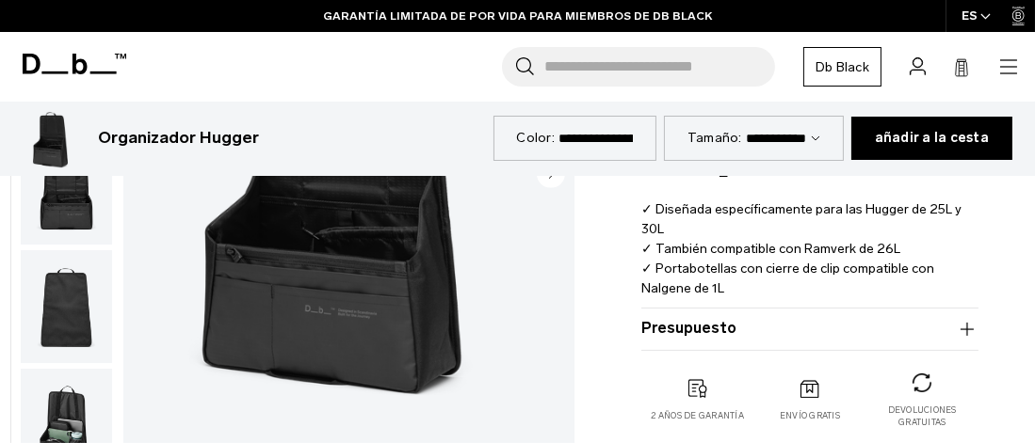
scroll to position [565, 0]
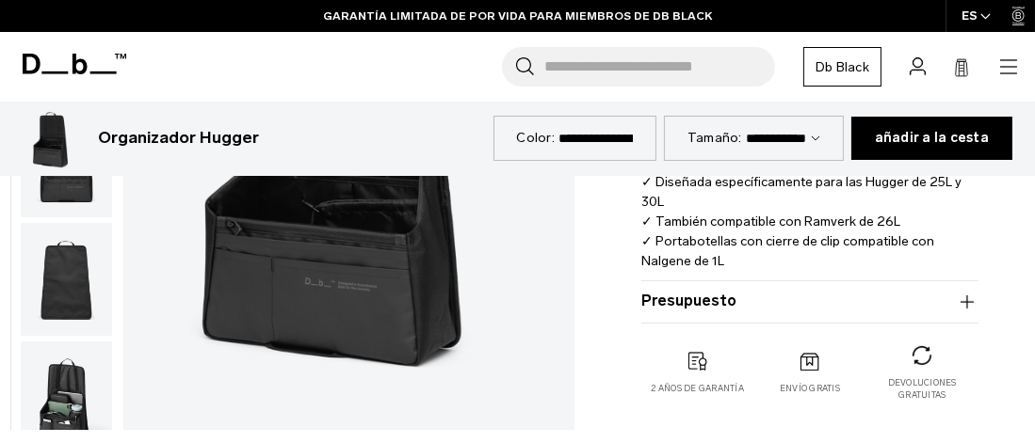
click at [771, 296] on button "Presupuesto" at bounding box center [809, 302] width 337 height 23
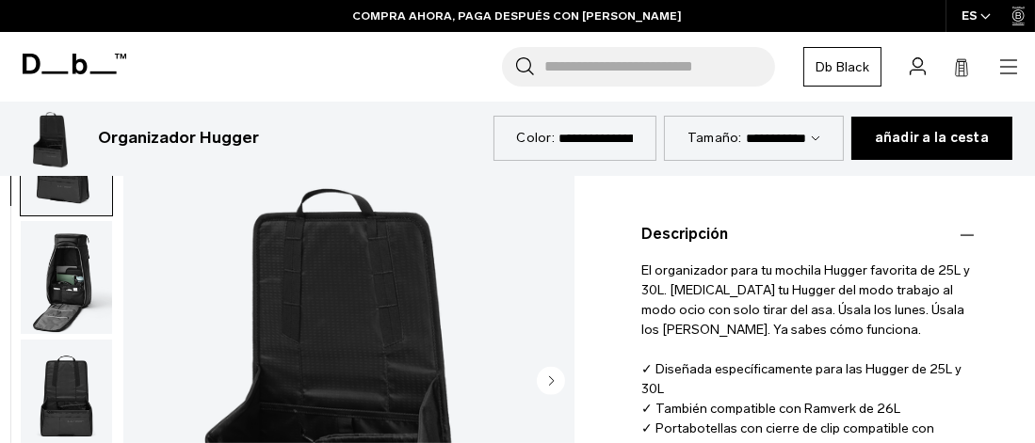
scroll to position [377, 0]
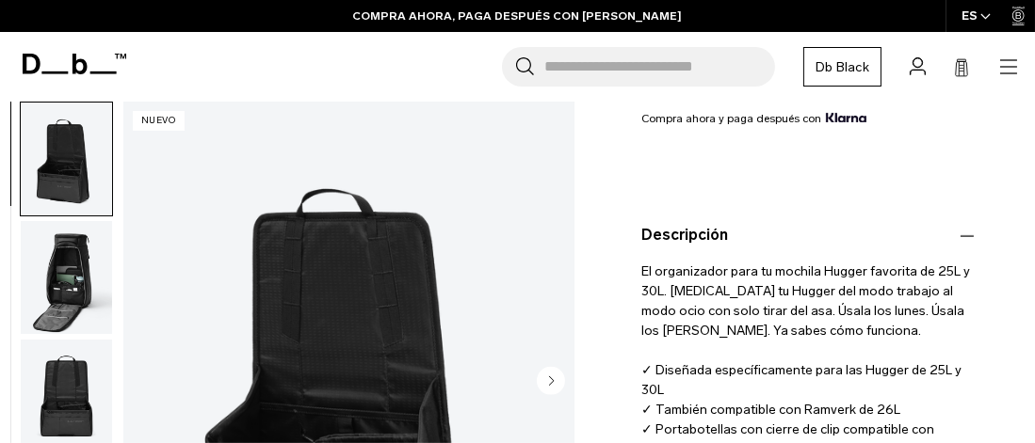
click at [63, 152] on img "button" at bounding box center [66, 159] width 91 height 113
click at [408, 309] on img "1 / 5" at bounding box center [348, 383] width 451 height 563
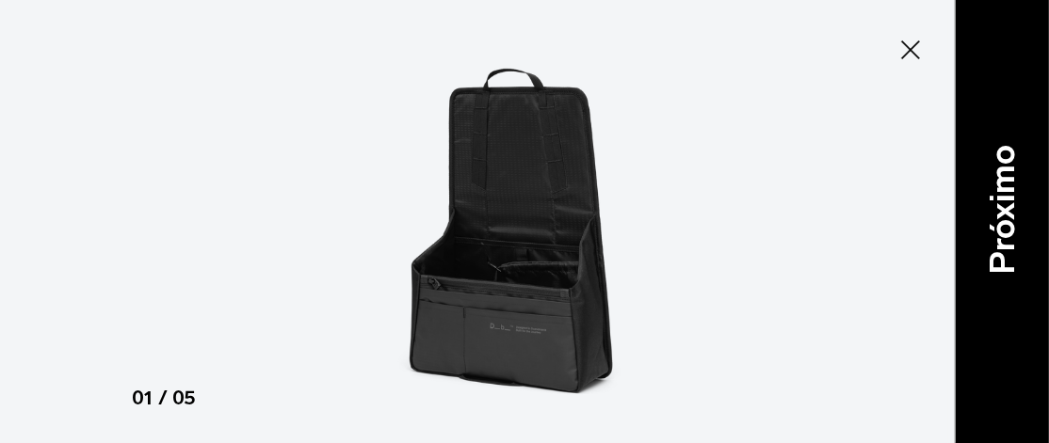
click at [1025, 188] on p "Próximo" at bounding box center [1001, 210] width 51 height 130
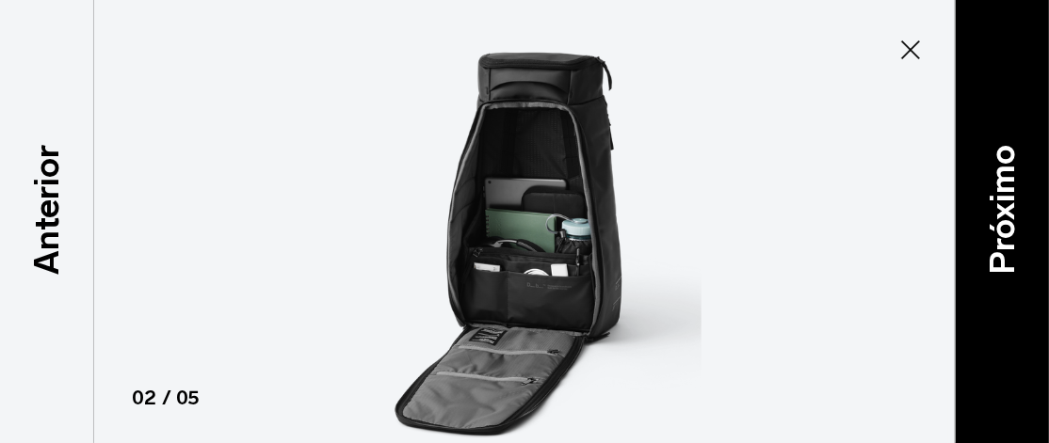
click at [1025, 188] on p "Próximo" at bounding box center [1001, 210] width 51 height 130
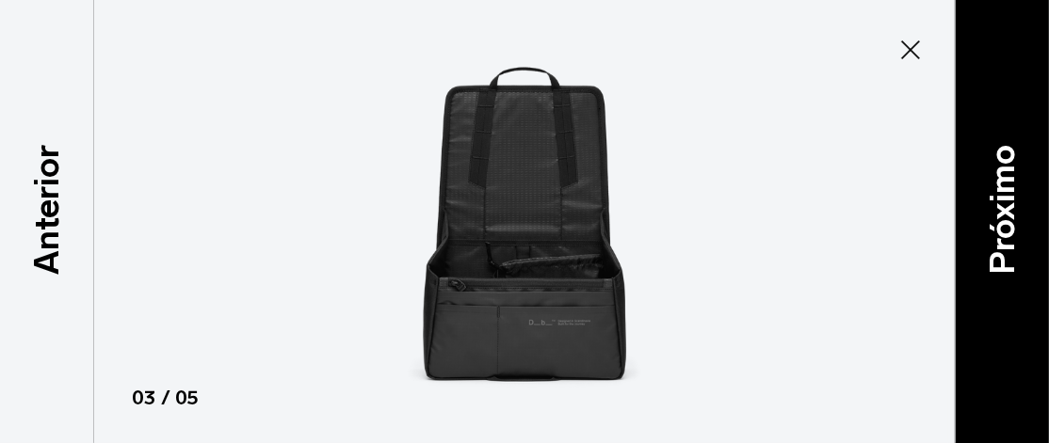
click at [1025, 188] on p "Próximo" at bounding box center [1001, 210] width 51 height 130
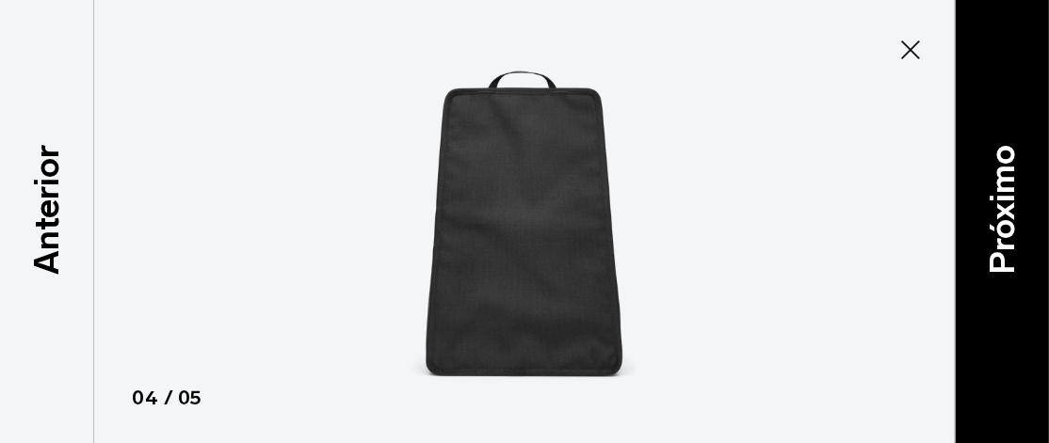
click at [1025, 188] on p "Próximo" at bounding box center [1001, 210] width 51 height 130
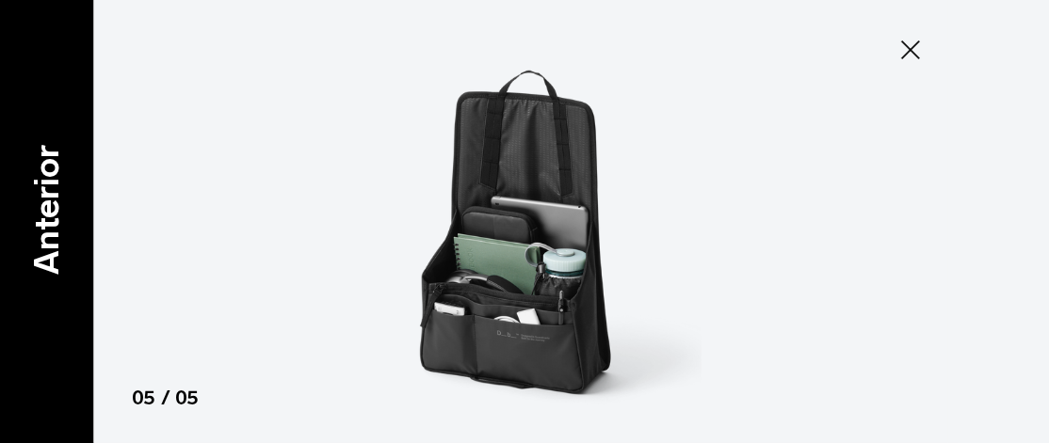
click at [47, 184] on font "Anterior" at bounding box center [45, 210] width 40 height 130
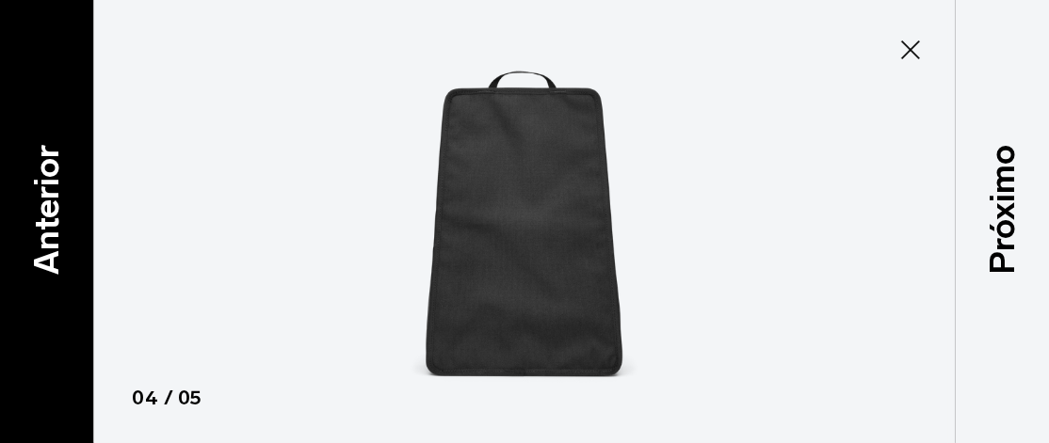
click at [47, 184] on font "Anterior" at bounding box center [45, 210] width 40 height 130
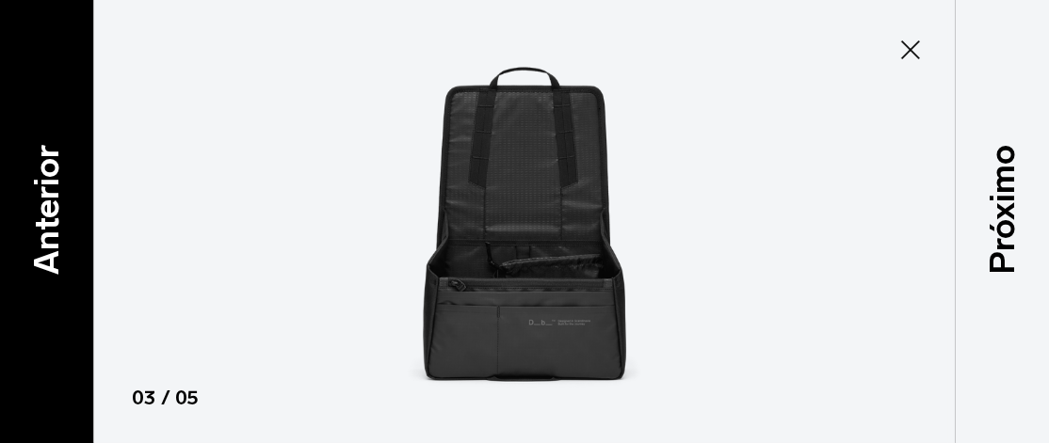
click at [47, 184] on font "Anterior" at bounding box center [45, 210] width 40 height 130
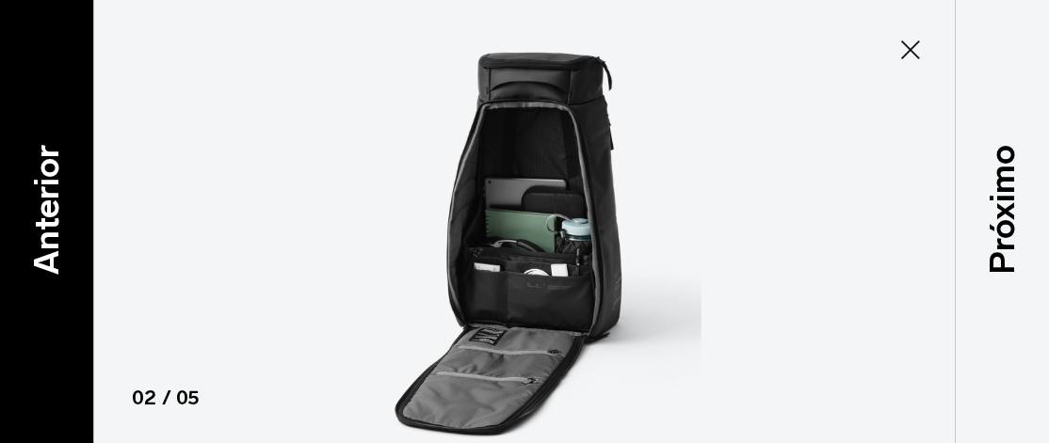
click at [47, 184] on font "Anterior" at bounding box center [45, 210] width 40 height 130
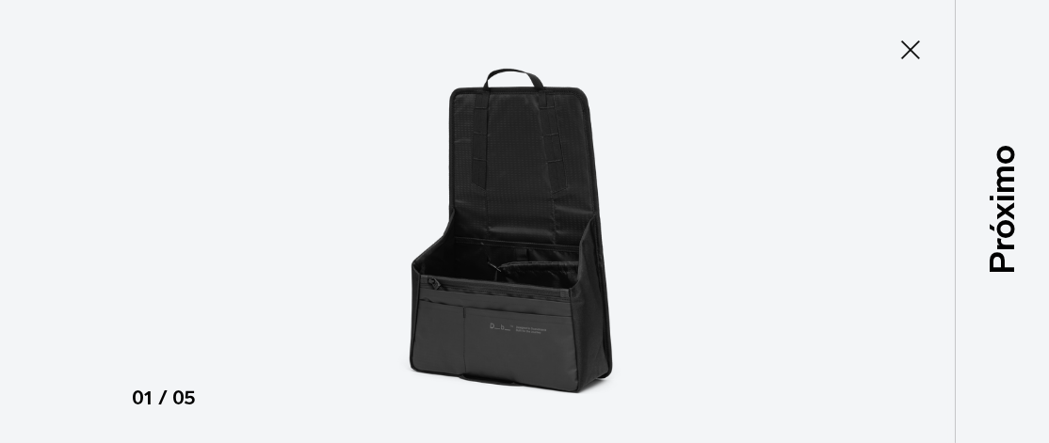
click at [901, 39] on icon at bounding box center [910, 50] width 30 height 30
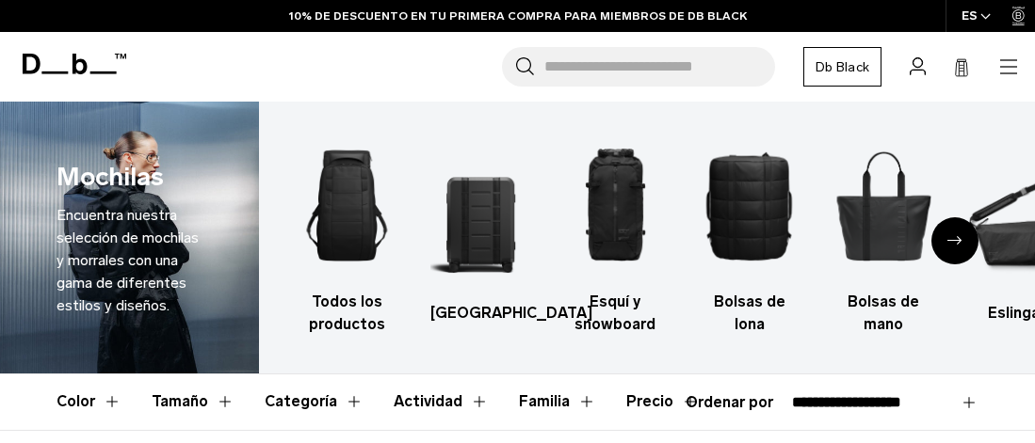
select select "**********"
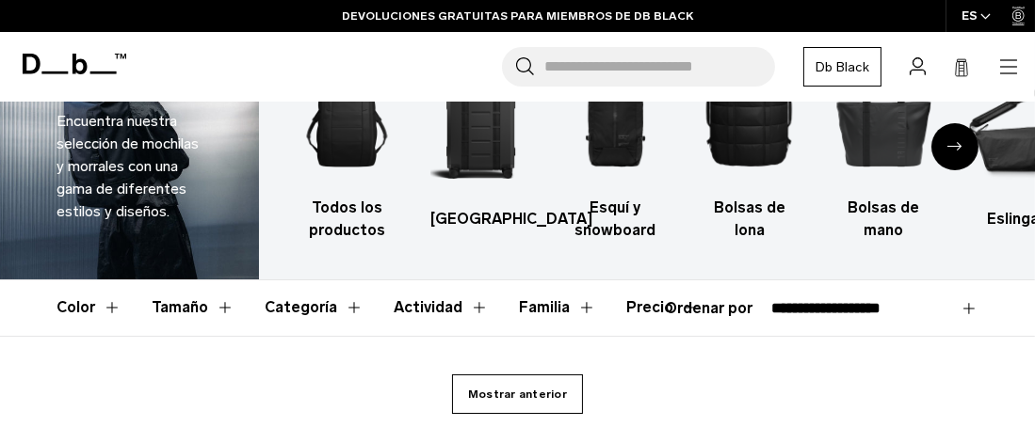
click at [510, 392] on font "Mostrar anterior" at bounding box center [517, 394] width 99 height 13
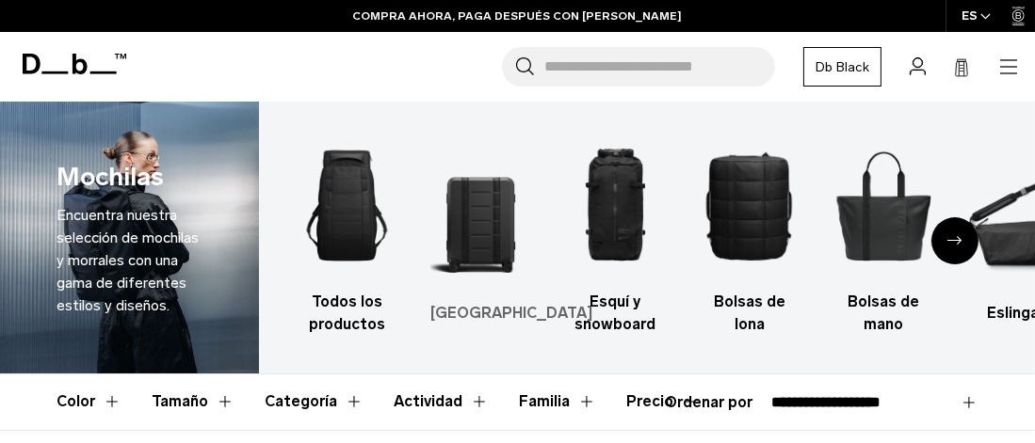
click at [481, 230] on img "2 / 10" at bounding box center [480, 217] width 101 height 152
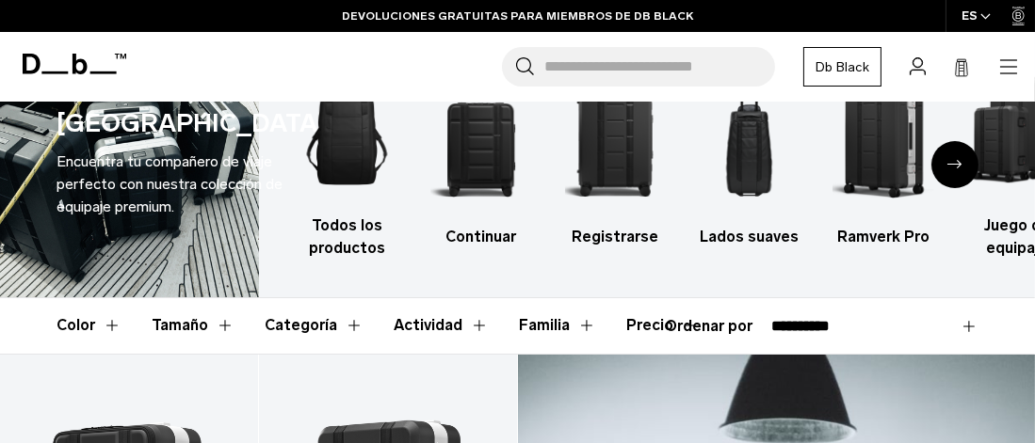
scroll to position [113, 0]
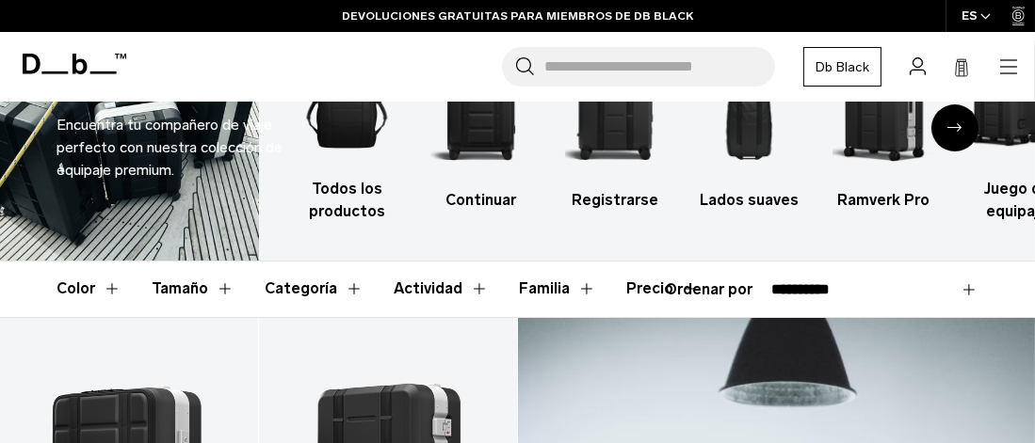
click at [966, 285] on select "**********" at bounding box center [874, 289] width 207 height 17
select select "**********"
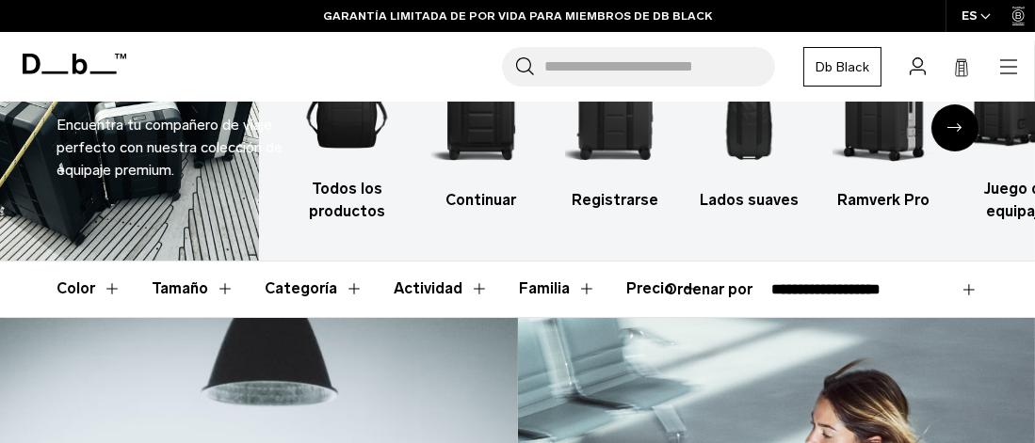
click at [771, 281] on select "**********" at bounding box center [874, 289] width 207 height 17
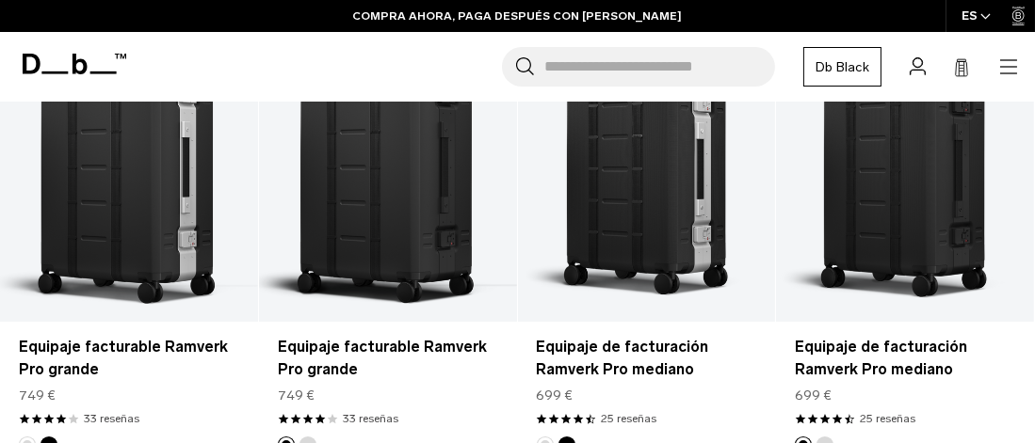
scroll to position [301, 0]
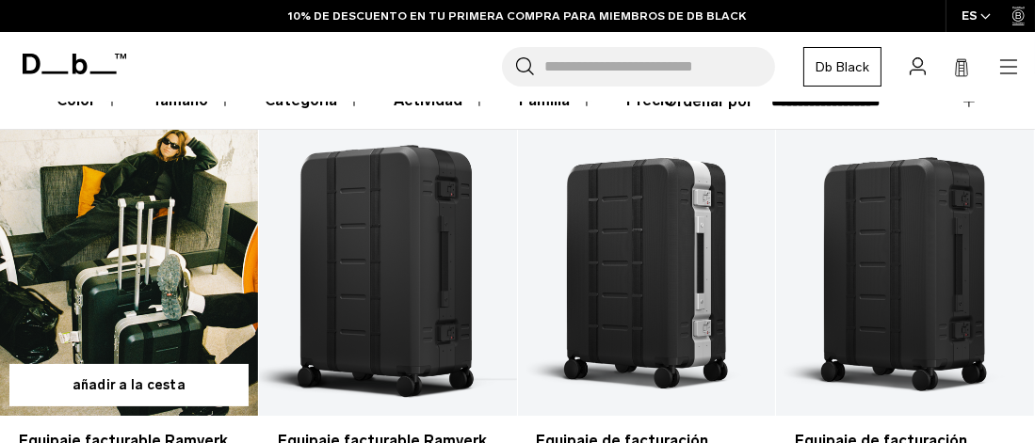
click at [165, 249] on link "Equipaje facturable Ramverk Pro grande" at bounding box center [129, 273] width 258 height 286
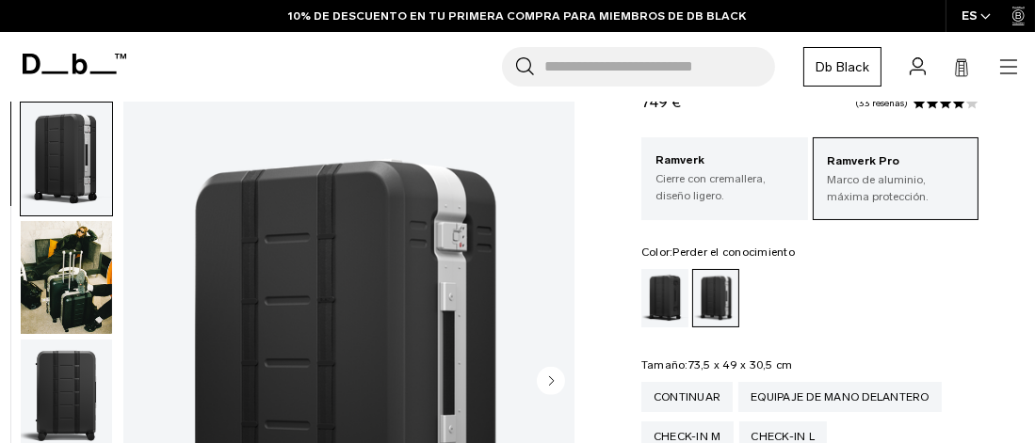
click at [651, 295] on div "Perder el conocimiento" at bounding box center [665, 298] width 48 height 58
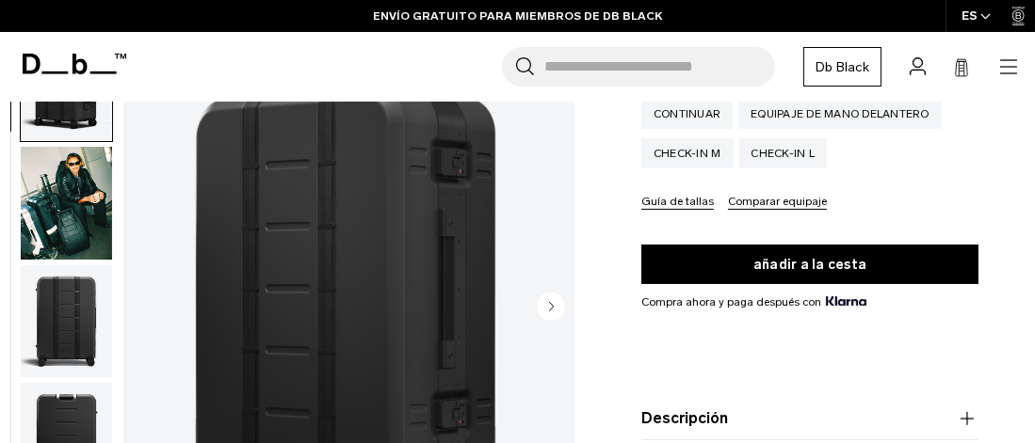
scroll to position [471, 0]
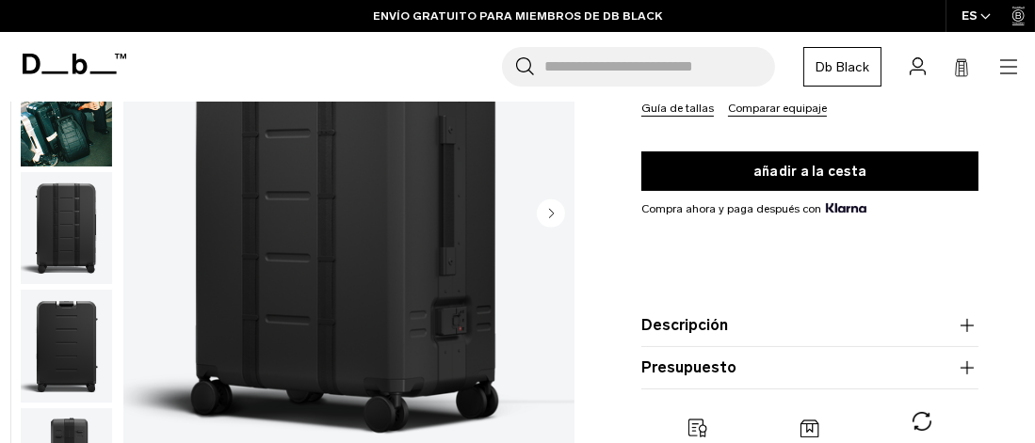
click at [757, 326] on button "Descripción" at bounding box center [809, 325] width 337 height 23
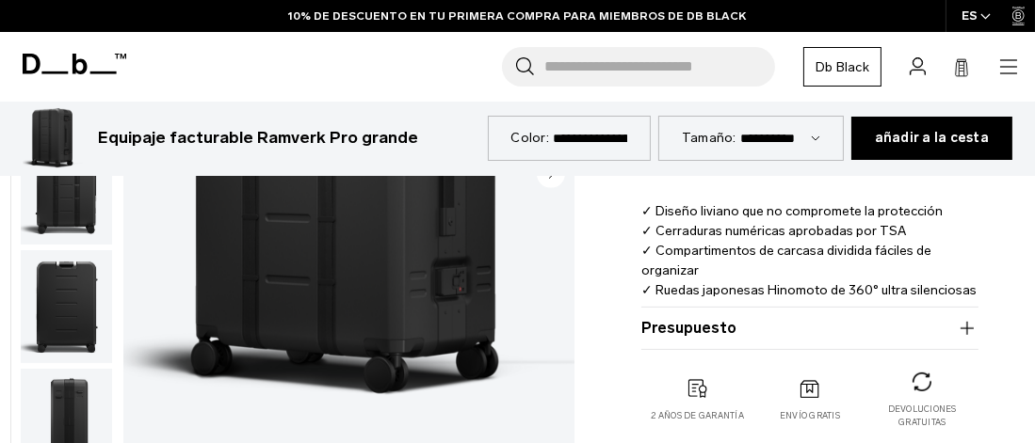
scroll to position [753, 0]
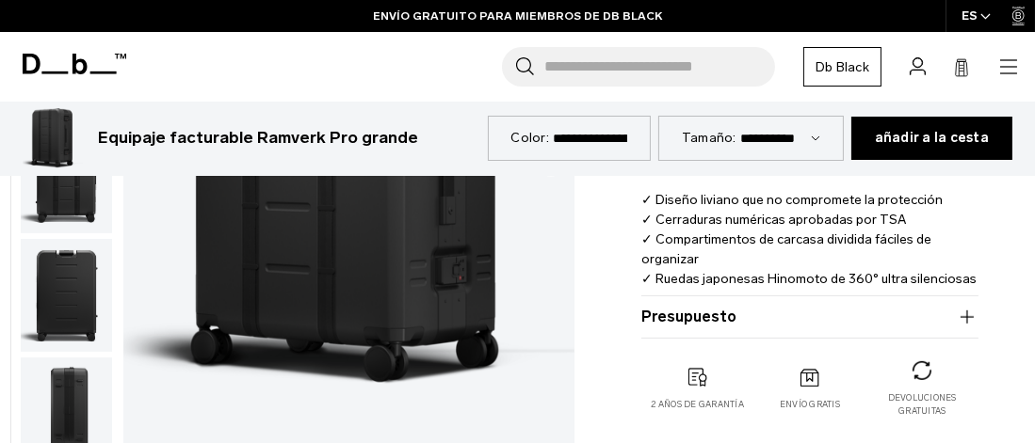
click at [906, 313] on button "Presupuesto" at bounding box center [809, 317] width 337 height 23
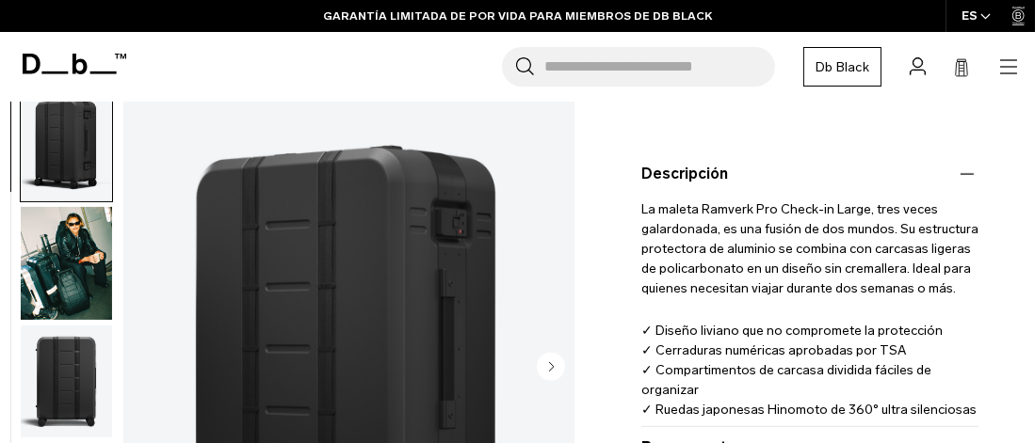
scroll to position [565, 0]
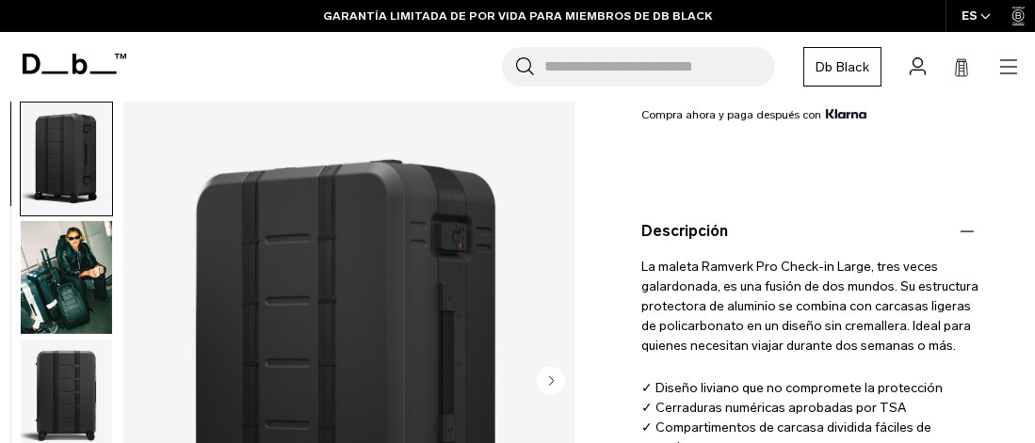
click at [396, 313] on img "1 / 12" at bounding box center [348, 383] width 451 height 563
click at [351, 346] on img "1 / 12" at bounding box center [348, 383] width 451 height 563
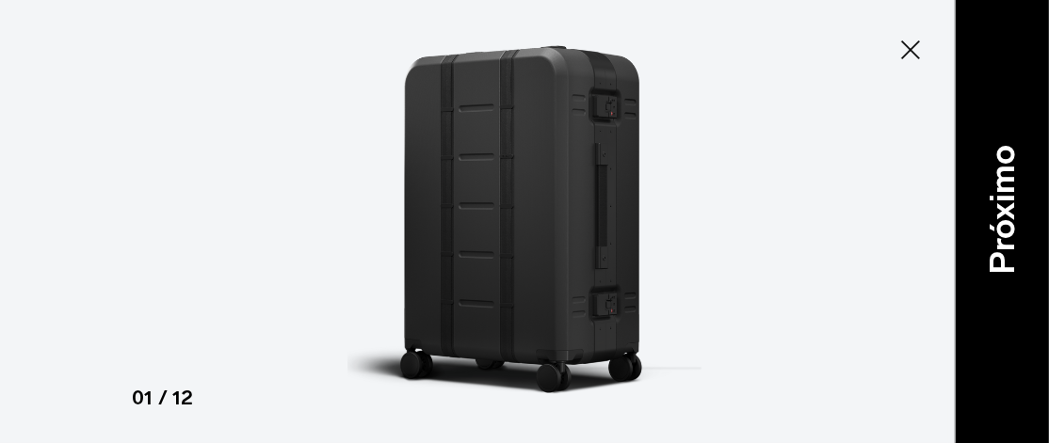
click at [1006, 205] on font "Próximo" at bounding box center [1001, 210] width 40 height 130
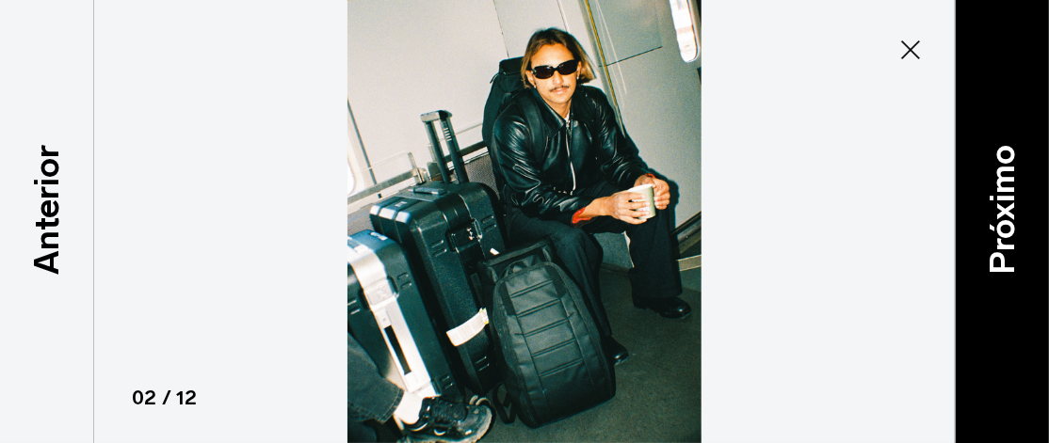
click at [1006, 205] on font "Próximo" at bounding box center [1001, 210] width 40 height 130
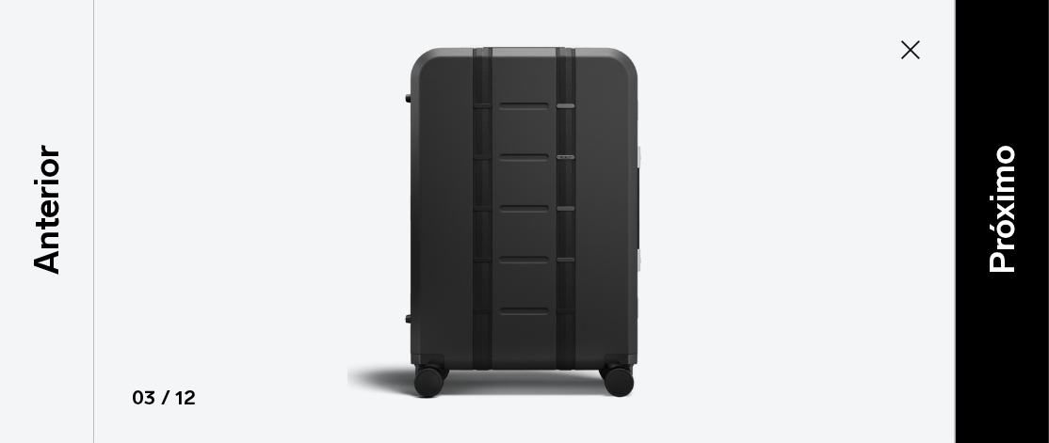
click at [1006, 205] on font "Próximo" at bounding box center [1001, 210] width 40 height 130
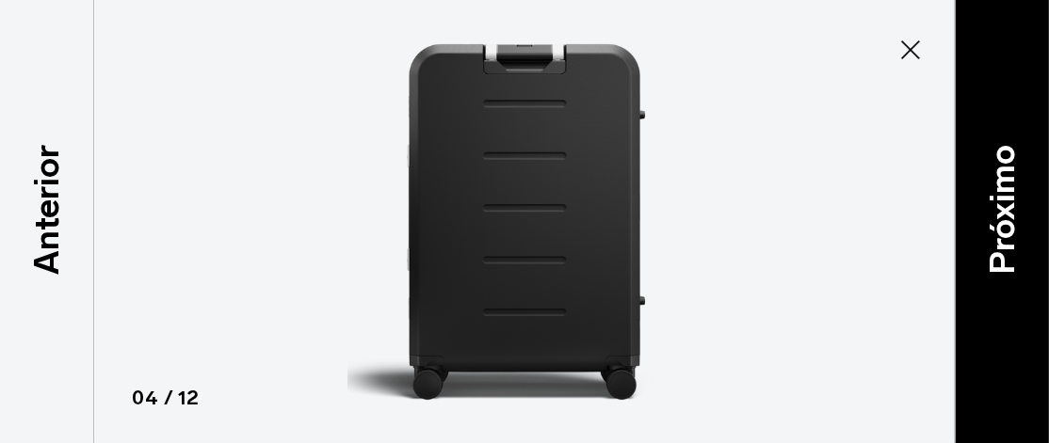
click at [1006, 205] on font "Próximo" at bounding box center [1001, 210] width 40 height 130
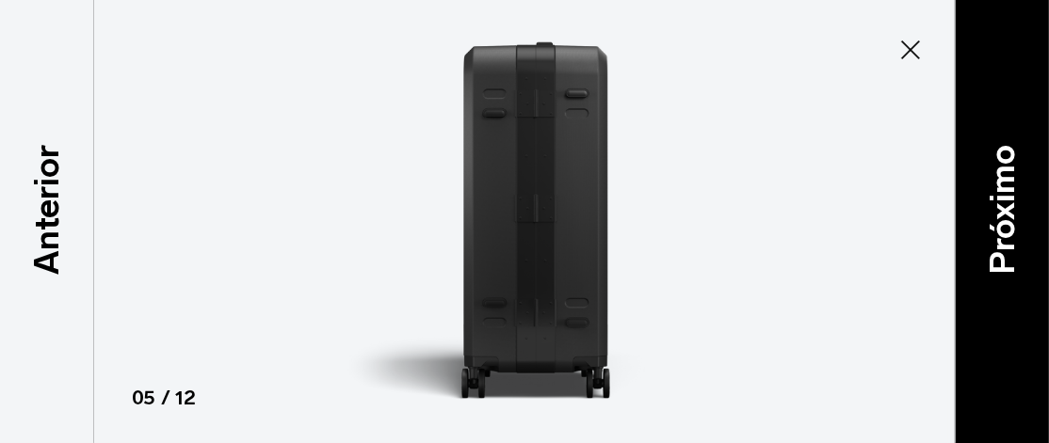
click at [1006, 205] on font "Próximo" at bounding box center [1001, 210] width 40 height 130
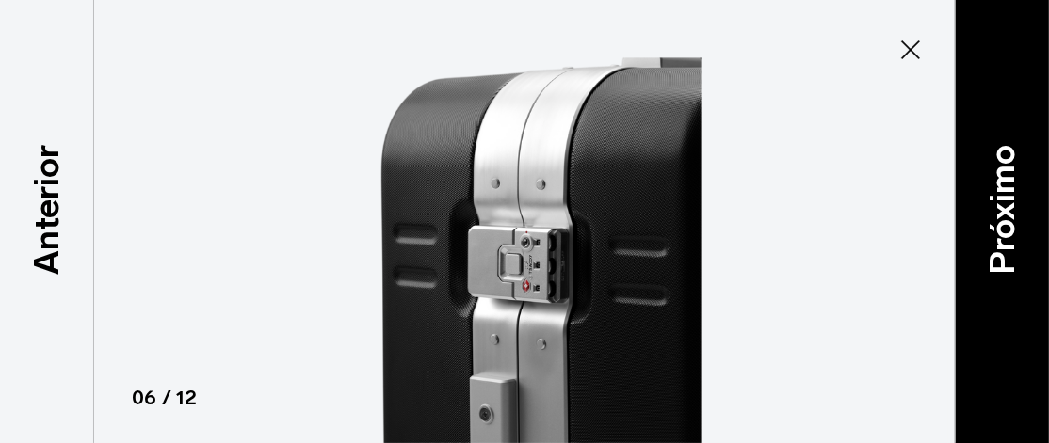
click at [1006, 205] on font "Próximo" at bounding box center [1001, 210] width 40 height 130
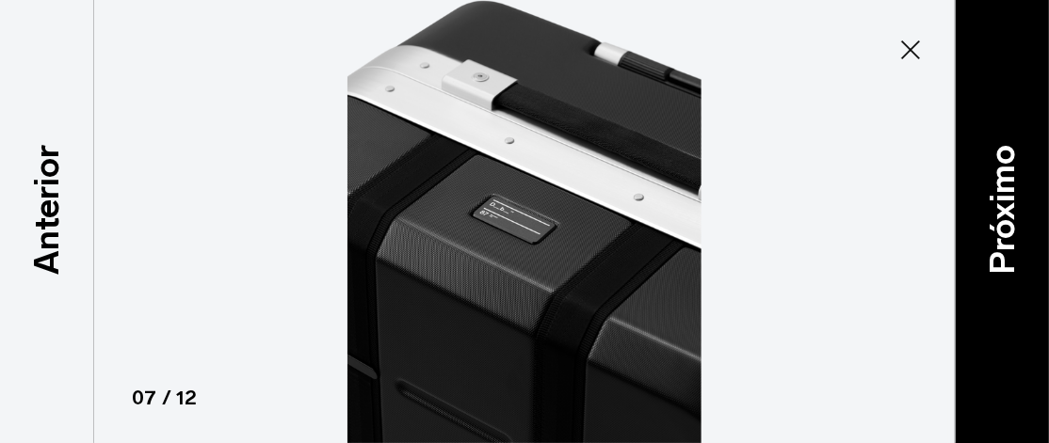
click at [1006, 205] on font "Próximo" at bounding box center [1001, 210] width 40 height 130
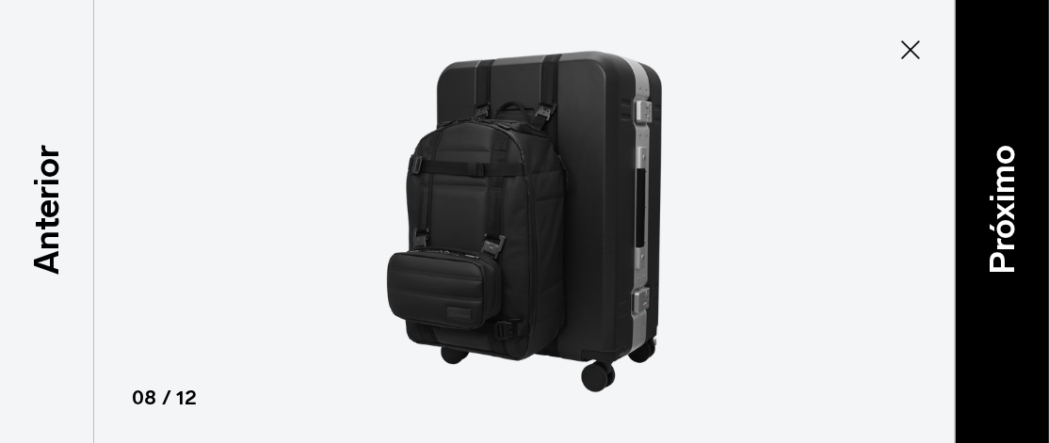
click at [1006, 205] on font "Próximo" at bounding box center [1001, 210] width 40 height 130
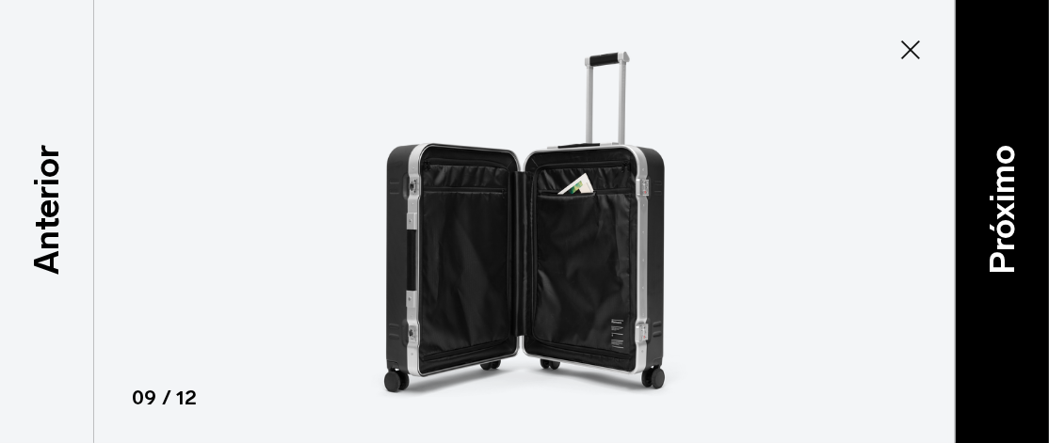
click at [1006, 205] on font "Próximo" at bounding box center [1001, 210] width 40 height 130
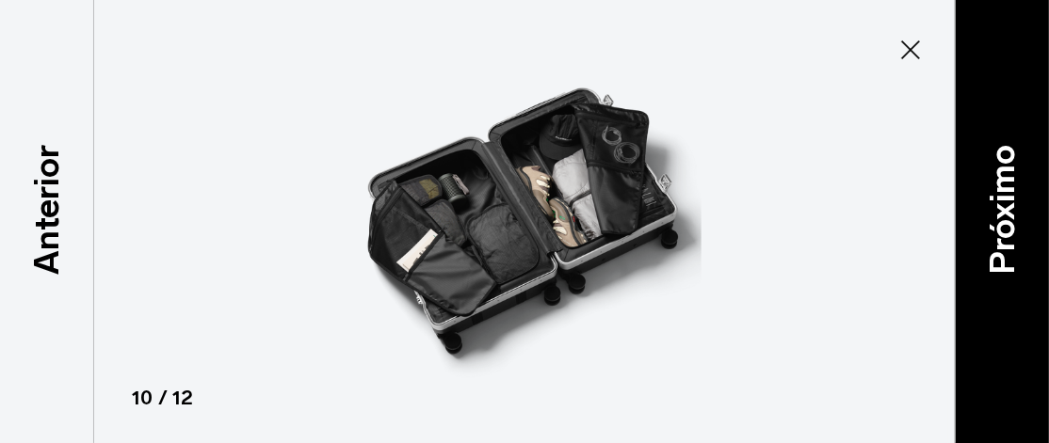
click at [1006, 205] on font "Próximo" at bounding box center [1001, 210] width 40 height 130
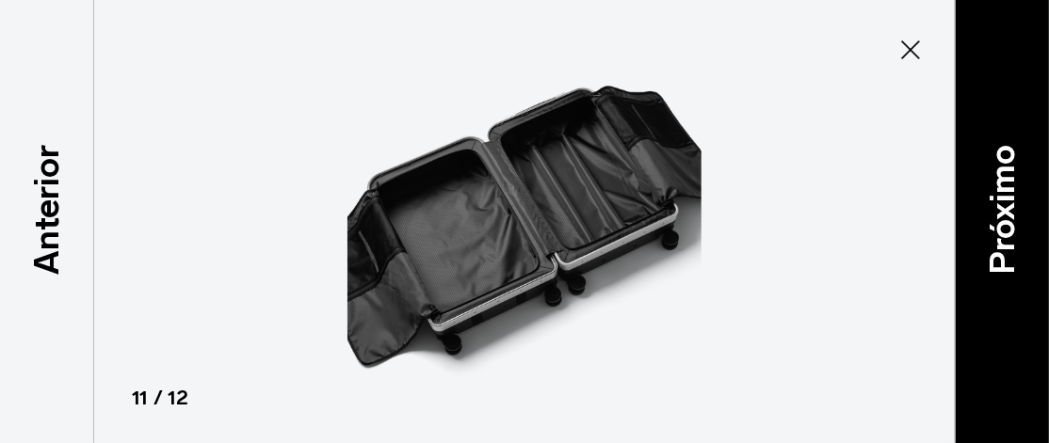
click at [1006, 205] on font "Próximo" at bounding box center [1001, 210] width 40 height 130
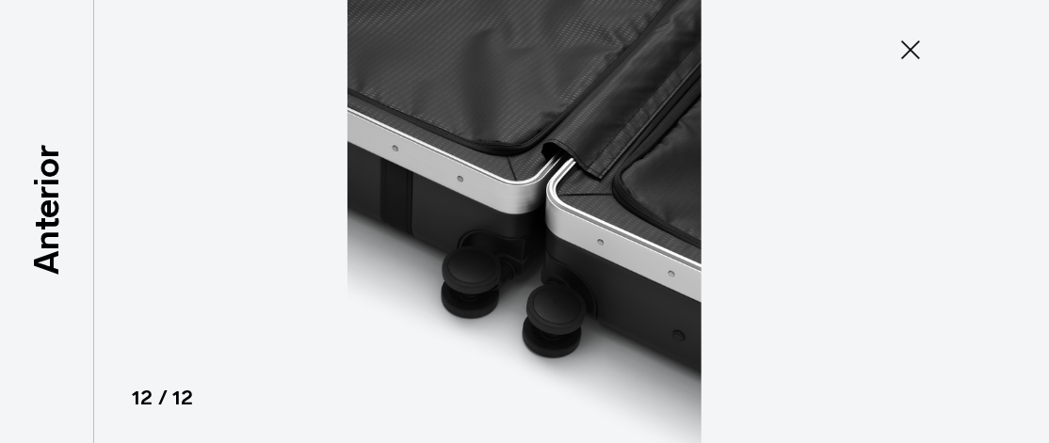
click at [1006, 205] on div at bounding box center [524, 221] width 1049 height 443
click at [903, 45] on icon at bounding box center [910, 50] width 30 height 30
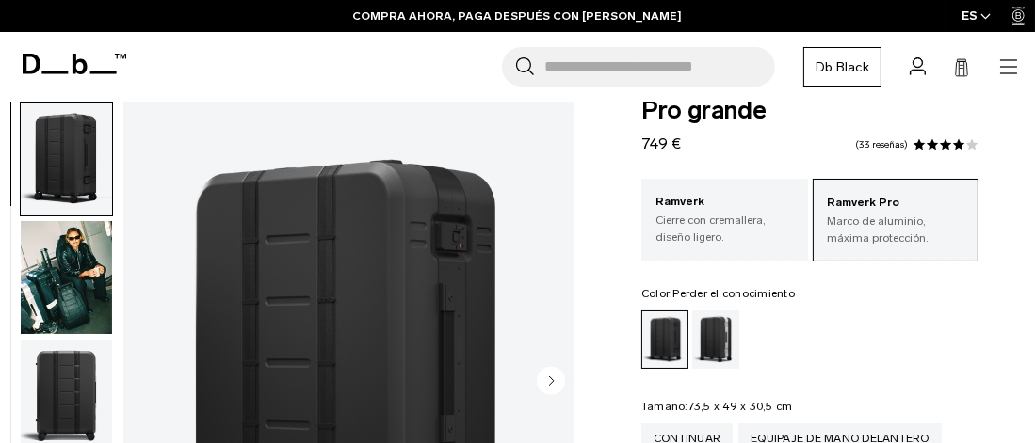
scroll to position [0, 0]
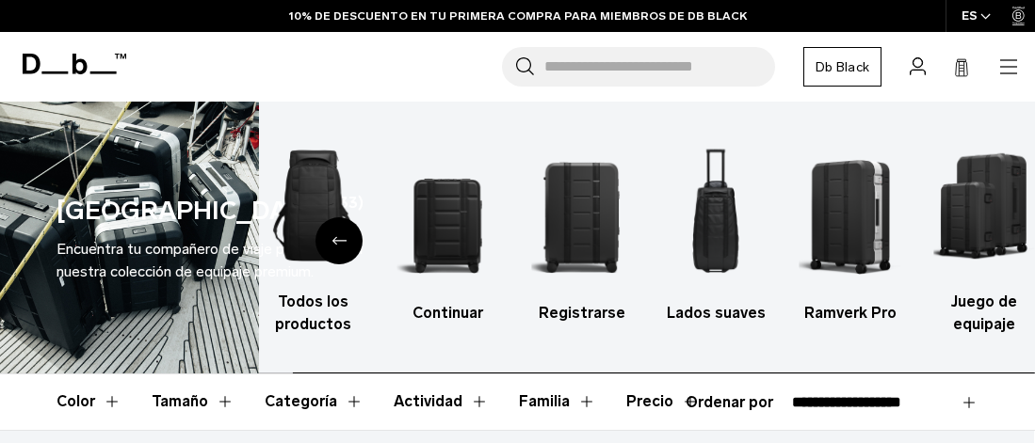
select select "**********"
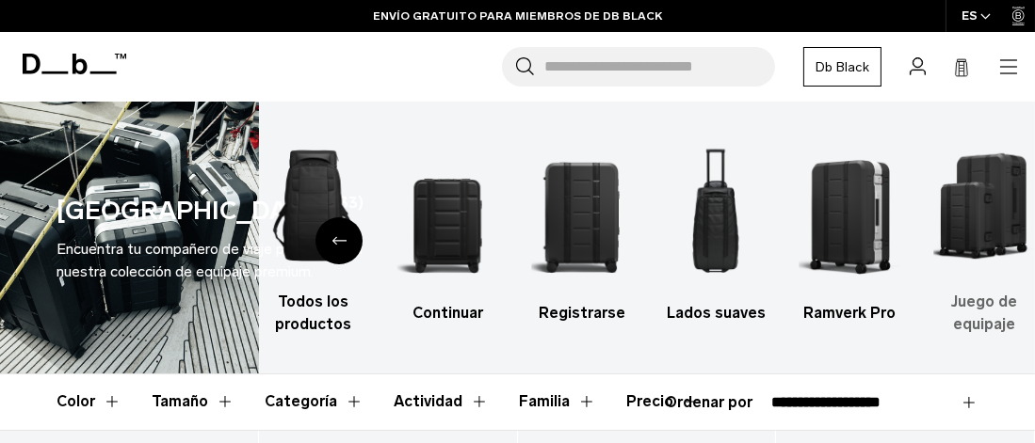
click at [987, 210] on img "6 / 6" at bounding box center [983, 206] width 101 height 152
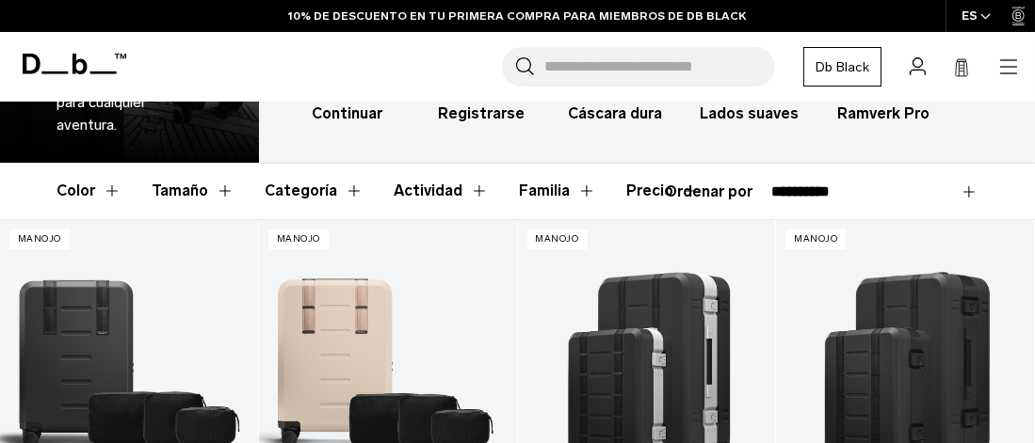
scroll to position [188, 0]
click at [901, 185] on select "**********" at bounding box center [874, 192] width 207 height 17
select select "**********"
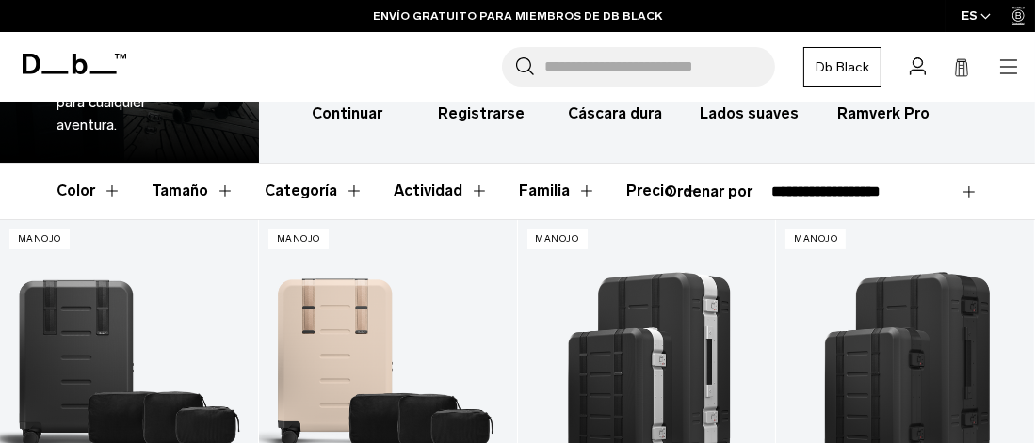
click at [771, 184] on select "**********" at bounding box center [874, 192] width 207 height 17
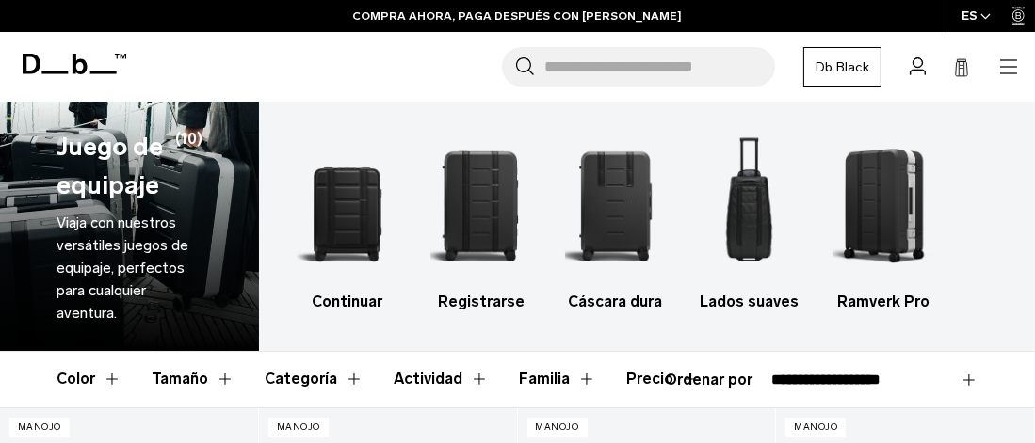
click at [39, 58] on icon at bounding box center [32, 64] width 18 height 21
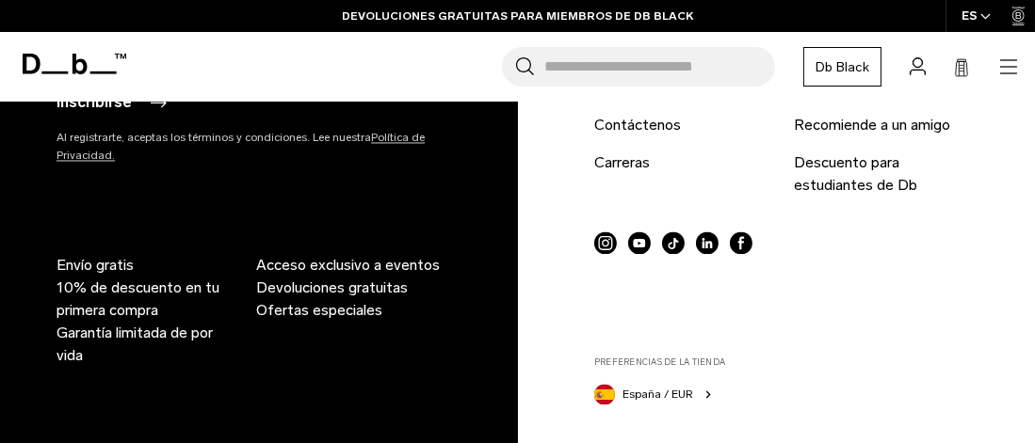
scroll to position [4329, 0]
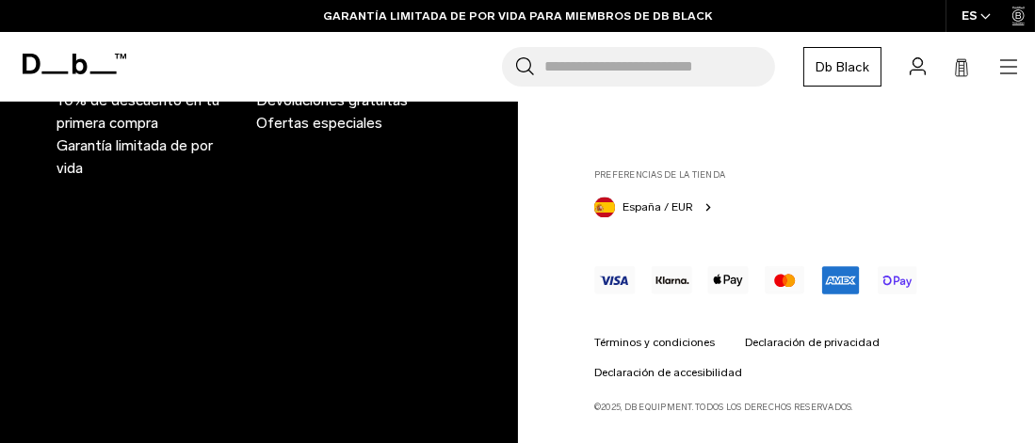
click at [67, 62] on icon at bounding box center [75, 64] width 104 height 21
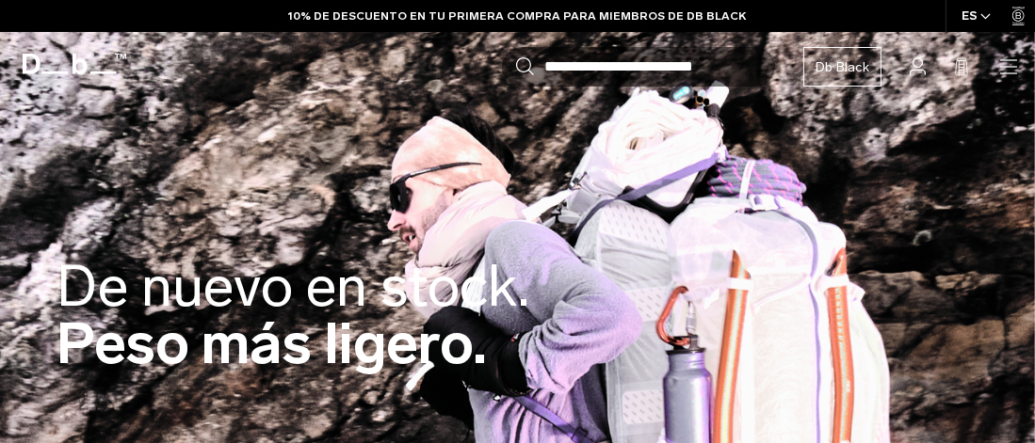
click at [827, 62] on font "Db Black" at bounding box center [842, 67] width 54 height 16
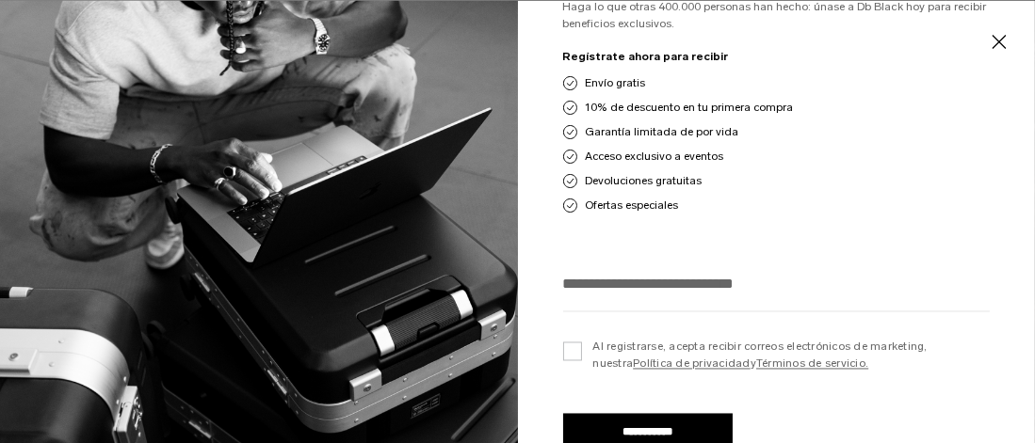
click at [998, 34] on button "Cerca" at bounding box center [999, 43] width 24 height 40
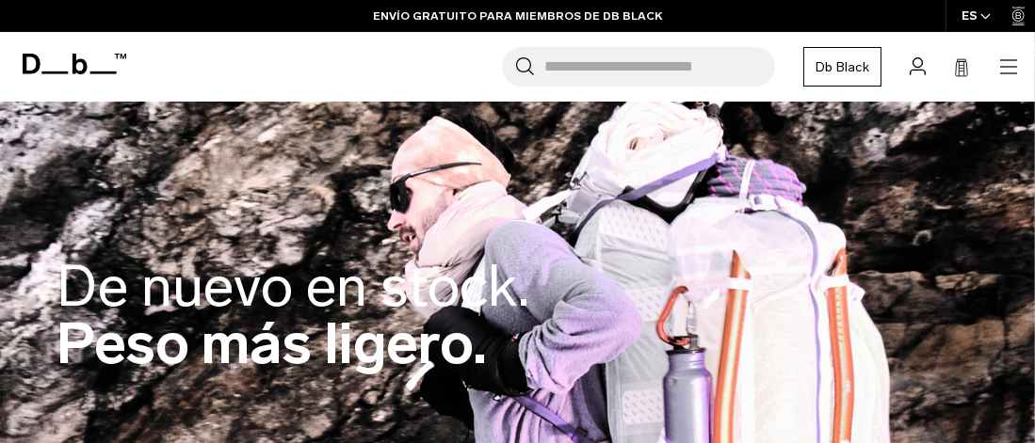
click at [60, 54] on icon at bounding box center [75, 64] width 104 height 21
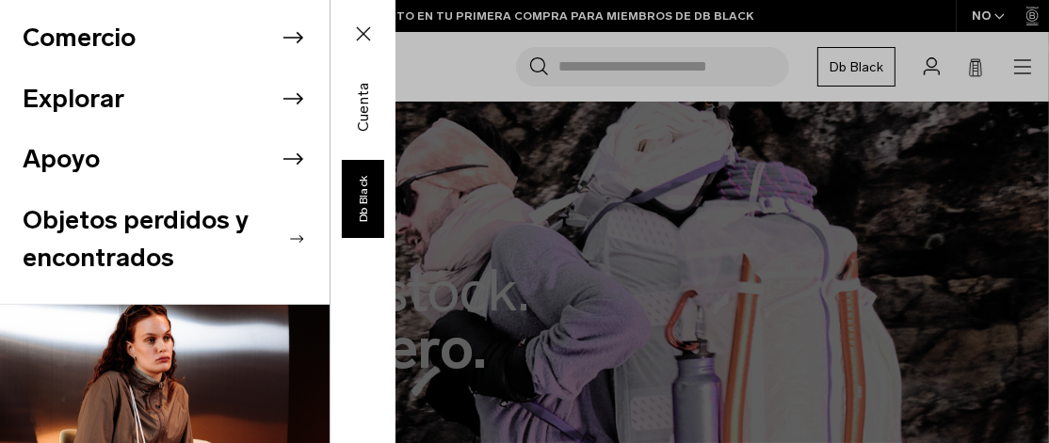
click at [165, 34] on li "Comercio" at bounding box center [176, 38] width 307 height 61
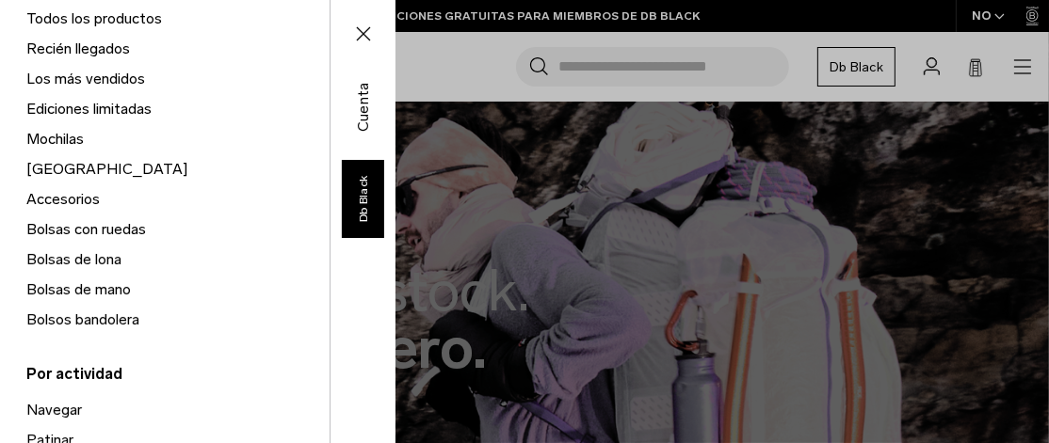
scroll to position [188, 0]
click at [72, 318] on font "Bolsos bandolera" at bounding box center [82, 319] width 113 height 18
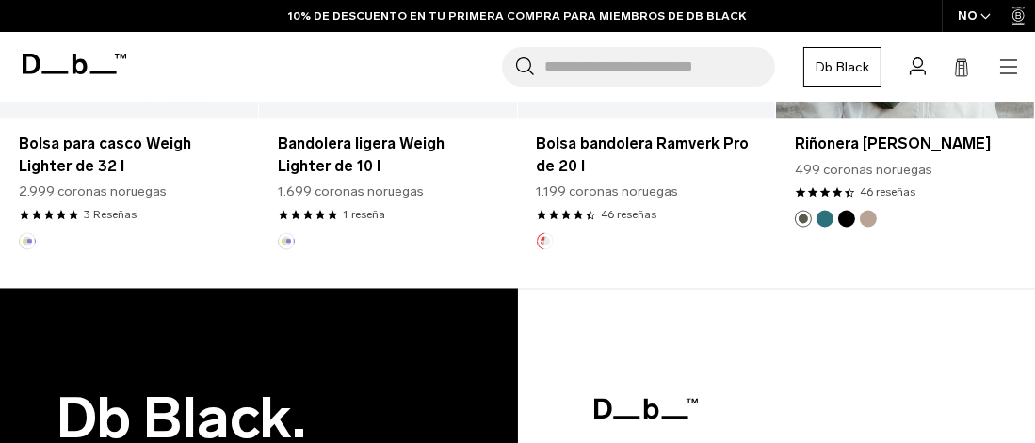
scroll to position [3766, 0]
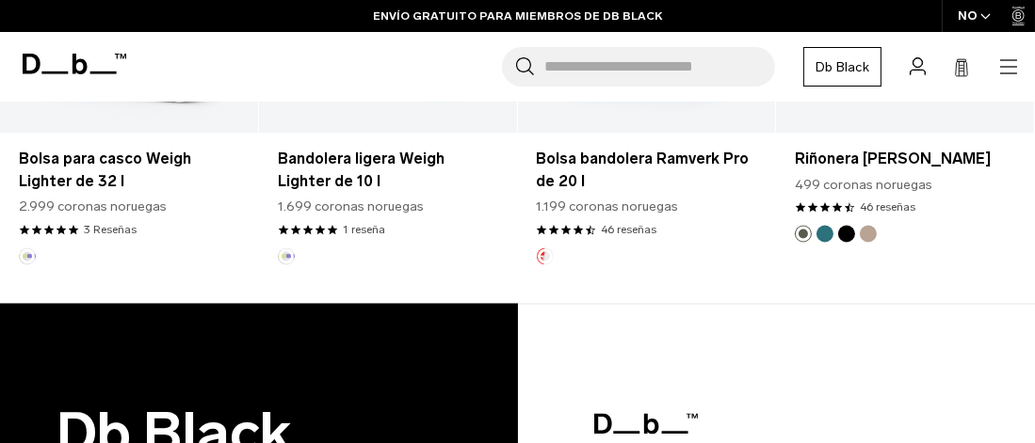
click at [56, 66] on icon at bounding box center [75, 64] width 104 height 21
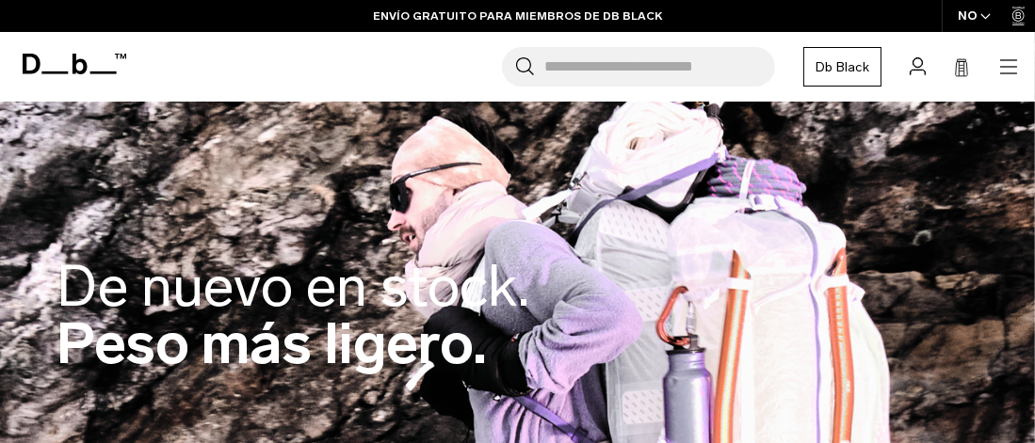
click at [1006, 69] on icon "button" at bounding box center [1008, 67] width 23 height 23
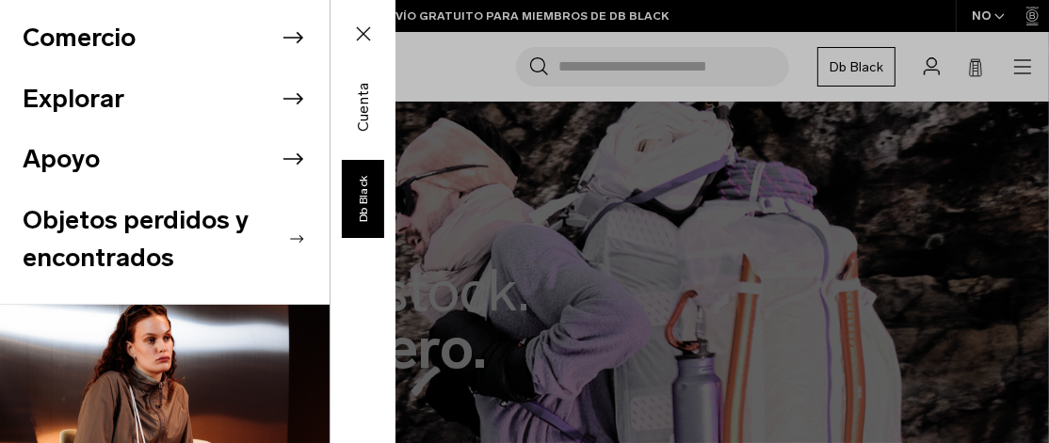
click at [79, 96] on li "Explorar" at bounding box center [176, 99] width 307 height 61
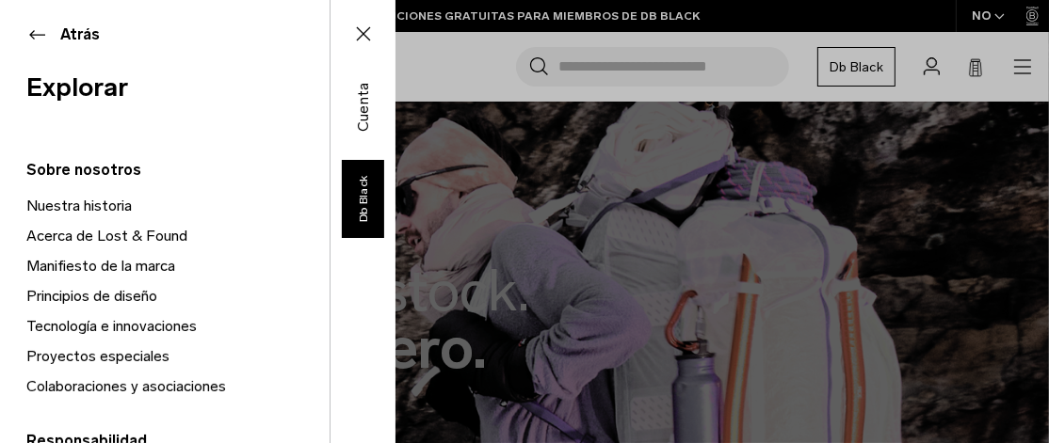
click at [60, 30] on font "Atrás" at bounding box center [80, 34] width 40 height 18
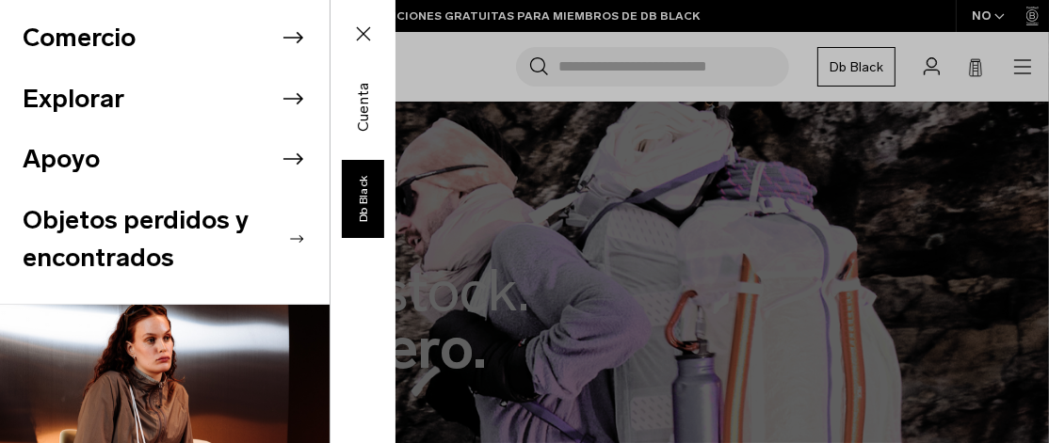
click at [62, 41] on li "Comercio" at bounding box center [176, 38] width 307 height 61
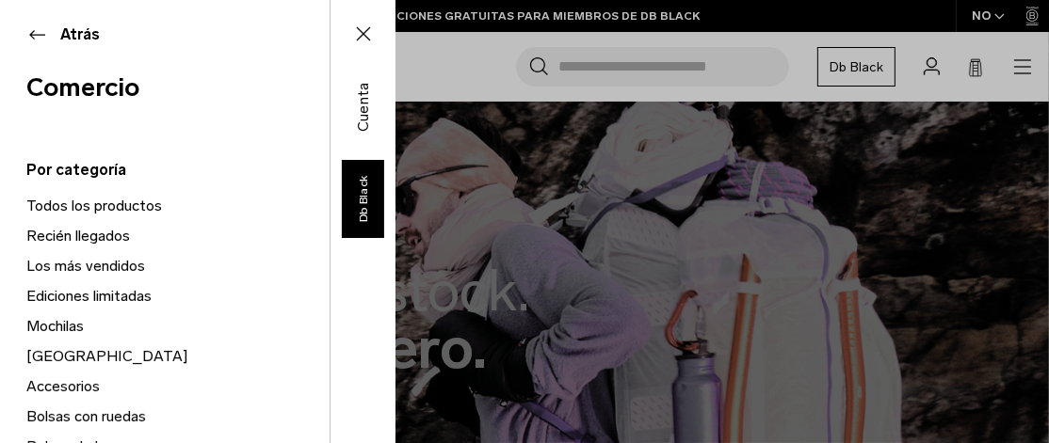
click at [77, 208] on font "Todos los productos" at bounding box center [94, 206] width 136 height 18
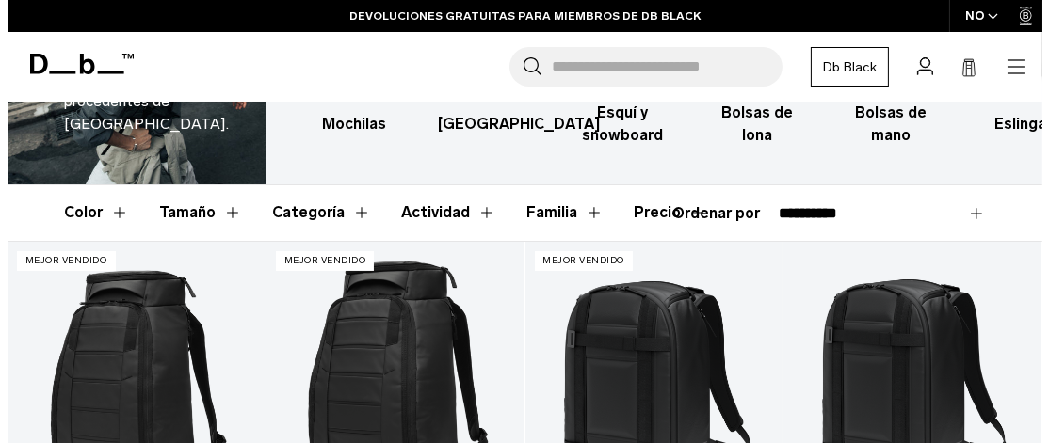
scroll to position [188, 0]
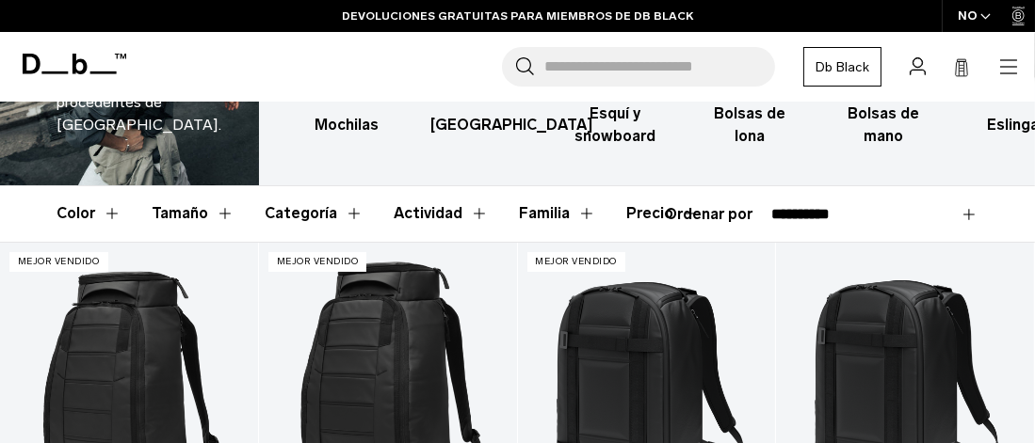
click at [979, 15] on div "NO" at bounding box center [974, 16] width 66 height 32
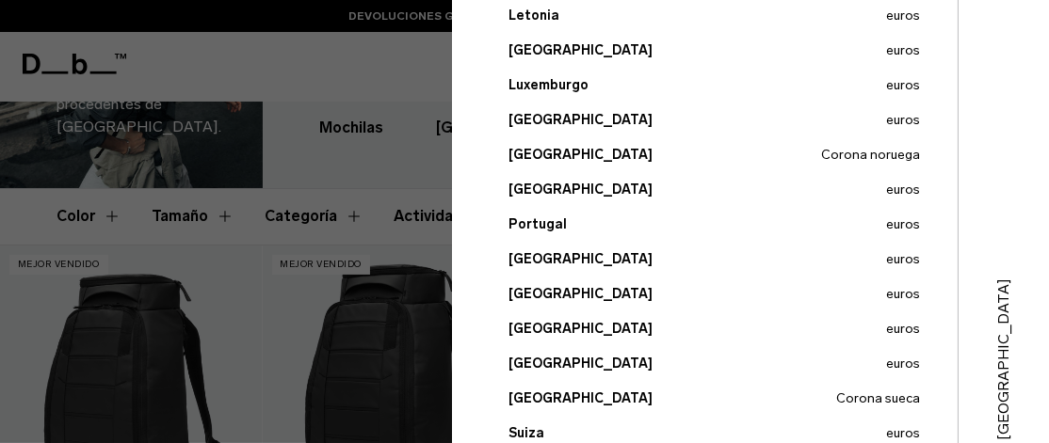
scroll to position [847, 0]
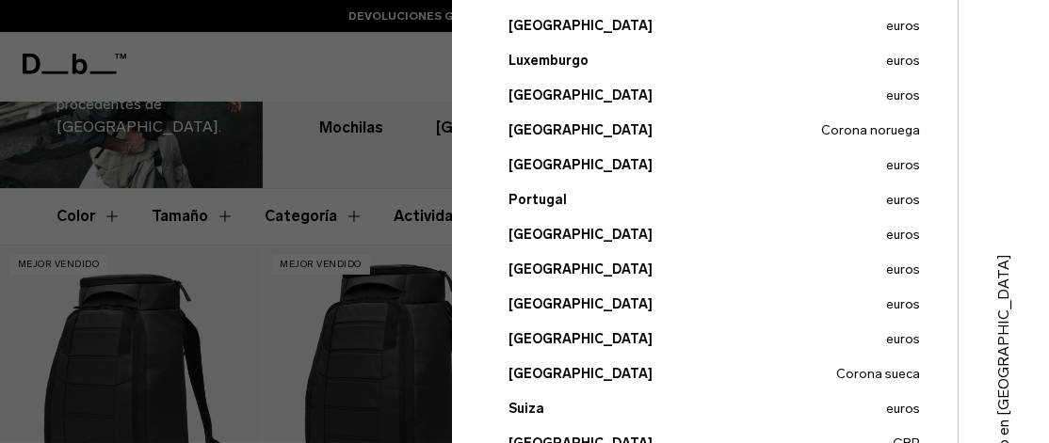
click at [542, 334] on button "España euros" at bounding box center [713, 339] width 411 height 20
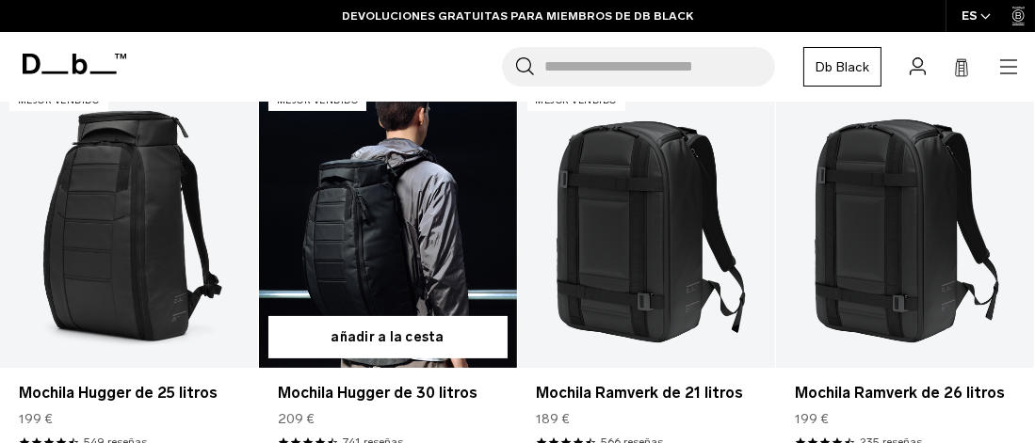
scroll to position [377, 0]
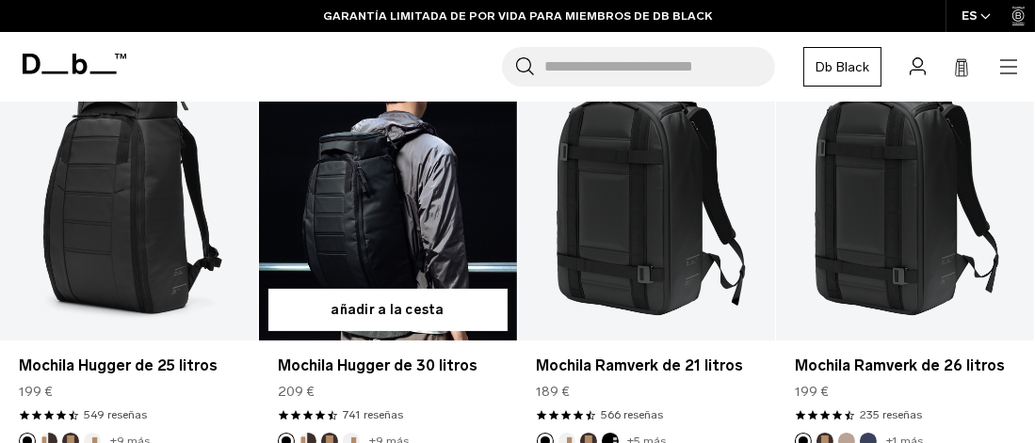
click at [405, 198] on link "Mochila Hugger de 30 litros" at bounding box center [388, 198] width 258 height 286
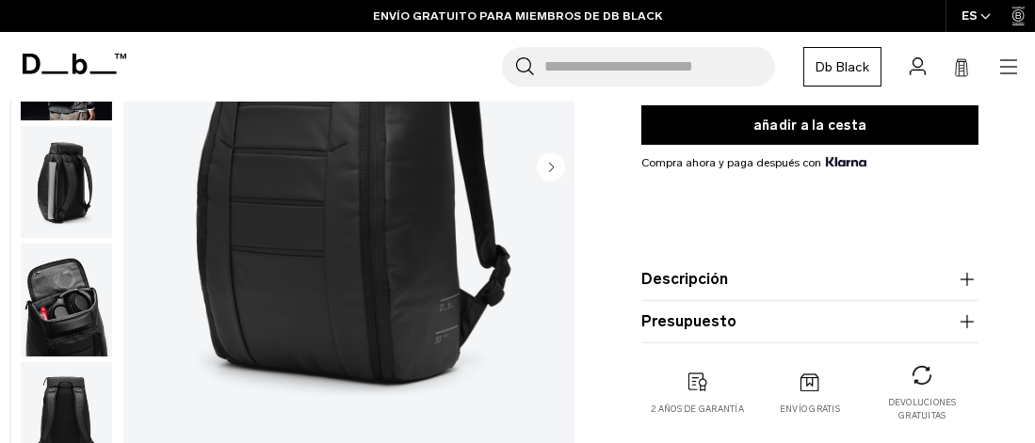
click at [550, 163] on icon "Siguiente diapositiva" at bounding box center [552, 167] width 5 height 8
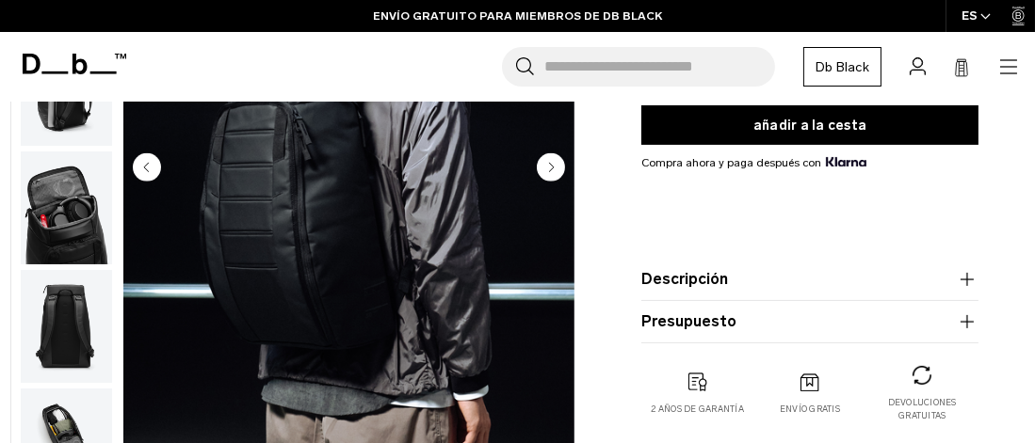
scroll to position [118, 0]
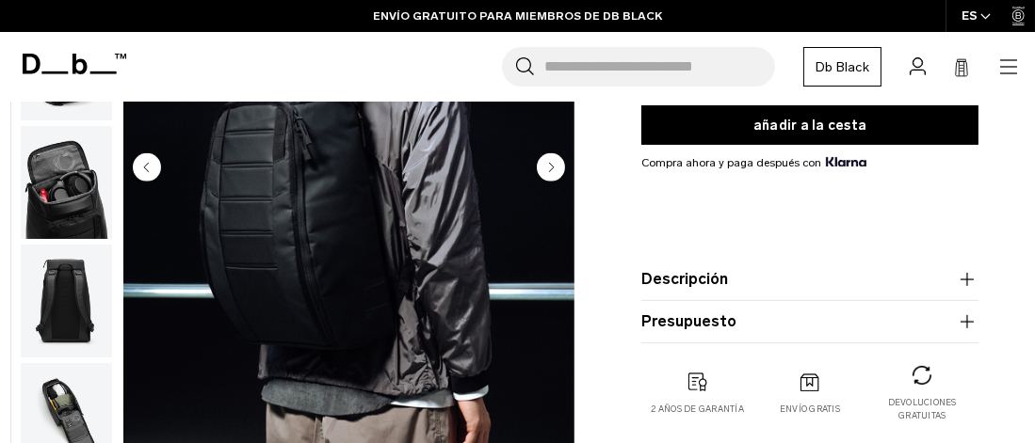
click at [550, 163] on icon "Siguiente diapositiva" at bounding box center [552, 167] width 5 height 8
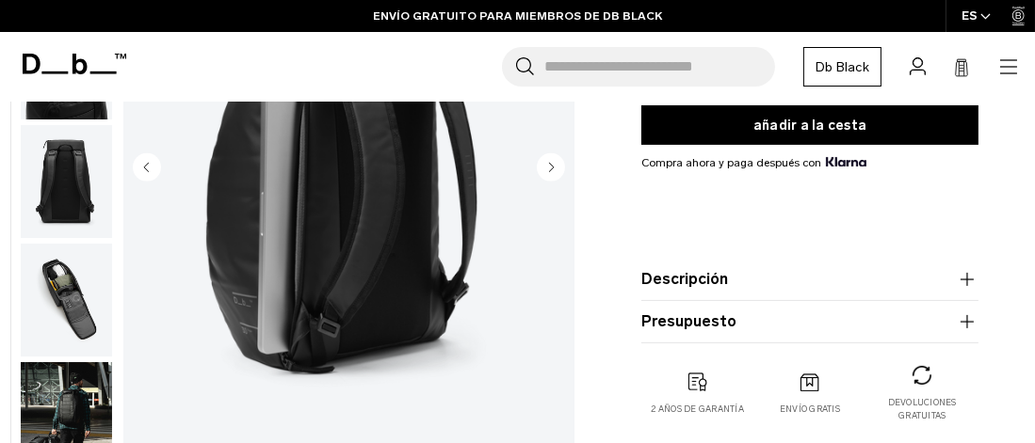
click at [550, 163] on icon "Siguiente diapositiva" at bounding box center [552, 167] width 5 height 8
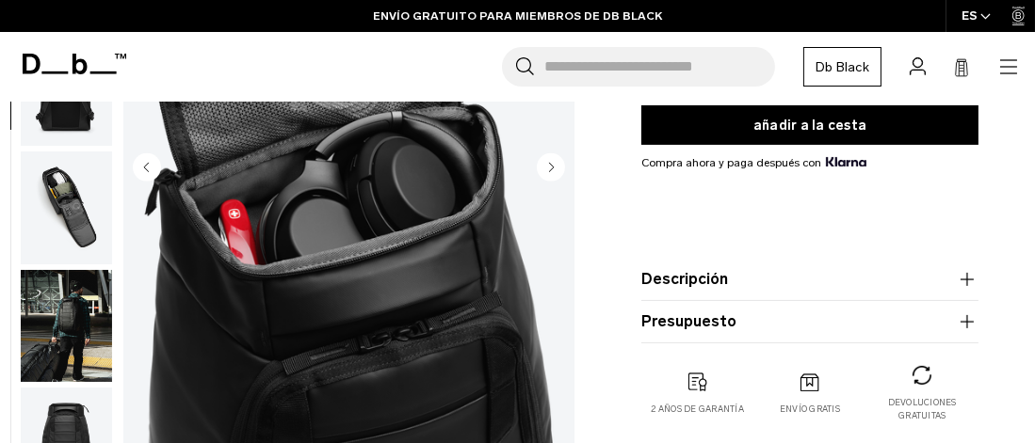
scroll to position [355, 0]
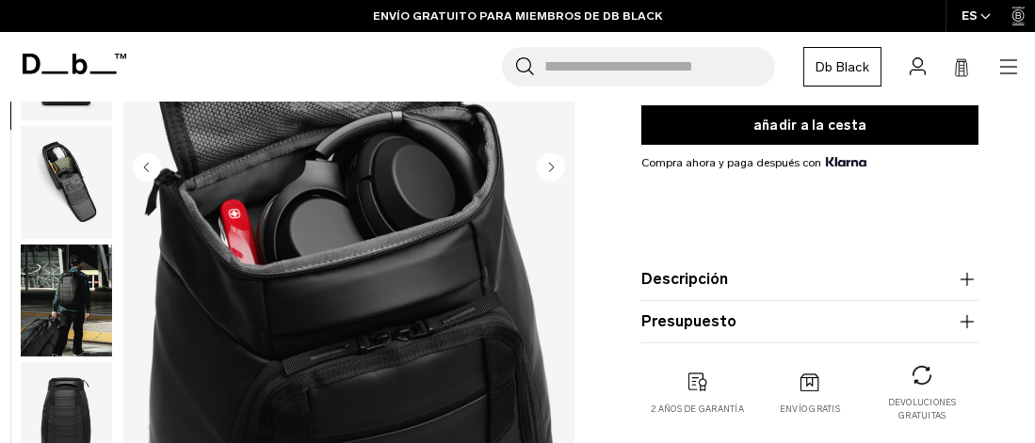
click at [550, 163] on icon "Siguiente diapositiva" at bounding box center [552, 167] width 5 height 8
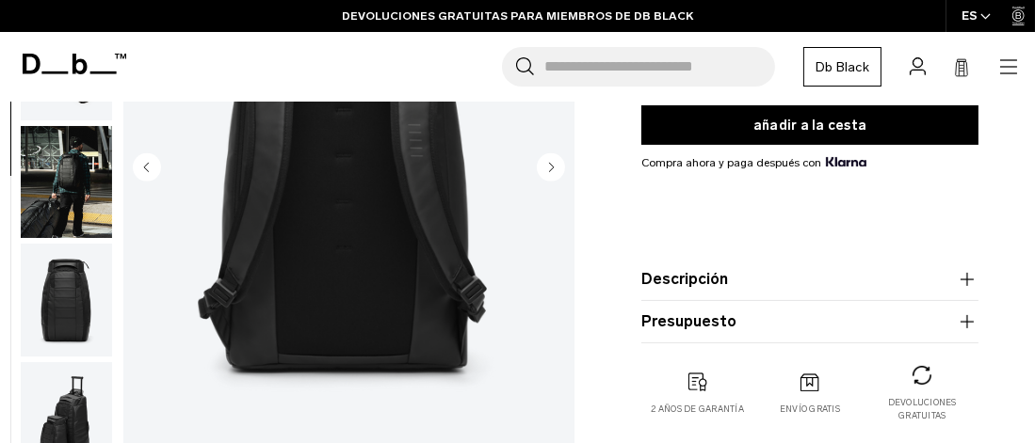
click at [550, 163] on icon "Siguiente diapositiva" at bounding box center [552, 167] width 5 height 8
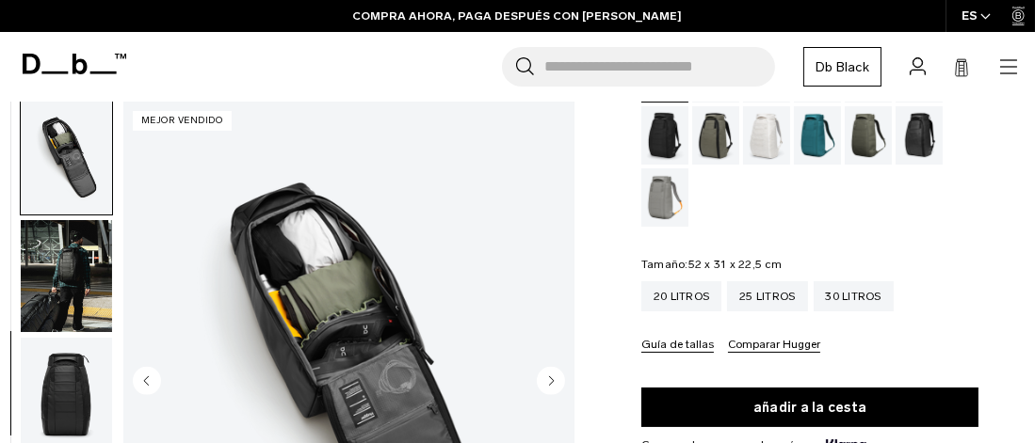
scroll to position [282, 0]
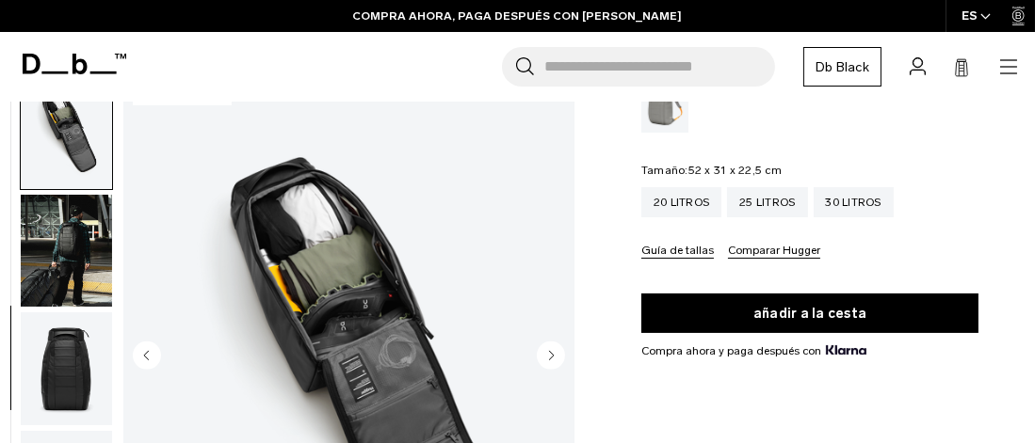
click at [543, 363] on circle "Siguiente diapositiva" at bounding box center [551, 356] width 28 height 28
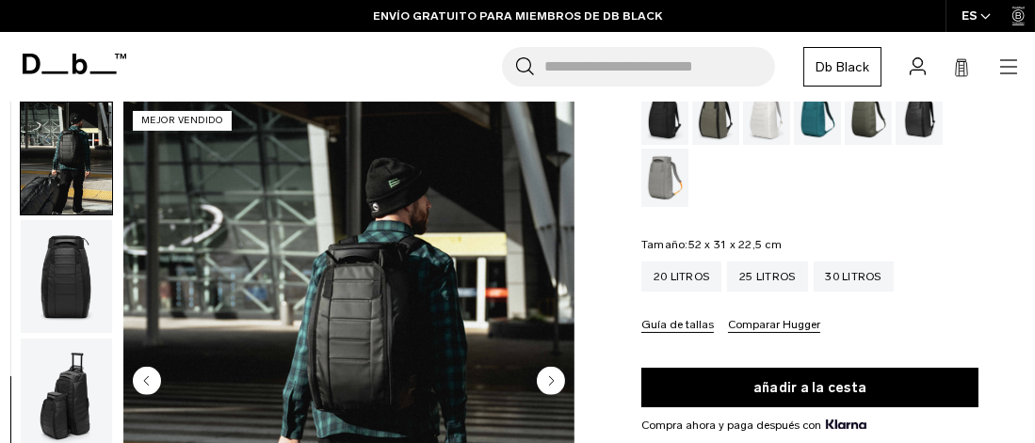
scroll to position [0, 0]
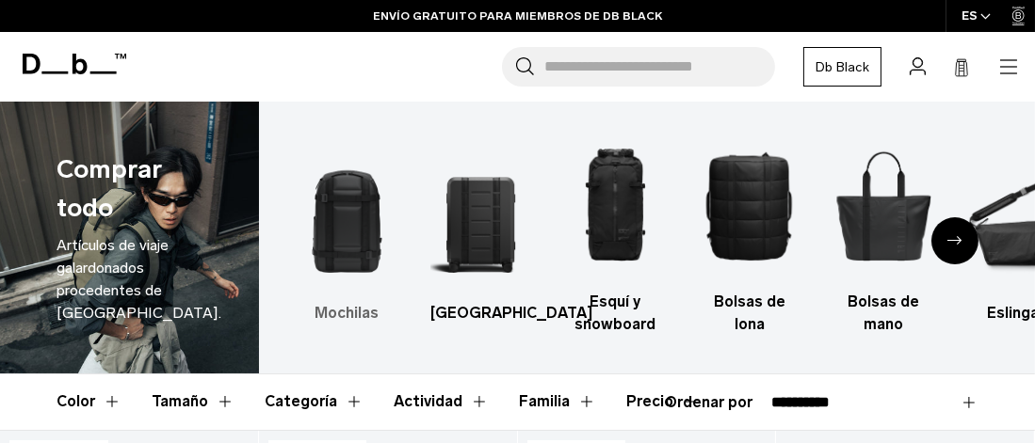
click at [357, 216] on img "1 / 10" at bounding box center [347, 217] width 101 height 152
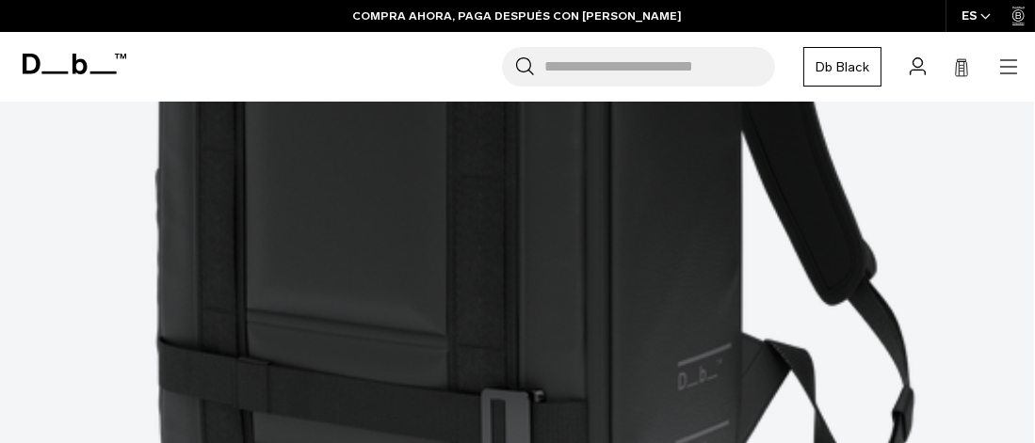
scroll to position [3389, 0]
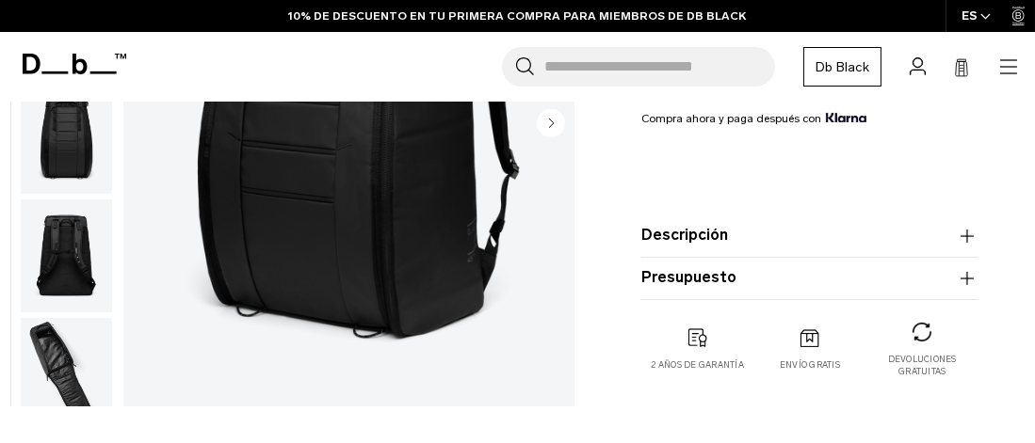
click at [779, 271] on button "Presupuesto" at bounding box center [809, 278] width 337 height 23
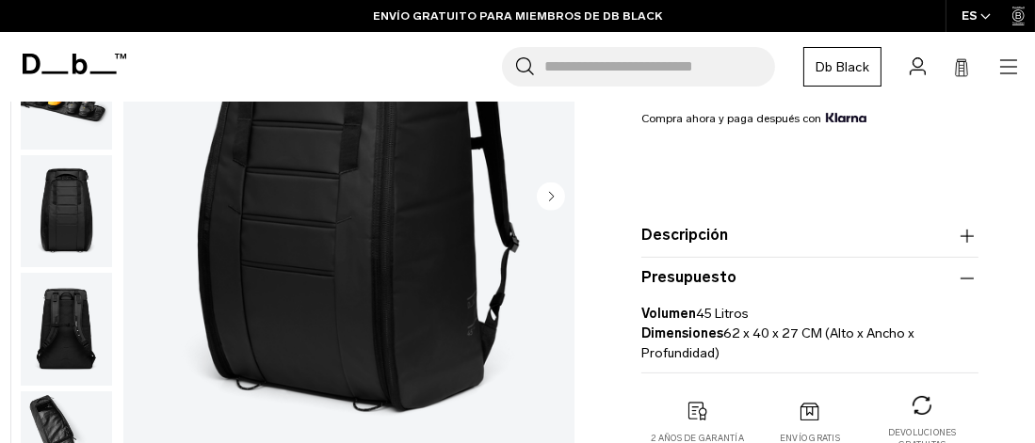
scroll to position [282, 0]
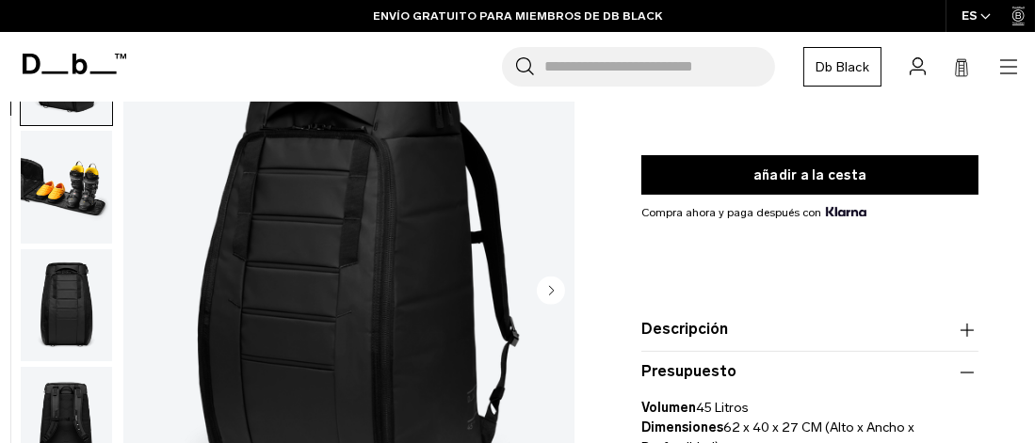
click at [543, 288] on circle "Siguiente diapositiva" at bounding box center [551, 291] width 28 height 28
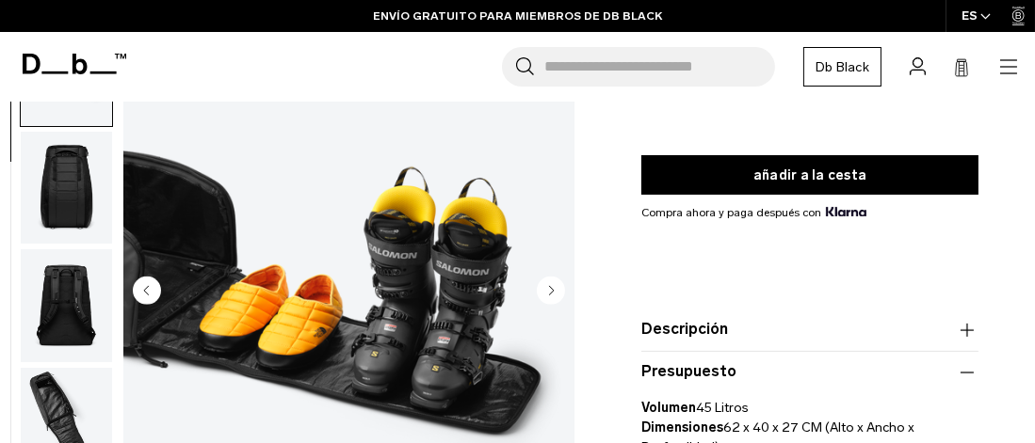
click at [543, 288] on circle "Siguiente diapositiva" at bounding box center [551, 291] width 28 height 28
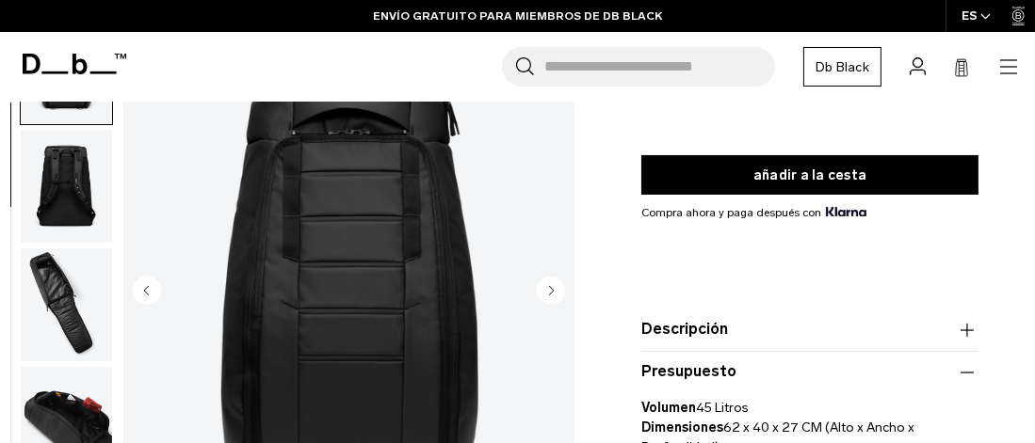
click at [543, 288] on circle "Siguiente diapositiva" at bounding box center [551, 291] width 28 height 28
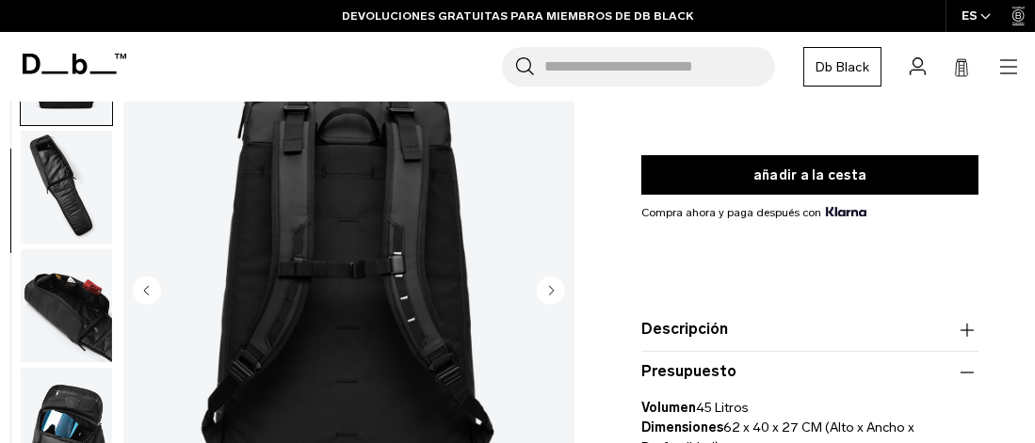
click at [543, 288] on circle "Siguiente diapositiva" at bounding box center [551, 291] width 28 height 28
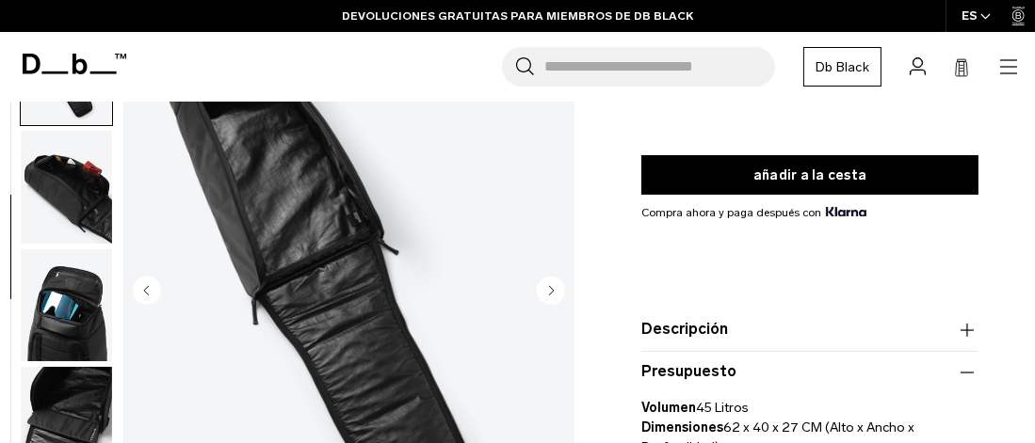
click at [543, 288] on circle "Siguiente diapositiva" at bounding box center [551, 291] width 28 height 28
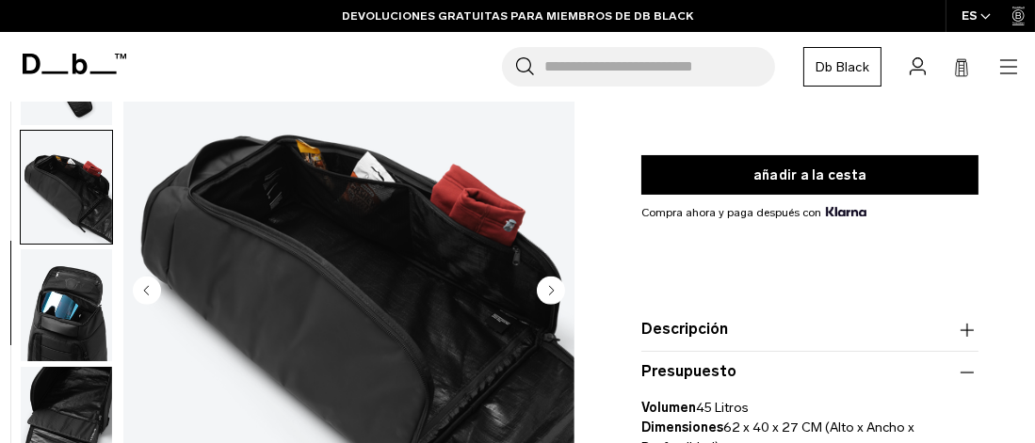
scroll to position [593, 0]
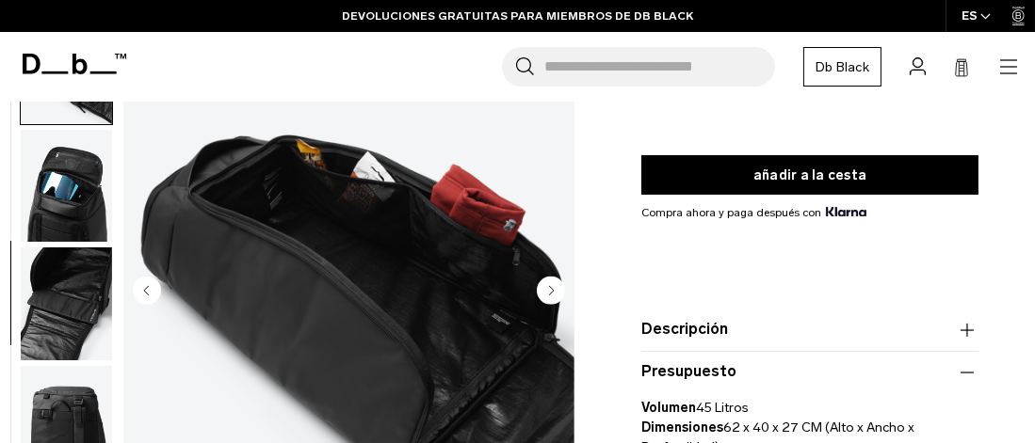
click at [548, 287] on circle "Siguiente diapositiva" at bounding box center [551, 291] width 28 height 28
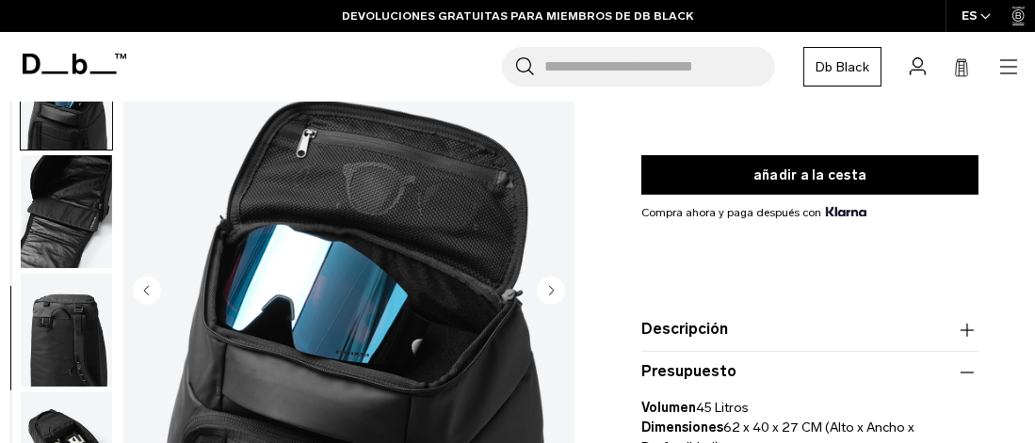
scroll to position [711, 0]
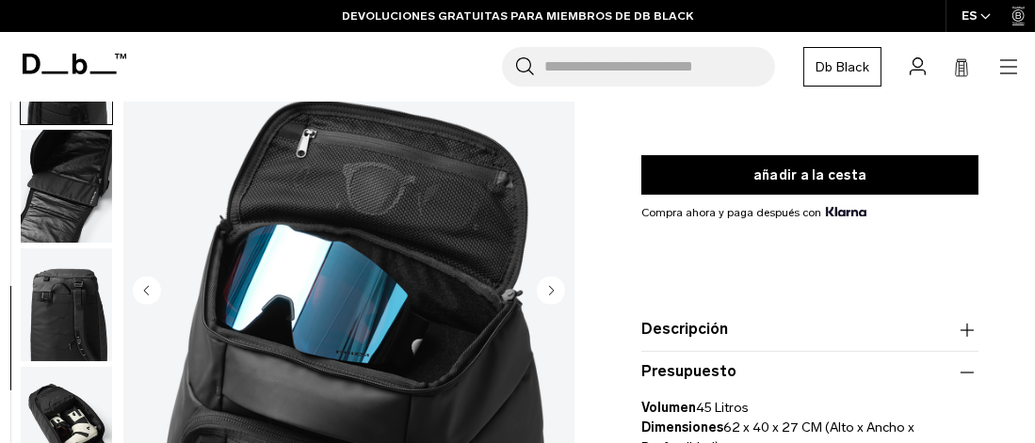
click at [548, 287] on circle "Siguiente diapositiva" at bounding box center [551, 291] width 28 height 28
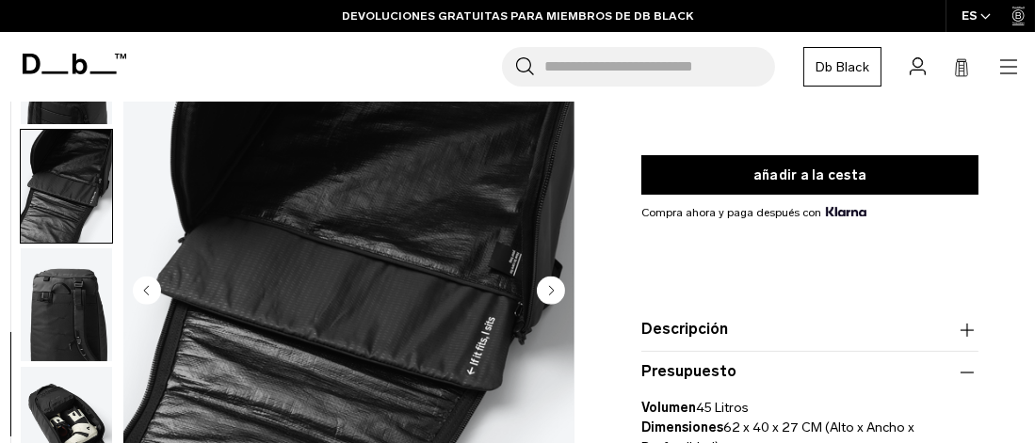
scroll to position [737, 0]
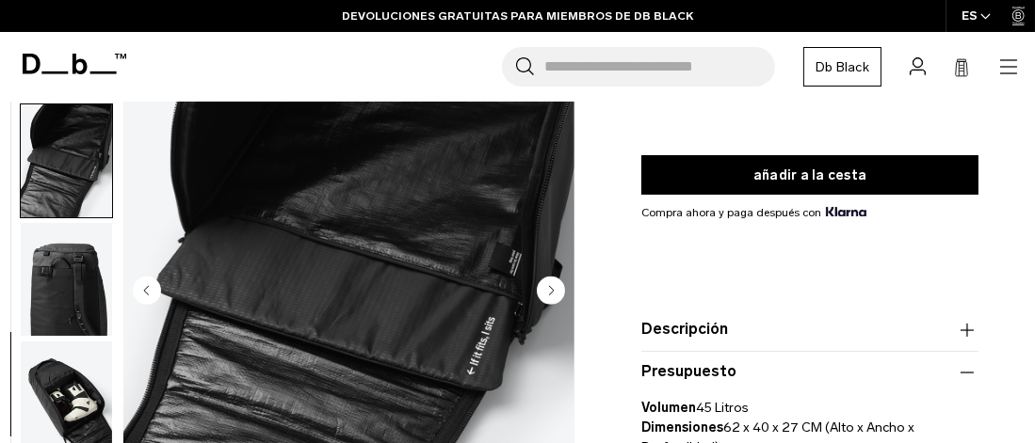
click at [828, 318] on product-accordion "Descripción La mochila que también funciona como cambiador. Nuestro tejido resi…" at bounding box center [809, 331] width 337 height 42
click at [827, 324] on button "Descripción" at bounding box center [809, 330] width 337 height 23
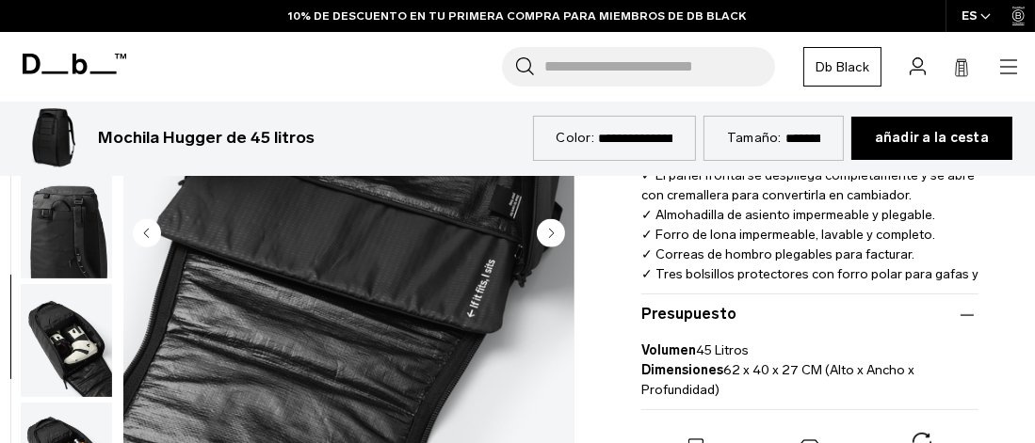
scroll to position [565, 0]
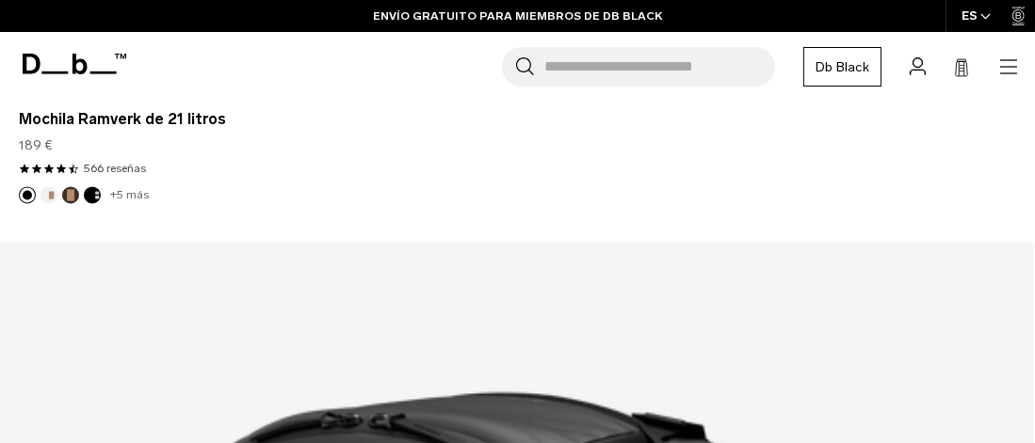
scroll to position [4142, 0]
